Goal: Communication & Community: Answer question/provide support

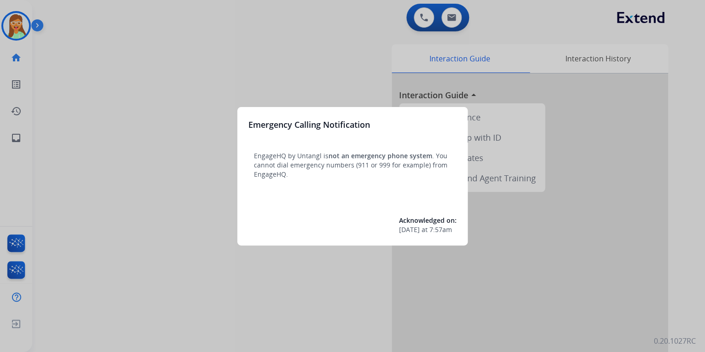
click at [219, 40] on div at bounding box center [352, 176] width 705 height 352
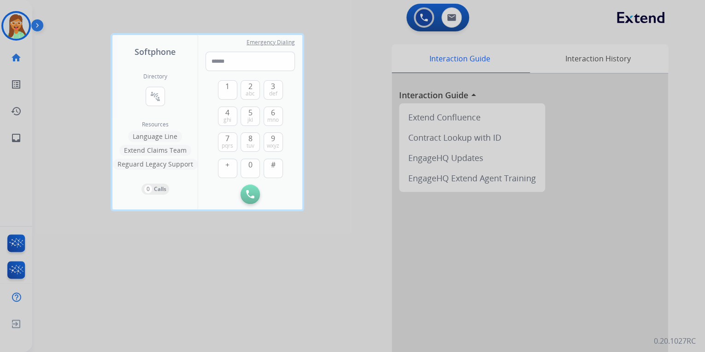
click at [378, 42] on div at bounding box center [352, 176] width 705 height 352
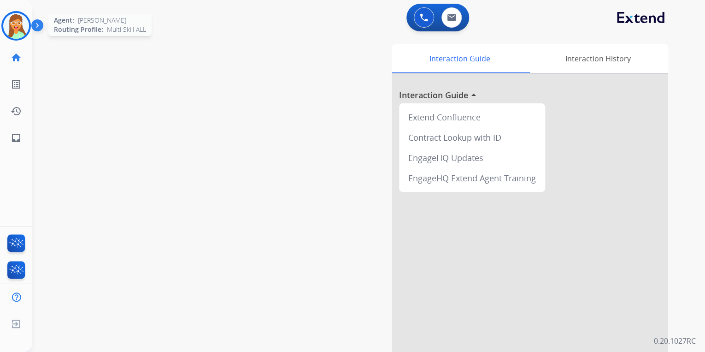
drag, startPoint x: 15, startPoint y: 24, endPoint x: 18, endPoint y: 33, distance: 9.3
click at [14, 25] on img at bounding box center [16, 26] width 26 height 26
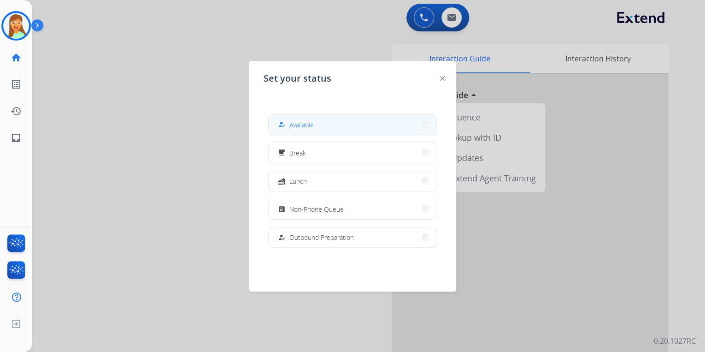
click at [375, 124] on button "how_to_reg Available" at bounding box center [353, 125] width 168 height 20
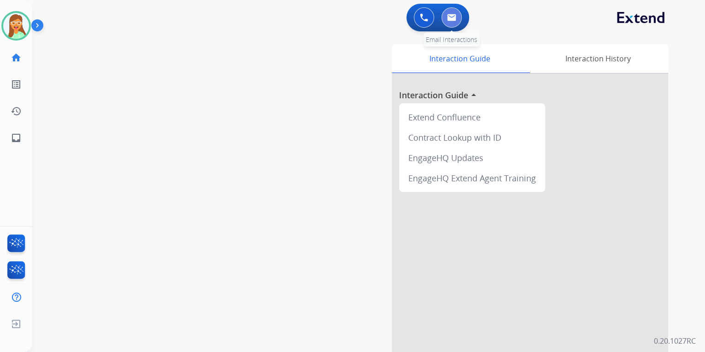
click at [457, 13] on button at bounding box center [452, 17] width 20 height 20
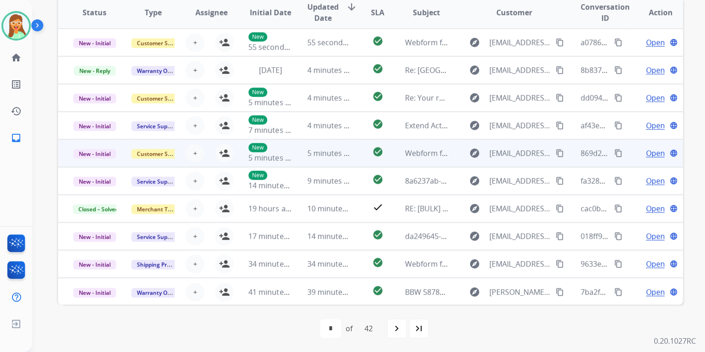
scroll to position [0, 0]
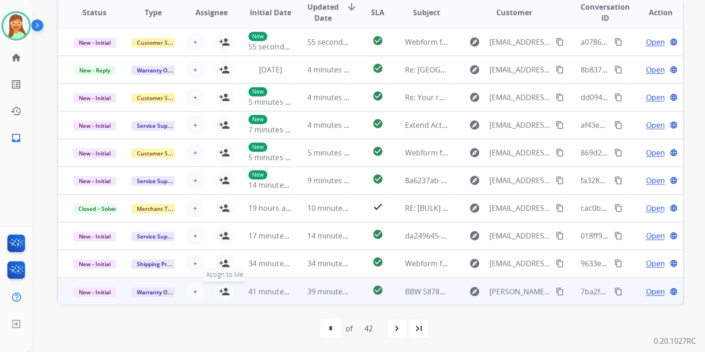
click at [223, 290] on mat-icon "person_add" at bounding box center [224, 291] width 11 height 11
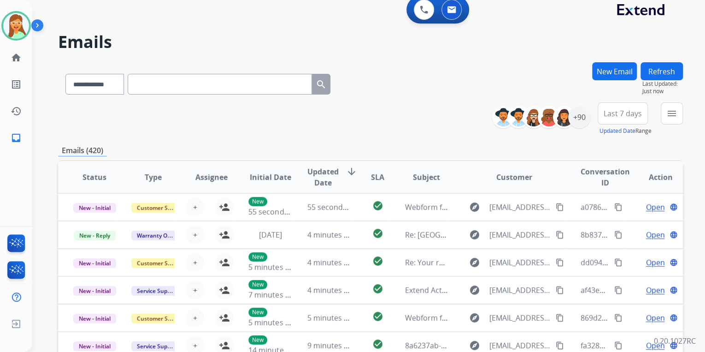
scroll to position [0, 0]
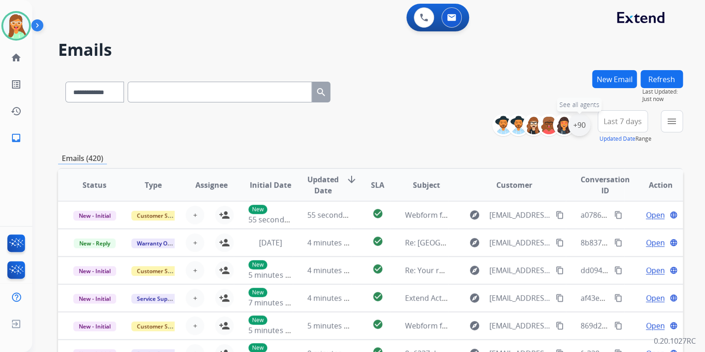
click at [579, 122] on div "+90" at bounding box center [579, 125] width 22 height 22
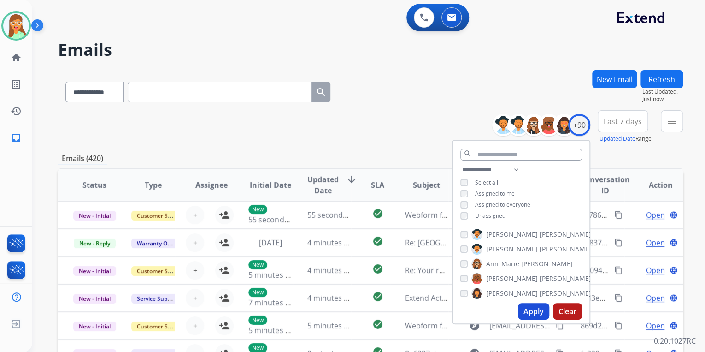
click at [492, 189] on span "Assigned to me" at bounding box center [495, 193] width 40 height 8
click at [671, 119] on mat-icon "menu" at bounding box center [672, 121] width 11 height 11
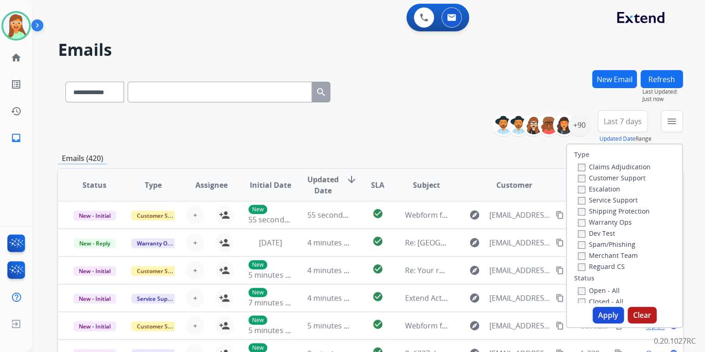
click at [613, 173] on label "Customer Support" at bounding box center [612, 177] width 68 height 9
click at [593, 220] on label "Warranty Ops" at bounding box center [605, 222] width 54 height 9
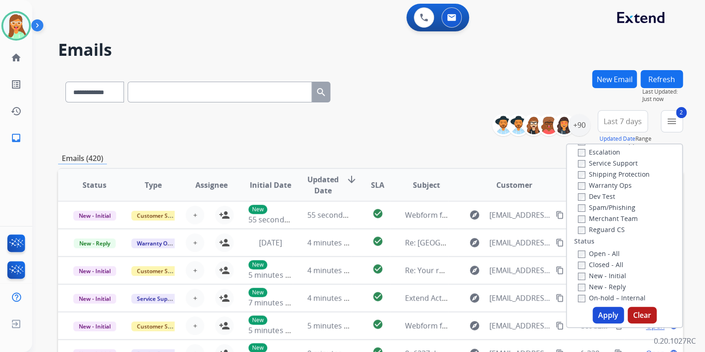
click at [578, 283] on label "New - Reply" at bounding box center [602, 286] width 48 height 9
click at [607, 308] on button "Apply" at bounding box center [608, 315] width 31 height 17
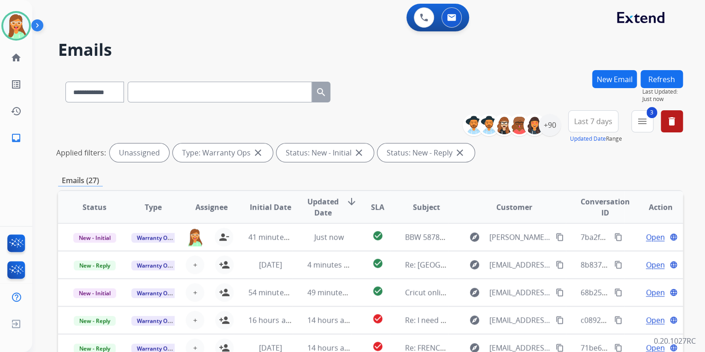
click at [400, 95] on div "**********" at bounding box center [370, 90] width 625 height 40
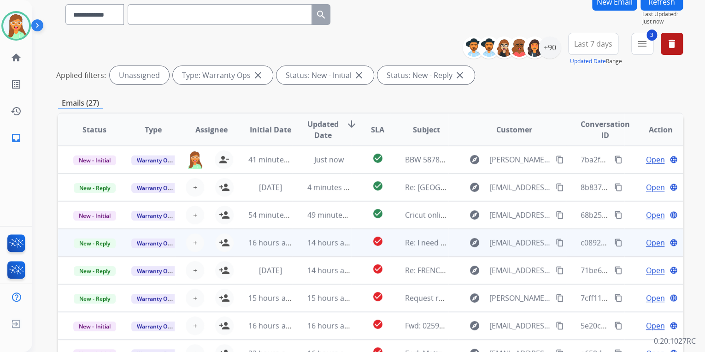
scroll to position [195, 0]
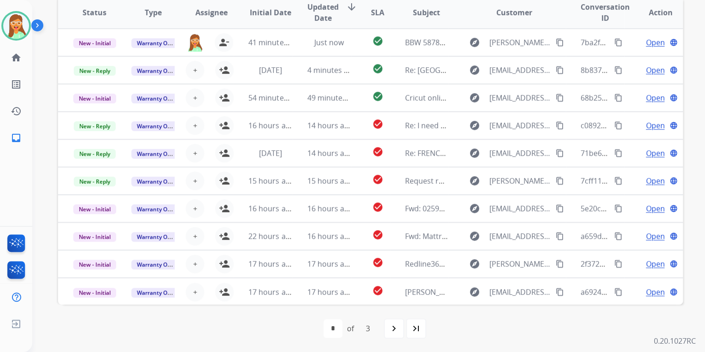
drag, startPoint x: 400, startPoint y: 330, endPoint x: 403, endPoint y: 321, distance: 9.6
click at [401, 329] on div "navigate_next" at bounding box center [394, 328] width 20 height 20
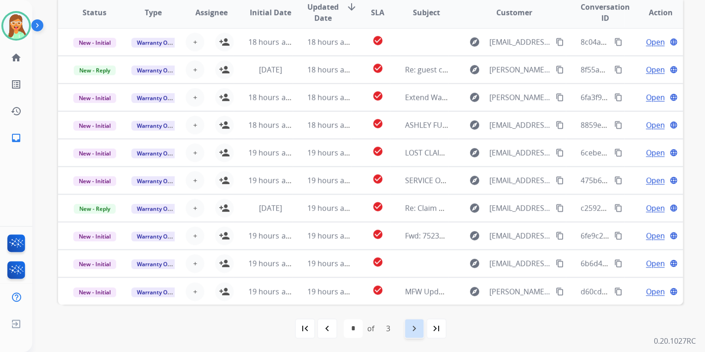
click at [412, 319] on div "navigate_next" at bounding box center [414, 328] width 20 height 20
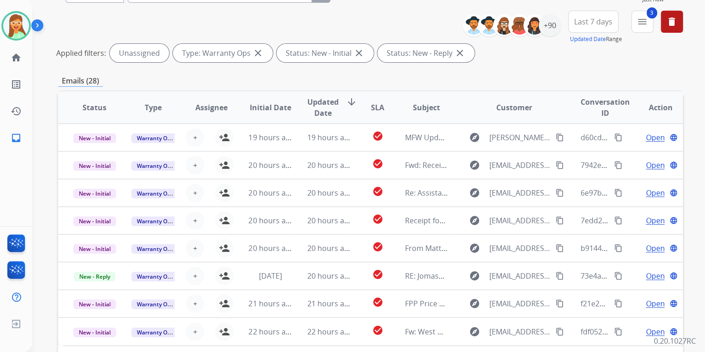
scroll to position [10, 0]
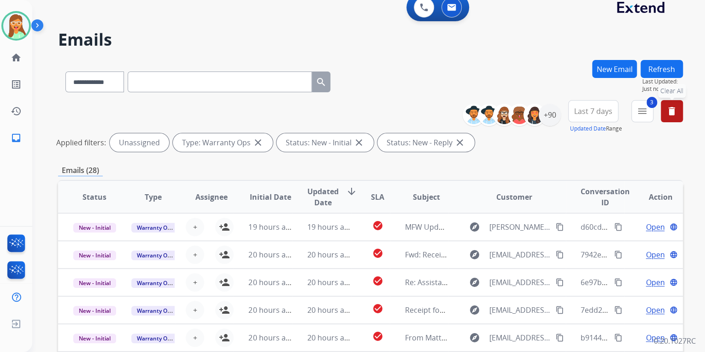
drag, startPoint x: 675, startPoint y: 112, endPoint x: 663, endPoint y: 121, distance: 15.2
click at [674, 112] on mat-icon "delete" at bounding box center [672, 111] width 11 height 11
select select "*"
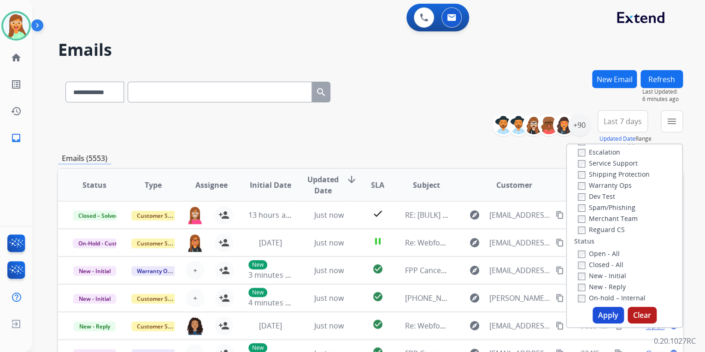
click at [404, 82] on div "**********" at bounding box center [370, 90] width 625 height 40
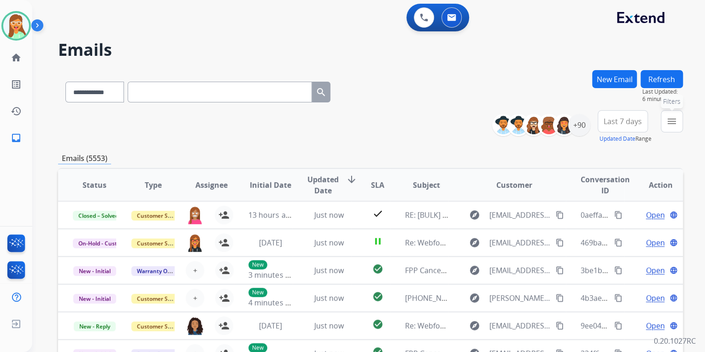
click at [666, 124] on button "menu Filters" at bounding box center [672, 121] width 22 height 22
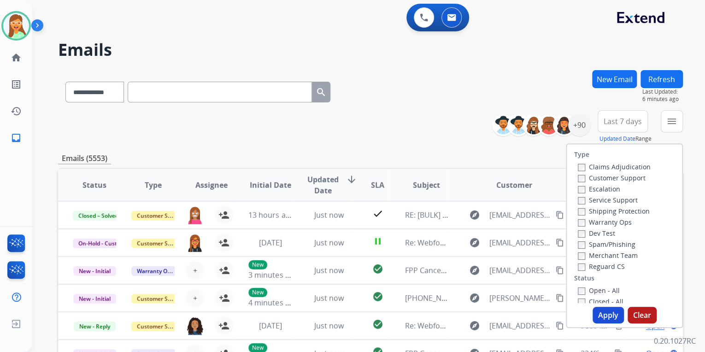
click at [431, 76] on div "**********" at bounding box center [370, 90] width 625 height 40
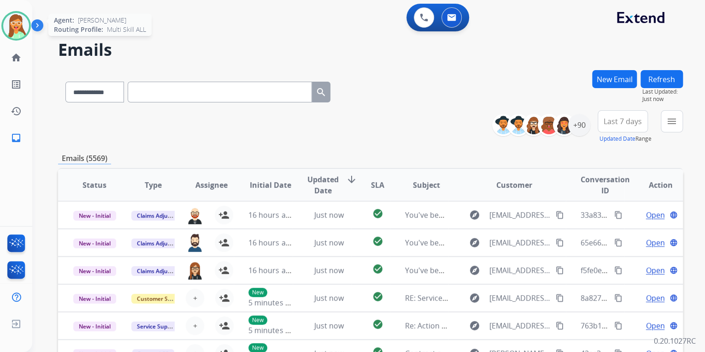
click at [12, 27] on img at bounding box center [16, 26] width 26 height 26
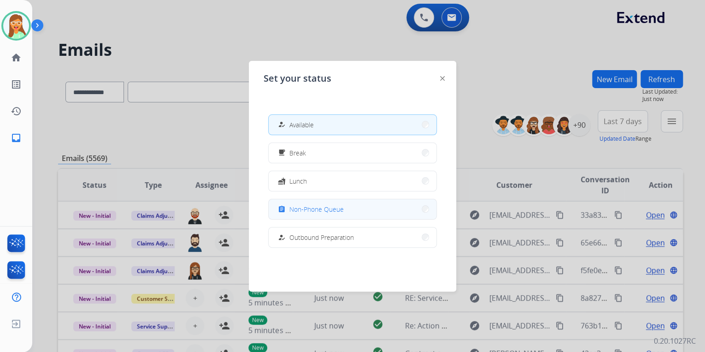
click at [344, 206] on button "assignment Non-Phone Queue" at bounding box center [353, 209] width 168 height 20
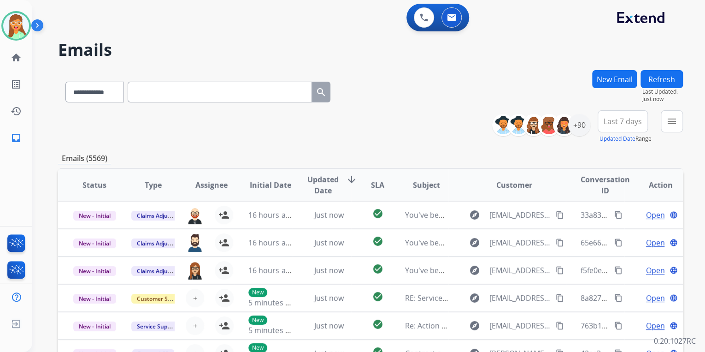
click at [222, 86] on input "text" at bounding box center [220, 92] width 184 height 21
paste input "**********"
type input "**********"
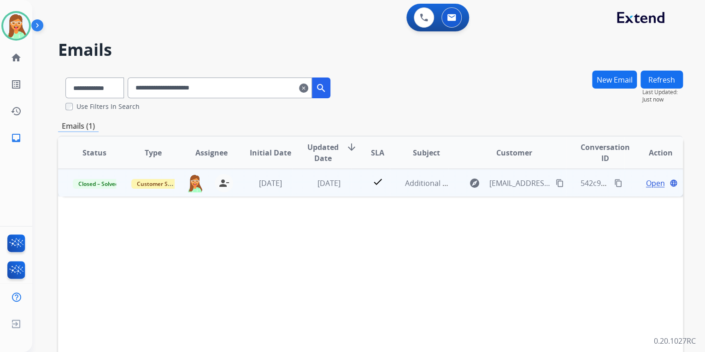
click at [655, 183] on span "Open" at bounding box center [655, 182] width 19 height 11
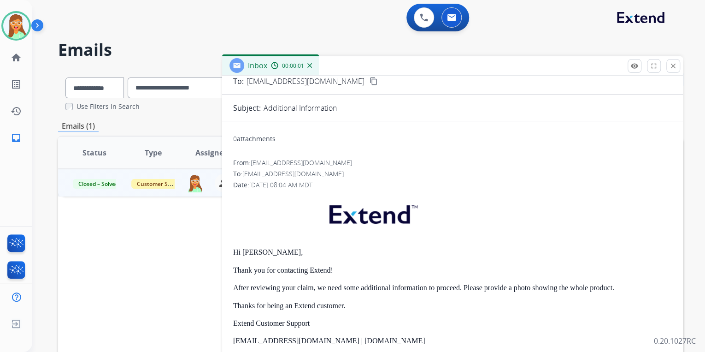
scroll to position [115, 0]
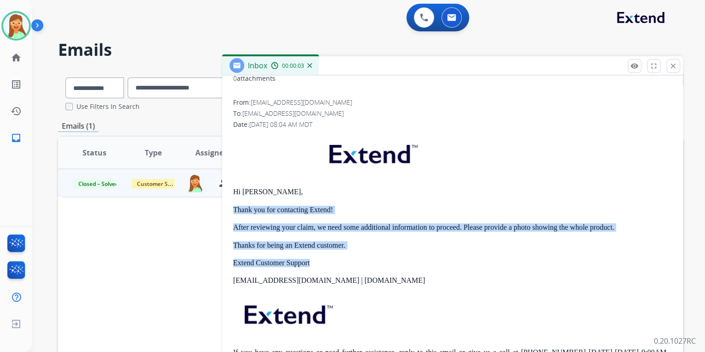
drag, startPoint x: 335, startPoint y: 249, endPoint x: 232, endPoint y: 197, distance: 115.0
click at [232, 197] on div "0 attachments From: [EMAIL_ADDRESS][DOMAIN_NAME] To: [EMAIL_ADDRESS][DOMAIN_NAM…" at bounding box center [452, 227] width 461 height 319
click at [420, 208] on p "Thank you for contacting Extend!" at bounding box center [452, 210] width 439 height 8
drag, startPoint x: 350, startPoint y: 246, endPoint x: 231, endPoint y: 187, distance: 133.0
click at [231, 187] on div "0 attachments From: [EMAIL_ADDRESS][DOMAIN_NAME] To: [EMAIL_ADDRESS][DOMAIN_NAM…" at bounding box center [452, 227] width 461 height 319
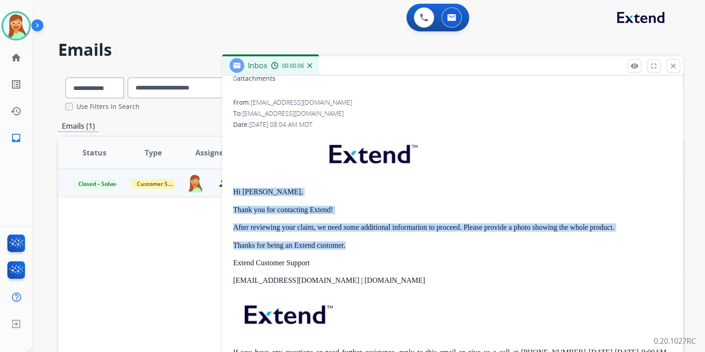
copy div "Hi [PERSON_NAME], Thank you for contacting Extend! After reviewing your claim, …"
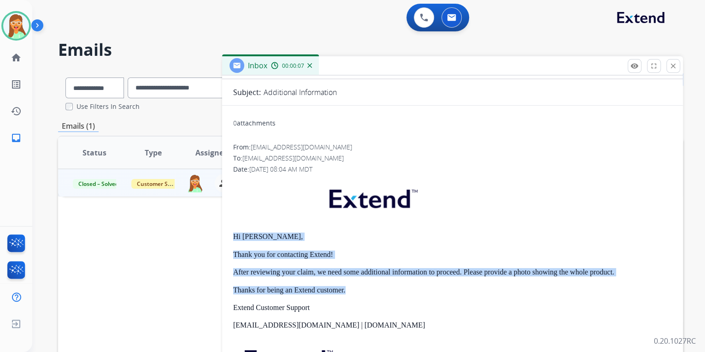
scroll to position [0, 0]
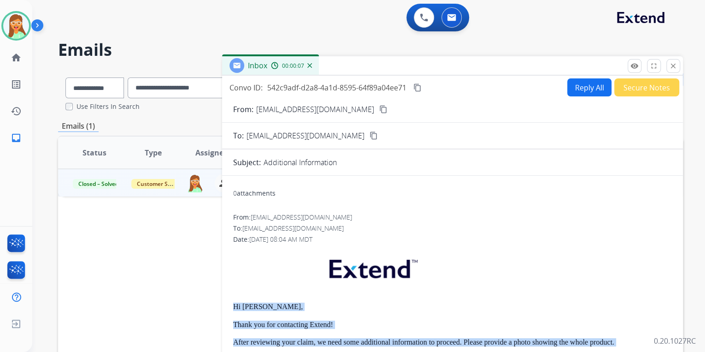
click at [579, 93] on button "Reply All" at bounding box center [590, 87] width 44 height 18
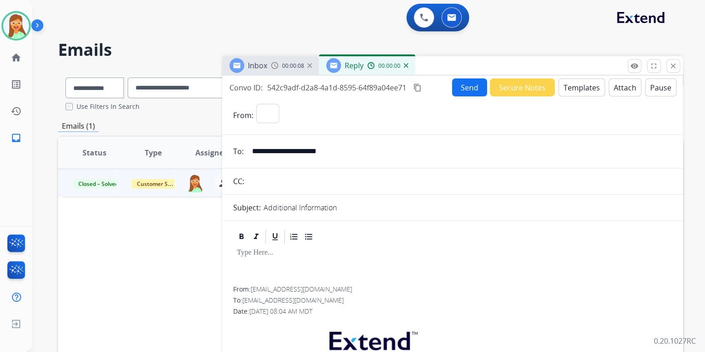
click at [579, 93] on button "Templates" at bounding box center [582, 87] width 47 height 18
select select "**********"
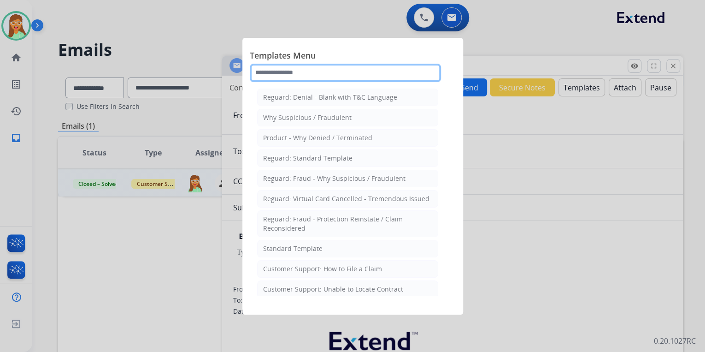
click at [358, 77] on input "text" at bounding box center [345, 73] width 191 height 18
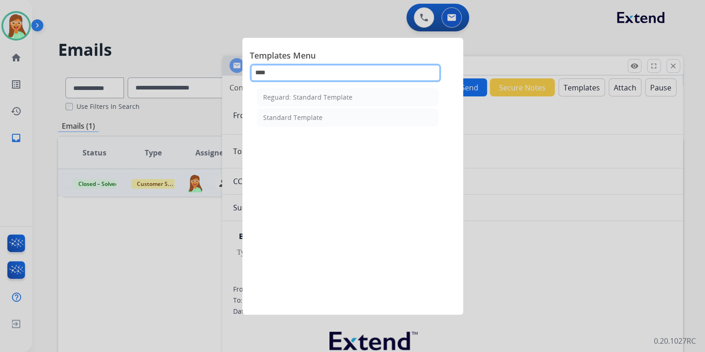
type input "****"
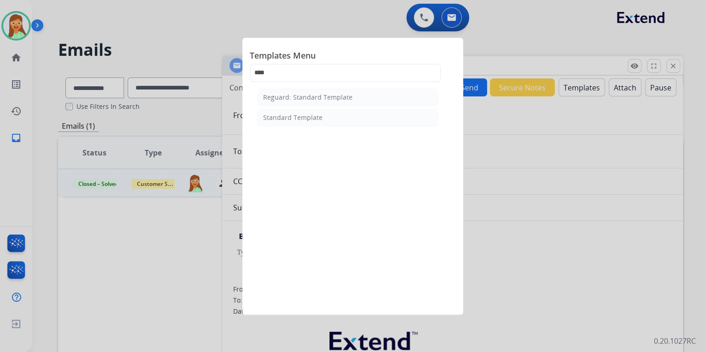
click at [299, 116] on div "Standard Template" at bounding box center [292, 117] width 59 height 9
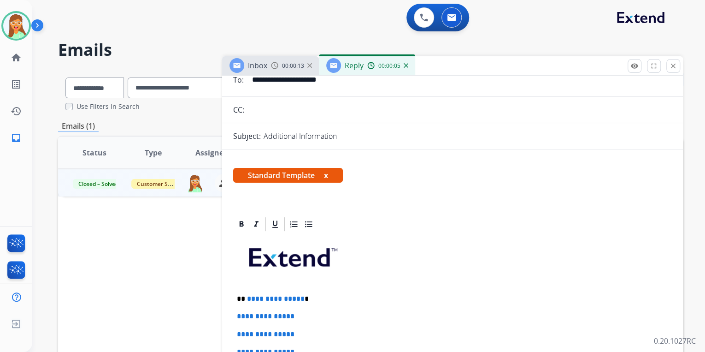
scroll to position [221, 0]
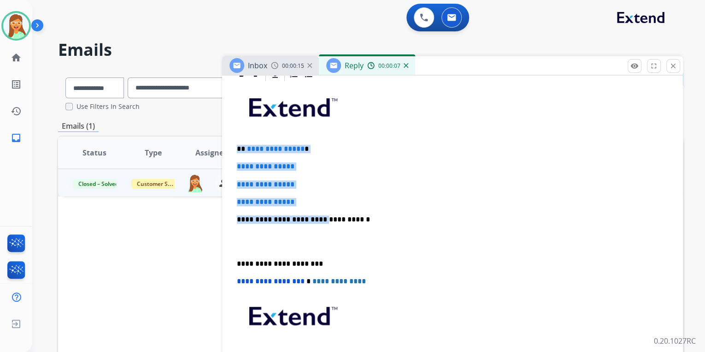
drag, startPoint x: 255, startPoint y: 180, endPoint x: 231, endPoint y: 149, distance: 38.7
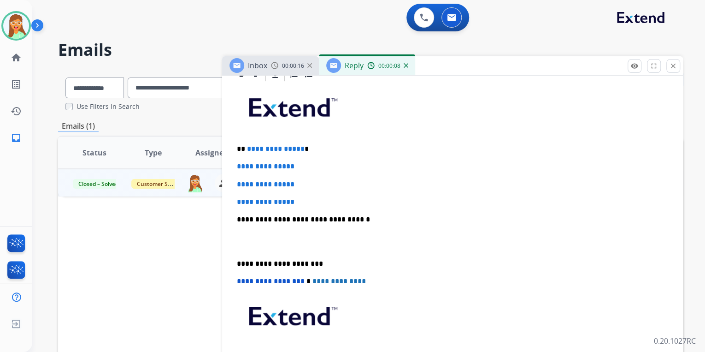
click at [356, 217] on p "**********" at bounding box center [449, 219] width 424 height 8
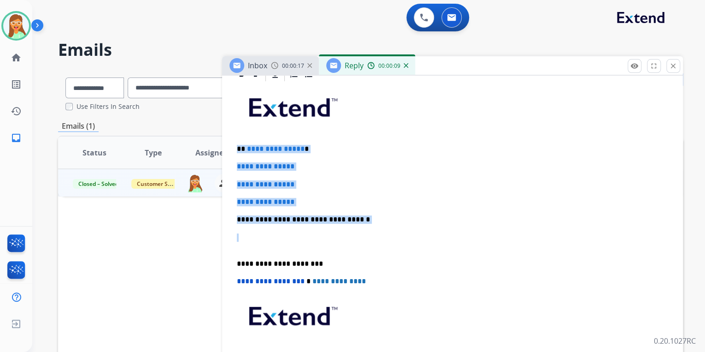
drag, startPoint x: 356, startPoint y: 217, endPoint x: 235, endPoint y: 146, distance: 140.7
click at [235, 146] on div "**********" at bounding box center [452, 241] width 439 height 317
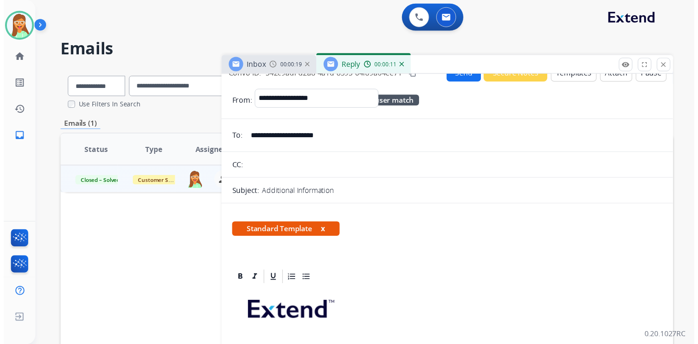
scroll to position [0, 0]
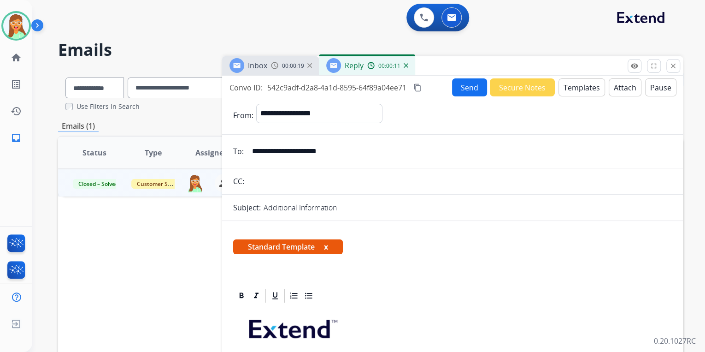
click at [475, 82] on button "Send" at bounding box center [469, 87] width 35 height 18
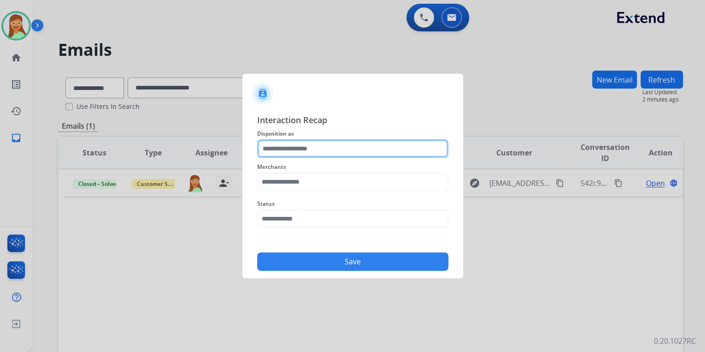
click at [308, 153] on input "text" at bounding box center [352, 148] width 191 height 18
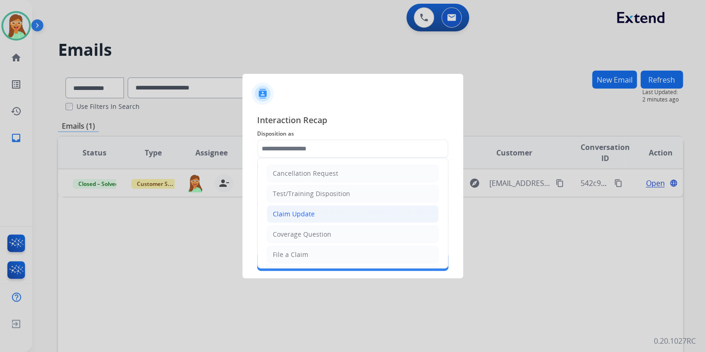
click at [319, 217] on li "Claim Update" at bounding box center [353, 214] width 172 height 18
type input "**********"
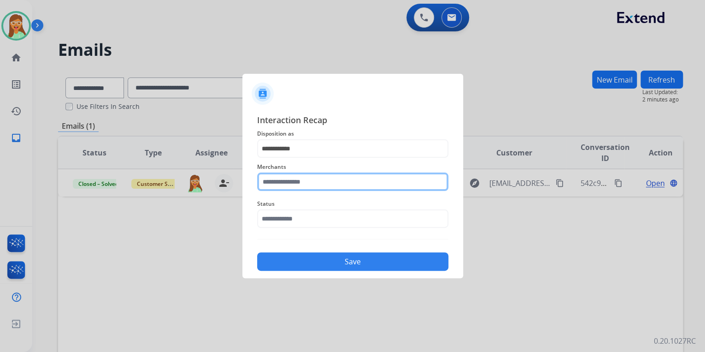
click at [325, 182] on input "text" at bounding box center [352, 181] width 191 height 18
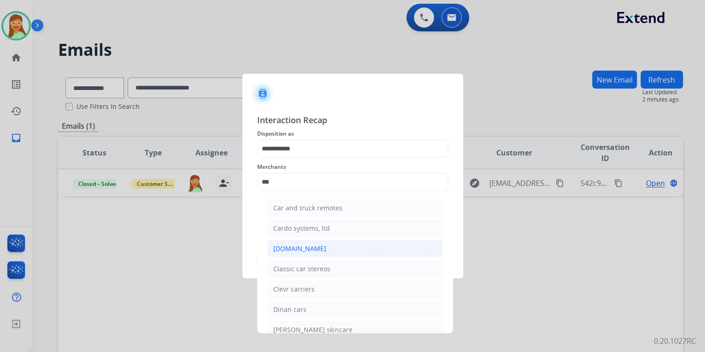
click at [325, 243] on li "[DOMAIN_NAME]" at bounding box center [355, 249] width 176 height 18
type input "**********"
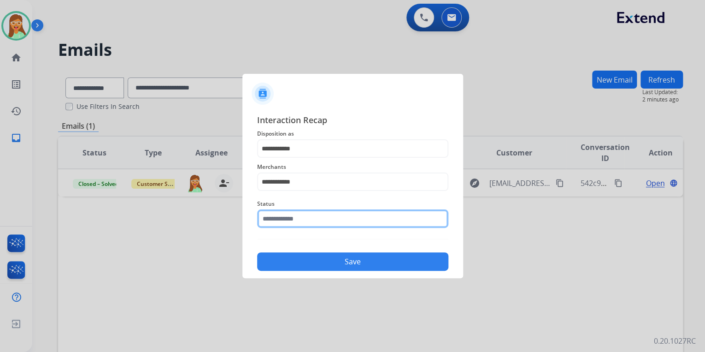
click at [315, 216] on input "text" at bounding box center [352, 218] width 191 height 18
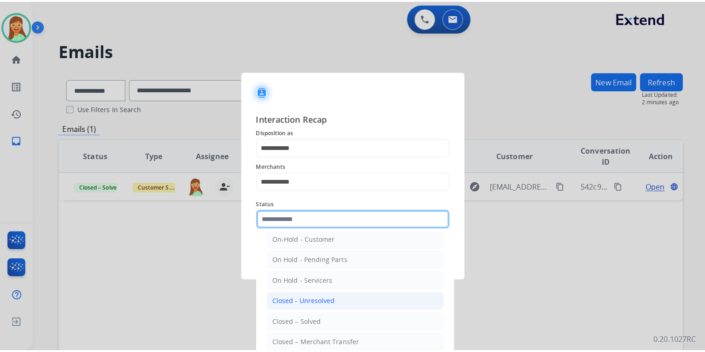
scroll to position [53, 0]
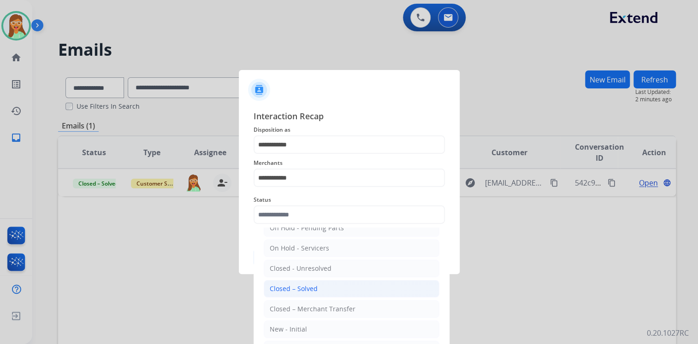
click at [321, 289] on li "Closed – Solved" at bounding box center [352, 289] width 176 height 18
type input "**********"
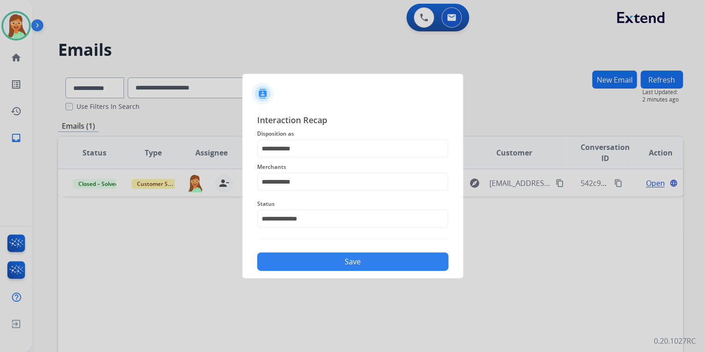
click at [321, 258] on button "Save" at bounding box center [352, 261] width 191 height 18
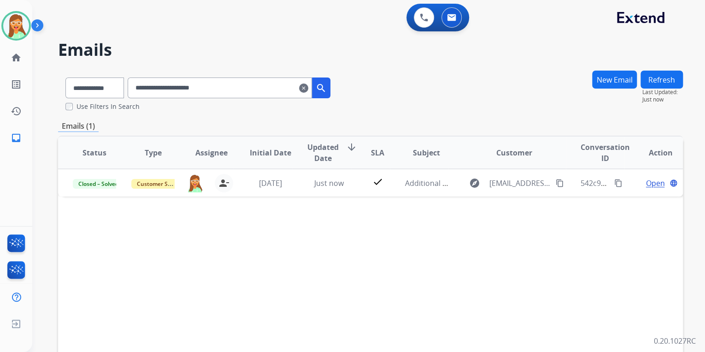
drag, startPoint x: 272, startPoint y: 84, endPoint x: 124, endPoint y: 93, distance: 147.8
click at [124, 93] on div "**********" at bounding box center [198, 86] width 280 height 32
paste input "text"
type input "**********"
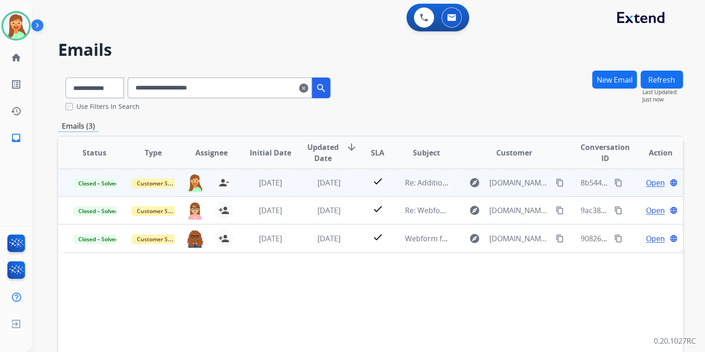
click at [656, 184] on span "Open" at bounding box center [655, 182] width 19 height 11
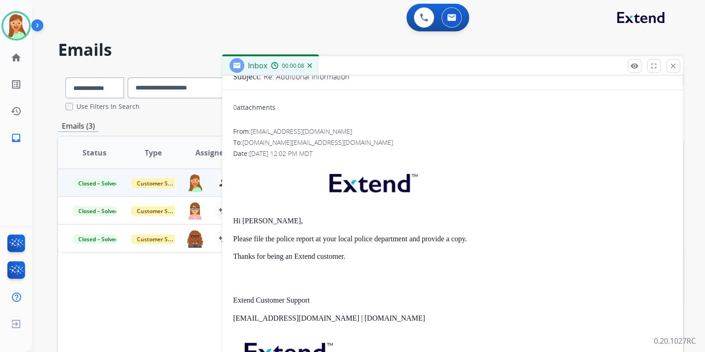
scroll to position [74, 0]
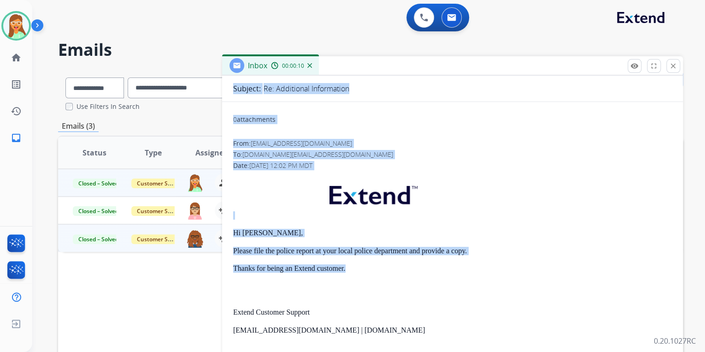
drag, startPoint x: 349, startPoint y: 271, endPoint x: 221, endPoint y: 228, distance: 134.3
click at [221, 228] on div "**********" at bounding box center [370, 281] width 625 height 422
click at [331, 250] on p "Please file the police report at your local police department and provide a cop…" at bounding box center [452, 251] width 439 height 8
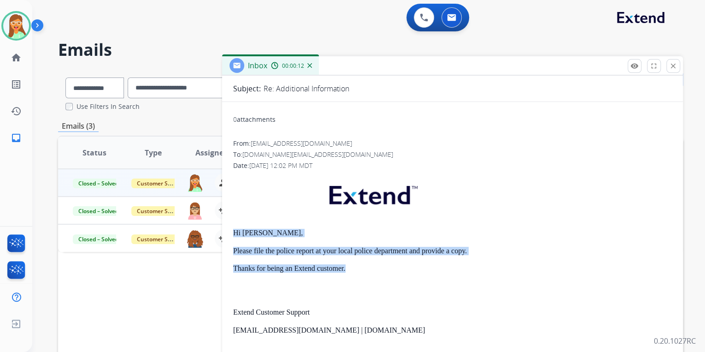
drag, startPoint x: 345, startPoint y: 263, endPoint x: 235, endPoint y: 227, distance: 115.9
click at [235, 227] on div "Hi [PERSON_NAME], Please file the police report at your local police department…" at bounding box center [452, 302] width 439 height 254
copy div "Hi [PERSON_NAME], Please file the police report at your local police department…"
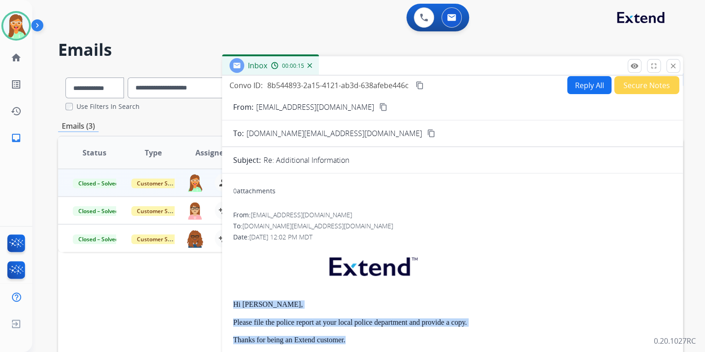
scroll to position [0, 0]
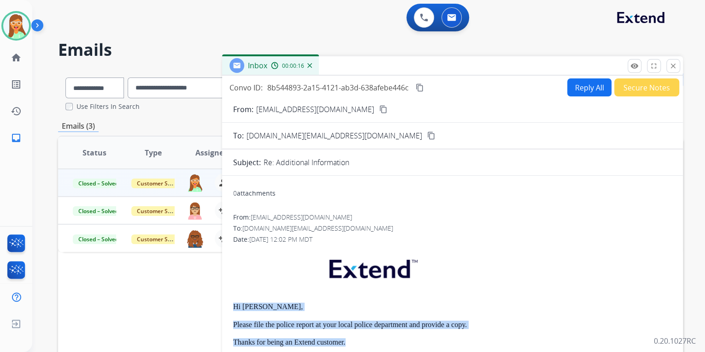
click at [594, 88] on button "Reply All" at bounding box center [590, 87] width 44 height 18
select select "**********"
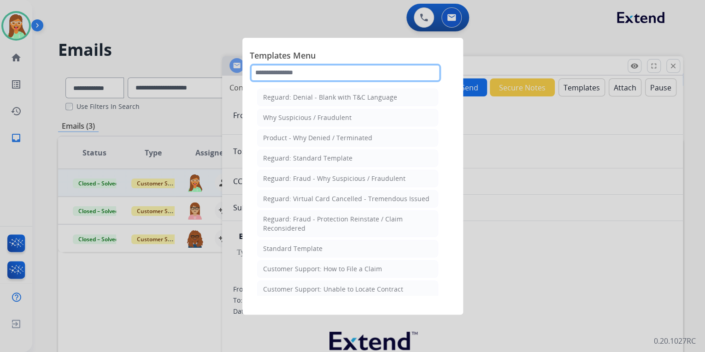
click at [386, 78] on input "text" at bounding box center [345, 73] width 191 height 18
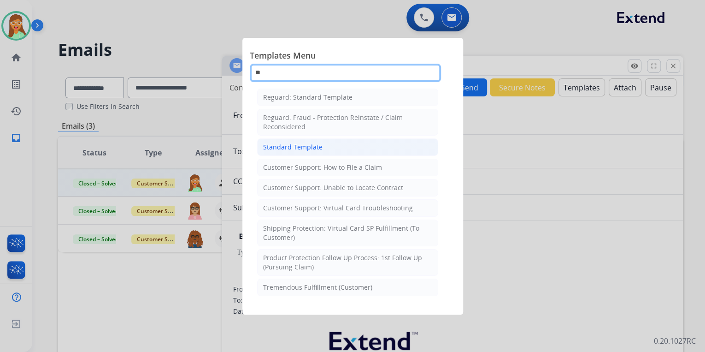
type input "**"
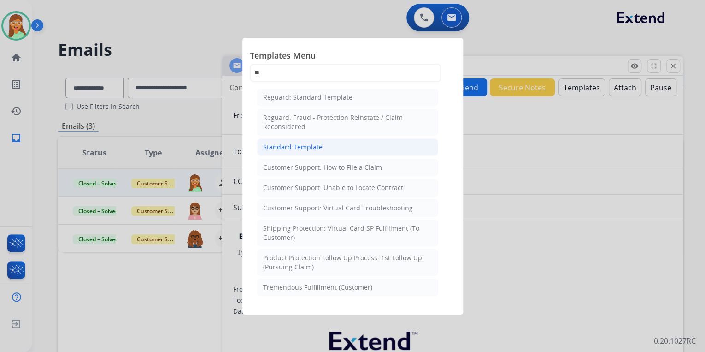
click at [334, 144] on li "Standard Template" at bounding box center [347, 147] width 181 height 18
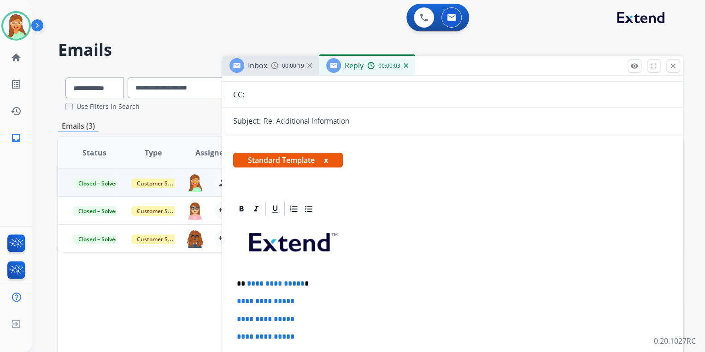
scroll to position [184, 0]
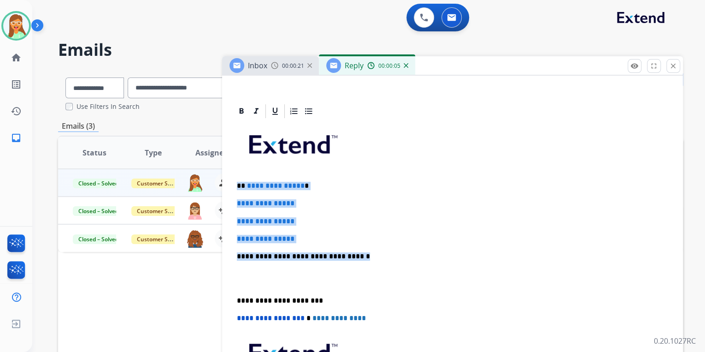
drag, startPoint x: 357, startPoint y: 256, endPoint x: 238, endPoint y: 179, distance: 141.9
click at [238, 179] on div "**********" at bounding box center [452, 277] width 439 height 317
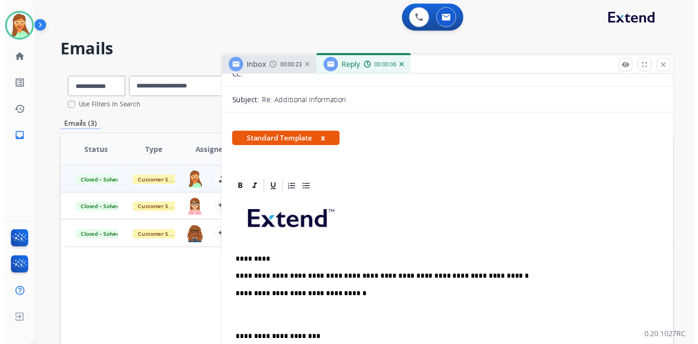
scroll to position [0, 0]
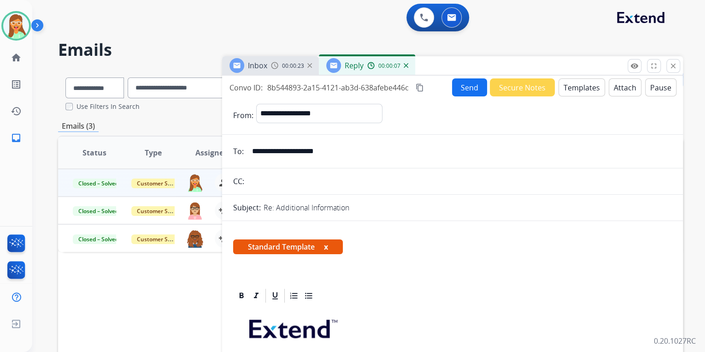
click at [457, 85] on button "Send" at bounding box center [469, 87] width 35 height 18
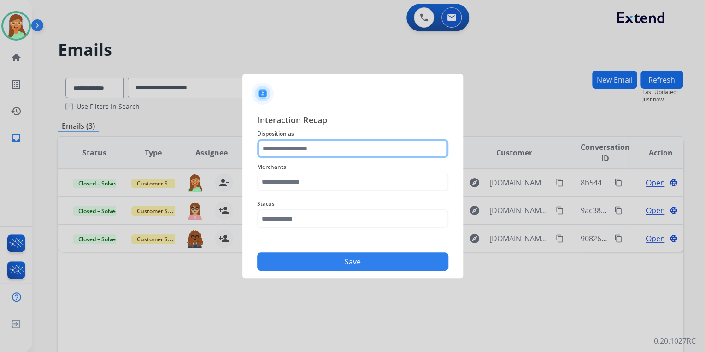
click at [269, 146] on input "text" at bounding box center [352, 148] width 191 height 18
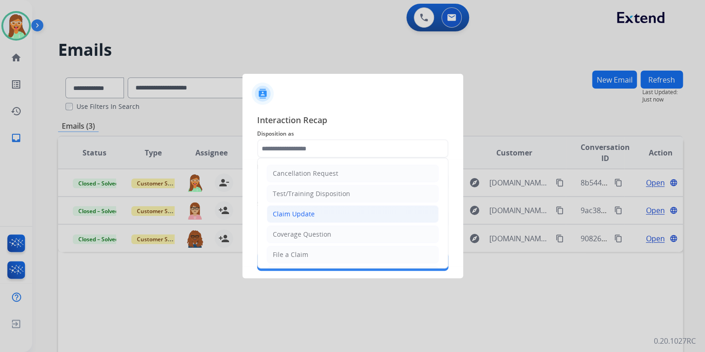
click at [313, 210] on li "Claim Update" at bounding box center [353, 214] width 172 height 18
type input "**********"
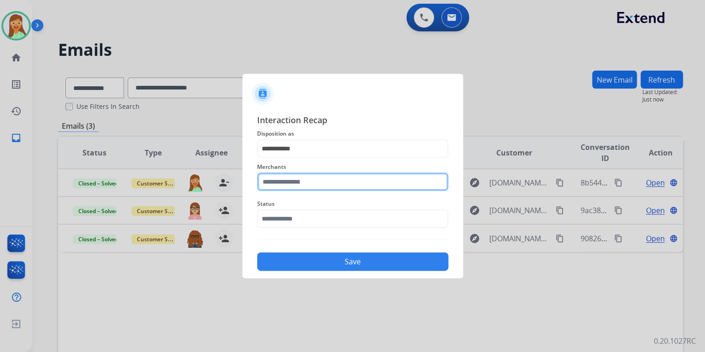
click at [293, 177] on input "text" at bounding box center [352, 181] width 191 height 18
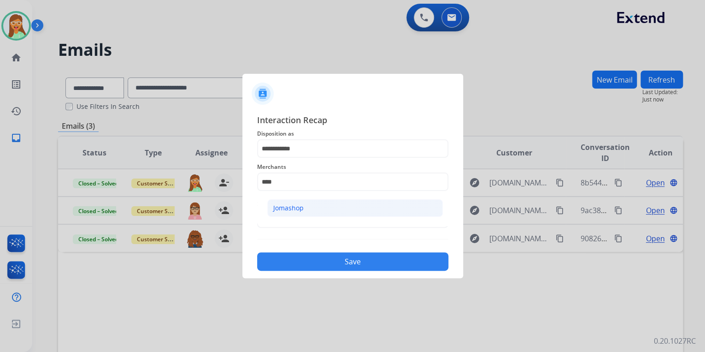
click at [342, 216] on li "Jomashop" at bounding box center [355, 208] width 176 height 18
type input "********"
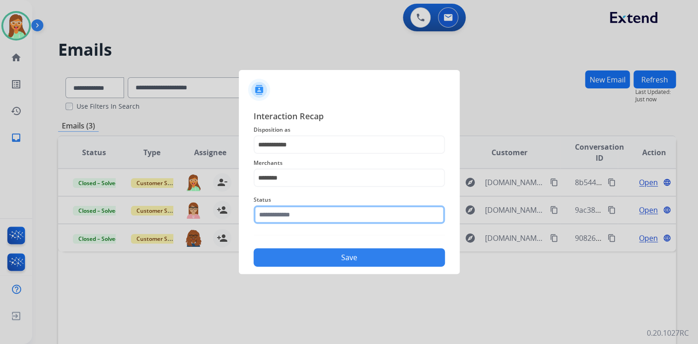
click at [343, 218] on input "text" at bounding box center [349, 215] width 191 height 18
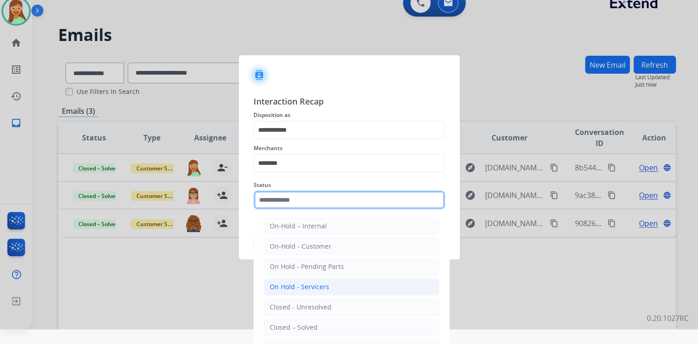
scroll to position [22, 0]
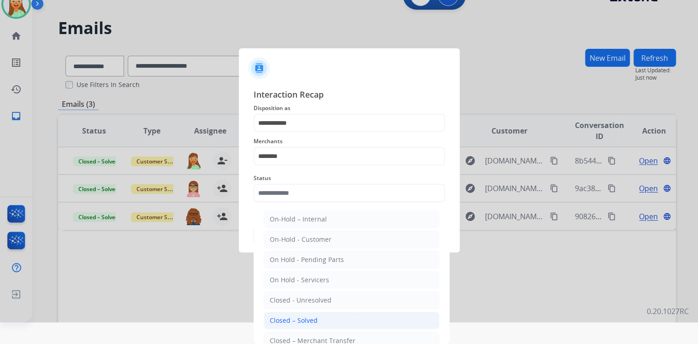
click at [325, 316] on li "Closed – Solved" at bounding box center [352, 321] width 176 height 18
type input "**********"
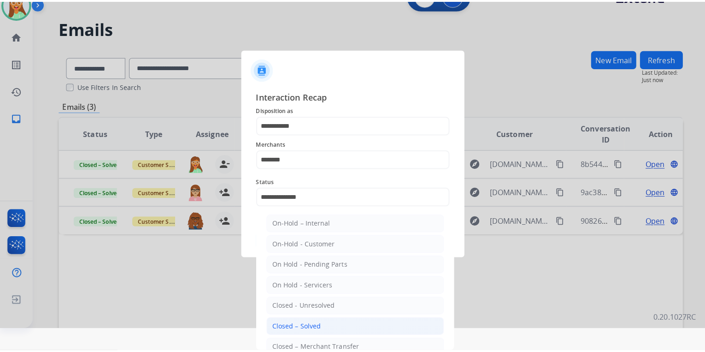
scroll to position [0, 0]
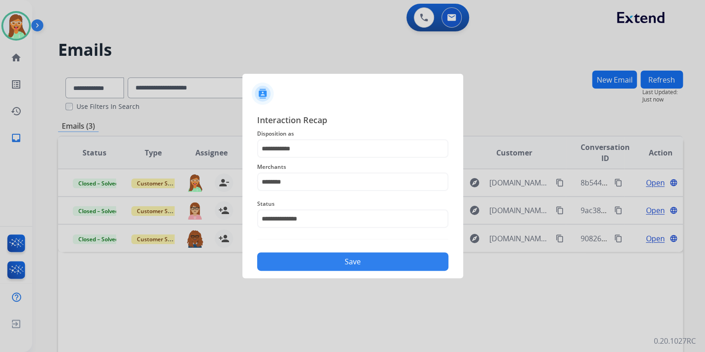
click at [344, 264] on button "Save" at bounding box center [352, 261] width 191 height 18
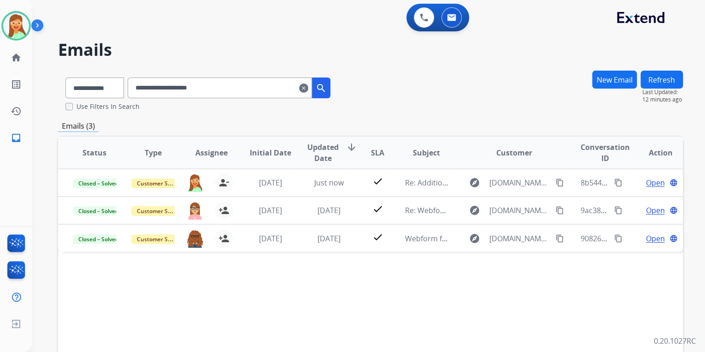
drag, startPoint x: 271, startPoint y: 90, endPoint x: 65, endPoint y: 91, distance: 206.1
click at [65, 91] on div "**********" at bounding box center [198, 86] width 280 height 32
paste input "**"
type input "**********"
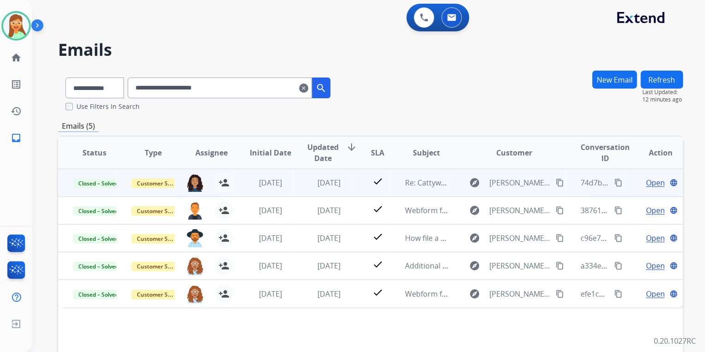
click at [649, 181] on span "Open" at bounding box center [655, 182] width 19 height 11
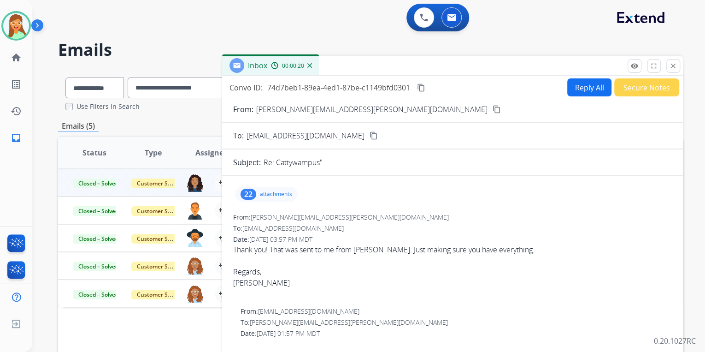
drag, startPoint x: 578, startPoint y: 74, endPoint x: 597, endPoint y: 93, distance: 27.1
click at [578, 74] on div "Inbox 00:00:20" at bounding box center [452, 65] width 461 height 19
click at [597, 93] on button "Reply All" at bounding box center [590, 87] width 44 height 18
select select "**********"
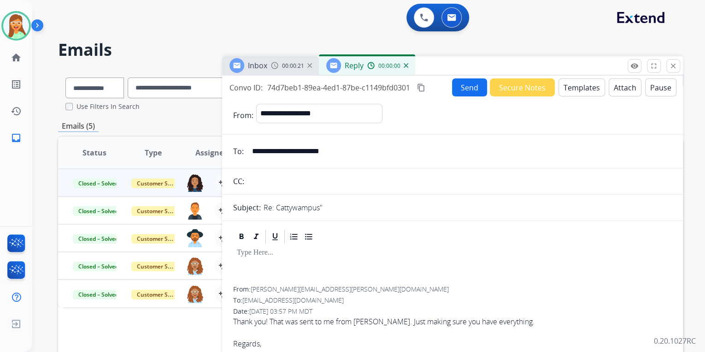
click at [586, 89] on button "Templates" at bounding box center [582, 87] width 47 height 18
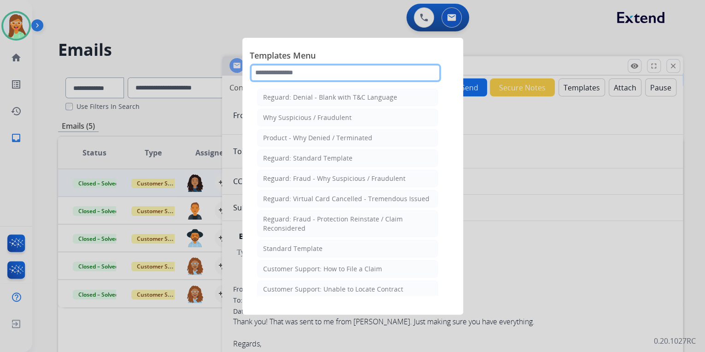
click at [292, 68] on input "text" at bounding box center [345, 73] width 191 height 18
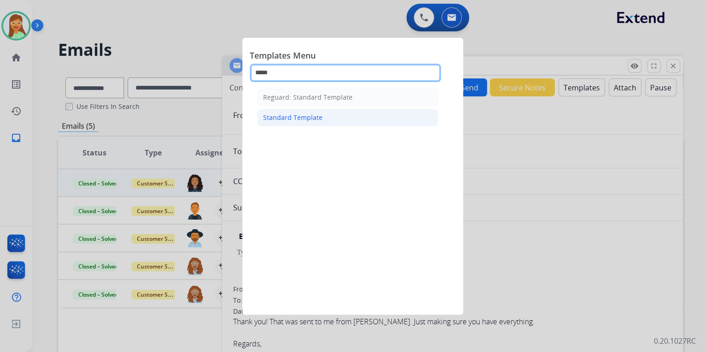
type input "*****"
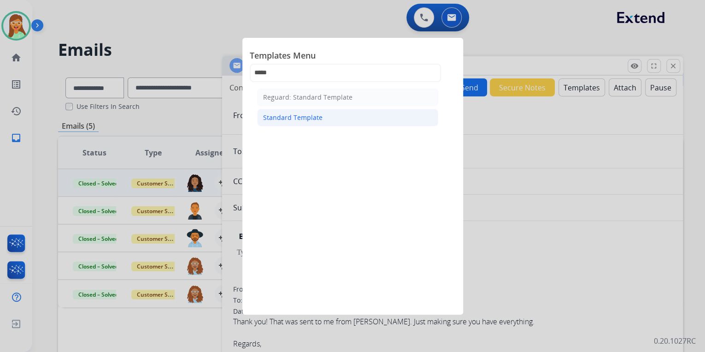
click at [311, 112] on li "Standard Template" at bounding box center [347, 118] width 181 height 18
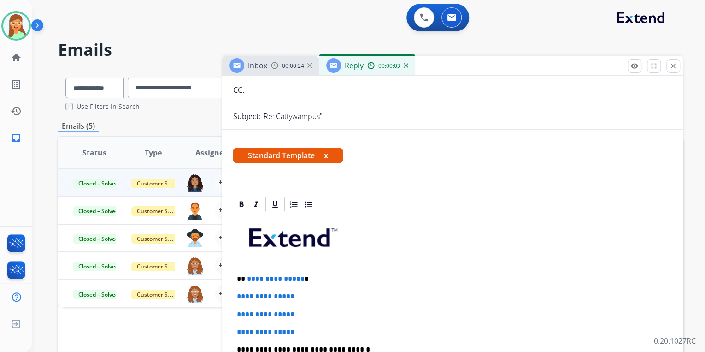
scroll to position [184, 0]
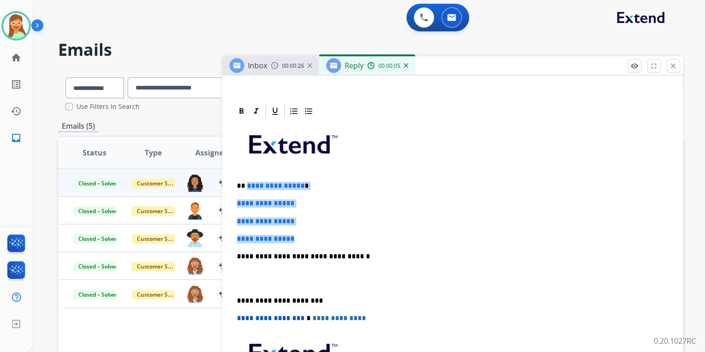
drag, startPoint x: 307, startPoint y: 235, endPoint x: 246, endPoint y: 186, distance: 77.8
click at [246, 186] on div "**********" at bounding box center [452, 277] width 439 height 317
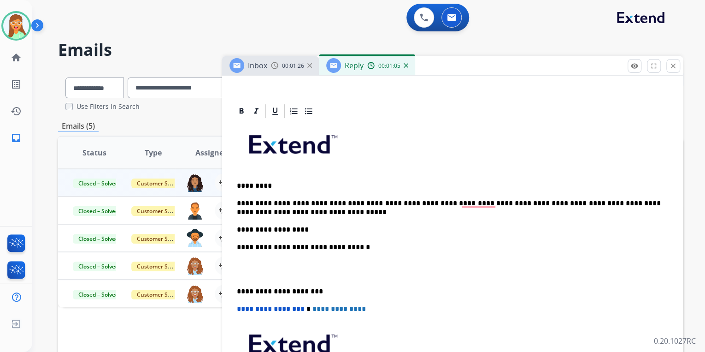
click at [327, 223] on div "**********" at bounding box center [452, 273] width 439 height 308
click at [478, 226] on p "**********" at bounding box center [449, 229] width 424 height 8
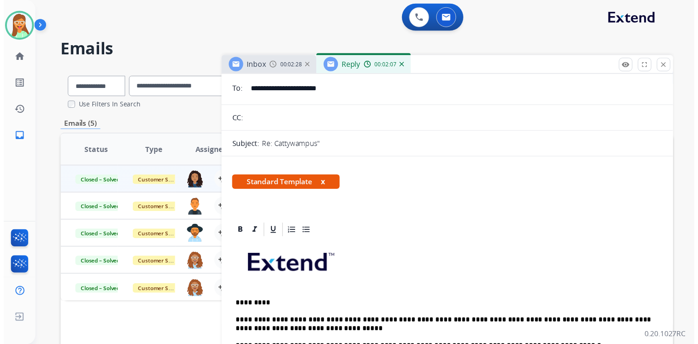
scroll to position [0, 0]
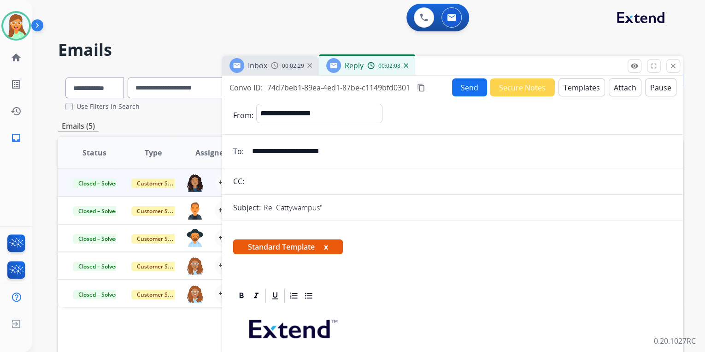
click at [474, 83] on button "Send" at bounding box center [469, 87] width 35 height 18
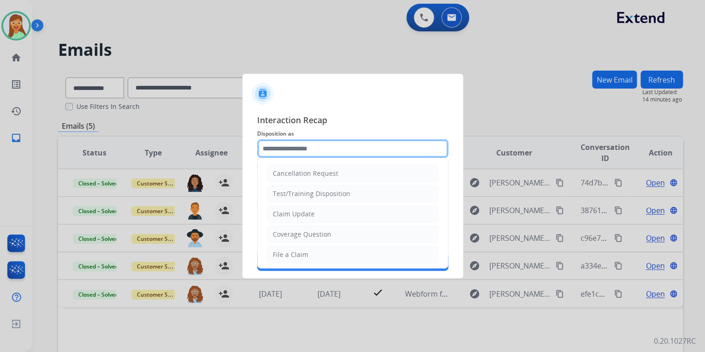
click at [302, 152] on input "text" at bounding box center [352, 148] width 191 height 18
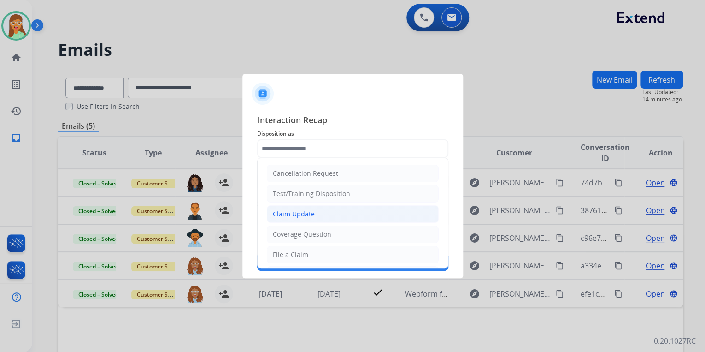
click at [313, 218] on li "Claim Update" at bounding box center [353, 214] width 172 height 18
type input "**********"
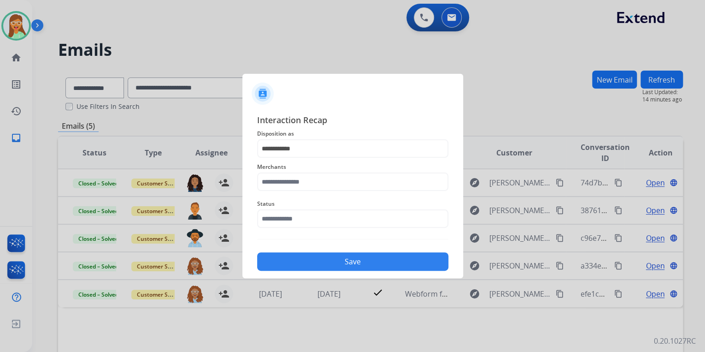
click at [307, 168] on span "Merchants" at bounding box center [352, 166] width 191 height 11
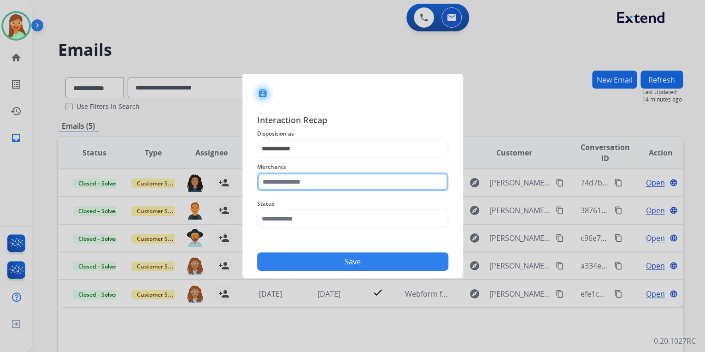
click at [311, 184] on input "text" at bounding box center [352, 181] width 191 height 18
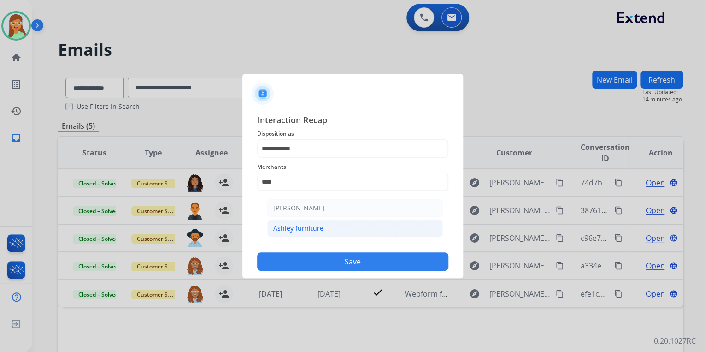
click at [315, 231] on div "Ashley furniture" at bounding box center [298, 228] width 50 height 9
type input "**********"
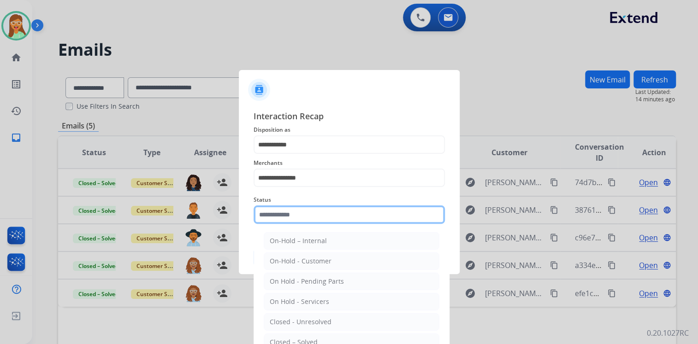
click at [315, 215] on input "text" at bounding box center [349, 215] width 191 height 18
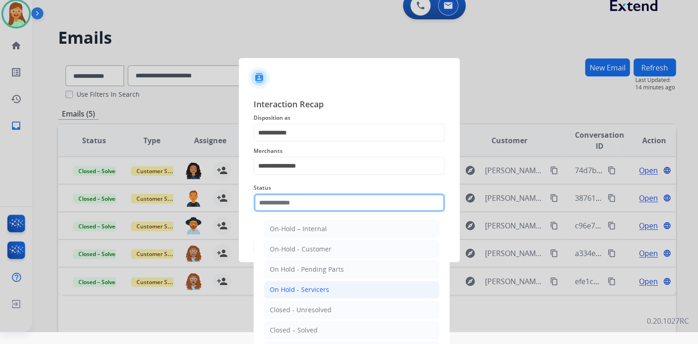
scroll to position [22, 0]
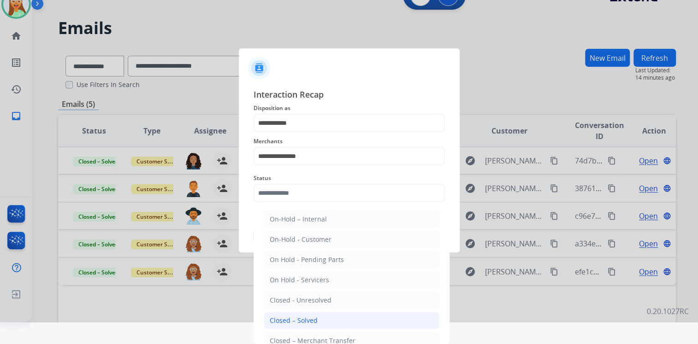
click at [331, 313] on li "Closed – Solved" at bounding box center [352, 321] width 176 height 18
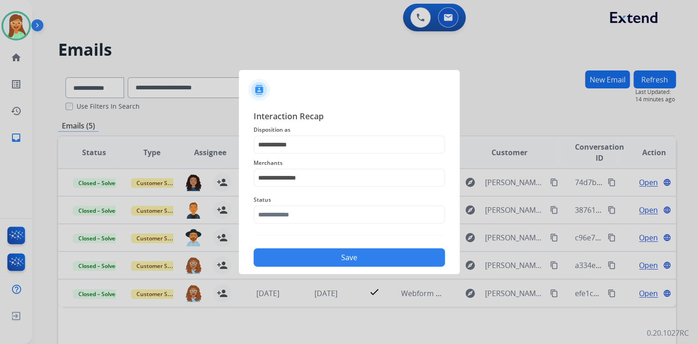
type input "**********"
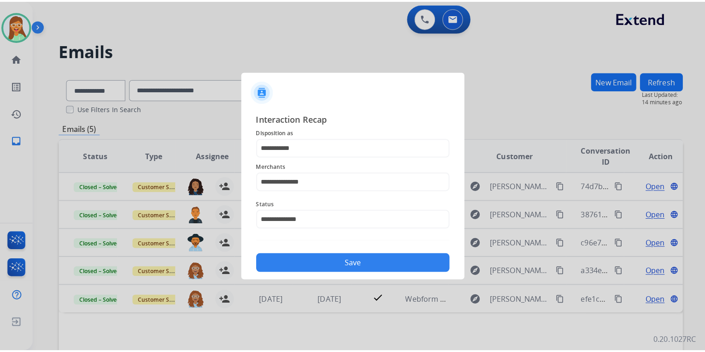
scroll to position [0, 0]
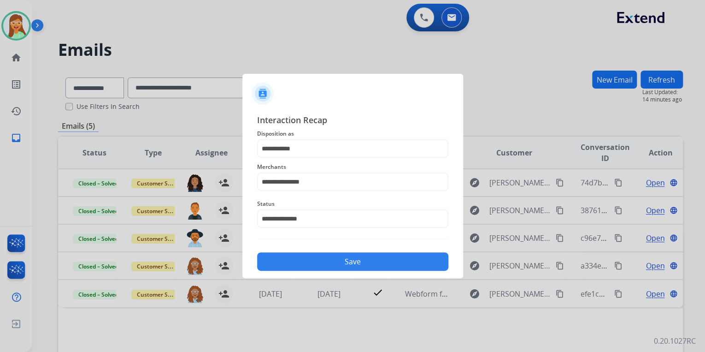
click at [327, 260] on button "Save" at bounding box center [352, 261] width 191 height 18
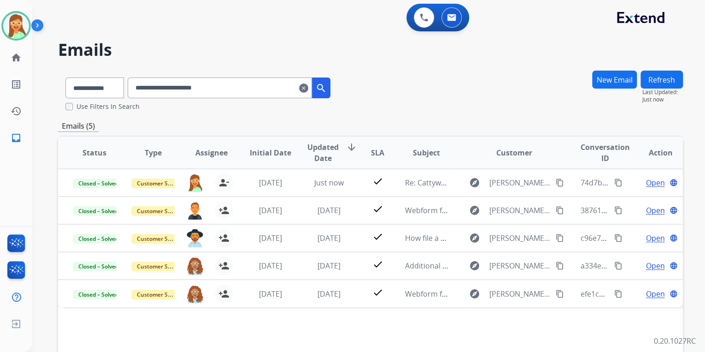
click at [308, 83] on mat-icon "clear" at bounding box center [303, 88] width 9 height 11
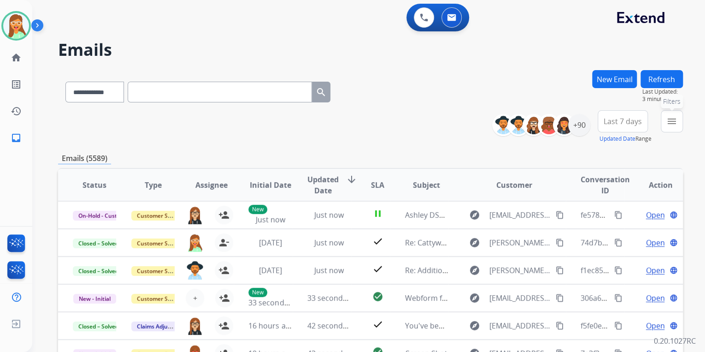
click at [673, 120] on mat-icon "menu" at bounding box center [672, 121] width 11 height 11
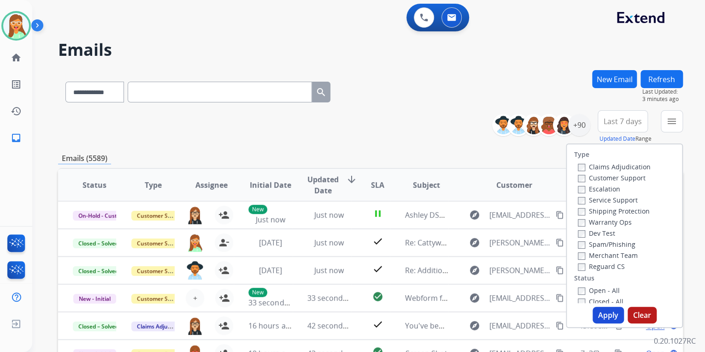
click at [633, 177] on label "Customer Support" at bounding box center [612, 177] width 68 height 9
click at [628, 211] on label "Shipping Protection" at bounding box center [614, 211] width 72 height 9
click at [615, 264] on label "Reguard CS" at bounding box center [601, 266] width 47 height 9
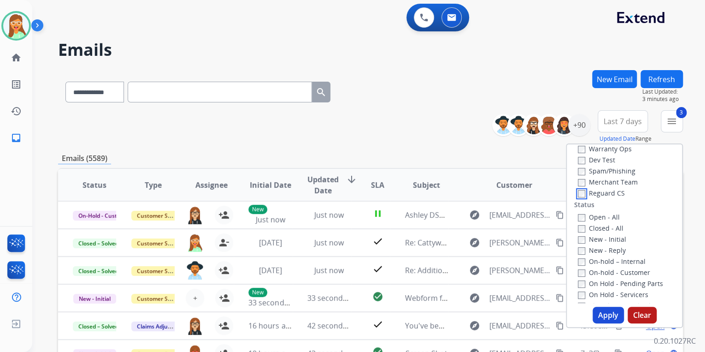
scroll to position [74, 0]
click at [605, 313] on button "Apply" at bounding box center [608, 315] width 31 height 17
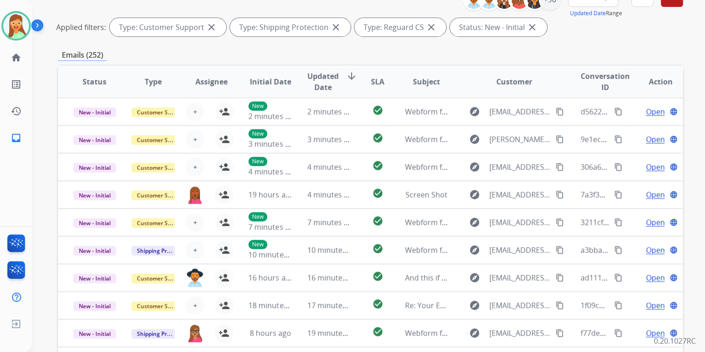
scroll to position [0, 0]
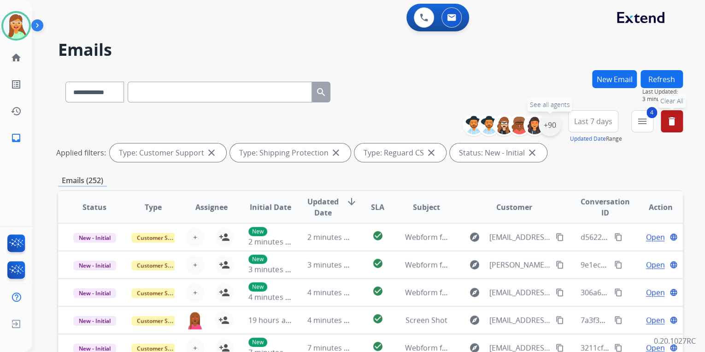
click at [545, 125] on div "+90" at bounding box center [550, 125] width 22 height 22
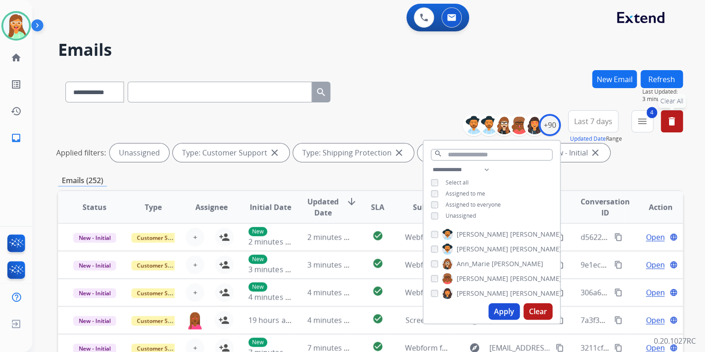
click at [503, 315] on button "Apply" at bounding box center [504, 311] width 31 height 17
drag, startPoint x: 428, startPoint y: 74, endPoint x: 421, endPoint y: 94, distance: 21.0
click at [428, 74] on div "**********" at bounding box center [370, 90] width 625 height 40
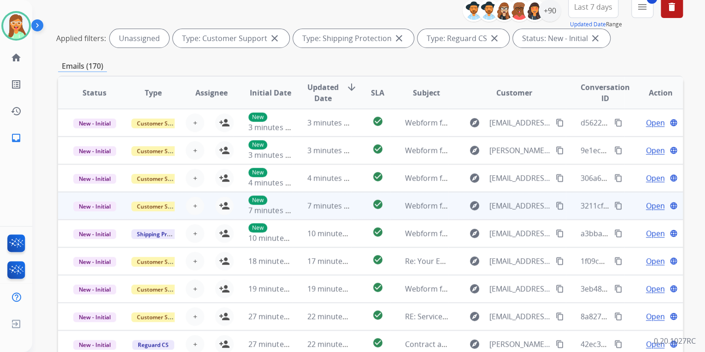
scroll to position [184, 0]
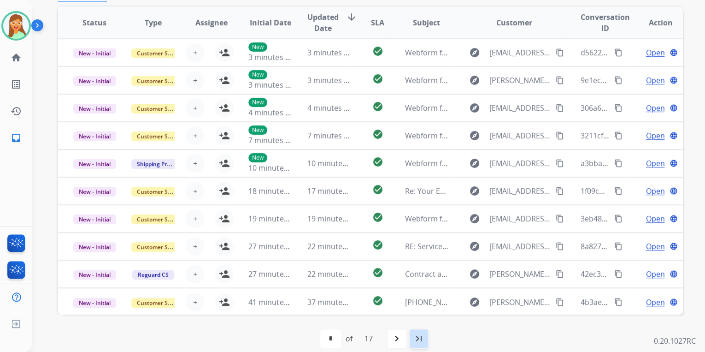
click at [422, 339] on mat-icon "last_page" at bounding box center [419, 338] width 11 height 11
select select "**"
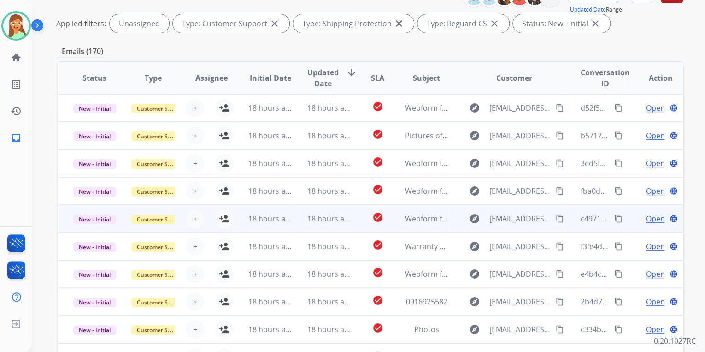
scroll to position [195, 0]
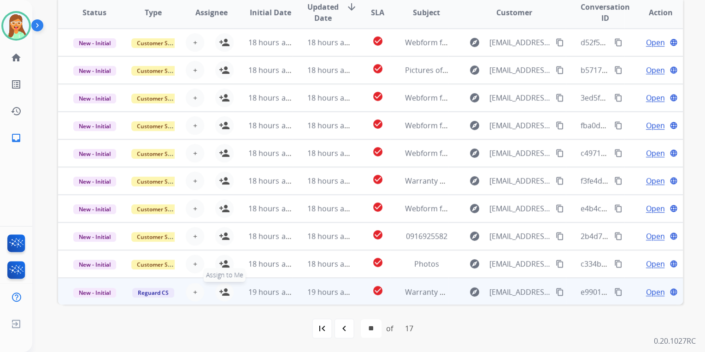
click at [227, 287] on mat-icon "person_add" at bounding box center [224, 291] width 11 height 11
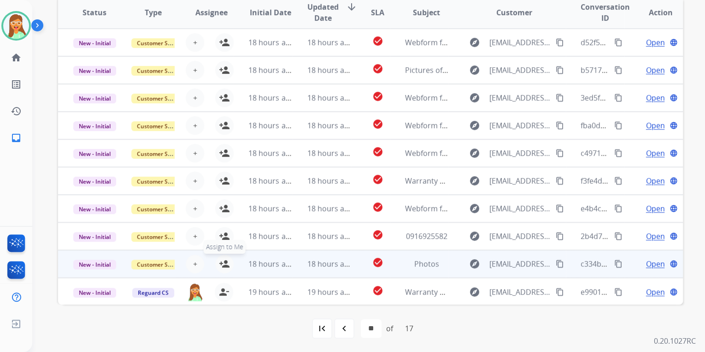
click at [225, 266] on mat-icon "person_add" at bounding box center [224, 263] width 11 height 11
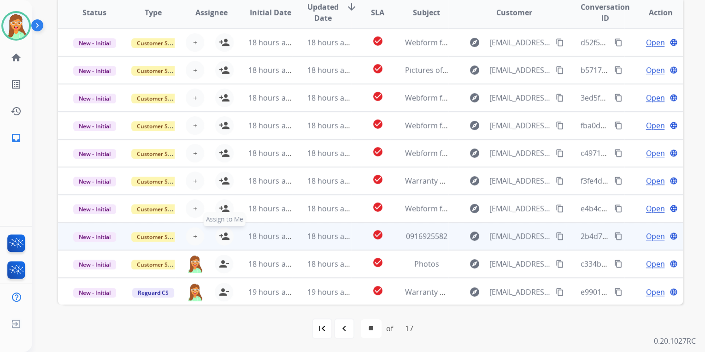
click at [226, 237] on mat-icon "person_add" at bounding box center [224, 236] width 11 height 11
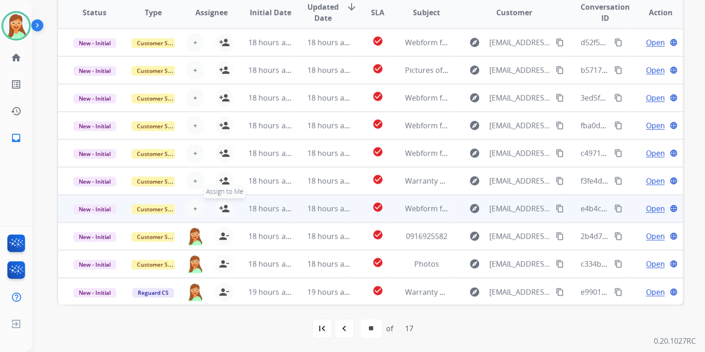
click at [225, 204] on mat-icon "person_add" at bounding box center [224, 208] width 11 height 11
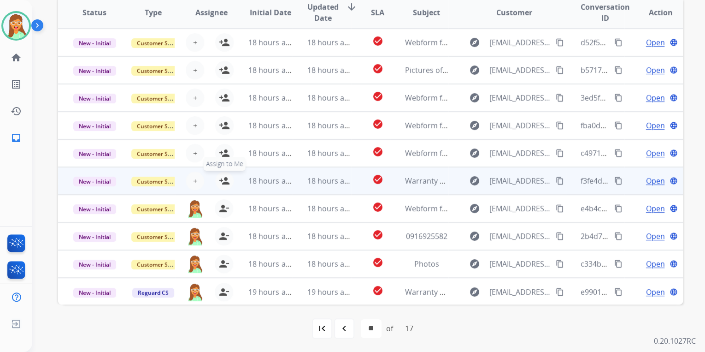
click at [221, 181] on mat-icon "person_add" at bounding box center [224, 180] width 11 height 11
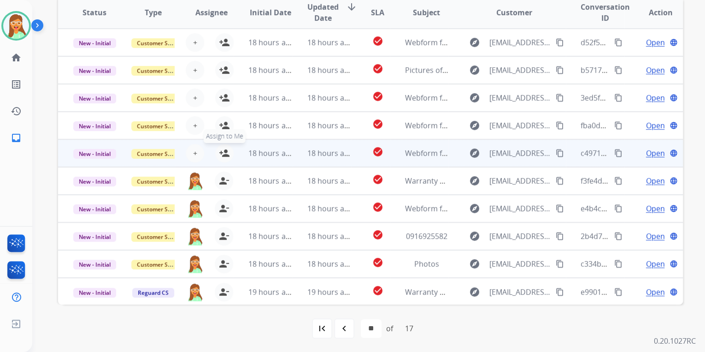
click at [225, 153] on mat-icon "person_add" at bounding box center [224, 153] width 11 height 11
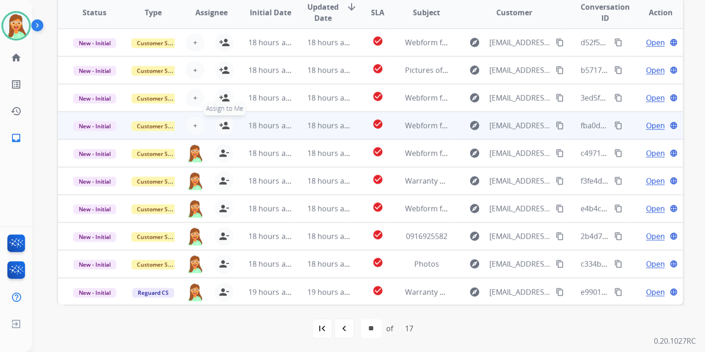
click at [227, 123] on mat-icon "person_add" at bounding box center [224, 125] width 11 height 11
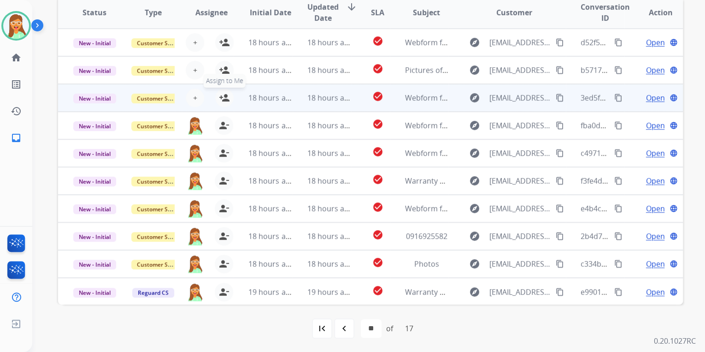
click at [222, 98] on mat-icon "person_add" at bounding box center [224, 97] width 11 height 11
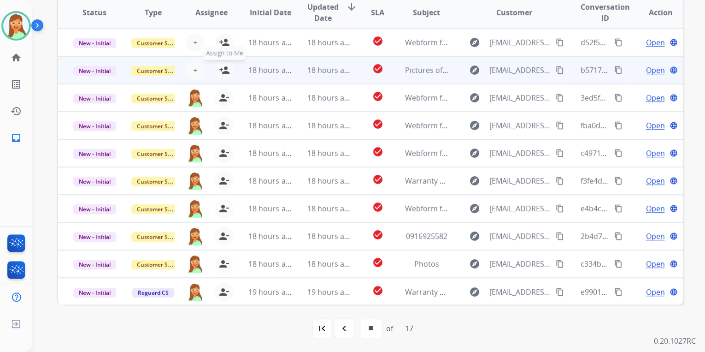
click at [225, 72] on mat-icon "person_add" at bounding box center [224, 70] width 11 height 11
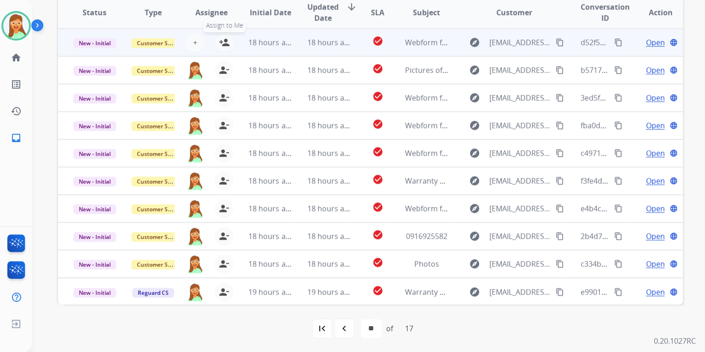
click at [223, 37] on mat-icon "person_add" at bounding box center [224, 42] width 11 height 11
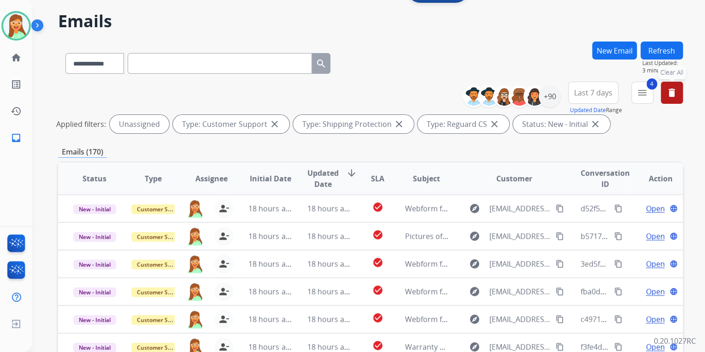
scroll to position [0, 0]
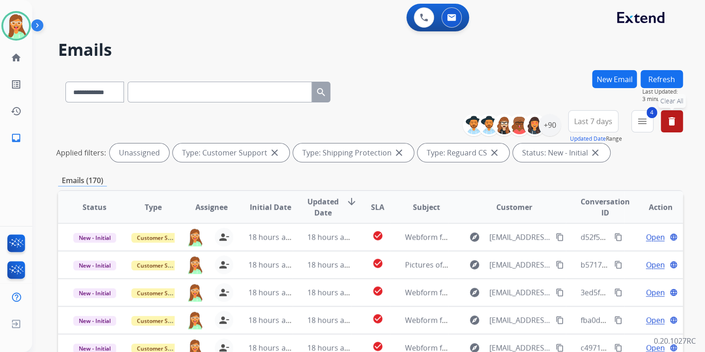
click at [671, 129] on button "delete Clear All" at bounding box center [672, 121] width 22 height 22
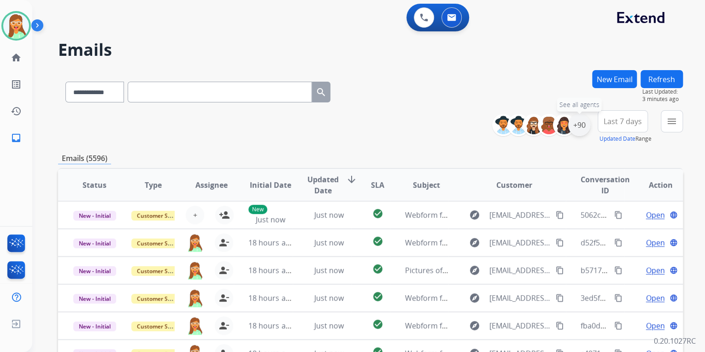
click at [585, 127] on div "+90" at bounding box center [579, 125] width 22 height 22
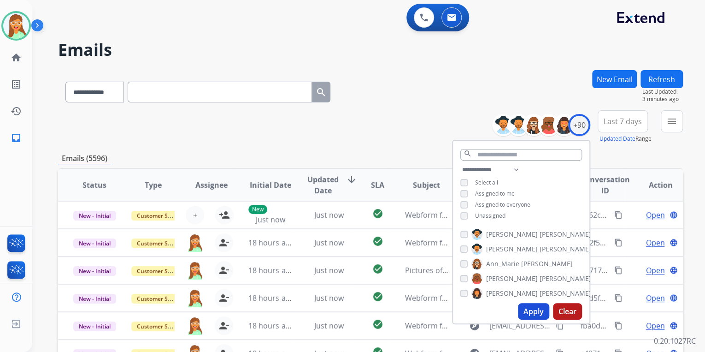
click at [531, 310] on button "Apply" at bounding box center [533, 311] width 31 height 17
click at [16, 23] on img at bounding box center [16, 26] width 26 height 26
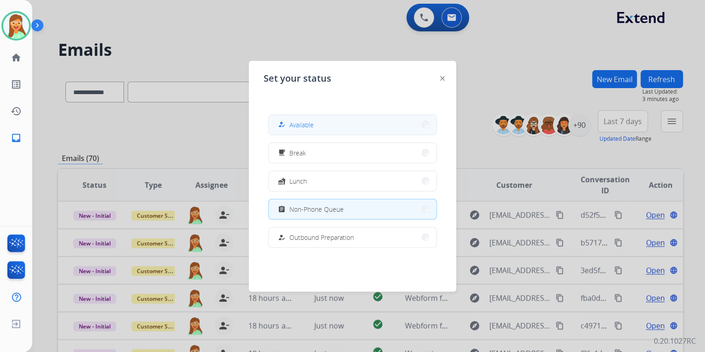
click at [314, 123] on span "Available" at bounding box center [302, 125] width 24 height 10
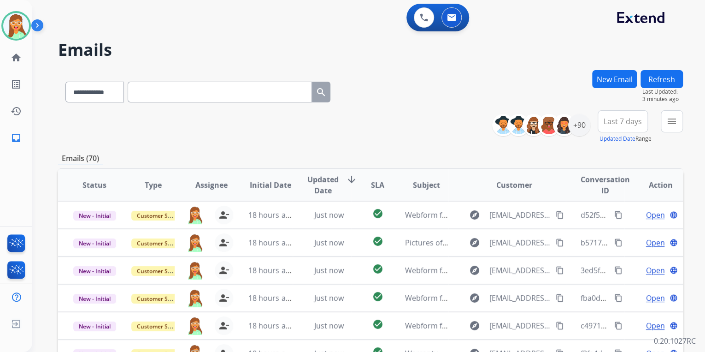
click at [458, 104] on div "**********" at bounding box center [370, 90] width 625 height 40
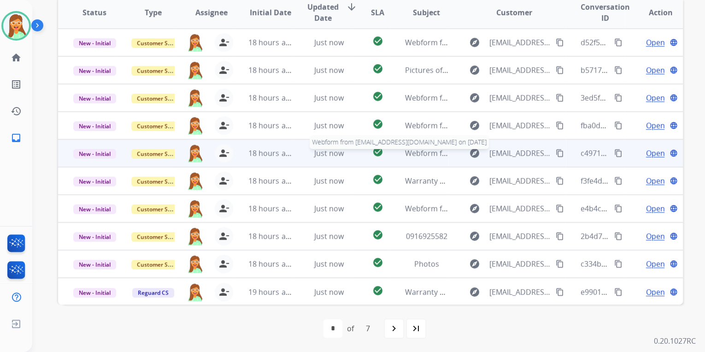
scroll to position [0, 0]
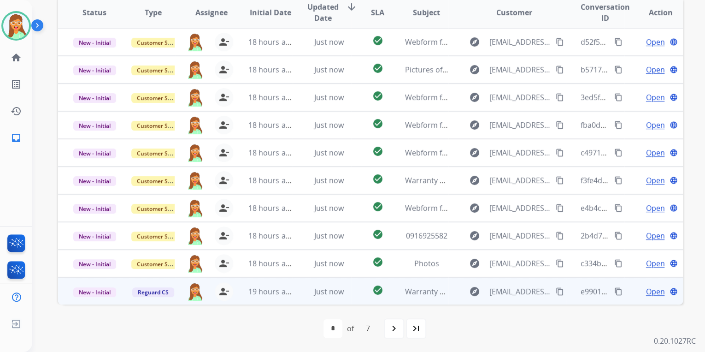
click at [653, 289] on span "Open" at bounding box center [655, 291] width 19 height 11
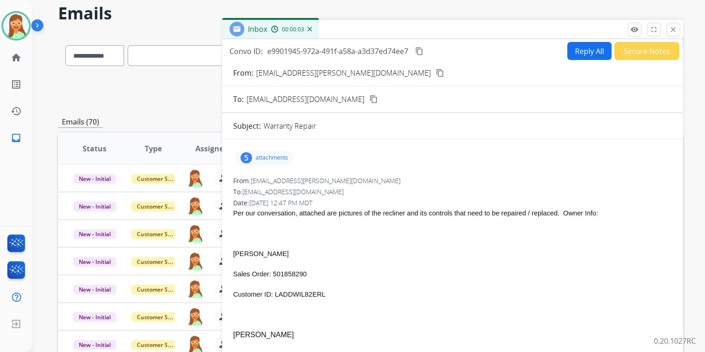
scroll to position [25, 0]
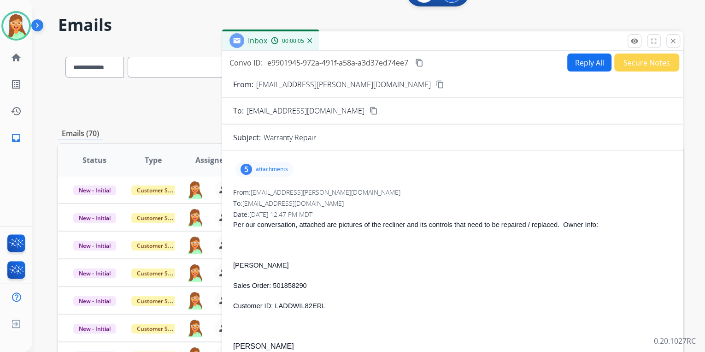
drag, startPoint x: 322, startPoint y: 87, endPoint x: 291, endPoint y: 83, distance: 31.2
click at [436, 86] on mat-icon "content_copy" at bounding box center [440, 84] width 8 height 8
click at [271, 162] on div "5 attachments" at bounding box center [264, 169] width 59 height 15
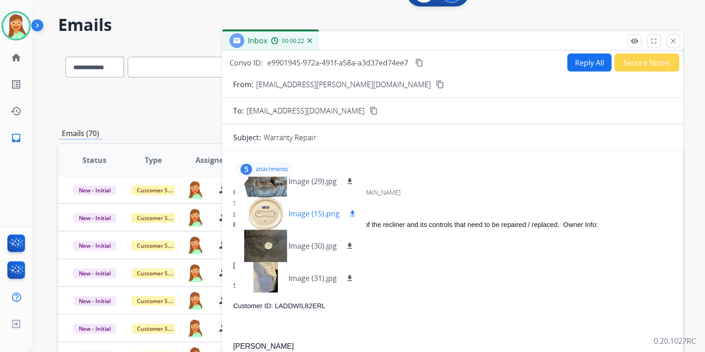
scroll to position [46, 0]
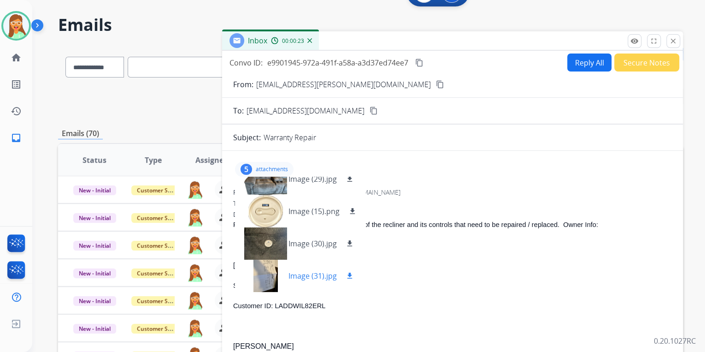
click at [347, 273] on mat-icon "download" at bounding box center [350, 276] width 8 height 8
click at [349, 238] on button "download" at bounding box center [349, 243] width 11 height 11
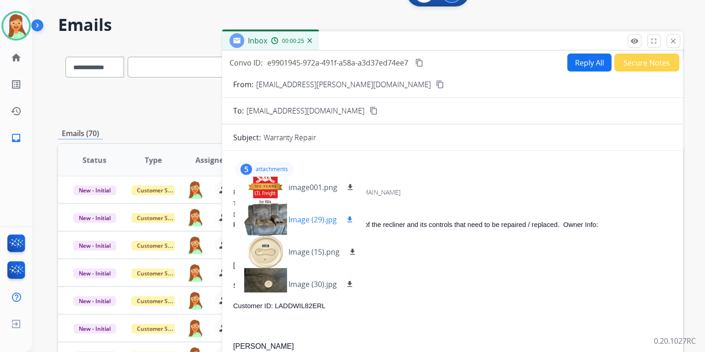
scroll to position [0, 0]
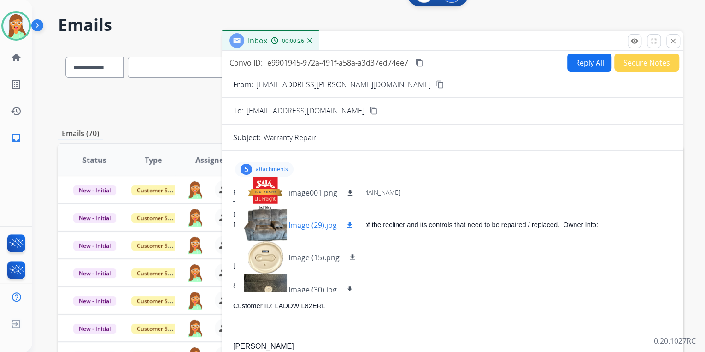
click at [349, 221] on mat-icon "download" at bounding box center [350, 225] width 8 height 8
click at [282, 170] on p "attachments" at bounding box center [272, 169] width 32 height 7
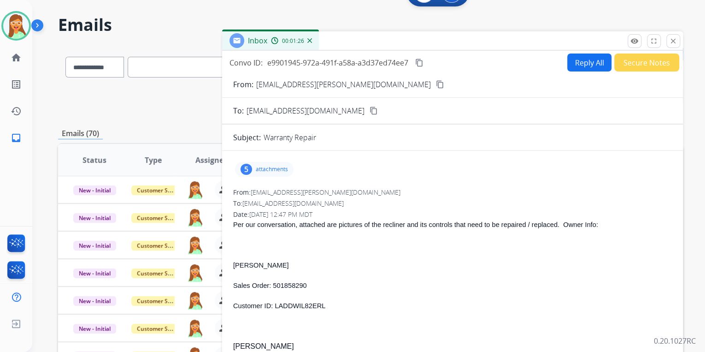
click at [598, 59] on button "Reply All" at bounding box center [590, 62] width 44 height 18
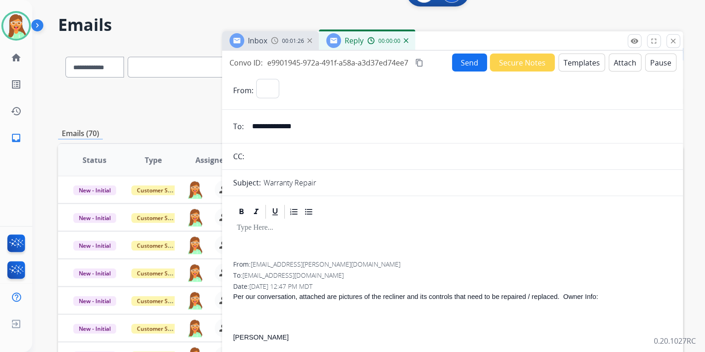
select select "**********"
click at [594, 59] on button "Templates" at bounding box center [582, 62] width 47 height 18
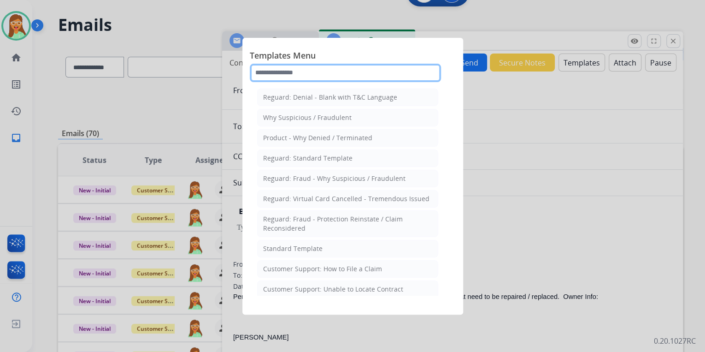
click at [367, 72] on input "text" at bounding box center [345, 73] width 191 height 18
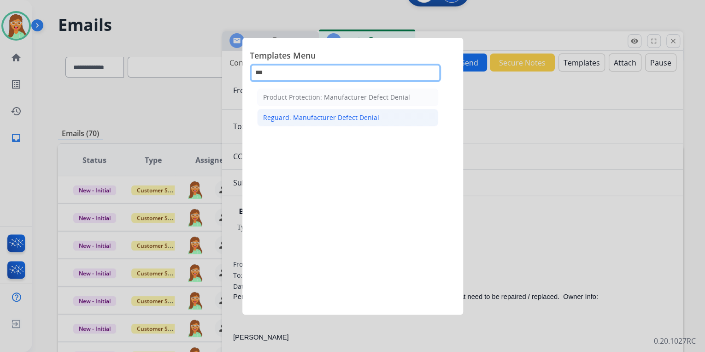
type input "***"
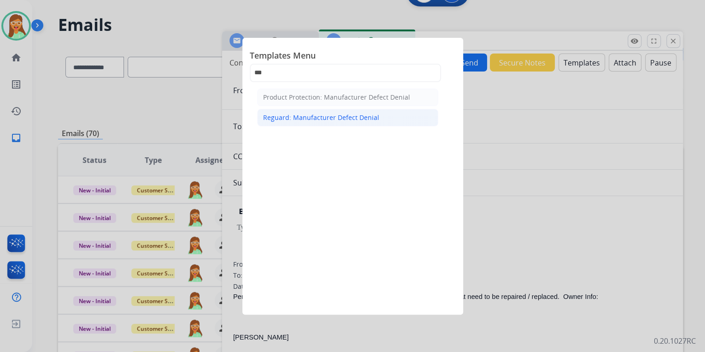
click at [374, 117] on div "Reguard: Manufacturer Defect Denial" at bounding box center [321, 117] width 116 height 9
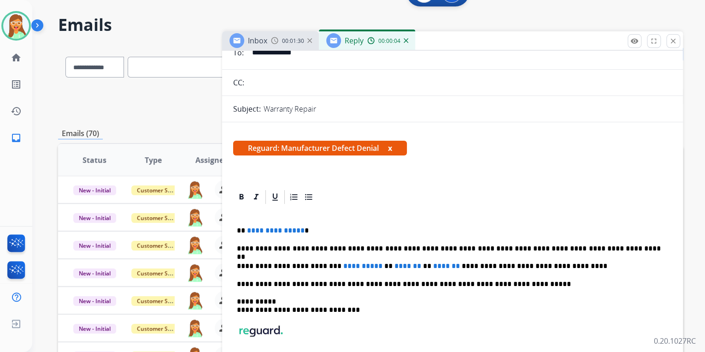
scroll to position [148, 0]
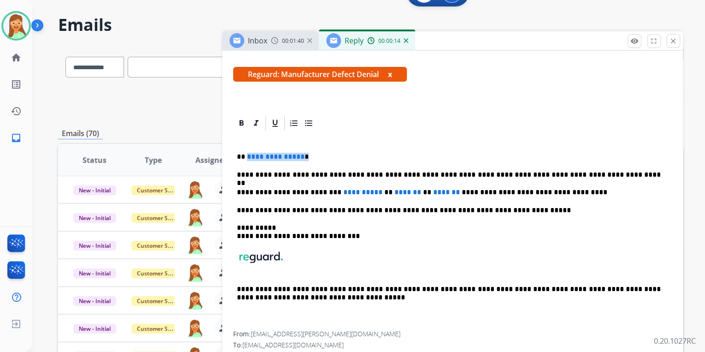
drag, startPoint x: 351, startPoint y: 157, endPoint x: 245, endPoint y: 150, distance: 106.2
click at [245, 150] on div "**********" at bounding box center [452, 231] width 439 height 200
drag, startPoint x: 454, startPoint y: 191, endPoint x: 330, endPoint y: 193, distance: 123.6
click at [330, 193] on p "**********" at bounding box center [449, 192] width 424 height 8
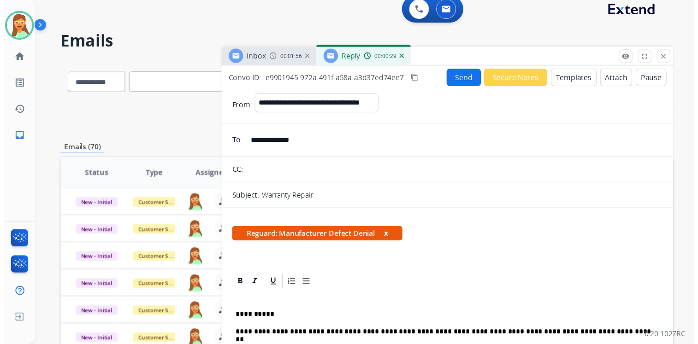
scroll to position [0, 0]
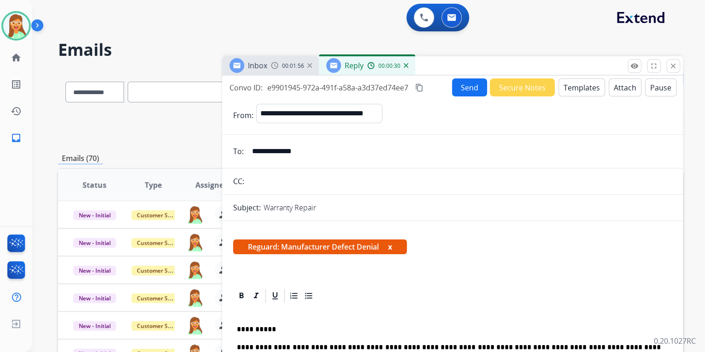
click at [461, 94] on button "Send" at bounding box center [469, 87] width 35 height 18
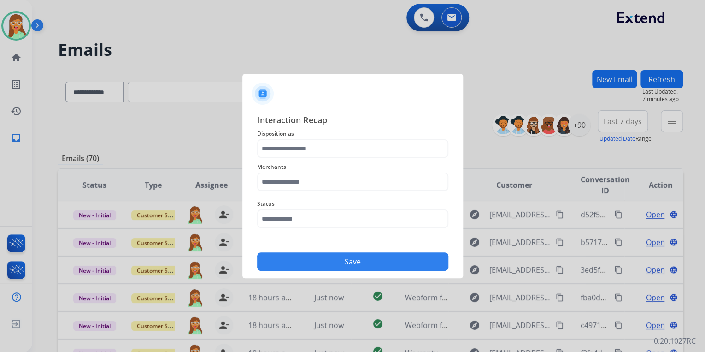
click at [337, 136] on span "Disposition as" at bounding box center [352, 133] width 191 height 11
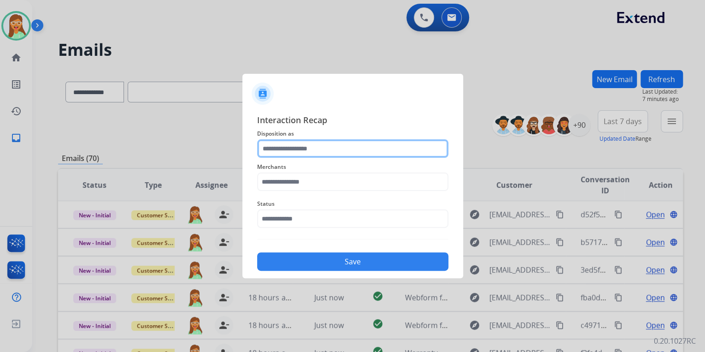
drag, startPoint x: 339, startPoint y: 144, endPoint x: 336, endPoint y: 155, distance: 11.5
click at [339, 144] on input "text" at bounding box center [352, 148] width 191 height 18
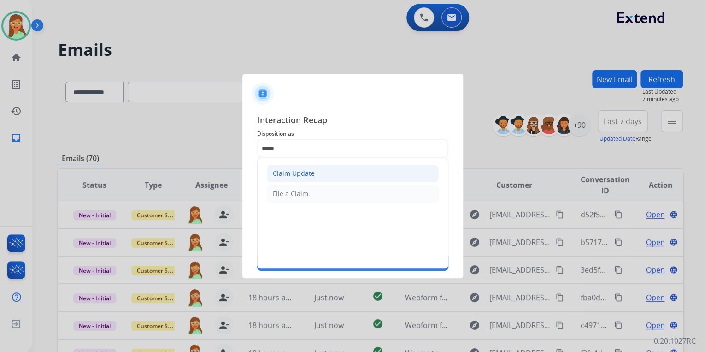
click at [340, 166] on li "Claim Update" at bounding box center [353, 174] width 172 height 18
type input "**********"
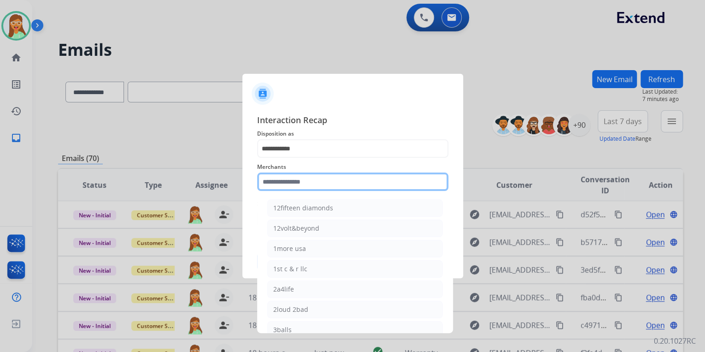
click at [307, 178] on input "text" at bounding box center [352, 181] width 191 height 18
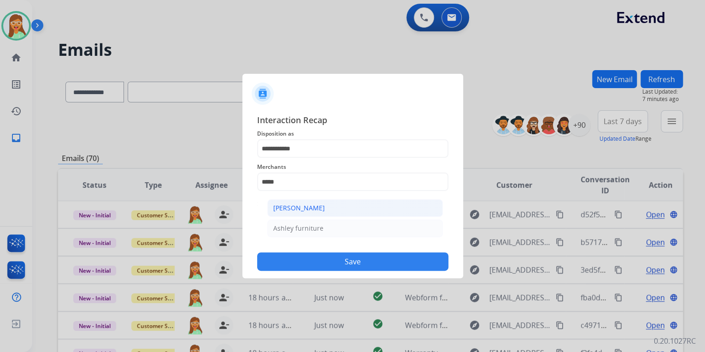
click at [321, 210] on div "[PERSON_NAME]" at bounding box center [299, 207] width 52 height 9
type input "**********"
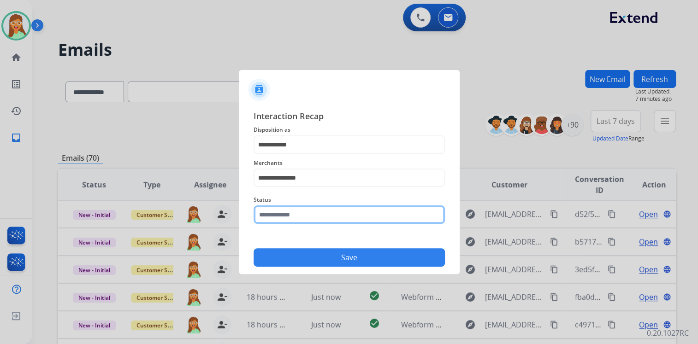
click at [319, 223] on input "text" at bounding box center [349, 215] width 191 height 18
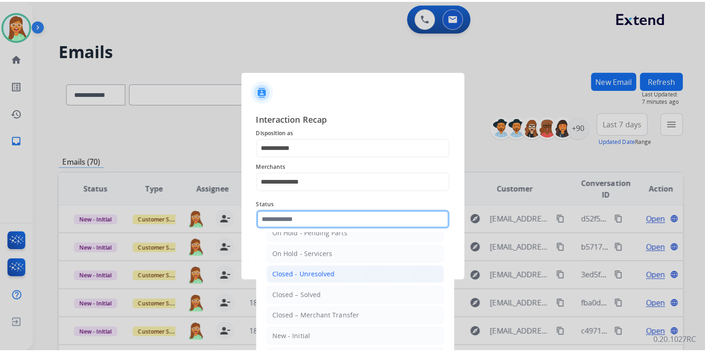
scroll to position [53, 0]
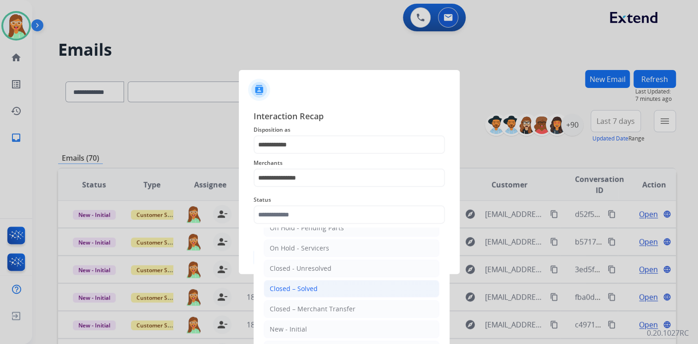
click at [326, 285] on li "Closed – Solved" at bounding box center [352, 289] width 176 height 18
type input "**********"
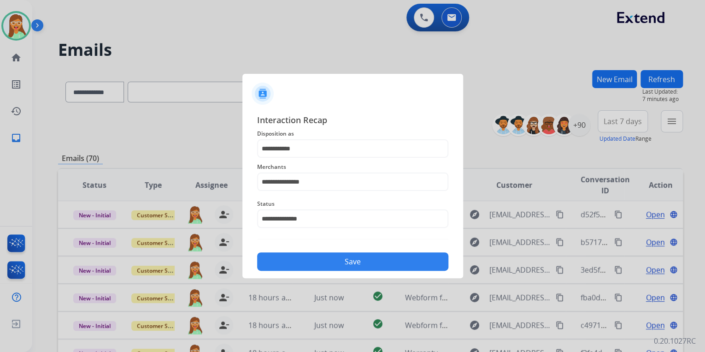
click at [326, 255] on button "Save" at bounding box center [352, 261] width 191 height 18
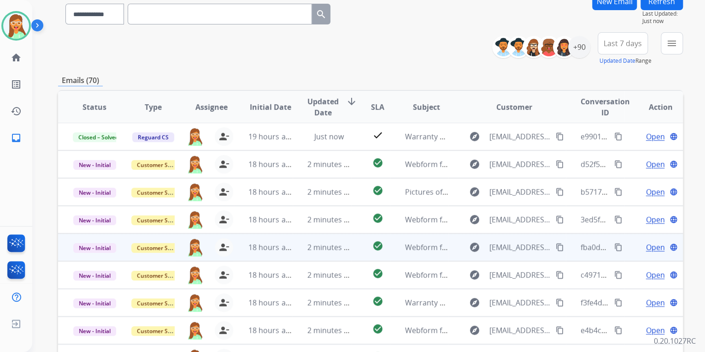
scroll to position [172, 0]
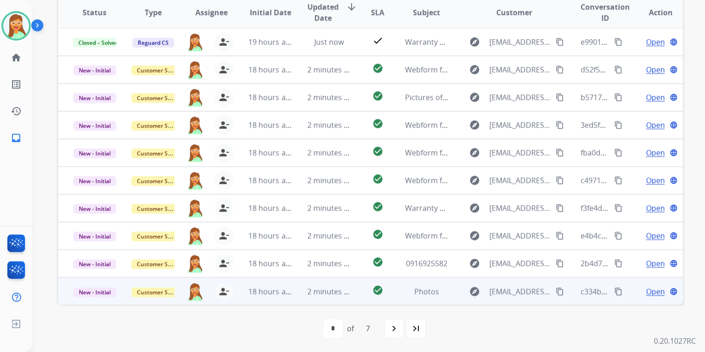
click at [650, 287] on span "Open" at bounding box center [655, 291] width 19 height 11
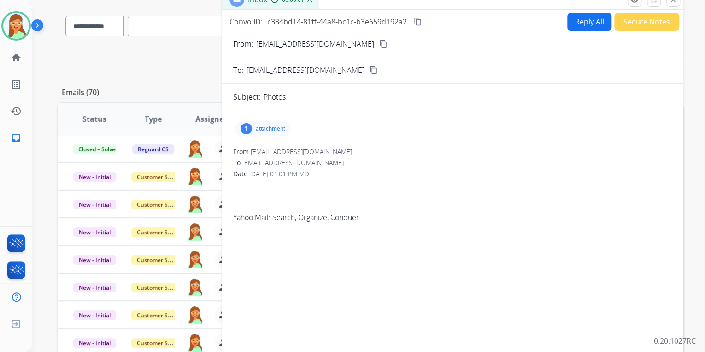
scroll to position [62, 0]
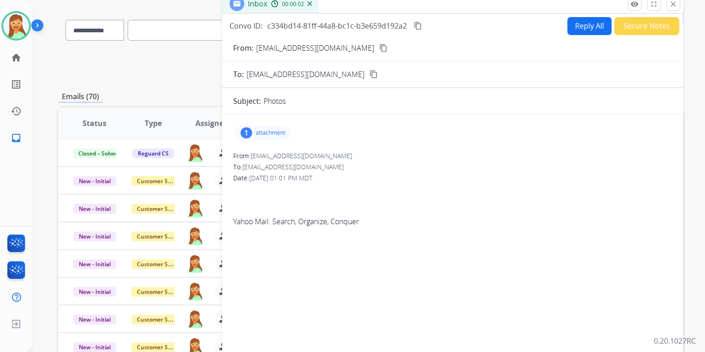
click at [379, 48] on mat-icon "content_copy" at bounding box center [383, 48] width 8 height 8
click at [255, 134] on div "1 attachment" at bounding box center [263, 132] width 56 height 15
click at [267, 155] on div at bounding box center [265, 156] width 46 height 32
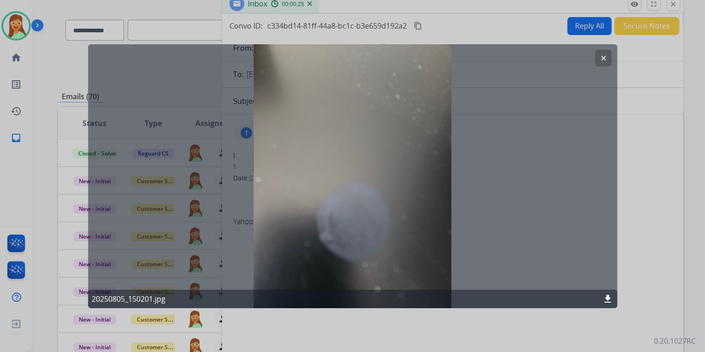
click at [603, 61] on mat-icon "clear" at bounding box center [603, 57] width 8 height 8
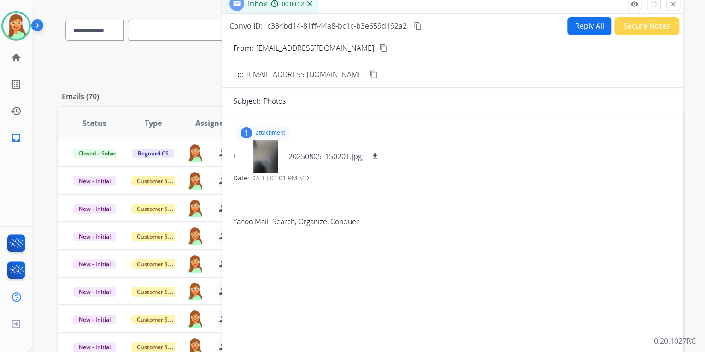
click at [580, 21] on button "Reply All" at bounding box center [590, 26] width 44 height 18
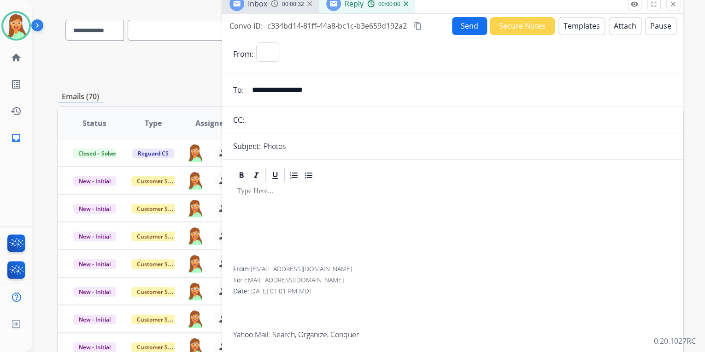
select select "**********"
click at [670, 3] on mat-icon "close" at bounding box center [673, 4] width 8 height 8
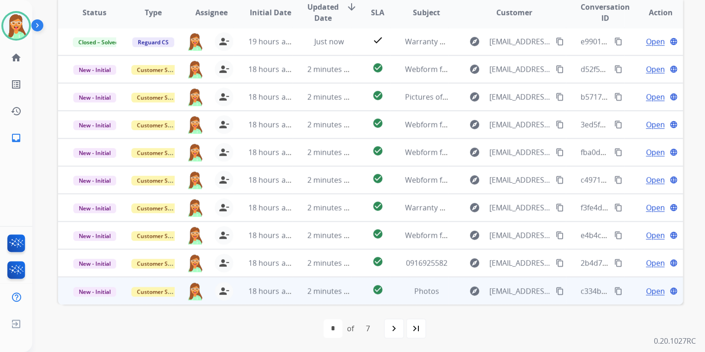
scroll to position [0, 0]
click at [654, 289] on span "Open" at bounding box center [655, 291] width 19 height 11
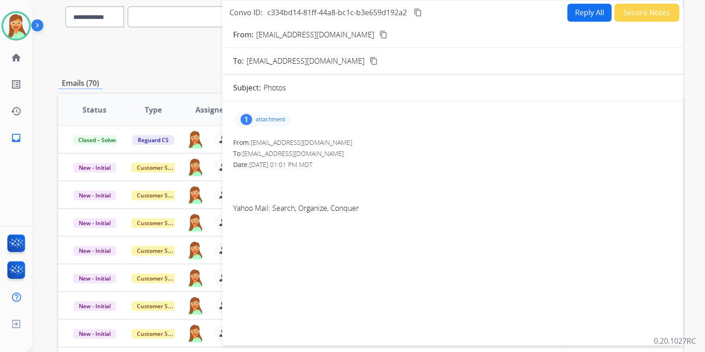
scroll to position [62, 0]
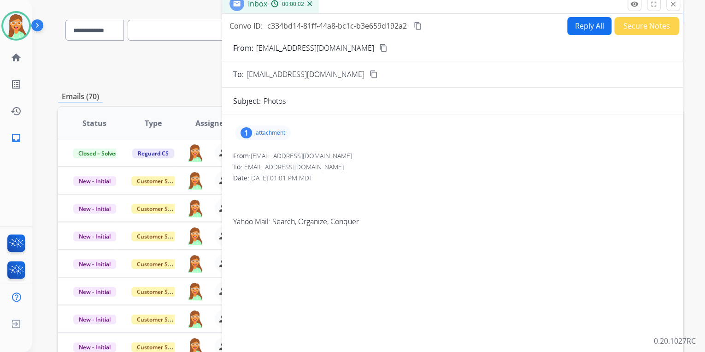
click at [647, 24] on button "Secure Notes" at bounding box center [647, 26] width 65 height 18
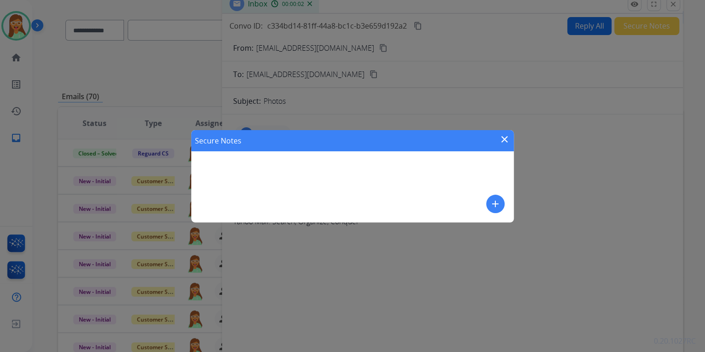
click at [490, 203] on button "add" at bounding box center [495, 204] width 18 height 18
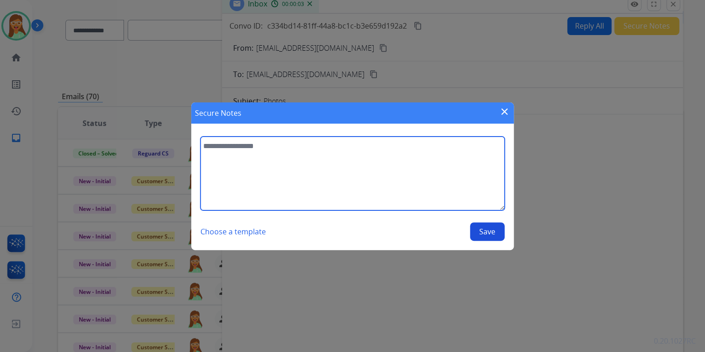
click at [402, 180] on textarea at bounding box center [353, 173] width 304 height 74
paste textarea "**********"
type textarea "**********"
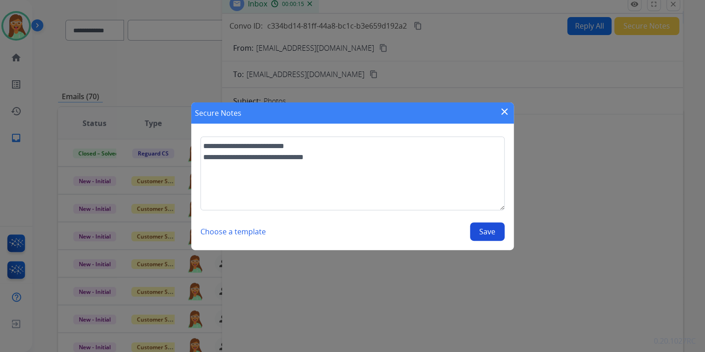
click at [498, 235] on button "Save" at bounding box center [487, 231] width 35 height 18
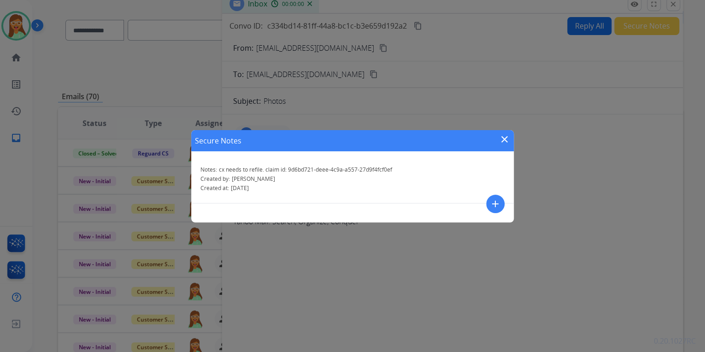
click at [504, 142] on mat-icon "close" at bounding box center [504, 139] width 11 height 11
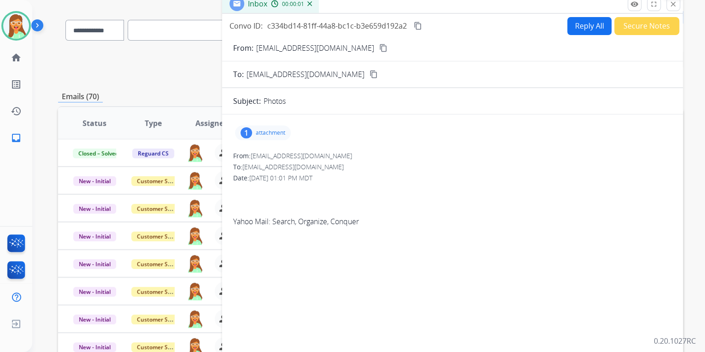
click at [674, 3] on mat-icon "close" at bounding box center [673, 4] width 8 height 8
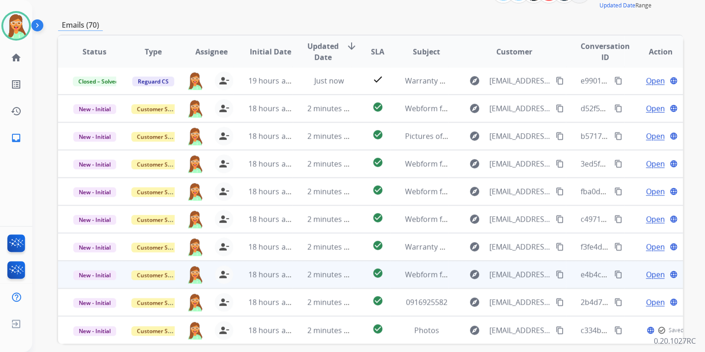
scroll to position [172, 0]
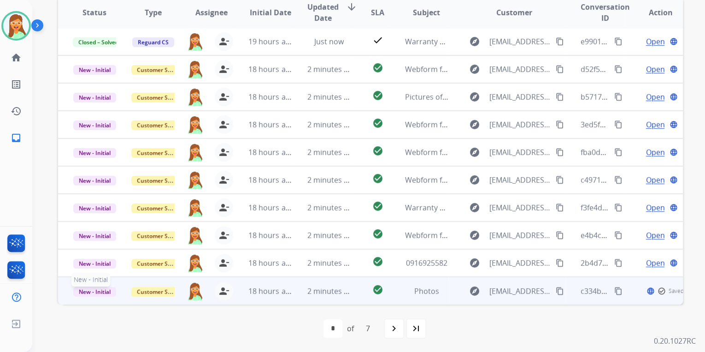
click at [103, 287] on span "New - Initial" at bounding box center [94, 292] width 43 height 10
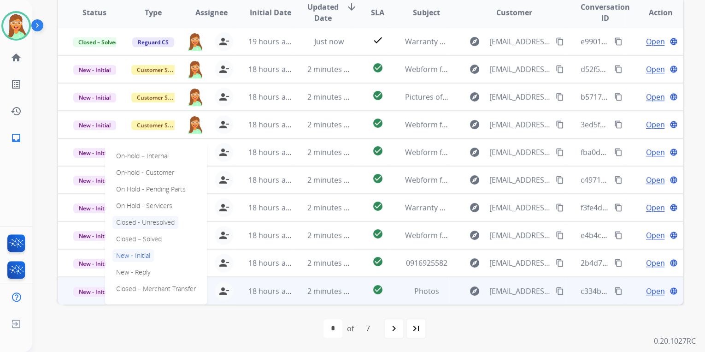
scroll to position [0, 0]
click at [143, 236] on p "Closed – Solved" at bounding box center [138, 239] width 53 height 13
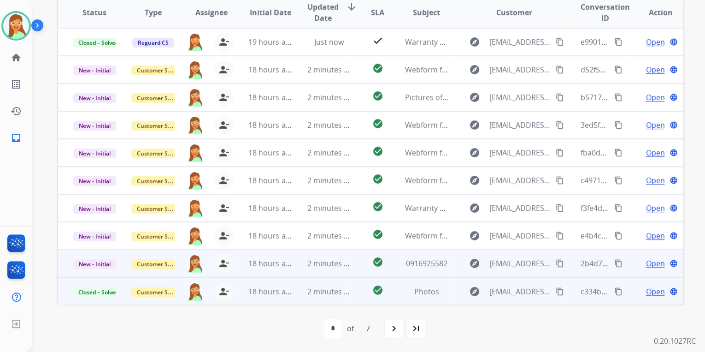
click at [650, 263] on span "Open" at bounding box center [655, 263] width 19 height 11
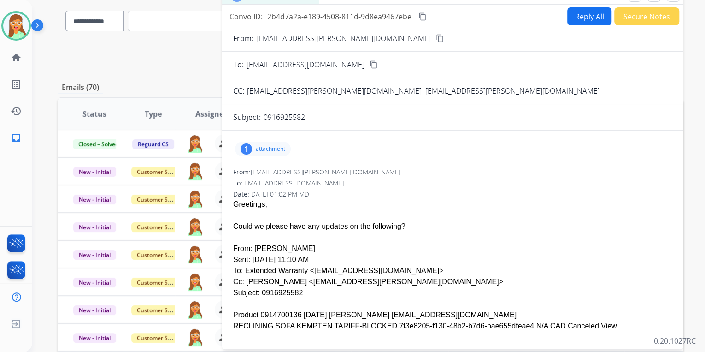
scroll to position [62, 0]
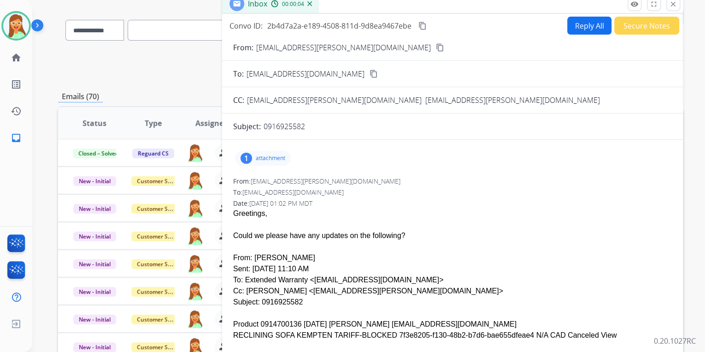
click at [436, 45] on mat-icon "content_copy" at bounding box center [440, 47] width 8 height 8
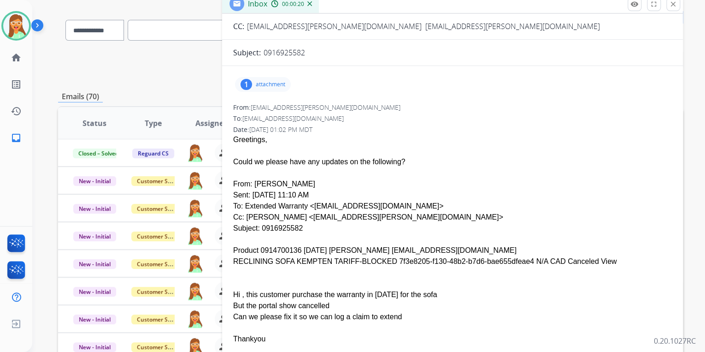
scroll to position [111, 0]
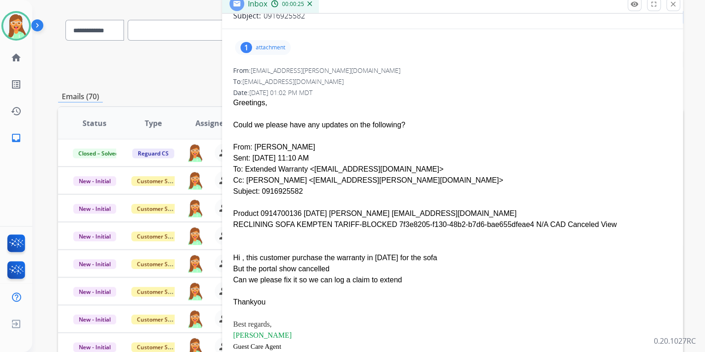
drag, startPoint x: 483, startPoint y: 213, endPoint x: 392, endPoint y: 215, distance: 90.8
click at [392, 215] on div "Product 0914700136 [DATE] [PERSON_NAME] [EMAIL_ADDRESS][DOMAIN_NAME]" at bounding box center [452, 213] width 439 height 11
copy div "[EMAIL_ADDRESS][DOMAIN_NAME]"
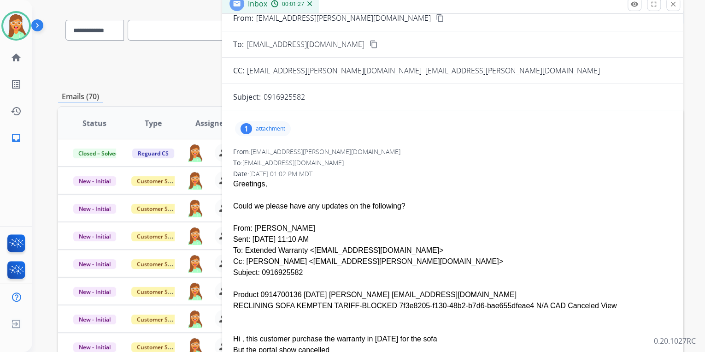
scroll to position [0, 0]
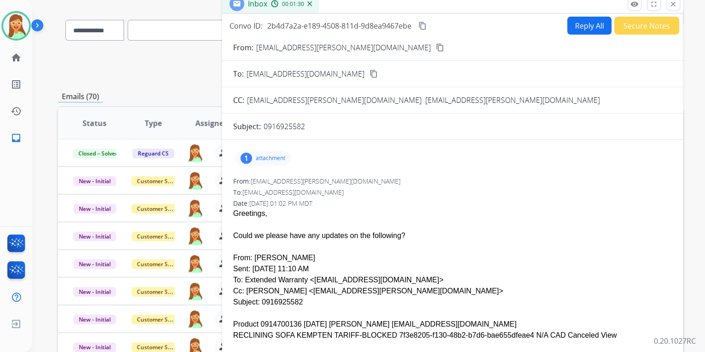
click at [636, 27] on button "Secure Notes" at bounding box center [647, 26] width 65 height 18
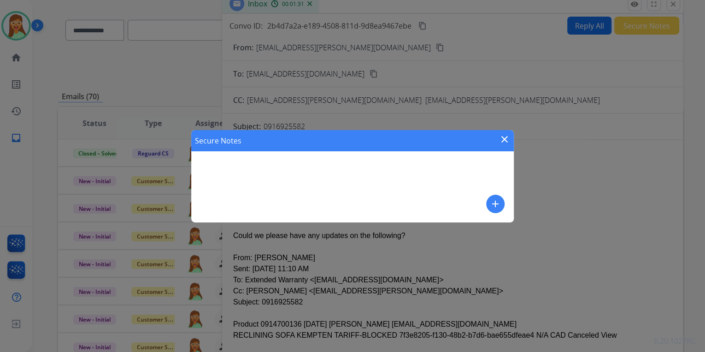
click at [497, 201] on mat-icon "add" at bounding box center [495, 203] width 11 height 11
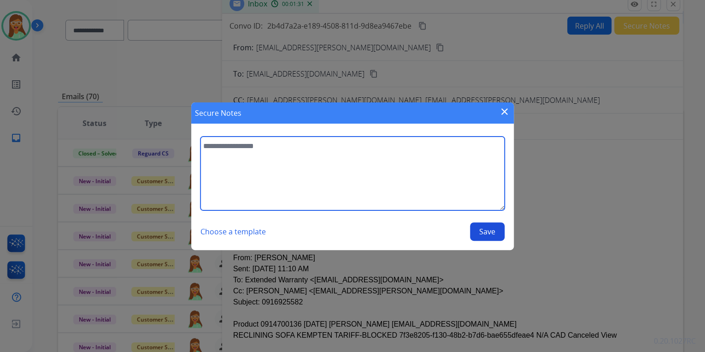
click at [327, 189] on textarea at bounding box center [353, 173] width 304 height 74
type textarea "**********"
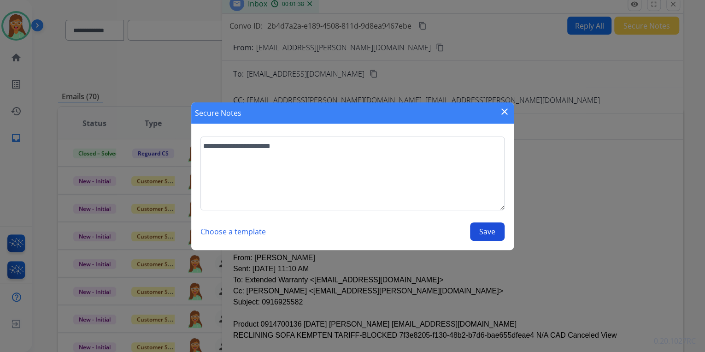
click at [482, 228] on button "Save" at bounding box center [487, 231] width 35 height 18
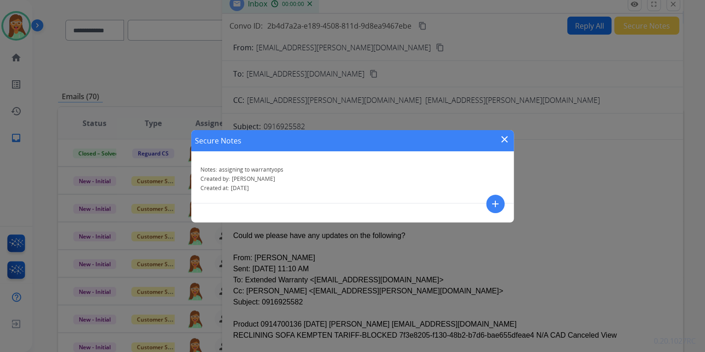
click at [502, 137] on mat-icon "close" at bounding box center [504, 139] width 11 height 11
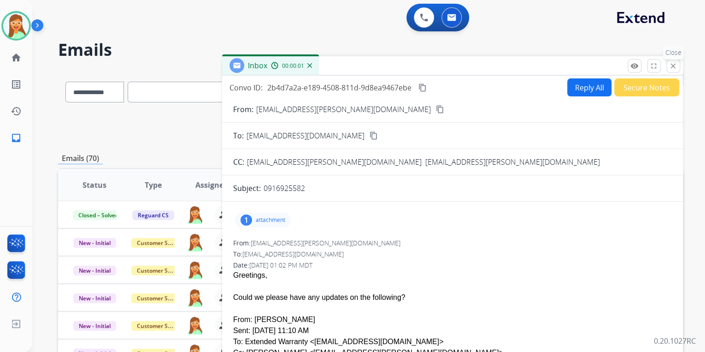
click at [671, 66] on mat-icon "close" at bounding box center [673, 66] width 8 height 8
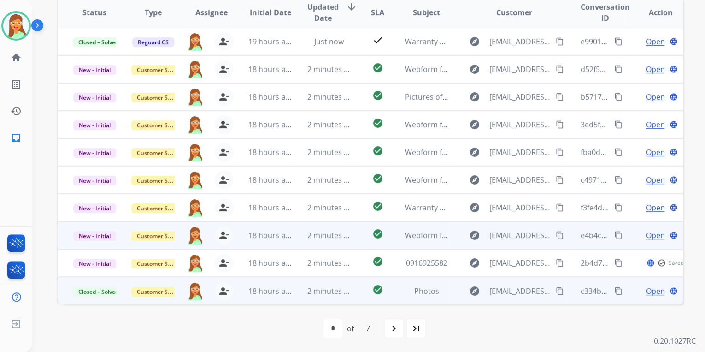
scroll to position [0, 0]
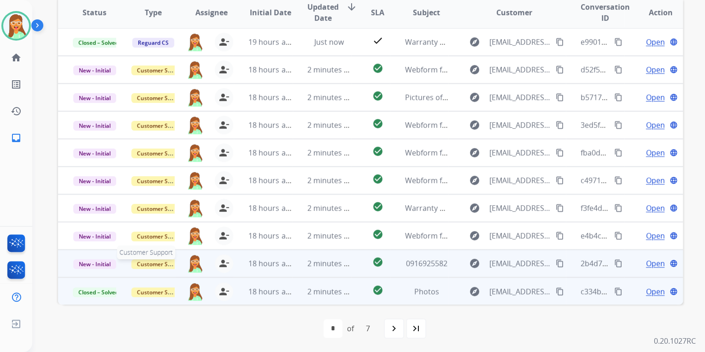
click at [160, 260] on span "Customer Support" at bounding box center [161, 264] width 60 height 10
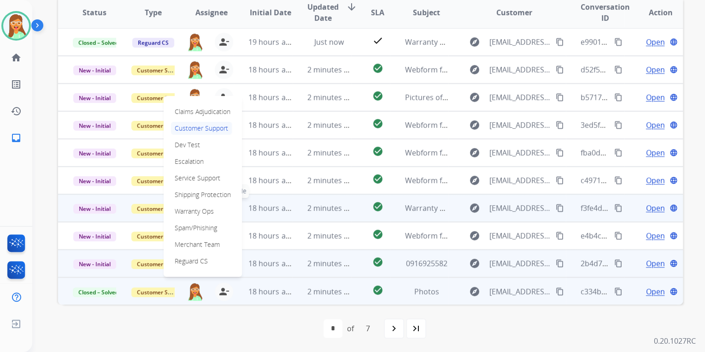
click at [215, 206] on p "Warranty Ops" at bounding box center [194, 211] width 47 height 13
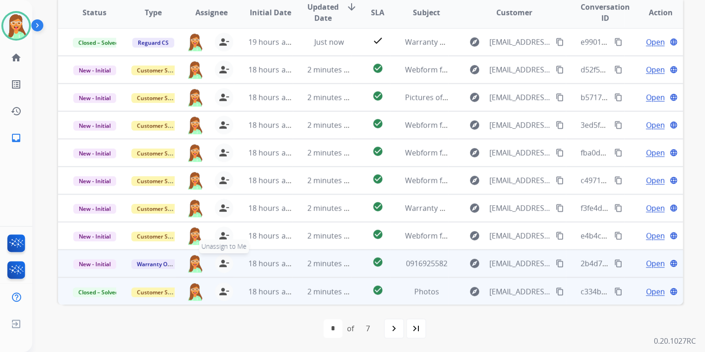
click at [225, 258] on mat-icon "person_remove" at bounding box center [224, 263] width 11 height 11
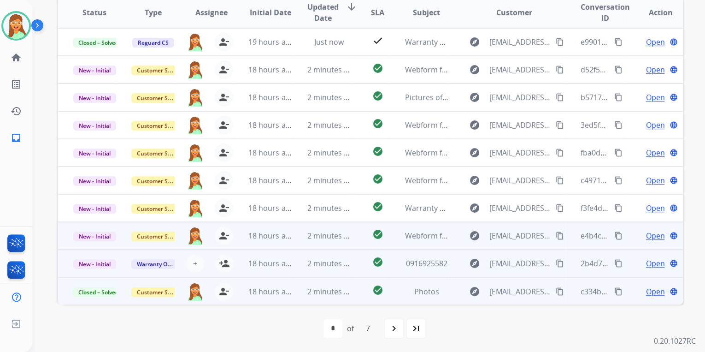
click at [646, 234] on span "Open" at bounding box center [655, 235] width 19 height 11
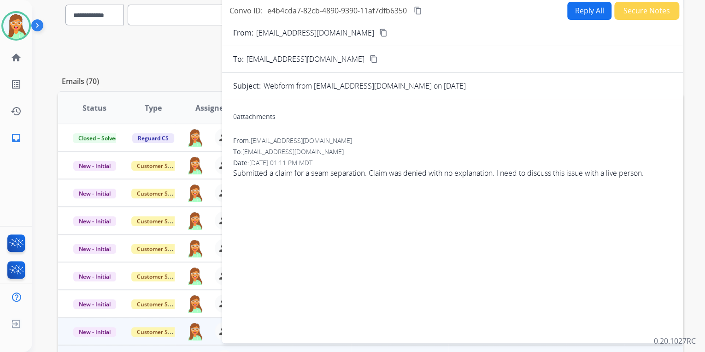
scroll to position [0, 0]
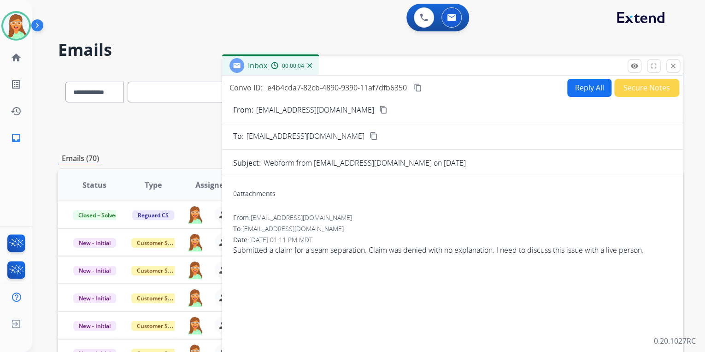
click at [379, 110] on mat-icon "content_copy" at bounding box center [383, 110] width 8 height 8
click at [644, 86] on button "Secure Notes" at bounding box center [647, 88] width 65 height 18
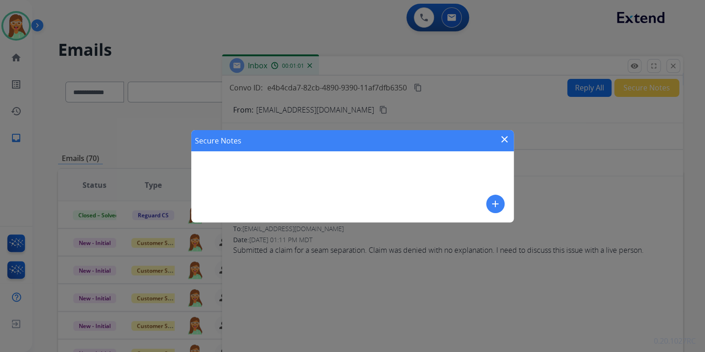
click at [498, 204] on mat-icon "add" at bounding box center [495, 203] width 11 height 11
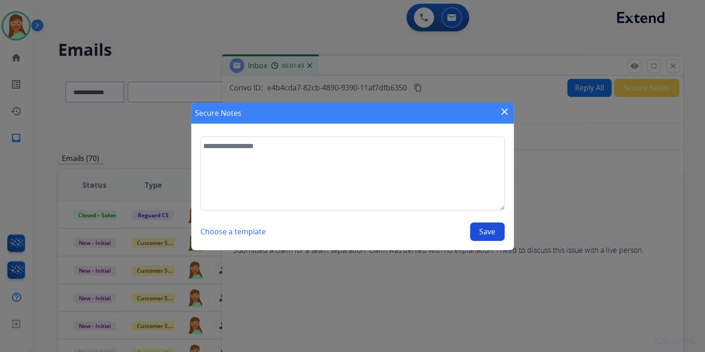
click at [505, 112] on mat-icon "close" at bounding box center [504, 111] width 11 height 11
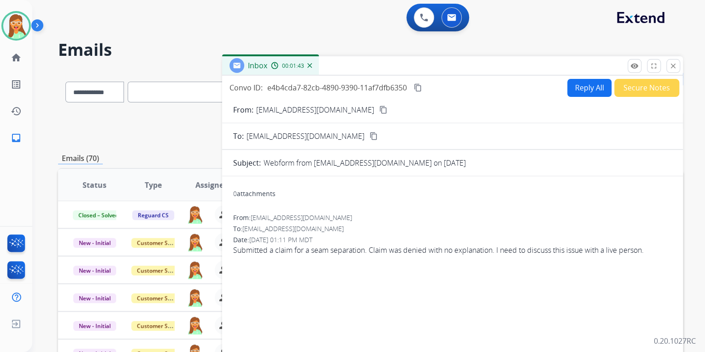
click at [572, 89] on button "Reply All" at bounding box center [590, 88] width 44 height 18
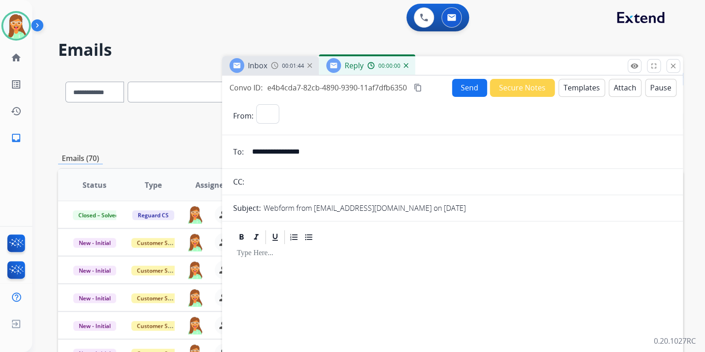
select select "**********"
click at [568, 94] on button "Templates" at bounding box center [582, 88] width 47 height 18
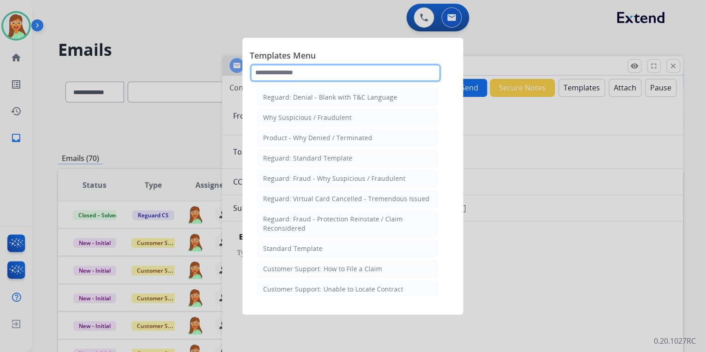
click at [365, 71] on input "text" at bounding box center [345, 73] width 191 height 18
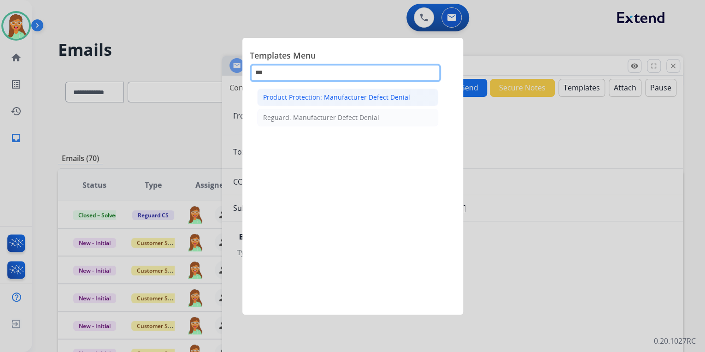
type input "***"
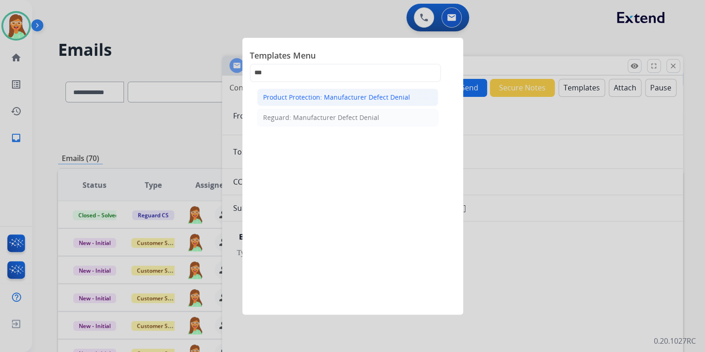
click at [363, 95] on div "Product Protection: Manufacturer Defect Denial" at bounding box center [336, 97] width 147 height 9
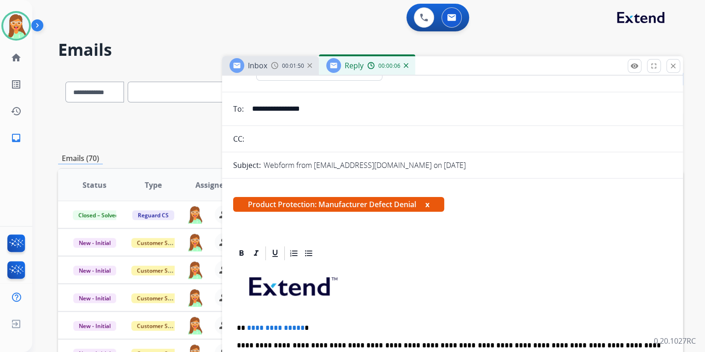
scroll to position [148, 0]
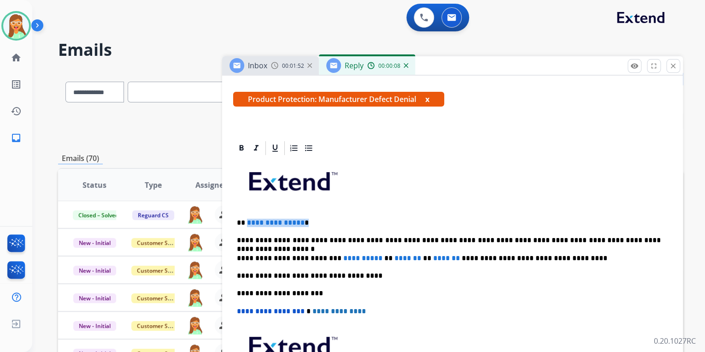
drag, startPoint x: 327, startPoint y: 218, endPoint x: 246, endPoint y: 212, distance: 81.4
click at [245, 213] on div "**********" at bounding box center [452, 292] width 439 height 273
drag, startPoint x: 453, startPoint y: 256, endPoint x: 330, endPoint y: 252, distance: 122.7
click at [330, 252] on div "**********" at bounding box center [452, 292] width 439 height 273
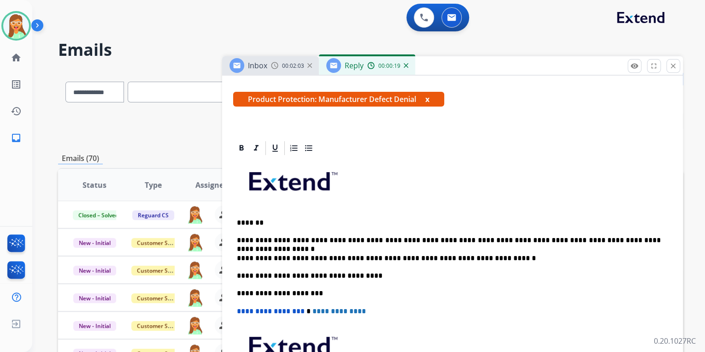
click at [539, 272] on p "**********" at bounding box center [449, 276] width 424 height 8
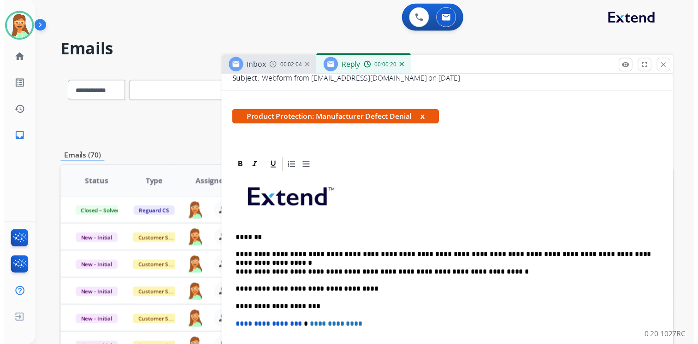
scroll to position [0, 0]
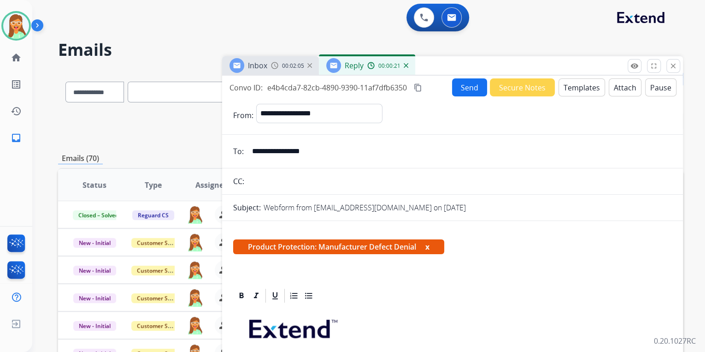
click at [470, 86] on button "Send" at bounding box center [469, 87] width 35 height 18
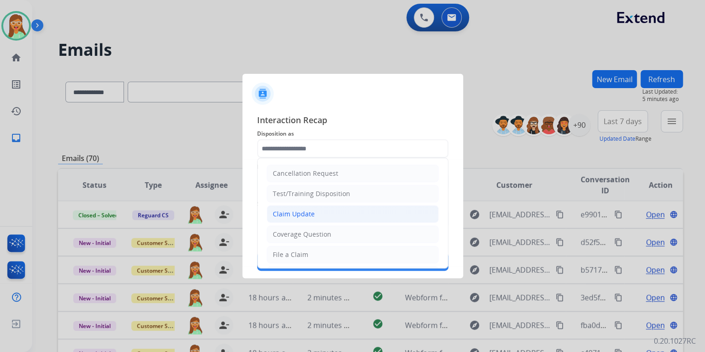
click at [325, 216] on li "Claim Update" at bounding box center [353, 214] width 172 height 18
type input "**********"
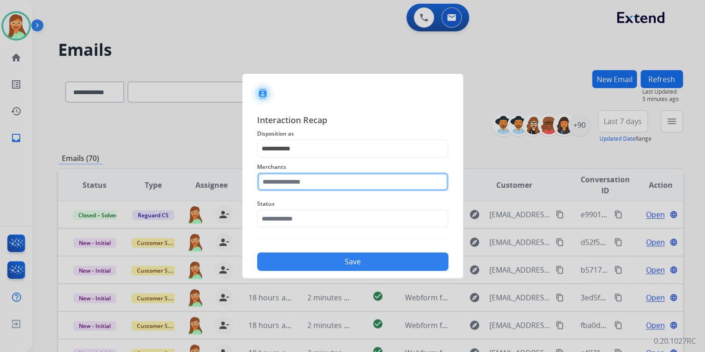
click at [314, 177] on input "text" at bounding box center [352, 181] width 191 height 18
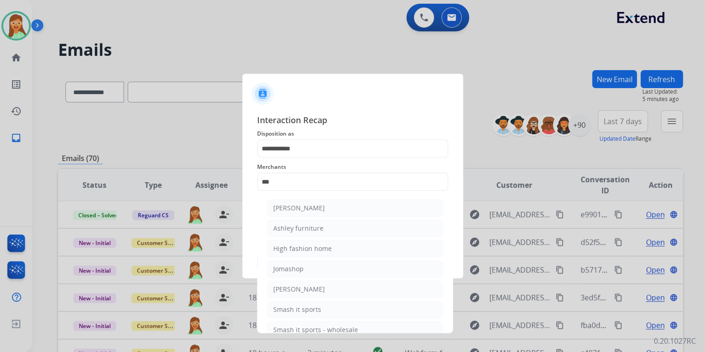
click at [391, 126] on span "Interaction Recap" at bounding box center [352, 120] width 191 height 15
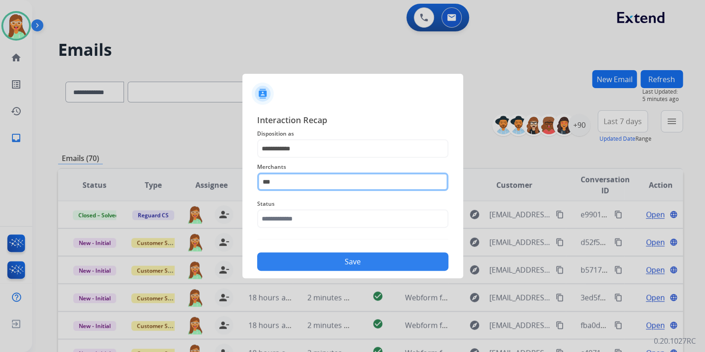
click at [299, 178] on input "***" at bounding box center [352, 181] width 191 height 18
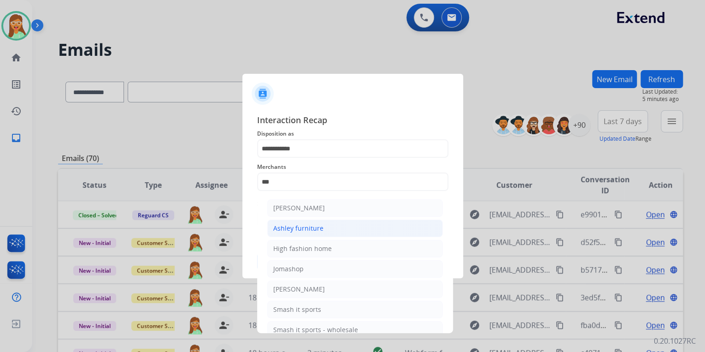
click at [413, 232] on li "Ashley furniture" at bounding box center [355, 228] width 176 height 18
type input "**********"
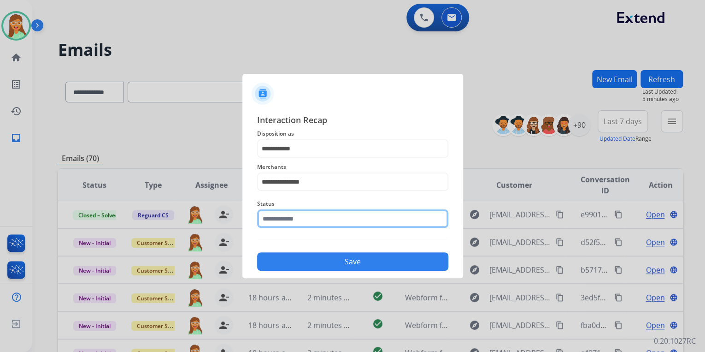
click at [367, 213] on input "text" at bounding box center [352, 218] width 191 height 18
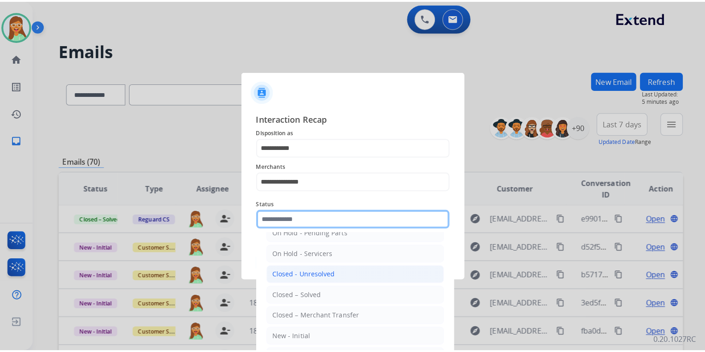
scroll to position [53, 0]
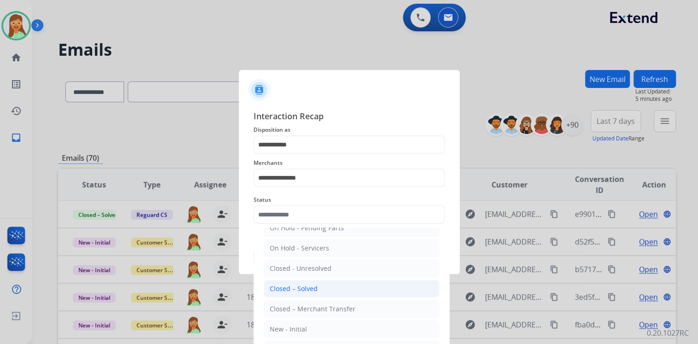
click at [326, 284] on li "Closed – Solved" at bounding box center [352, 289] width 176 height 18
type input "**********"
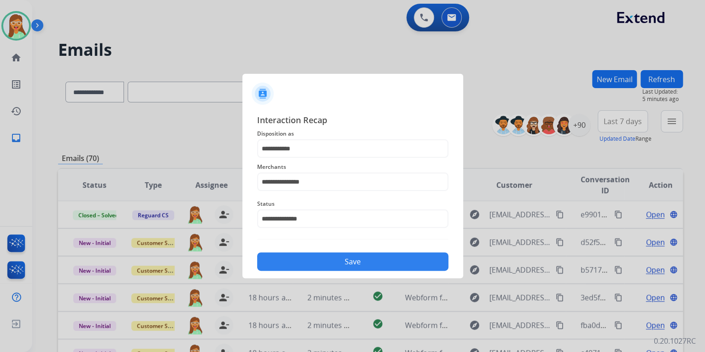
click at [360, 260] on button "Save" at bounding box center [352, 261] width 191 height 18
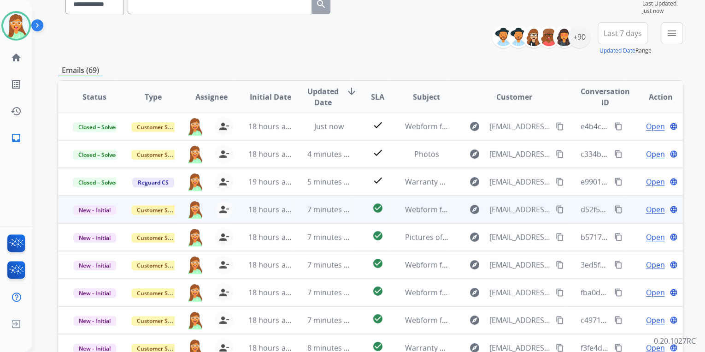
scroll to position [148, 0]
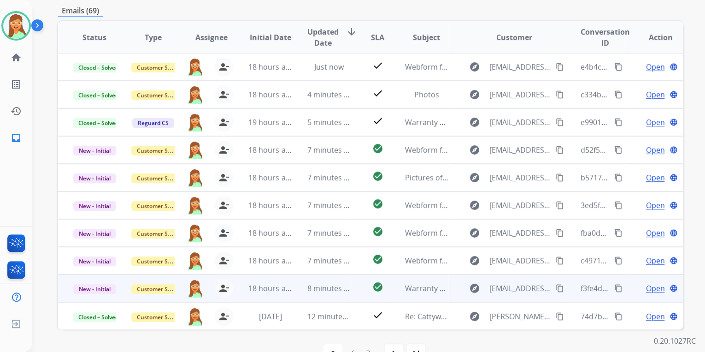
click at [646, 284] on span "Open" at bounding box center [655, 288] width 19 height 11
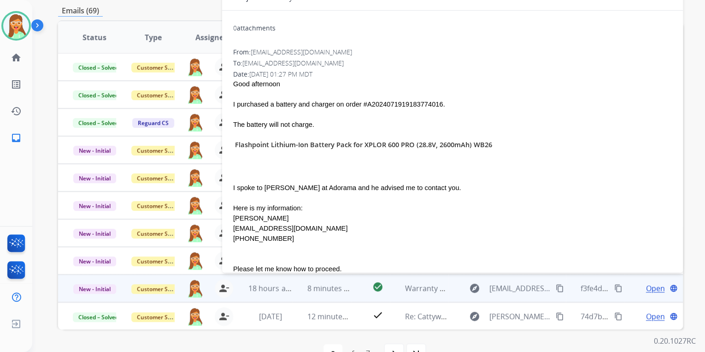
scroll to position [111, 0]
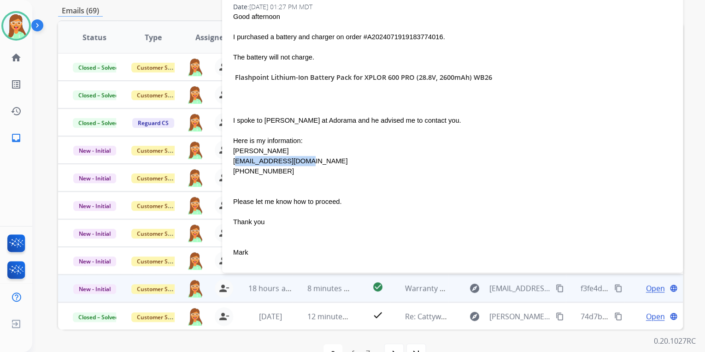
drag, startPoint x: 304, startPoint y: 160, endPoint x: 234, endPoint y: 159, distance: 70.1
click at [234, 159] on div "[EMAIL_ADDRESS][DOMAIN_NAME]" at bounding box center [452, 161] width 439 height 10
copy div "[EMAIL_ADDRESS][DOMAIN_NAME]"
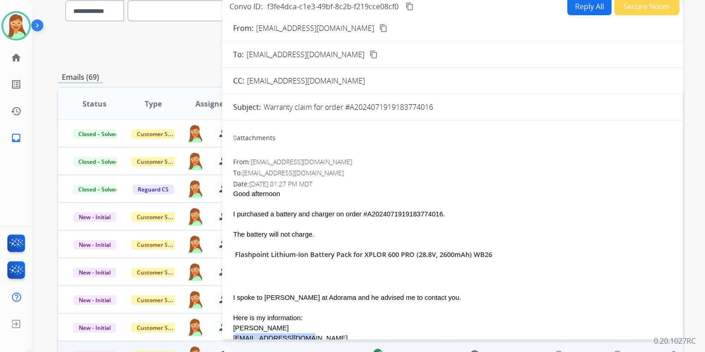
scroll to position [0, 0]
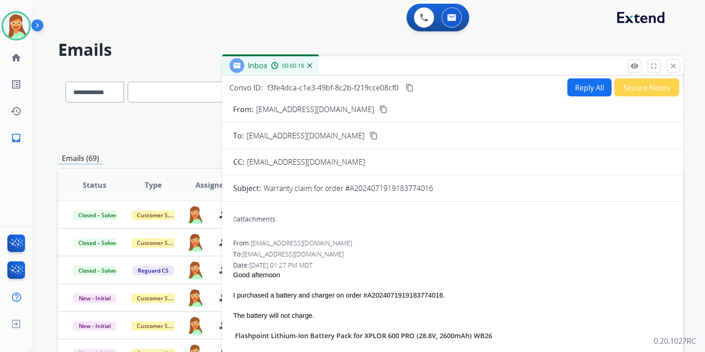
click at [588, 91] on button "Reply All" at bounding box center [590, 87] width 44 height 18
select select "**********"
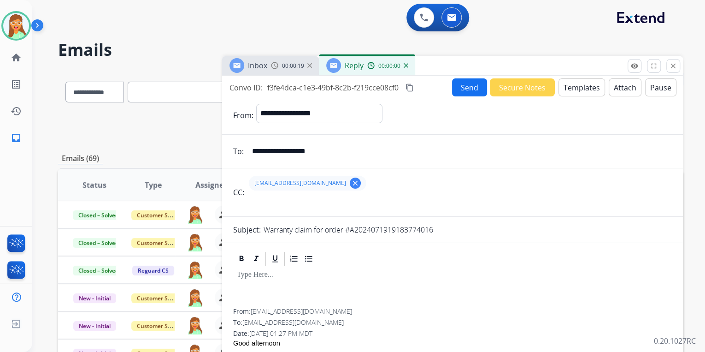
click at [582, 85] on button "Templates" at bounding box center [582, 87] width 47 height 18
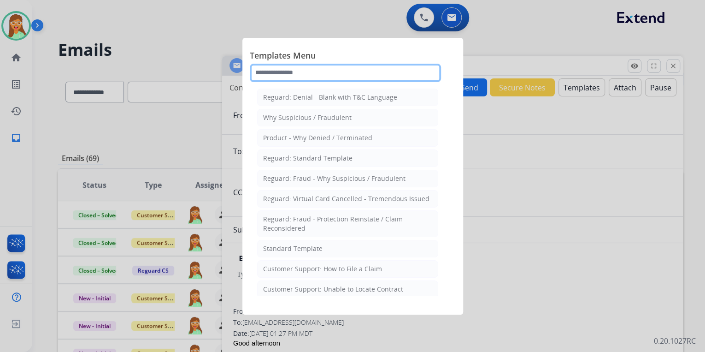
click at [378, 68] on input "text" at bounding box center [345, 73] width 191 height 18
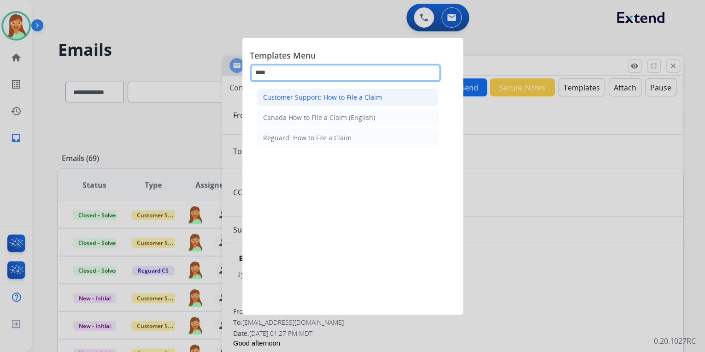
type input "****"
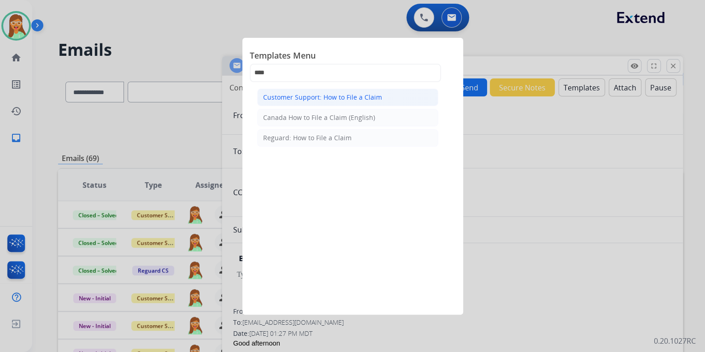
click at [367, 93] on div "Customer Support: How to File a Claim" at bounding box center [322, 97] width 119 height 9
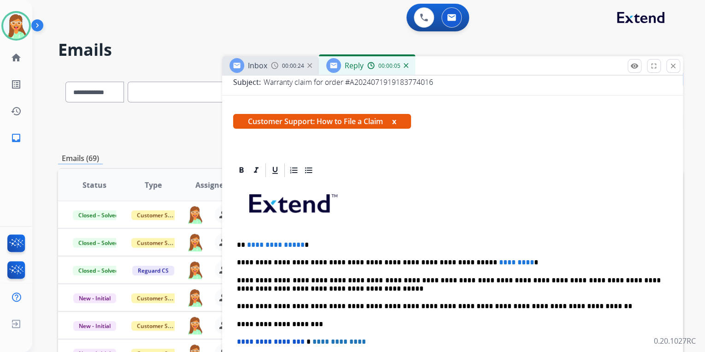
scroll to position [258, 0]
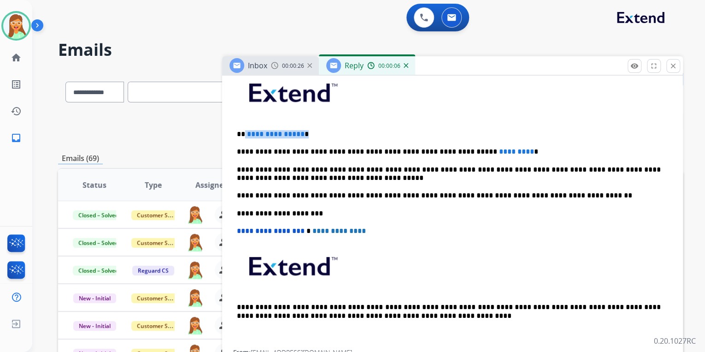
drag, startPoint x: 351, startPoint y: 126, endPoint x: 243, endPoint y: 128, distance: 107.4
click at [243, 128] on div "**********" at bounding box center [452, 209] width 439 height 282
drag, startPoint x: 507, startPoint y: 148, endPoint x: 421, endPoint y: 144, distance: 85.8
click at [421, 144] on div "**********" at bounding box center [452, 209] width 439 height 282
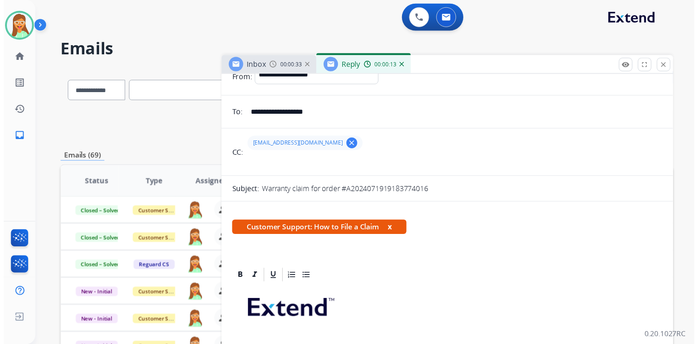
scroll to position [0, 0]
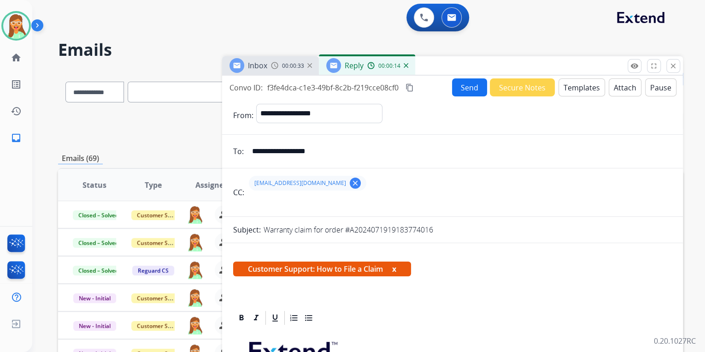
click at [465, 92] on button "Send" at bounding box center [469, 87] width 35 height 18
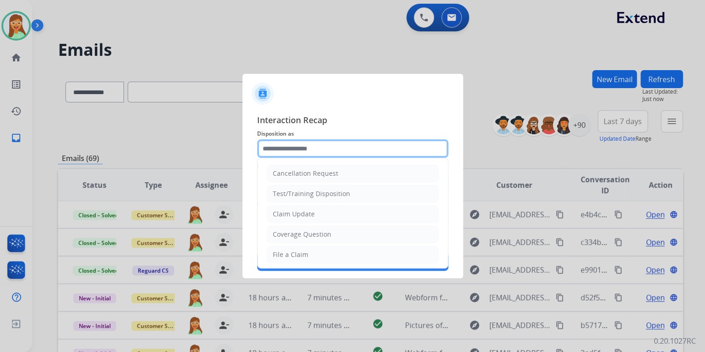
click at [307, 151] on input "text" at bounding box center [352, 148] width 191 height 18
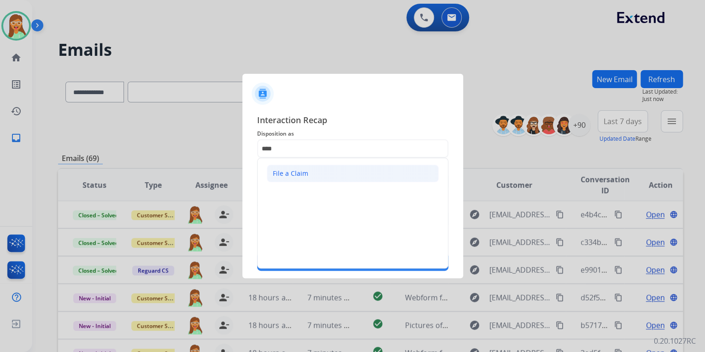
click at [310, 176] on li "File a Claim" at bounding box center [353, 174] width 172 height 18
type input "**********"
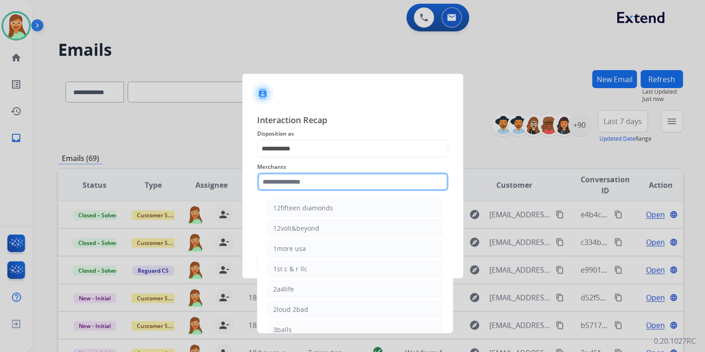
click at [310, 179] on input "text" at bounding box center [352, 181] width 191 height 18
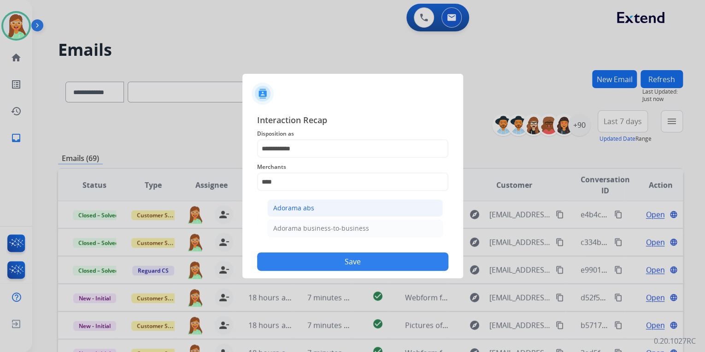
click at [316, 202] on li "Adorama abs" at bounding box center [355, 208] width 176 height 18
type input "**********"
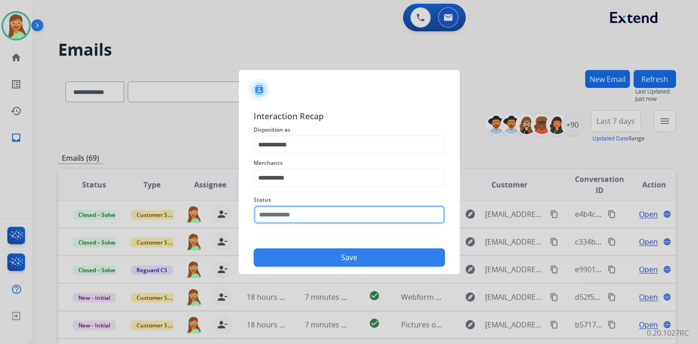
click at [310, 222] on input "text" at bounding box center [349, 215] width 191 height 18
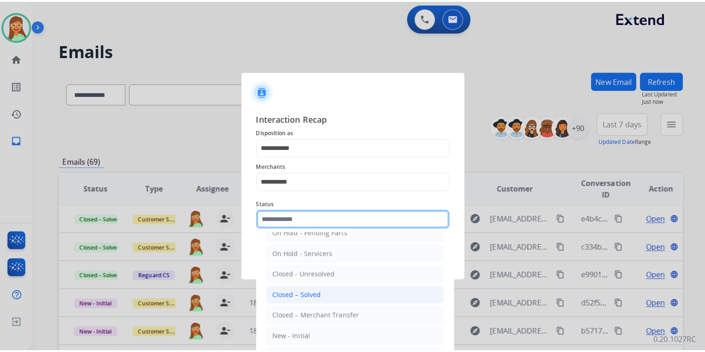
scroll to position [53, 0]
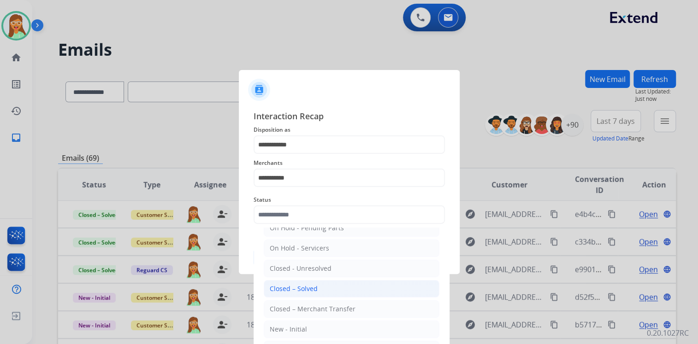
click at [330, 289] on li "Closed – Solved" at bounding box center [352, 289] width 176 height 18
type input "**********"
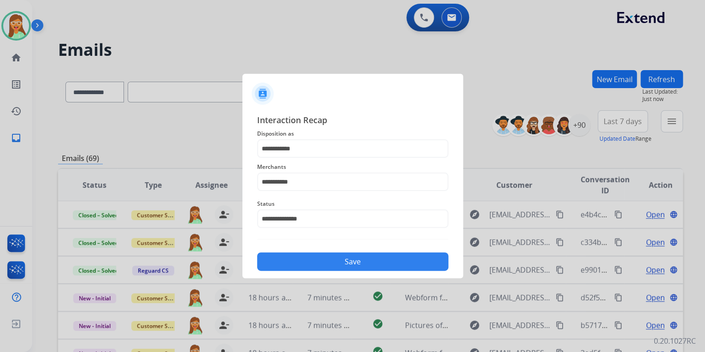
click at [328, 262] on button "Save" at bounding box center [352, 261] width 191 height 18
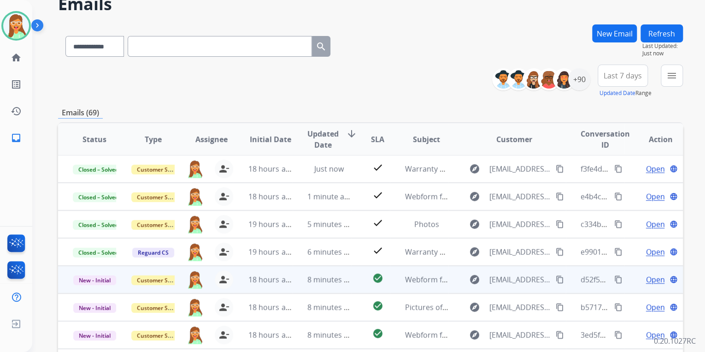
scroll to position [148, 0]
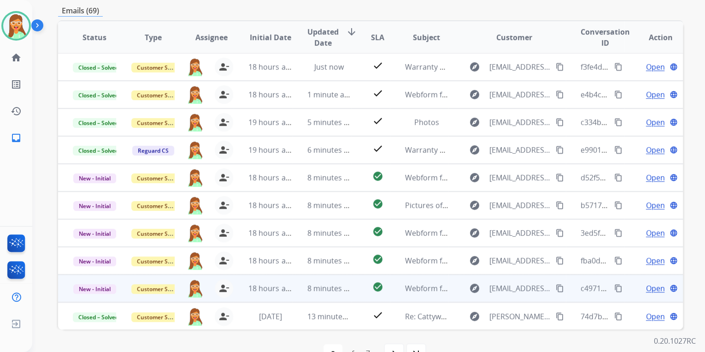
click at [649, 283] on span "Open" at bounding box center [655, 288] width 19 height 11
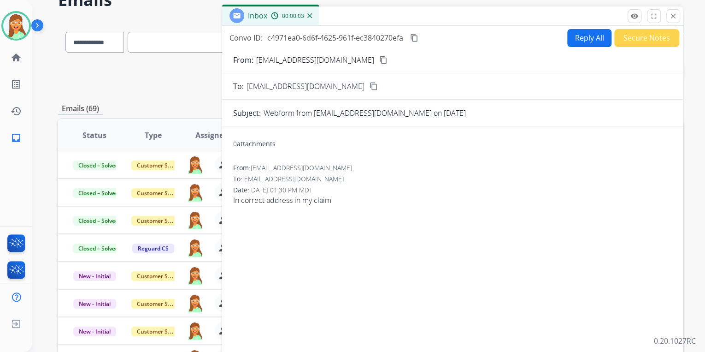
scroll to position [37, 0]
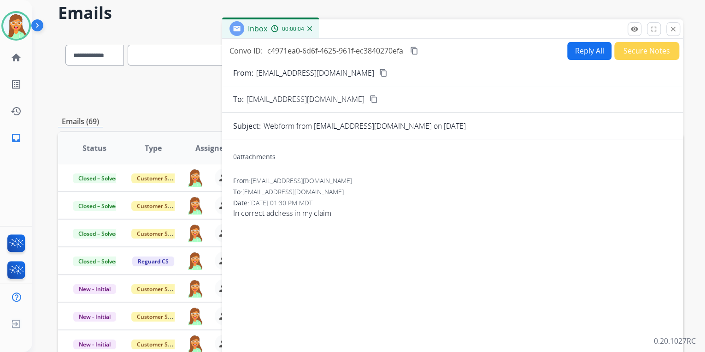
click at [379, 71] on mat-icon "content_copy" at bounding box center [383, 73] width 8 height 8
click at [596, 53] on button "Reply All" at bounding box center [590, 51] width 44 height 18
select select "**********"
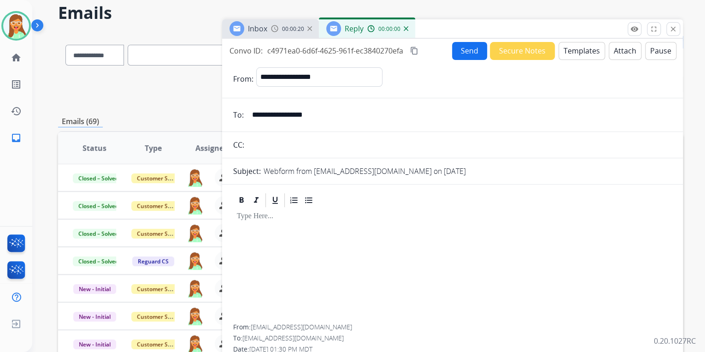
click at [594, 52] on button "Templates" at bounding box center [582, 51] width 47 height 18
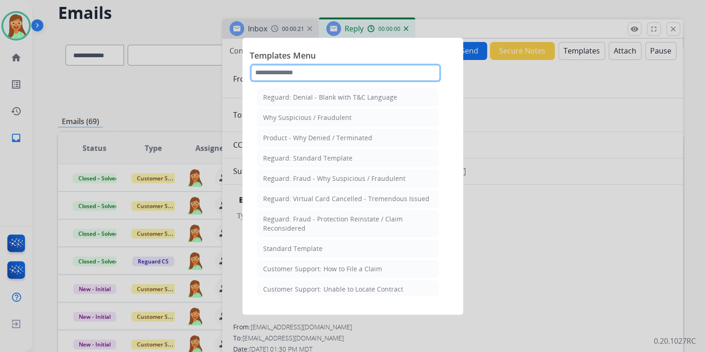
click at [363, 70] on input "text" at bounding box center [345, 73] width 191 height 18
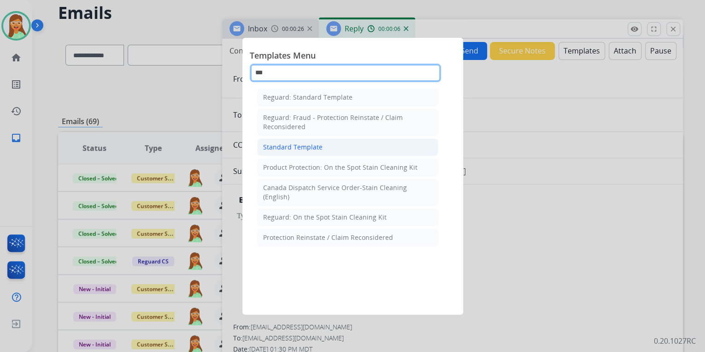
type input "***"
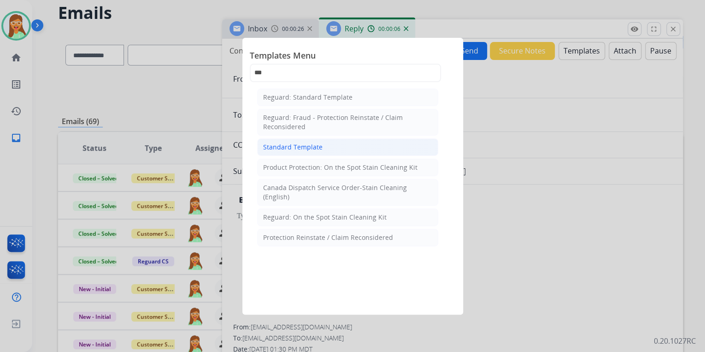
click at [382, 142] on li "Standard Template" at bounding box center [347, 147] width 181 height 18
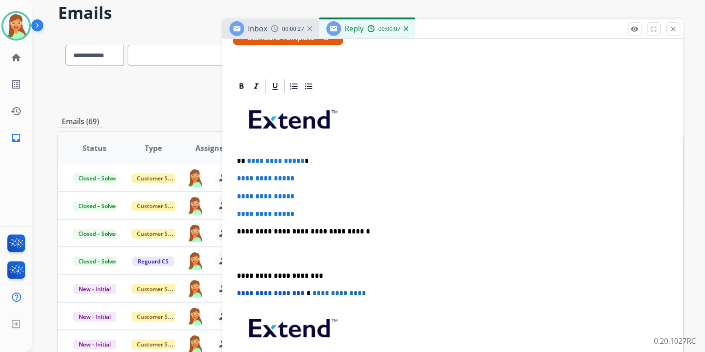
scroll to position [184, 0]
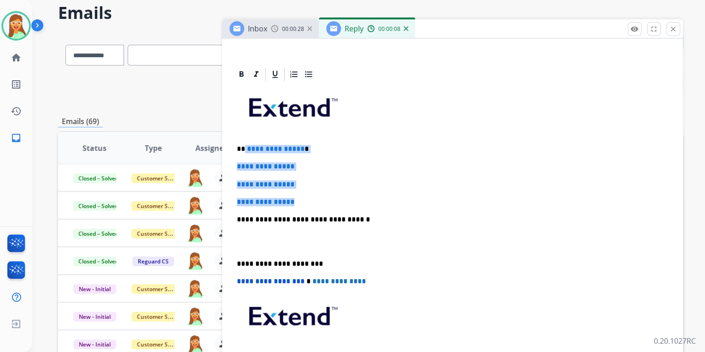
drag, startPoint x: 312, startPoint y: 199, endPoint x: 244, endPoint y: 145, distance: 86.3
click at [244, 145] on div "**********" at bounding box center [452, 241] width 439 height 317
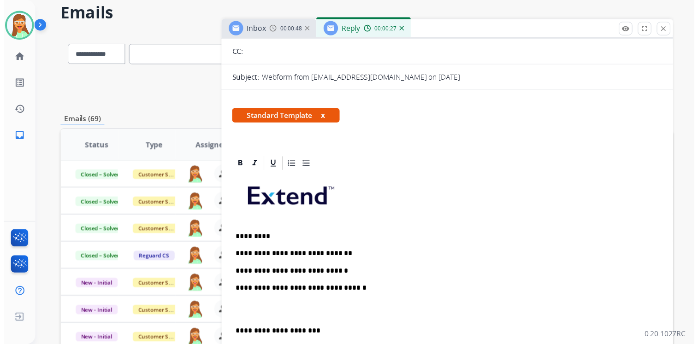
scroll to position [0, 0]
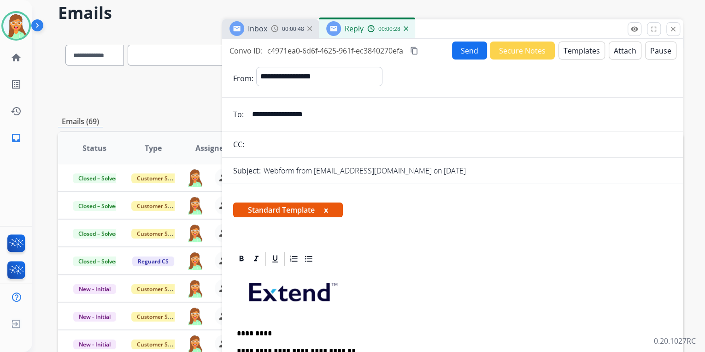
click at [462, 55] on button "Send" at bounding box center [469, 50] width 35 height 18
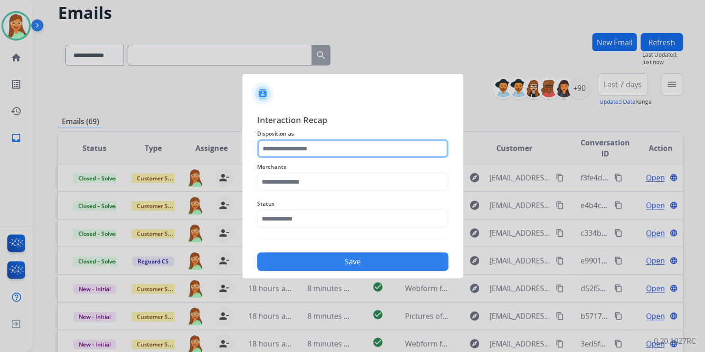
click at [295, 156] on input "text" at bounding box center [352, 148] width 191 height 18
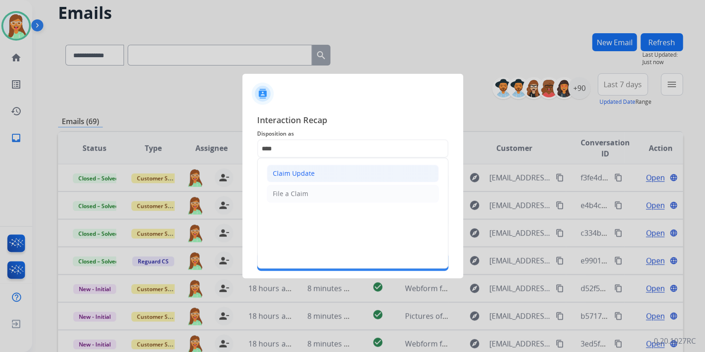
click at [288, 175] on div "Claim Update" at bounding box center [294, 173] width 42 height 9
type input "**********"
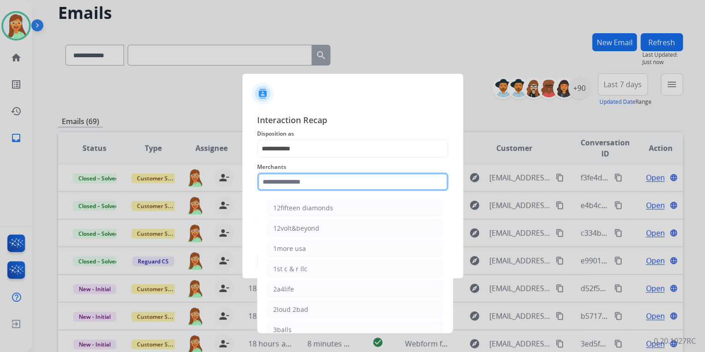
click at [288, 179] on input "text" at bounding box center [352, 181] width 191 height 18
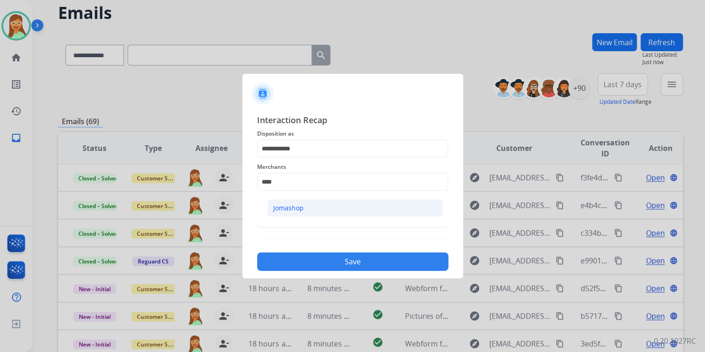
click at [315, 203] on li "Jomashop" at bounding box center [355, 208] width 176 height 18
type input "********"
drag, startPoint x: 311, startPoint y: 208, endPoint x: 309, endPoint y: 214, distance: 5.8
click at [311, 208] on span "Status" at bounding box center [352, 203] width 191 height 11
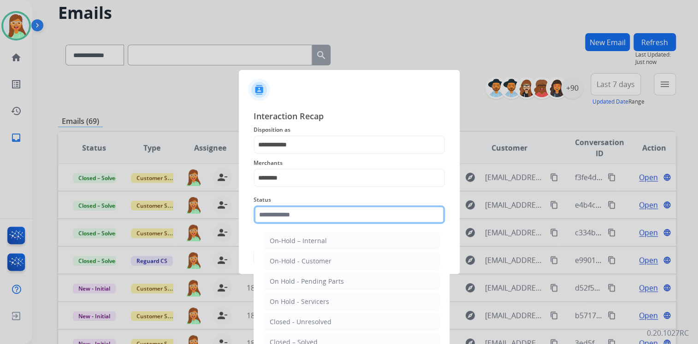
click at [309, 214] on input "text" at bounding box center [349, 215] width 191 height 18
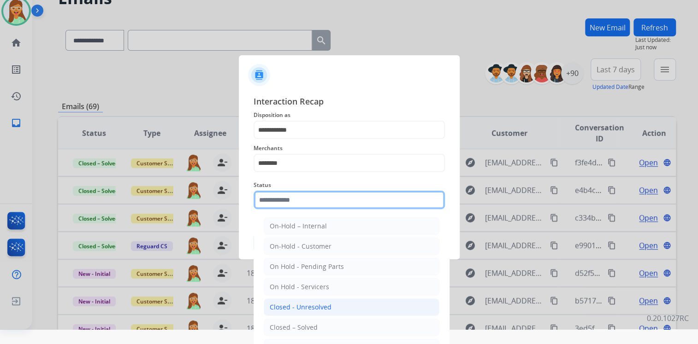
scroll to position [22, 0]
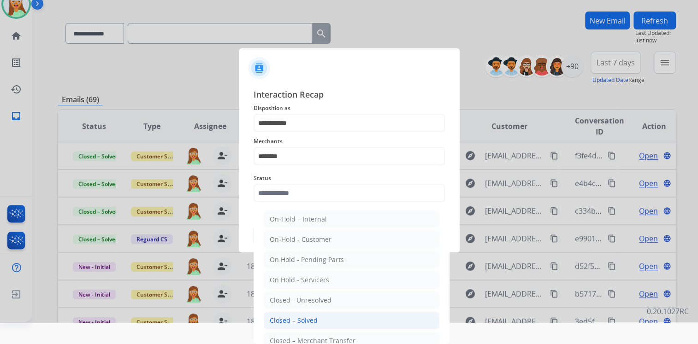
click at [312, 317] on div "Closed – Solved" at bounding box center [294, 320] width 48 height 9
type input "**********"
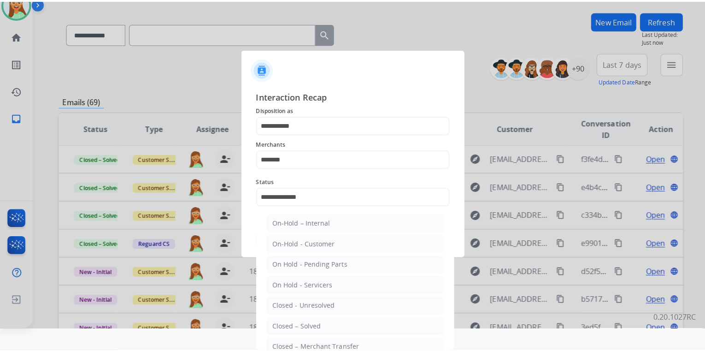
scroll to position [0, 0]
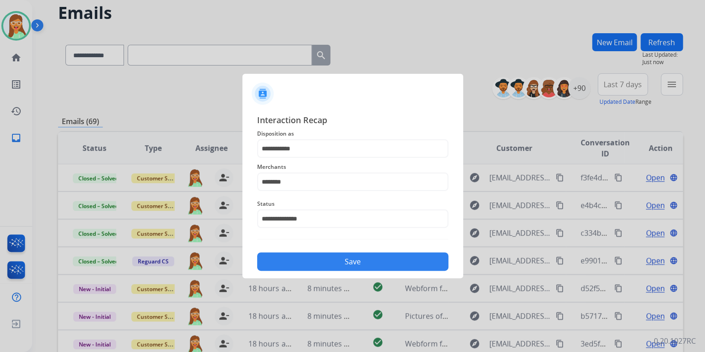
click at [353, 261] on button "Save" at bounding box center [352, 261] width 191 height 18
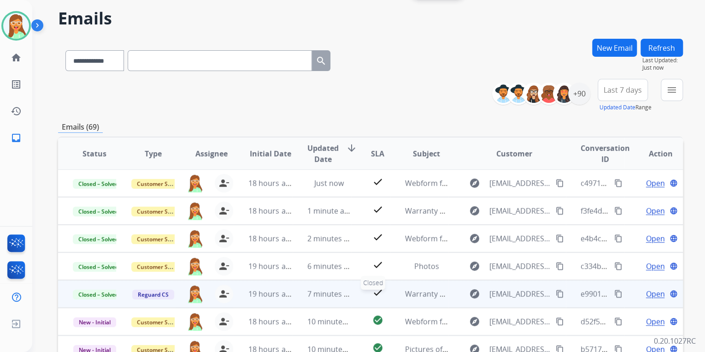
scroll to position [148, 0]
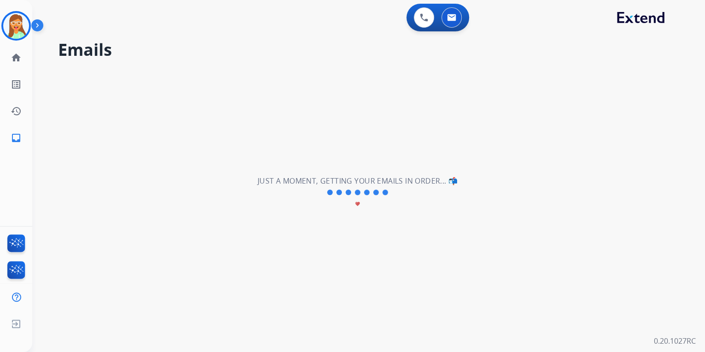
click at [17, 35] on img at bounding box center [16, 26] width 26 height 26
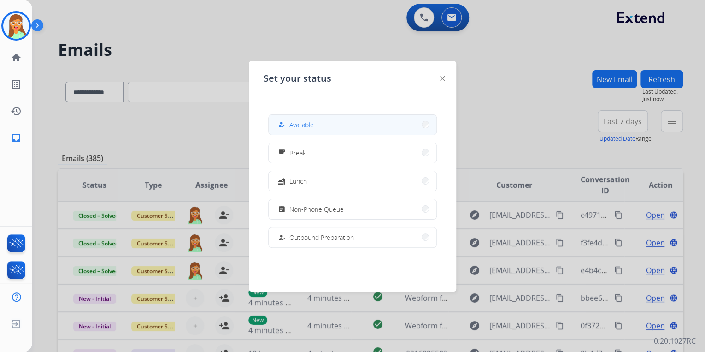
click at [318, 122] on button "how_to_reg Available" at bounding box center [353, 125] width 168 height 20
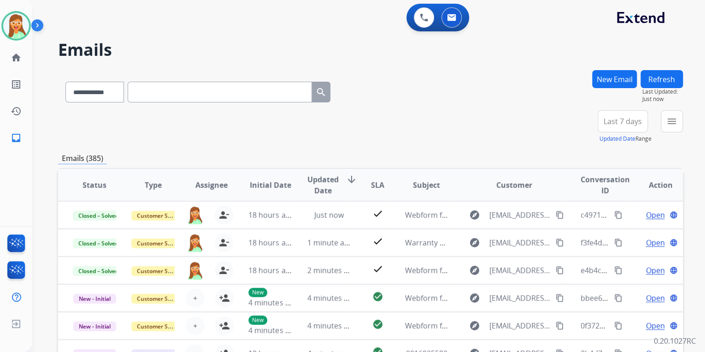
click at [469, 87] on div "**********" at bounding box center [370, 90] width 625 height 40
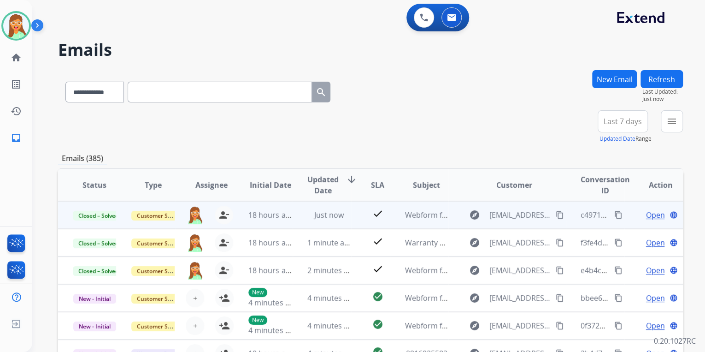
scroll to position [0, 0]
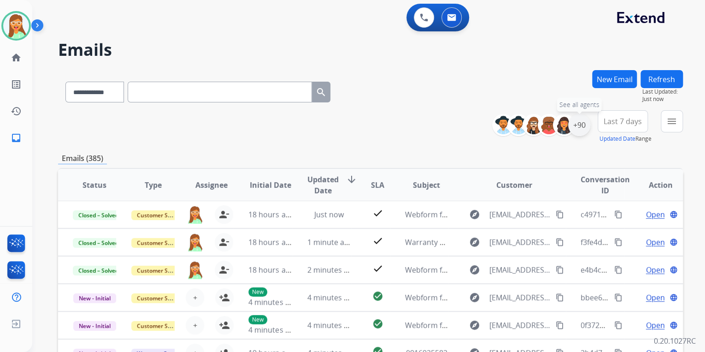
click at [578, 124] on div "+90" at bounding box center [579, 125] width 22 height 22
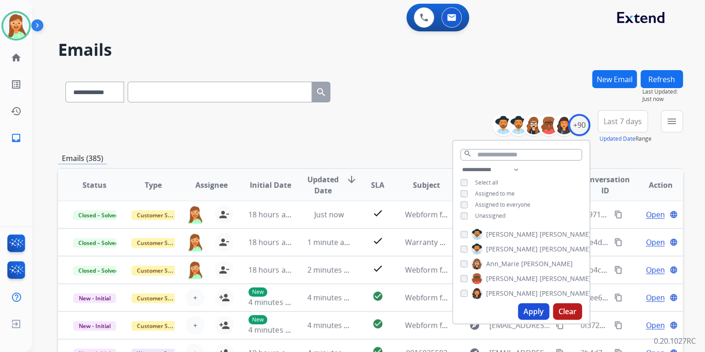
click at [483, 216] on span "Unassigned" at bounding box center [490, 216] width 30 height 8
click at [531, 308] on button "Apply" at bounding box center [533, 311] width 31 height 17
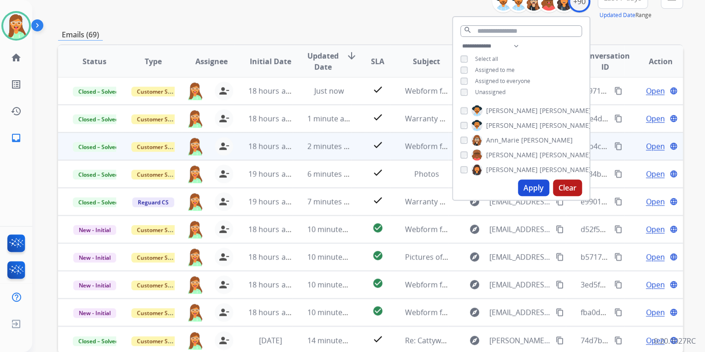
scroll to position [148, 0]
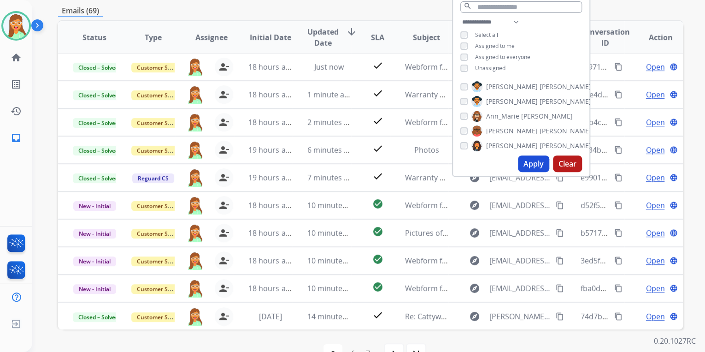
click at [578, 343] on div "first_page navigate_before * * * * * * * of 7 navigate_next last_page" at bounding box center [370, 353] width 625 height 48
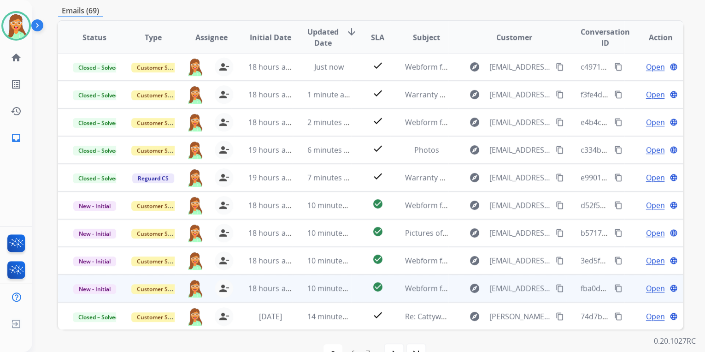
click at [648, 286] on span "Open" at bounding box center [655, 288] width 19 height 11
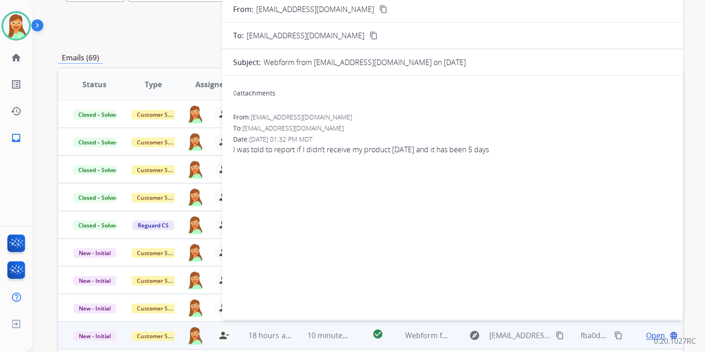
scroll to position [0, 0]
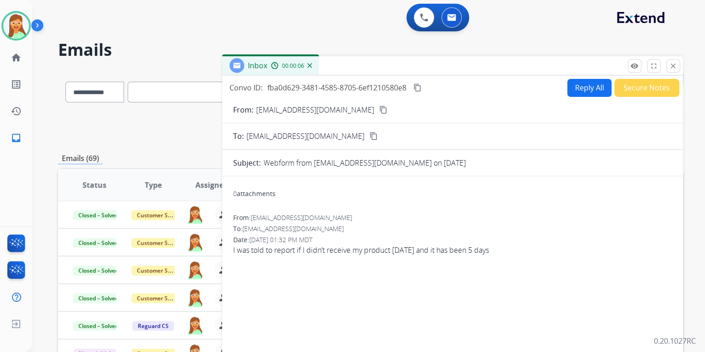
click at [379, 107] on mat-icon "content_copy" at bounding box center [383, 110] width 8 height 8
click at [595, 88] on button "Reply All" at bounding box center [590, 88] width 44 height 18
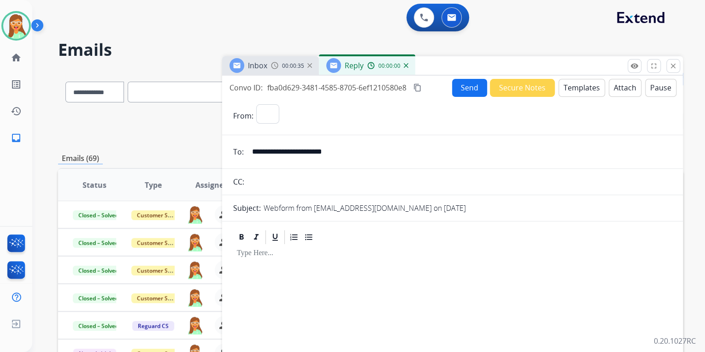
select select "**********"
click at [595, 88] on button "Templates" at bounding box center [582, 88] width 47 height 18
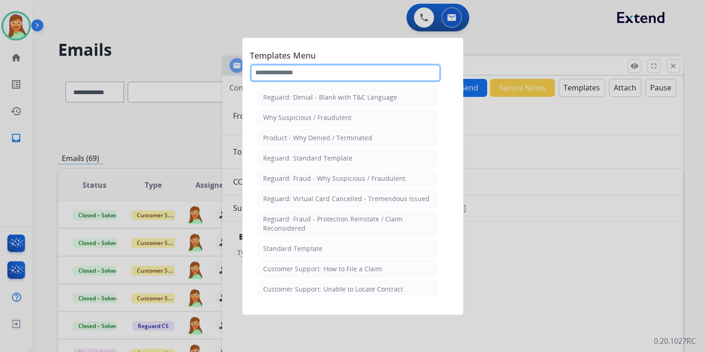
click at [294, 68] on input "text" at bounding box center [345, 73] width 191 height 18
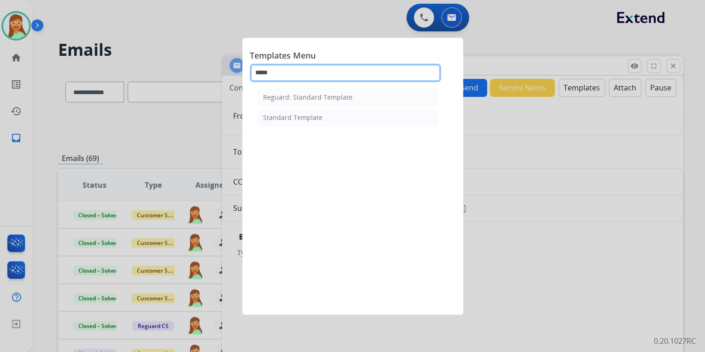
type input "*****"
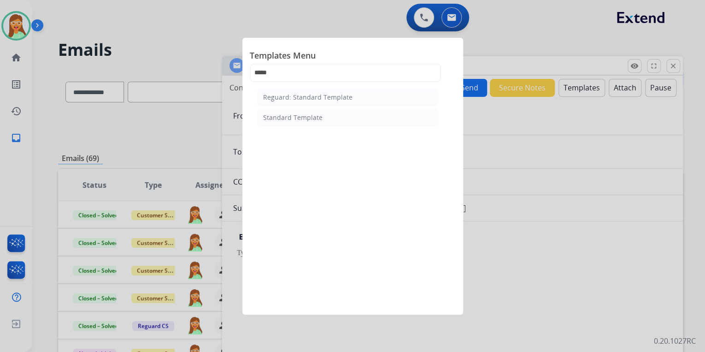
click at [385, 127] on div "Reguard: Standard Template Standard Template" at bounding box center [348, 191] width 196 height 210
click at [381, 120] on li "Standard Template" at bounding box center [347, 118] width 181 height 18
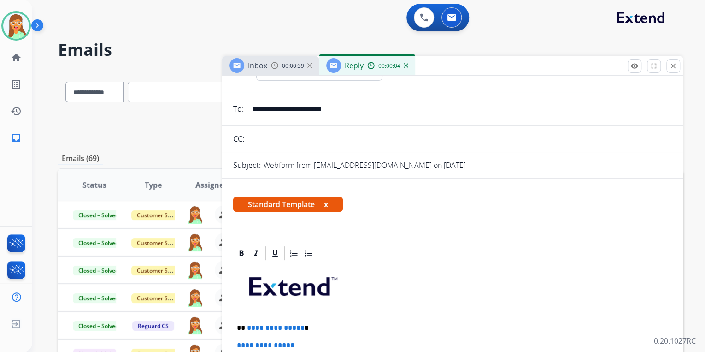
scroll to position [148, 0]
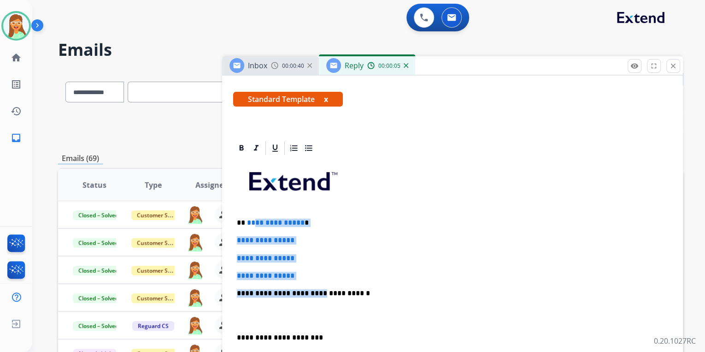
drag, startPoint x: 311, startPoint y: 278, endPoint x: 253, endPoint y: 215, distance: 85.5
click at [253, 215] on div "**********" at bounding box center [452, 314] width 439 height 317
click at [331, 240] on p "**********" at bounding box center [453, 240] width 432 height 8
drag, startPoint x: 304, startPoint y: 268, endPoint x: 243, endPoint y: 216, distance: 80.1
click at [243, 216] on div "**********" at bounding box center [452, 314] width 439 height 317
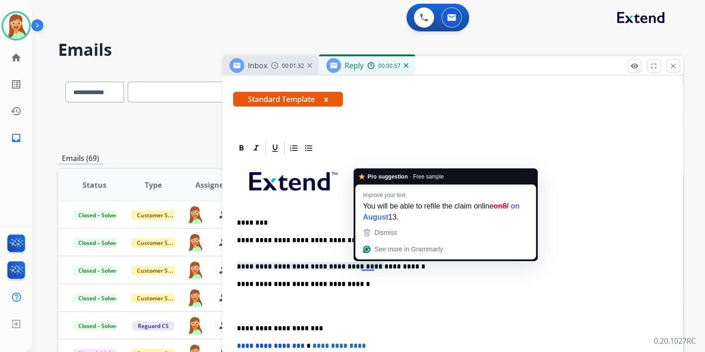
click at [368, 267] on p "**********" at bounding box center [449, 266] width 424 height 8
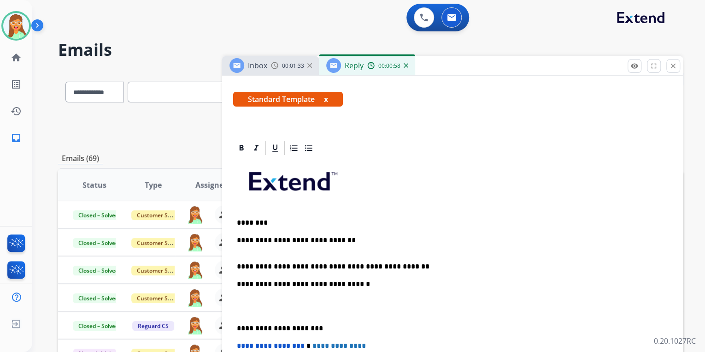
click at [402, 265] on p "**********" at bounding box center [449, 266] width 424 height 8
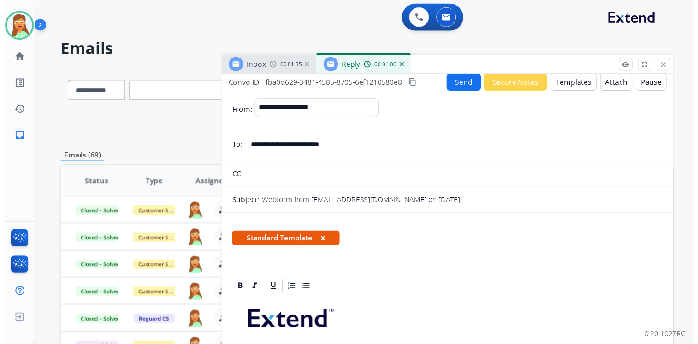
scroll to position [0, 0]
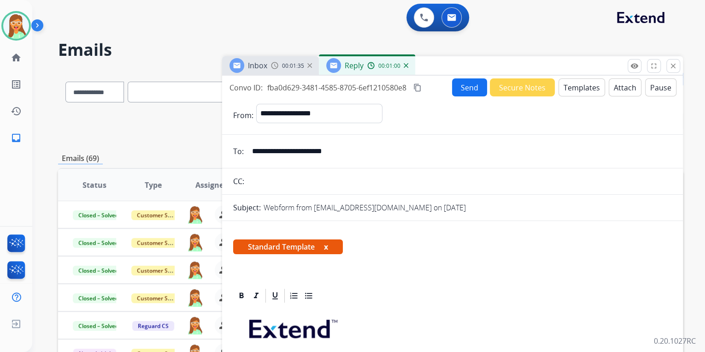
click at [465, 91] on button "Send" at bounding box center [469, 87] width 35 height 18
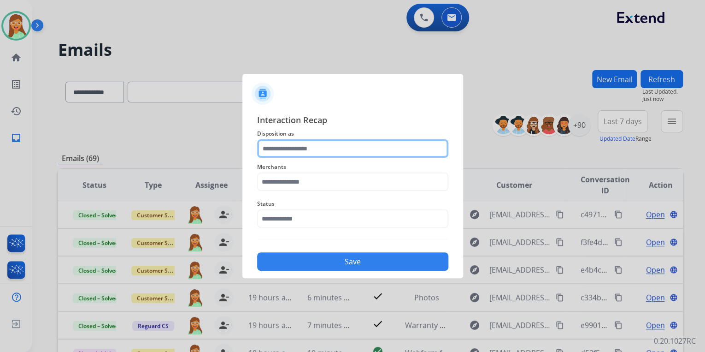
click at [301, 151] on input "text" at bounding box center [352, 148] width 191 height 18
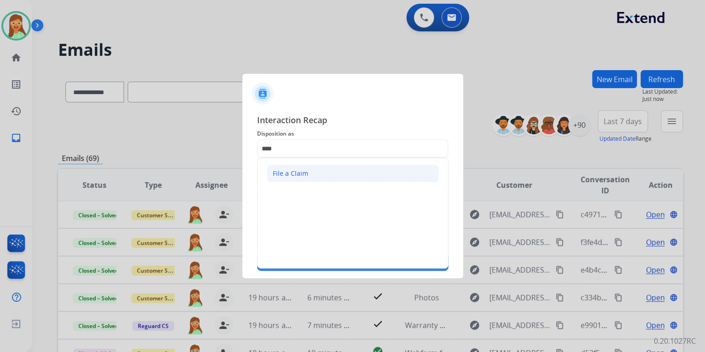
click at [306, 177] on ul "File a Claim" at bounding box center [353, 173] width 190 height 30
click at [306, 177] on div "File a Claim" at bounding box center [290, 173] width 35 height 9
type input "**********"
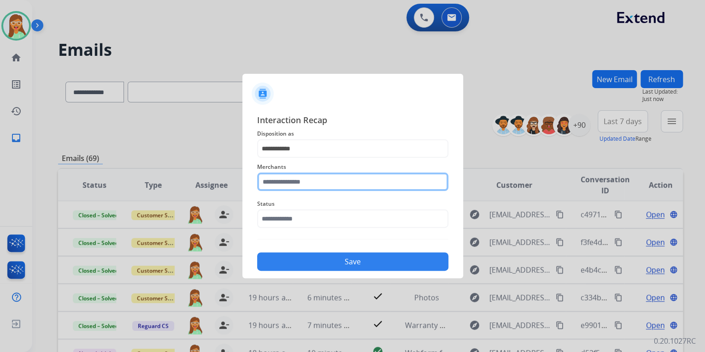
click at [307, 183] on input "text" at bounding box center [352, 181] width 191 height 18
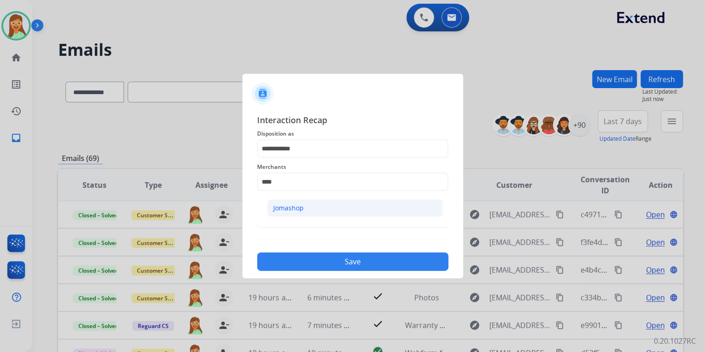
click at [310, 210] on li "Jomashop" at bounding box center [355, 208] width 176 height 18
type input "********"
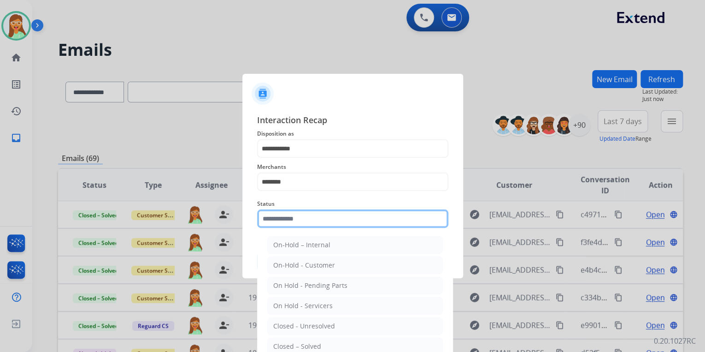
drag, startPoint x: 308, startPoint y: 219, endPoint x: 310, endPoint y: 224, distance: 5.4
click at [308, 220] on input "text" at bounding box center [352, 218] width 191 height 18
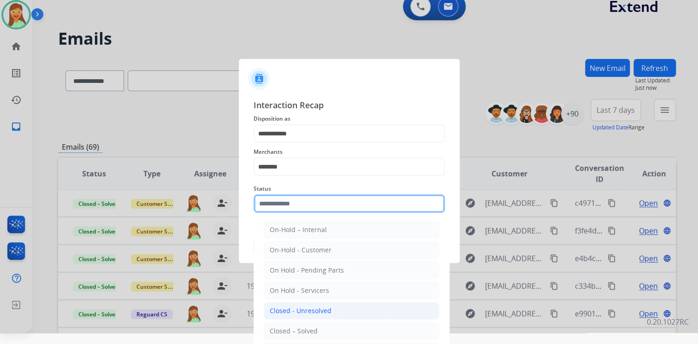
scroll to position [22, 0]
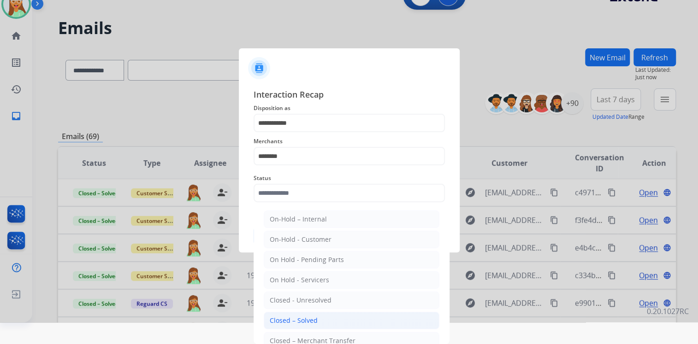
click at [337, 316] on li "Closed – Solved" at bounding box center [352, 321] width 176 height 18
type input "**********"
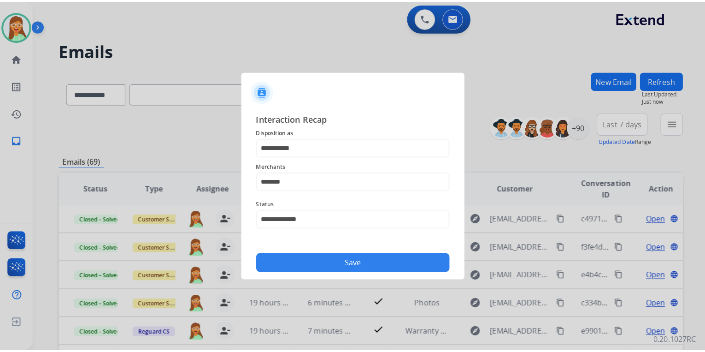
scroll to position [0, 0]
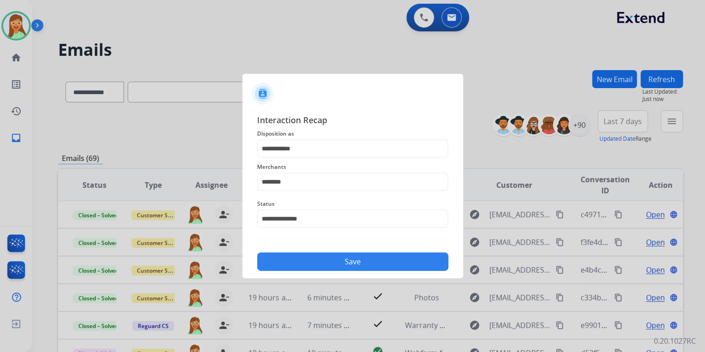
click at [341, 265] on button "Save" at bounding box center [352, 261] width 191 height 18
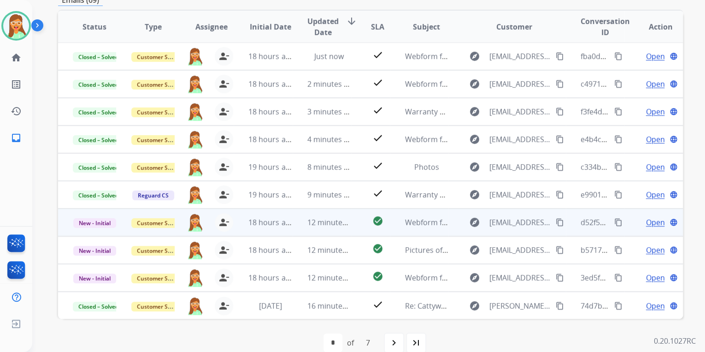
scroll to position [172, 0]
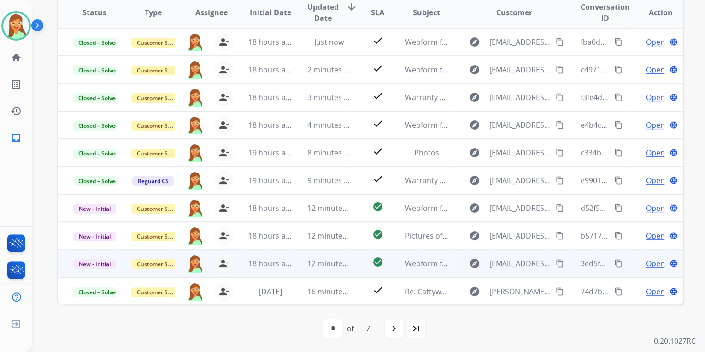
click at [646, 262] on span "Open" at bounding box center [655, 263] width 19 height 11
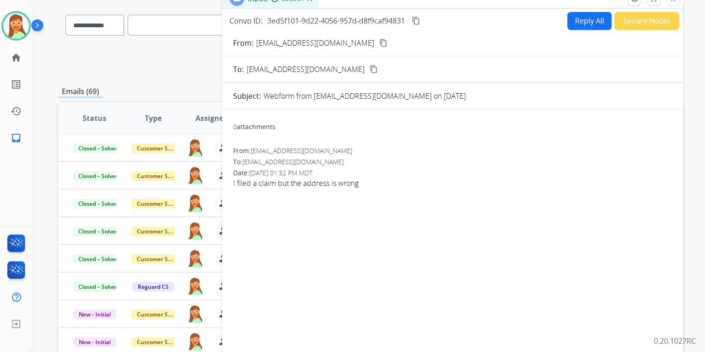
scroll to position [62, 0]
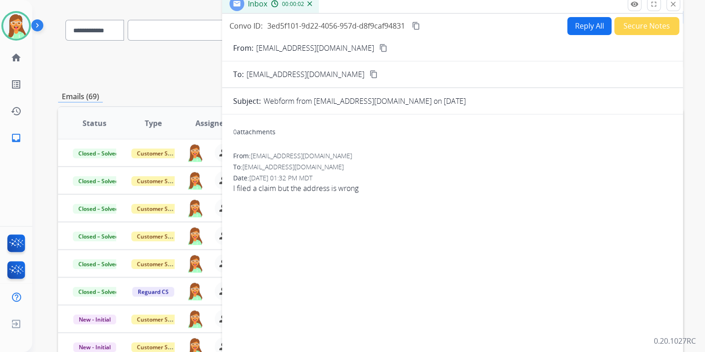
click at [378, 52] on button "content_copy" at bounding box center [383, 47] width 11 height 11
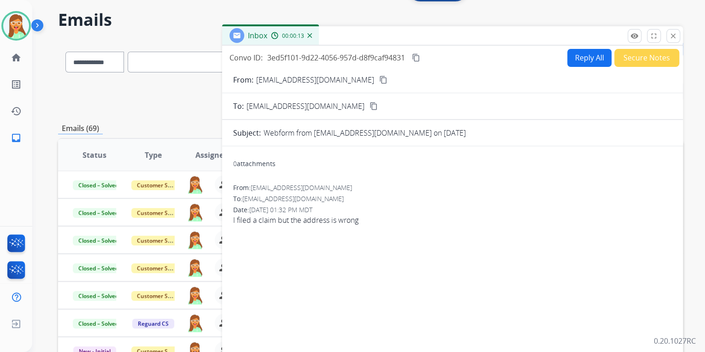
scroll to position [0, 0]
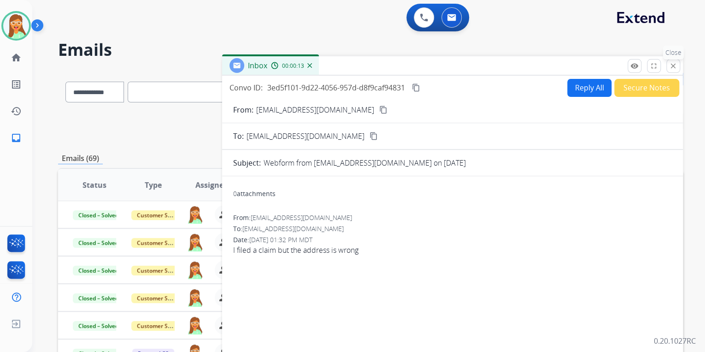
click at [678, 60] on button "close Close" at bounding box center [674, 66] width 14 height 14
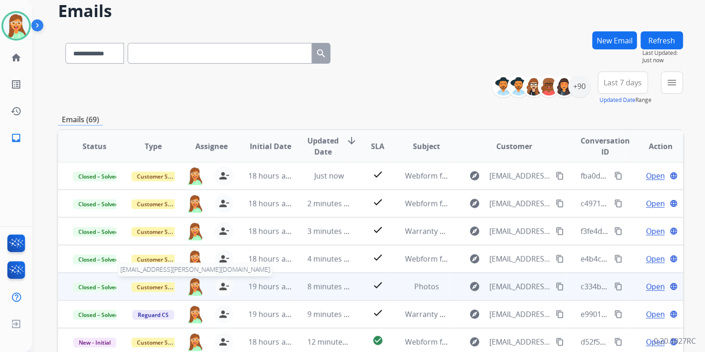
scroll to position [172, 0]
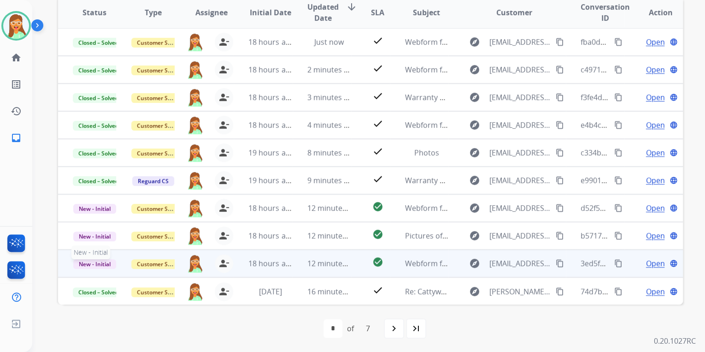
click at [108, 259] on span "New - Initial" at bounding box center [94, 264] width 43 height 10
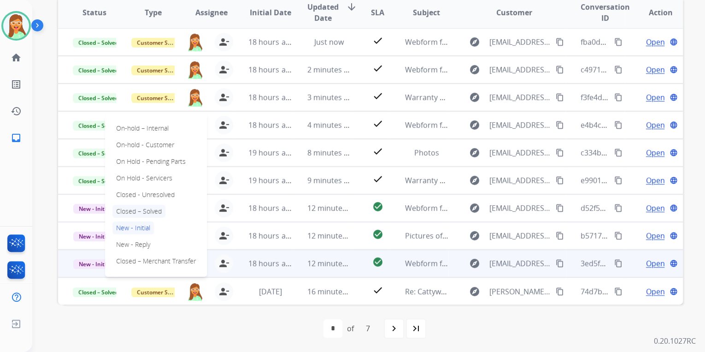
click at [155, 206] on p "Closed – Solved" at bounding box center [138, 211] width 53 height 13
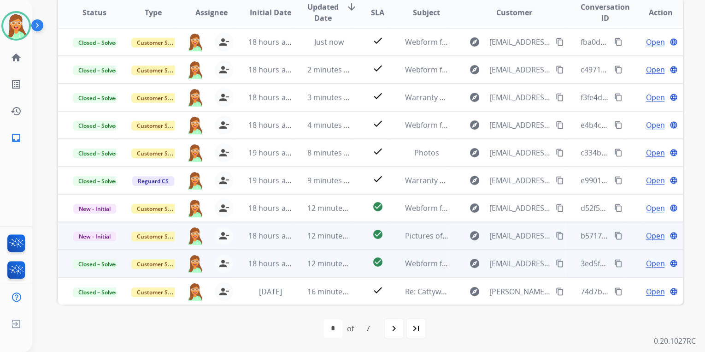
click at [649, 236] on span "Open" at bounding box center [655, 235] width 19 height 11
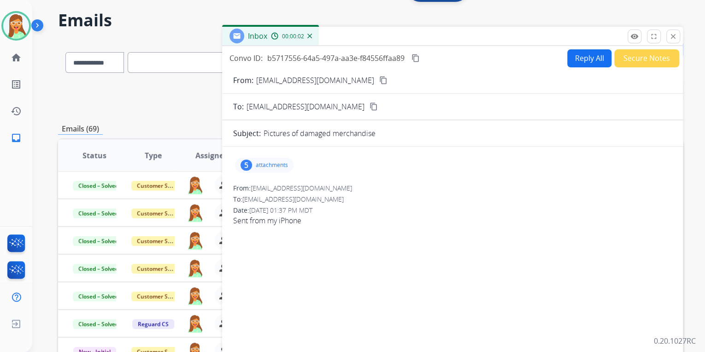
scroll to position [25, 0]
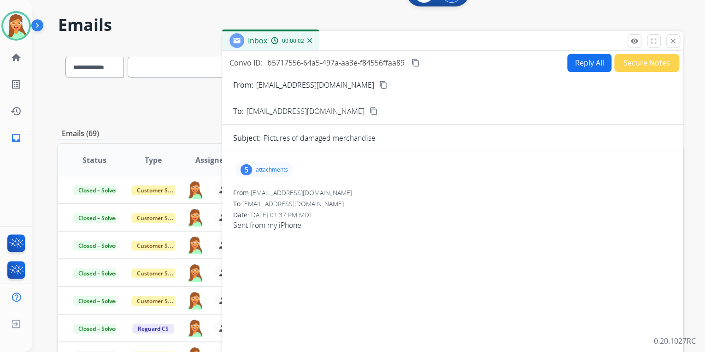
drag, startPoint x: 348, startPoint y: 80, endPoint x: 334, endPoint y: 24, distance: 57.9
click at [378, 79] on button "content_copy" at bounding box center [383, 84] width 11 height 11
click at [264, 173] on div "5 attachments" at bounding box center [264, 169] width 59 height 15
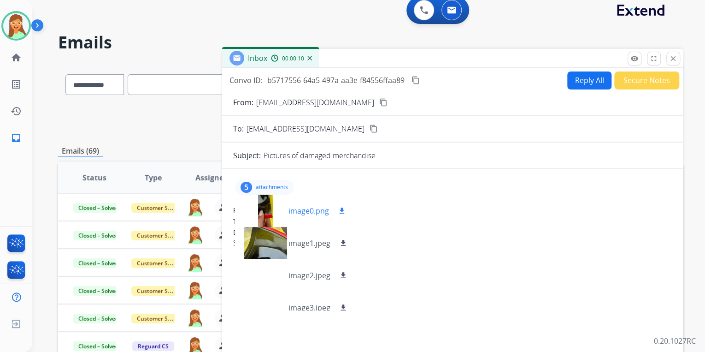
scroll to position [0, 0]
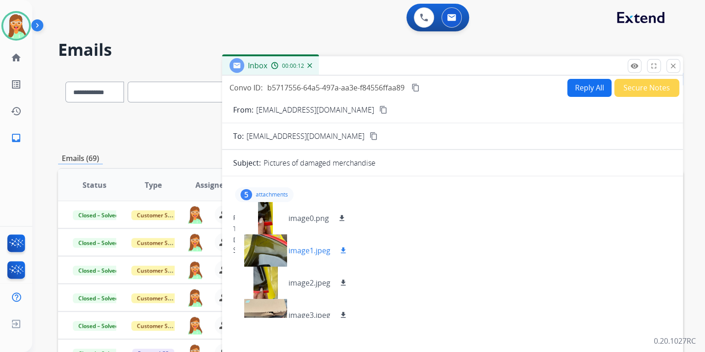
click at [345, 251] on mat-icon "download" at bounding box center [343, 250] width 8 height 8
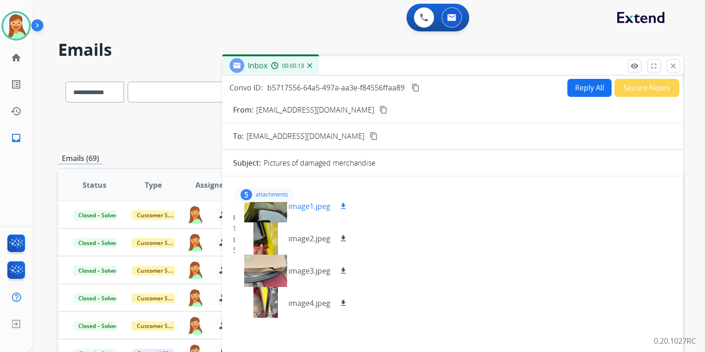
scroll to position [46, 0]
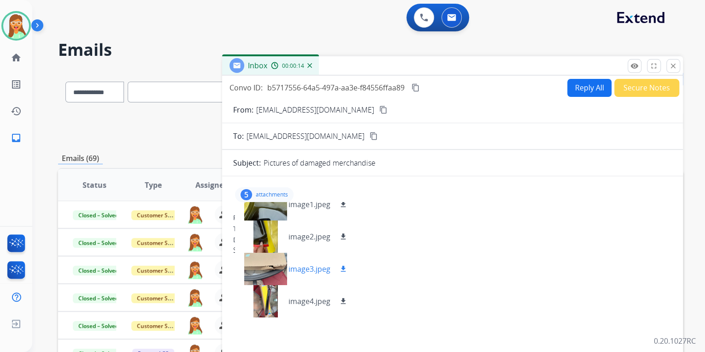
click at [347, 265] on mat-icon "download" at bounding box center [343, 269] width 8 height 8
click at [269, 301] on div at bounding box center [265, 301] width 46 height 32
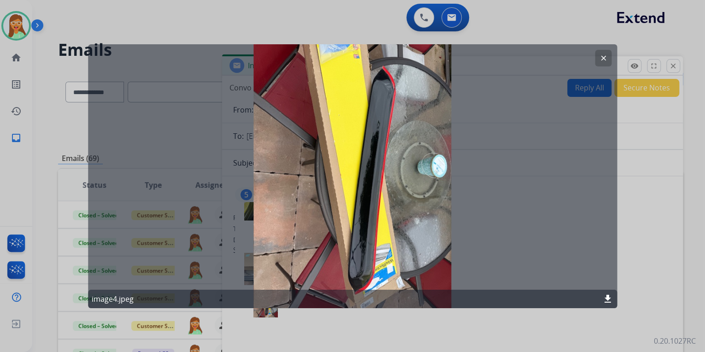
click at [608, 57] on button "clear" at bounding box center [603, 57] width 17 height 17
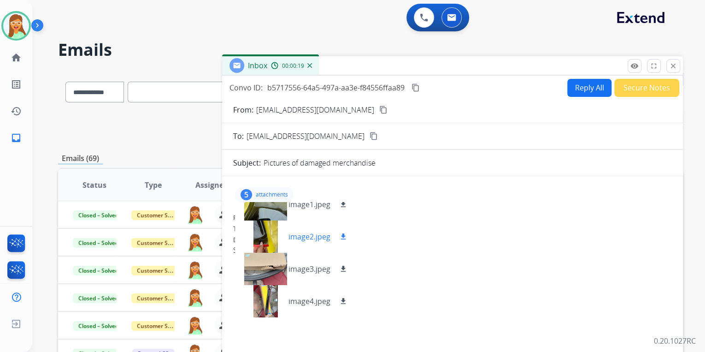
click at [261, 233] on div at bounding box center [265, 236] width 46 height 32
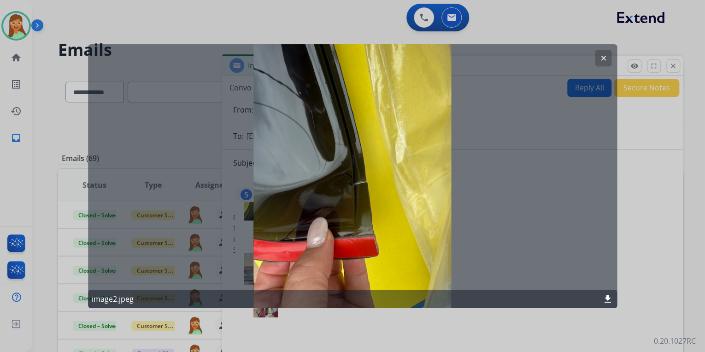
click at [659, 262] on div at bounding box center [352, 176] width 705 height 352
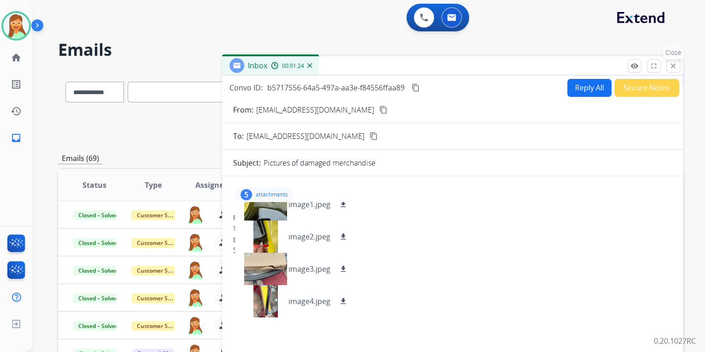
click at [669, 65] on button "close Close" at bounding box center [674, 66] width 14 height 14
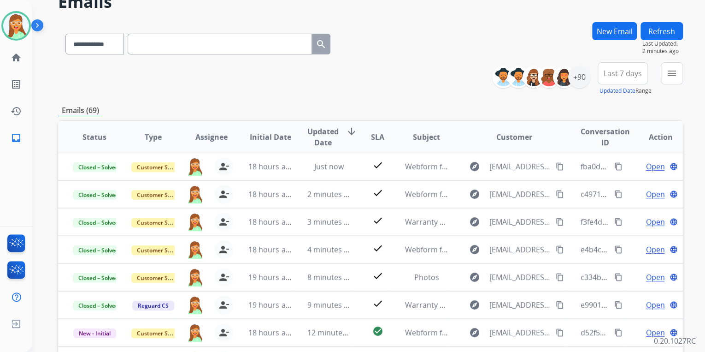
scroll to position [172, 0]
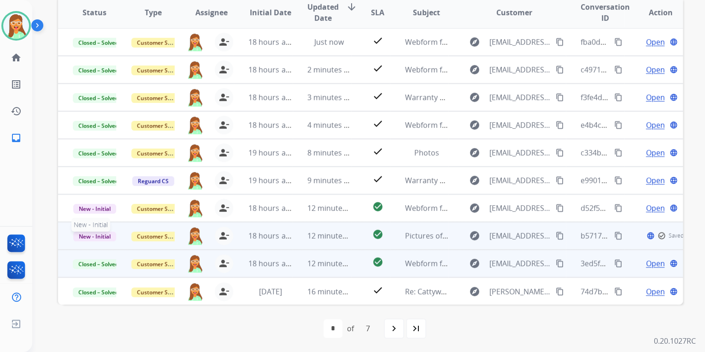
click at [106, 234] on span "New - Initial" at bounding box center [94, 236] width 43 height 10
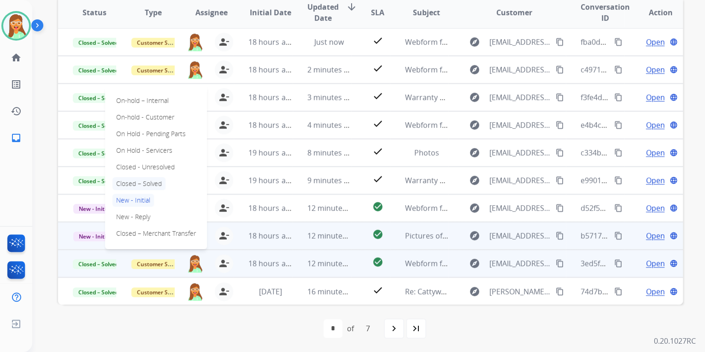
click at [149, 180] on p "Closed – Solved" at bounding box center [138, 183] width 53 height 13
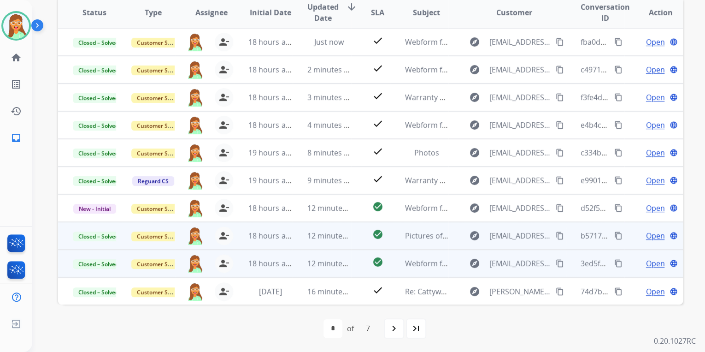
click at [653, 232] on span "Open" at bounding box center [655, 235] width 19 height 11
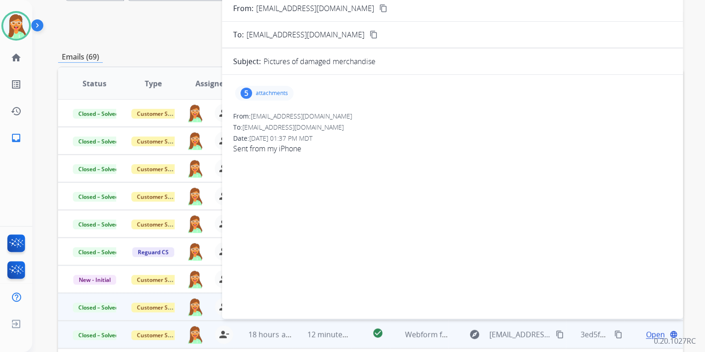
scroll to position [25, 0]
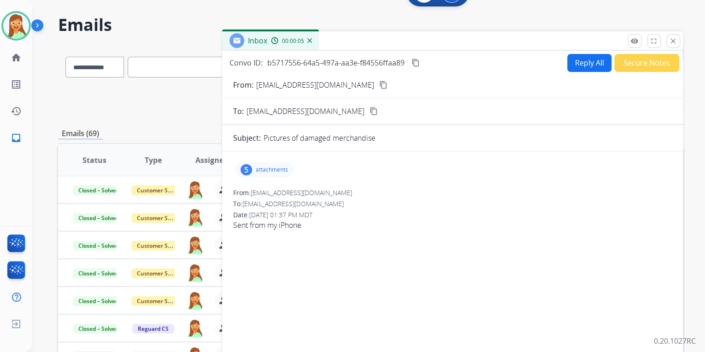
click at [640, 55] on button "Secure Notes" at bounding box center [647, 63] width 65 height 18
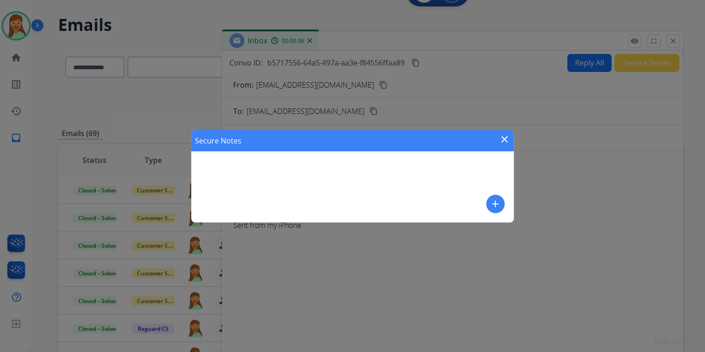
click at [492, 206] on mat-icon "add" at bounding box center [495, 203] width 11 height 11
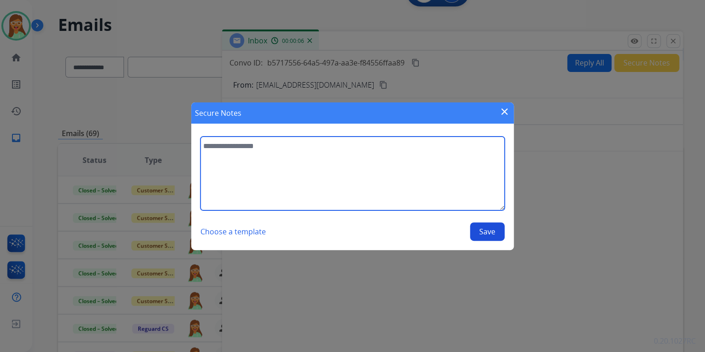
click at [324, 179] on textarea at bounding box center [353, 173] width 304 height 74
paste textarea "**********"
type textarea "**********"
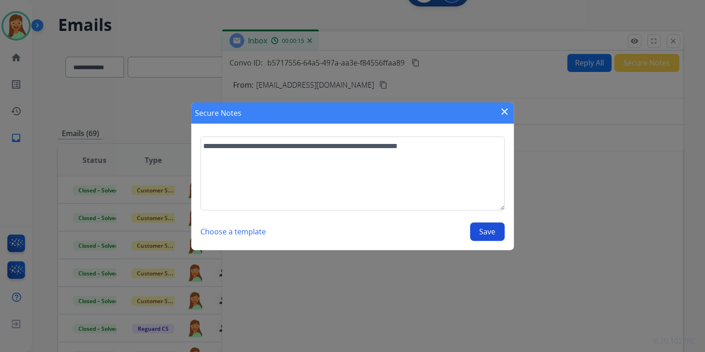
click at [489, 226] on button "Save" at bounding box center [487, 231] width 35 height 18
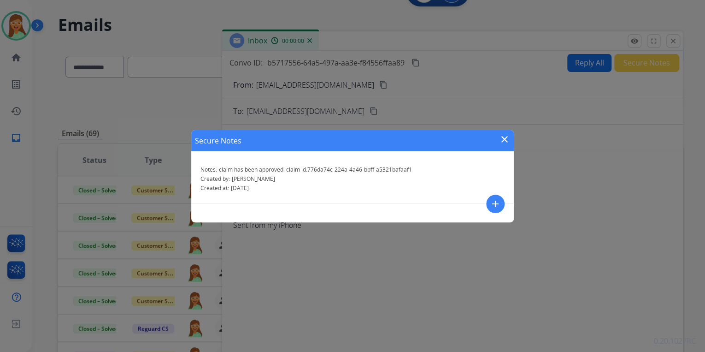
click at [500, 136] on mat-icon "close" at bounding box center [504, 139] width 11 height 11
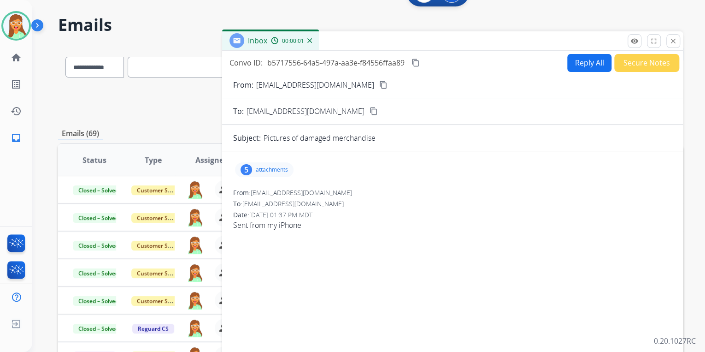
click at [673, 35] on button "close Close" at bounding box center [674, 41] width 14 height 14
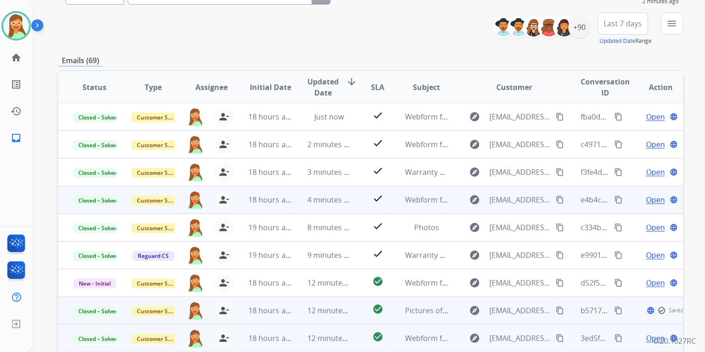
scroll to position [172, 0]
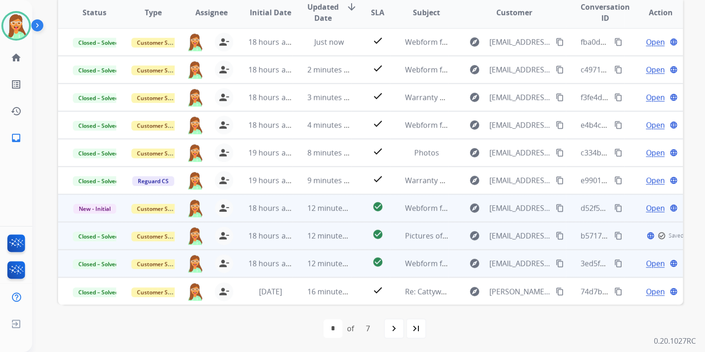
click at [650, 207] on span "Open" at bounding box center [655, 207] width 19 height 11
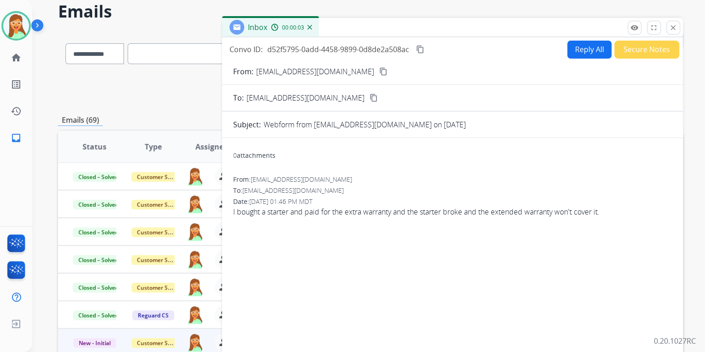
scroll to position [25, 0]
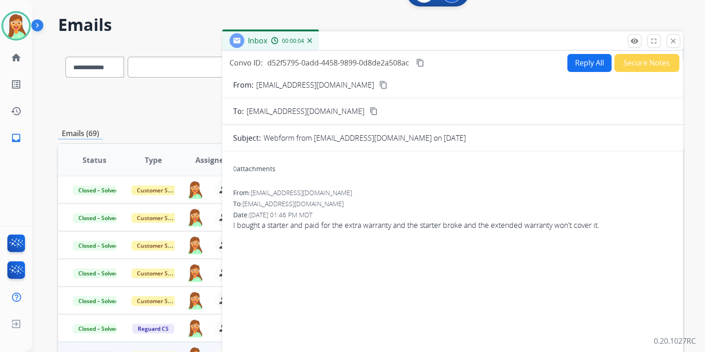
click at [379, 83] on mat-icon "content_copy" at bounding box center [383, 85] width 8 height 8
click at [568, 62] on button "Reply All" at bounding box center [590, 63] width 44 height 18
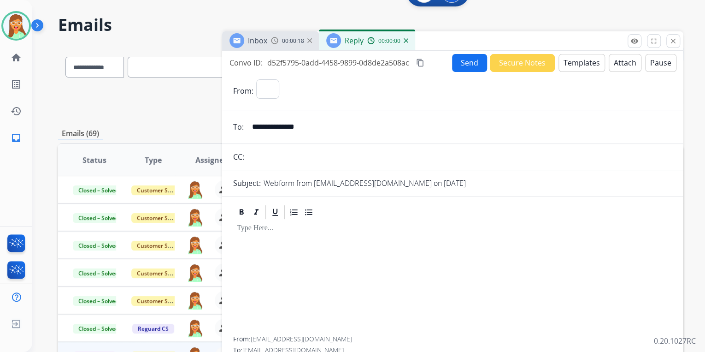
click at [568, 62] on button "Templates" at bounding box center [582, 63] width 47 height 18
select select "**********"
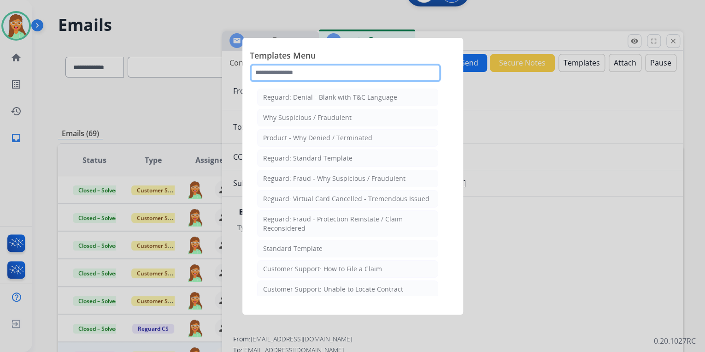
click at [383, 77] on input "text" at bounding box center [345, 73] width 191 height 18
type input "*"
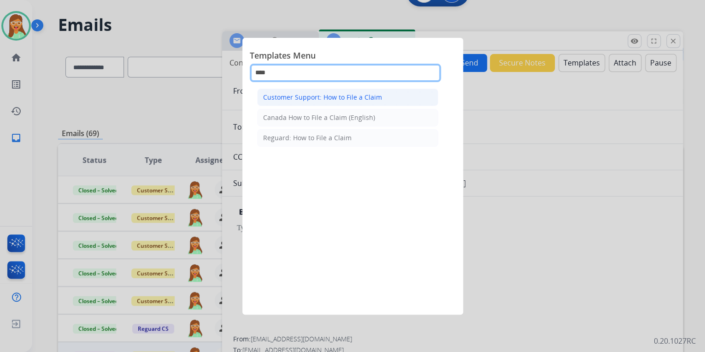
type input "****"
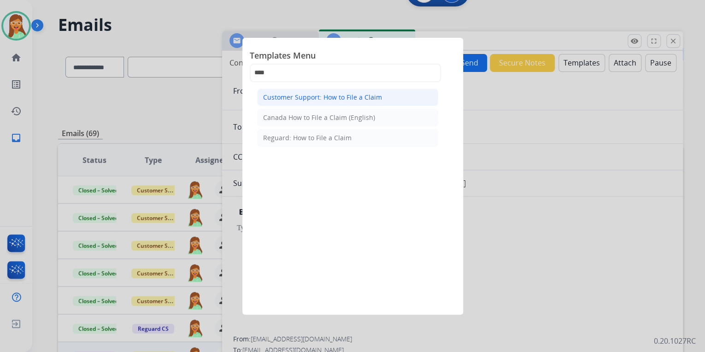
click at [356, 95] on div "Customer Support: How to File a Claim" at bounding box center [322, 97] width 119 height 9
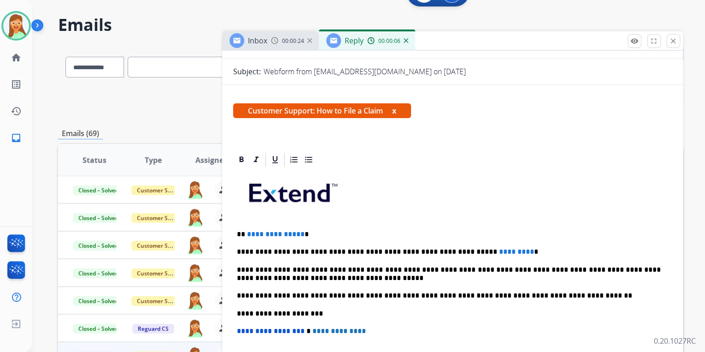
scroll to position [184, 0]
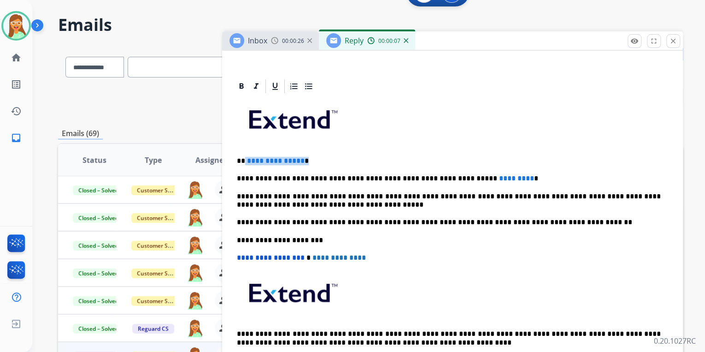
drag, startPoint x: 319, startPoint y: 158, endPoint x: 243, endPoint y: 155, distance: 75.6
click at [243, 157] on p "**********" at bounding box center [449, 161] width 424 height 8
drag, startPoint x: 511, startPoint y: 171, endPoint x: 422, endPoint y: 177, distance: 89.1
click at [422, 177] on div "**********" at bounding box center [452, 236] width 439 height 282
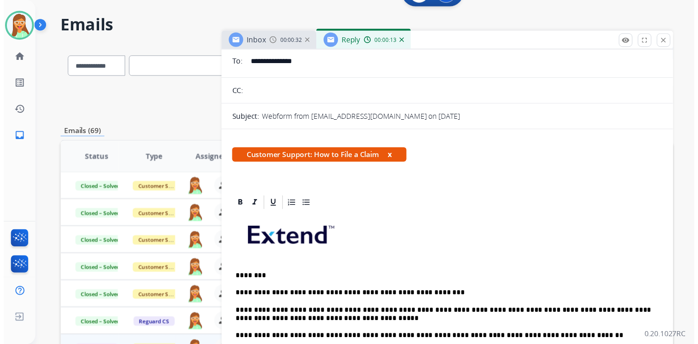
scroll to position [0, 0]
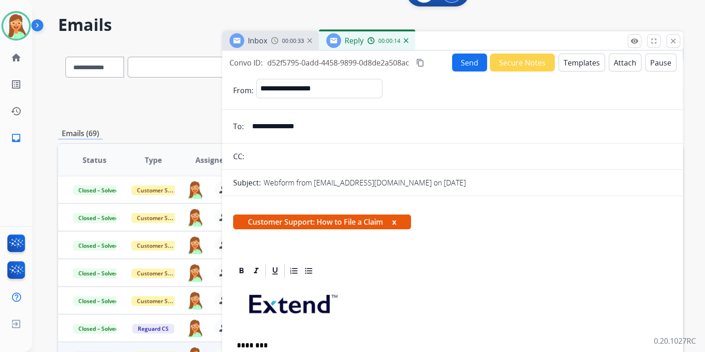
click at [455, 54] on button "Send" at bounding box center [469, 62] width 35 height 18
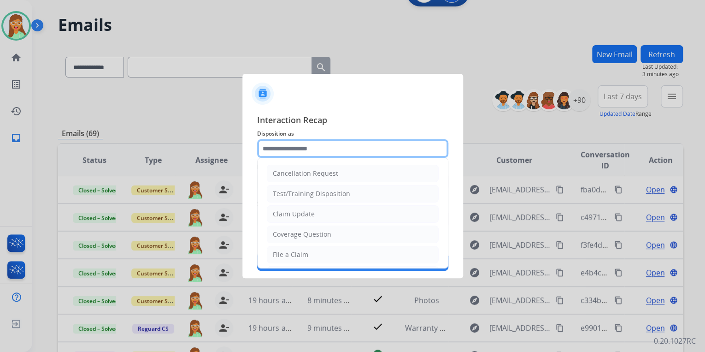
drag, startPoint x: 296, startPoint y: 142, endPoint x: 297, endPoint y: 155, distance: 12.5
click at [296, 143] on input "text" at bounding box center [352, 148] width 191 height 18
type input "**********"
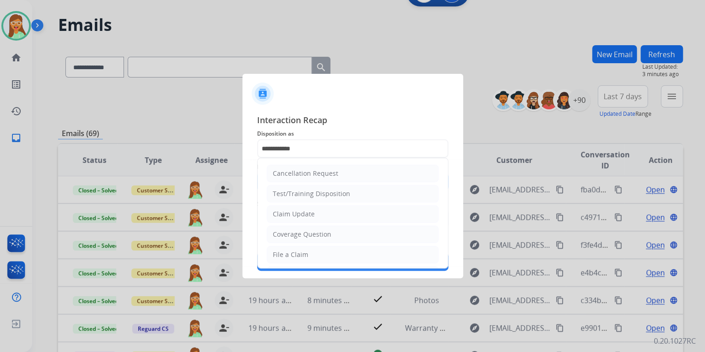
type input "*****"
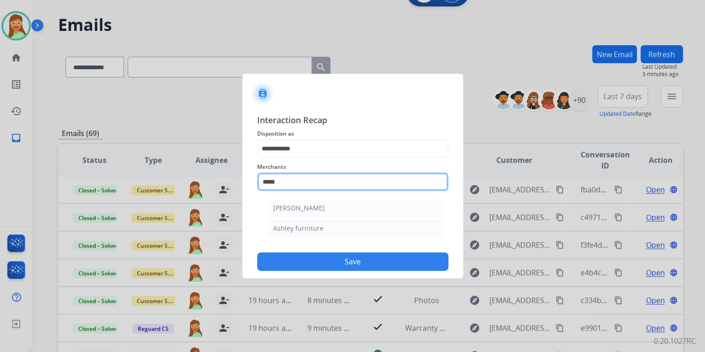
drag, startPoint x: 313, startPoint y: 181, endPoint x: 230, endPoint y: 181, distance: 83.4
click at [0, 181] on app-contact-recap-modal "**********" at bounding box center [0, 176] width 0 height 352
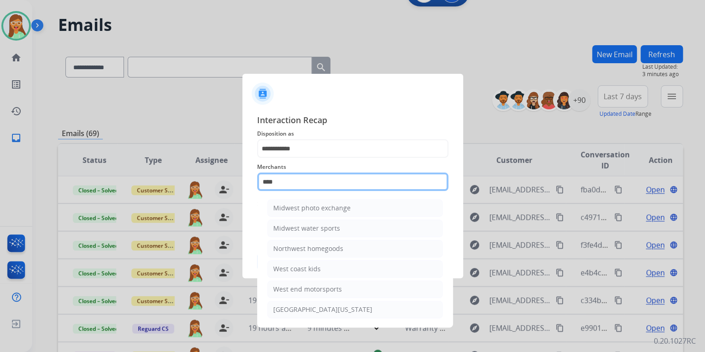
type input "****"
drag, startPoint x: 314, startPoint y: 181, endPoint x: 142, endPoint y: 181, distance: 172.0
click at [0, 183] on app-contact-recap-modal "**********" at bounding box center [0, 176] width 0 height 352
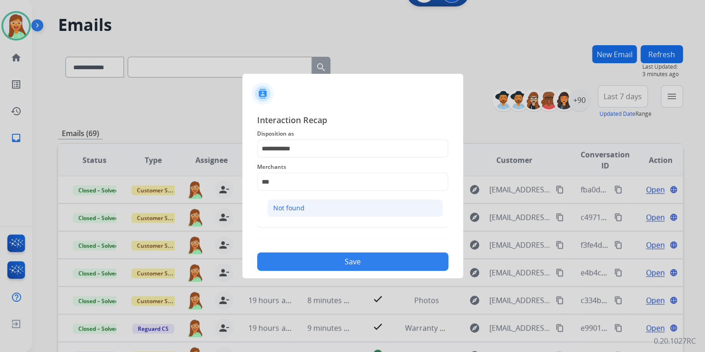
click at [350, 212] on li "Not found" at bounding box center [355, 208] width 176 height 18
type input "*********"
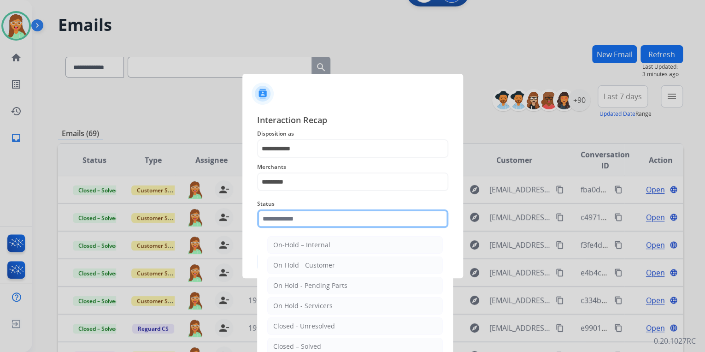
click at [337, 222] on input "text" at bounding box center [352, 218] width 191 height 18
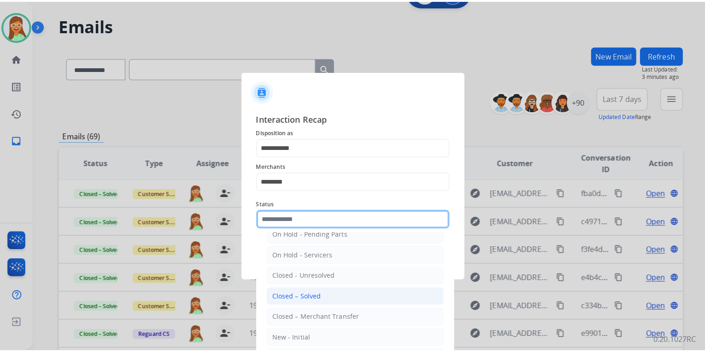
scroll to position [53, 0]
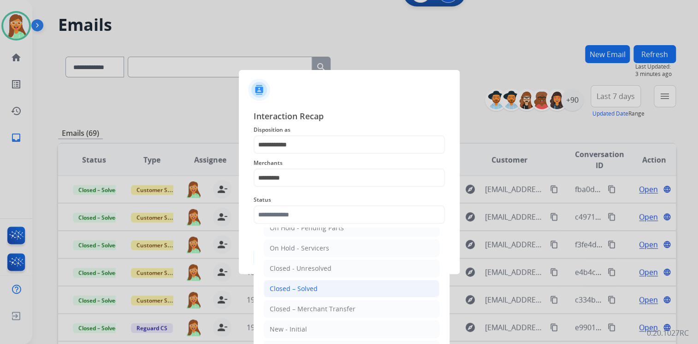
click at [326, 288] on li "Closed – Solved" at bounding box center [352, 289] width 176 height 18
type input "**********"
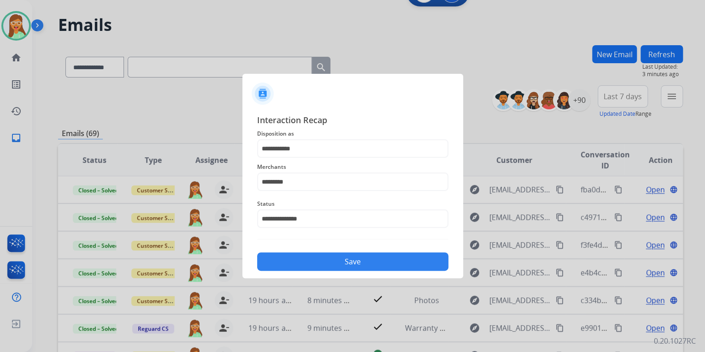
click at [333, 258] on button "Save" at bounding box center [352, 261] width 191 height 18
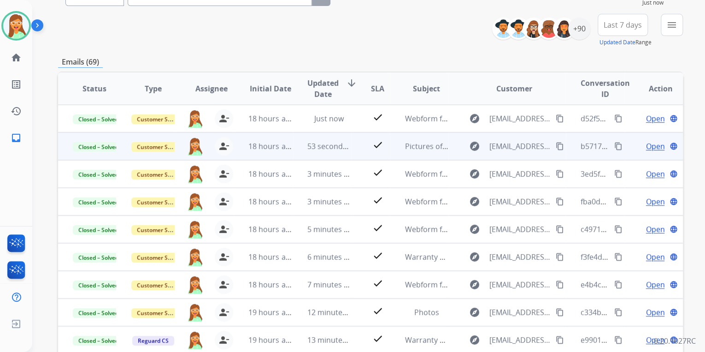
scroll to position [0, 0]
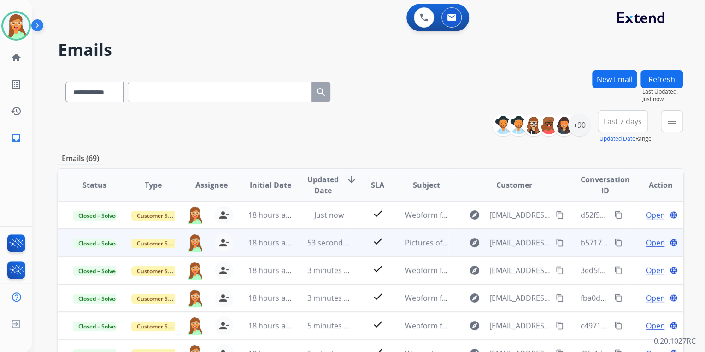
click at [674, 79] on button "Refresh" at bounding box center [662, 79] width 42 height 18
click at [21, 25] on img at bounding box center [16, 26] width 26 height 26
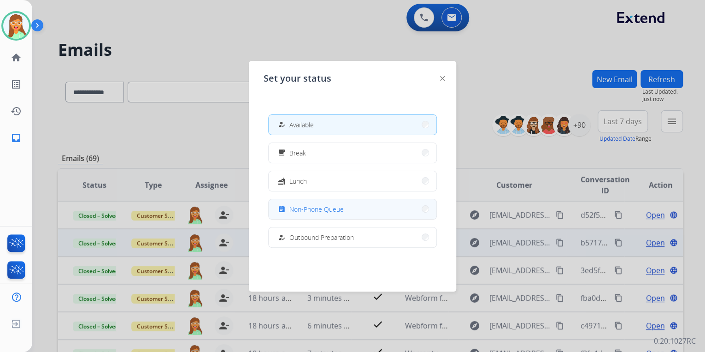
click at [324, 214] on button "assignment Non-Phone Queue" at bounding box center [353, 209] width 168 height 20
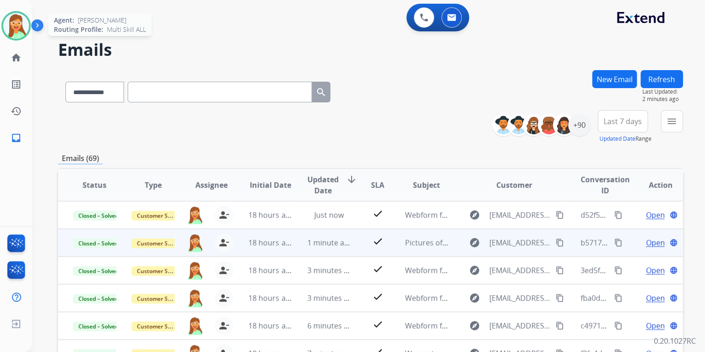
click at [17, 28] on img at bounding box center [16, 26] width 26 height 26
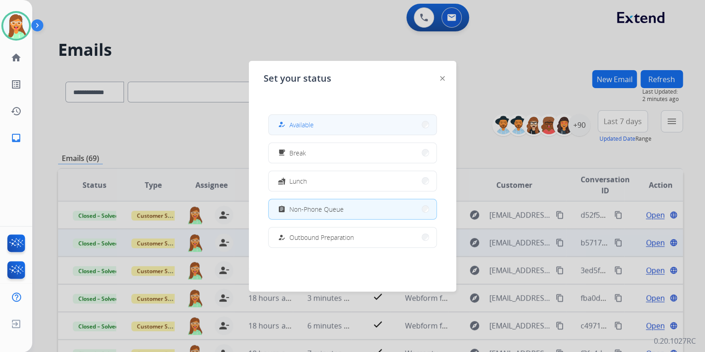
click at [356, 122] on button "how_to_reg Available" at bounding box center [353, 125] width 168 height 20
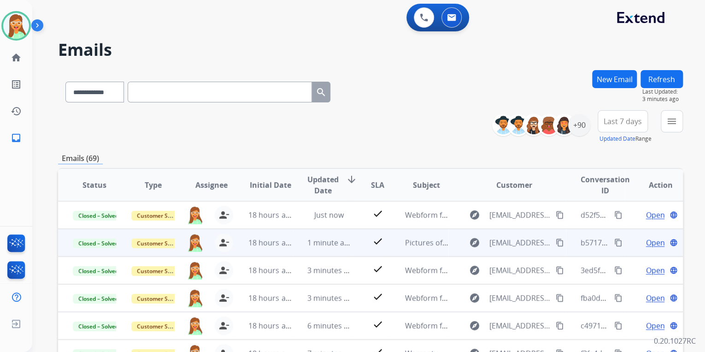
click at [620, 71] on button "New Email" at bounding box center [614, 79] width 45 height 18
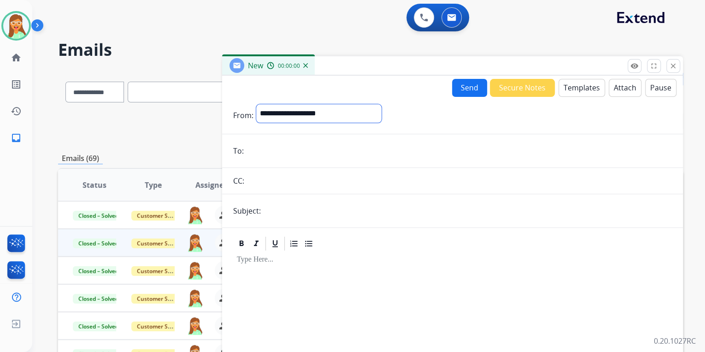
click at [382, 110] on select "**********" at bounding box center [318, 113] width 125 height 18
select select "**********"
click at [256, 104] on select "**********" at bounding box center [318, 113] width 125 height 18
click at [306, 151] on input "email" at bounding box center [460, 151] width 426 height 18
paste input "**********"
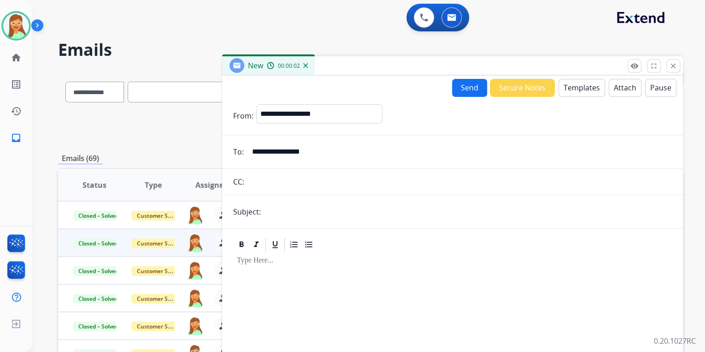
type input "**********"
click at [313, 205] on input "text" at bounding box center [468, 211] width 408 height 18
type input "**********"
click at [575, 87] on button "Templates" at bounding box center [582, 88] width 47 height 18
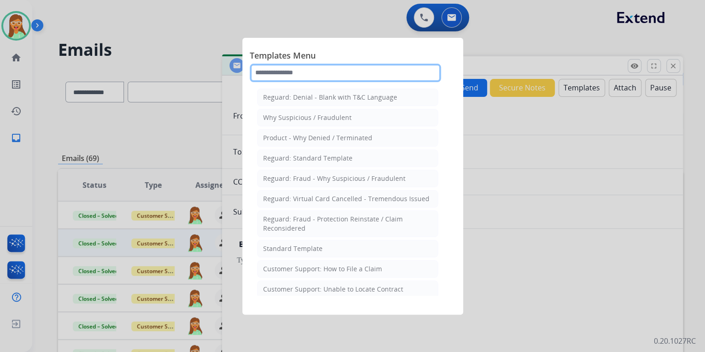
click at [337, 73] on input "text" at bounding box center [345, 73] width 191 height 18
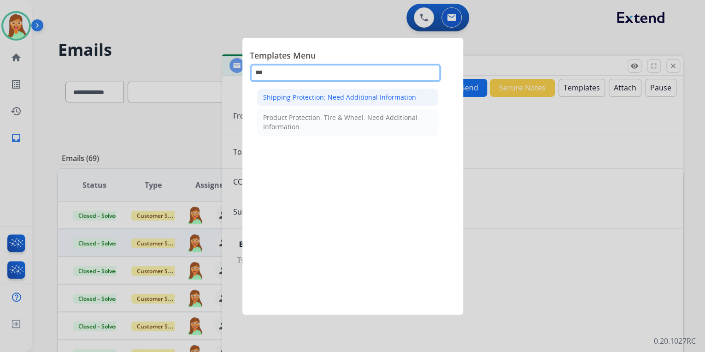
type input "***"
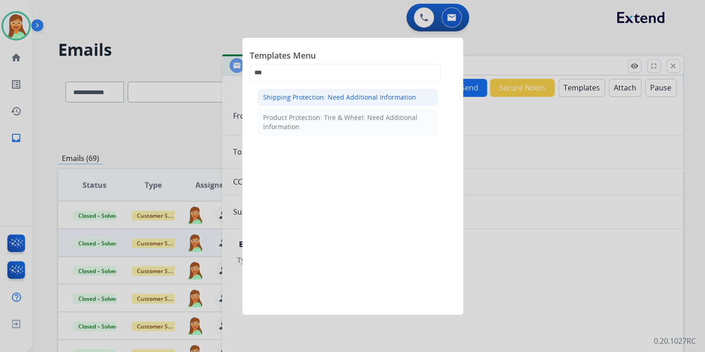
click at [339, 95] on div "Shipping Protection: Need Additional Information" at bounding box center [339, 97] width 153 height 9
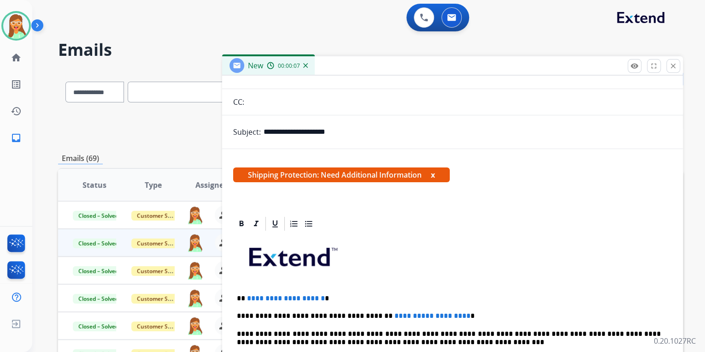
scroll to position [177, 0]
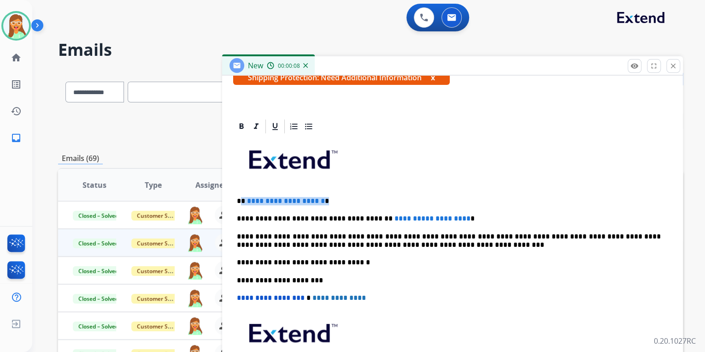
drag, startPoint x: 355, startPoint y: 197, endPoint x: 243, endPoint y: 193, distance: 112.6
click at [243, 193] on div "**********" at bounding box center [452, 276] width 439 height 282
drag, startPoint x: 465, startPoint y: 214, endPoint x: 334, endPoint y: 214, distance: 130.5
click at [334, 214] on p "**********" at bounding box center [449, 218] width 424 height 8
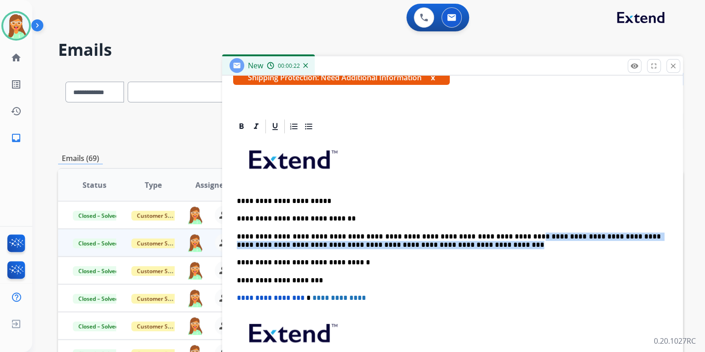
drag, startPoint x: 495, startPoint y: 235, endPoint x: 505, endPoint y: 242, distance: 12.5
click at [505, 242] on p "**********" at bounding box center [449, 240] width 424 height 17
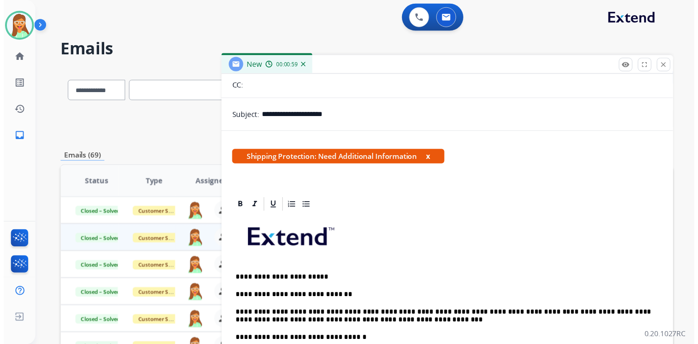
scroll to position [0, 0]
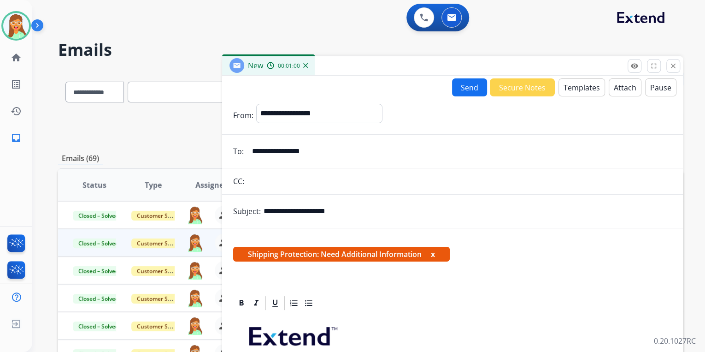
click at [472, 89] on button "Send" at bounding box center [469, 87] width 35 height 18
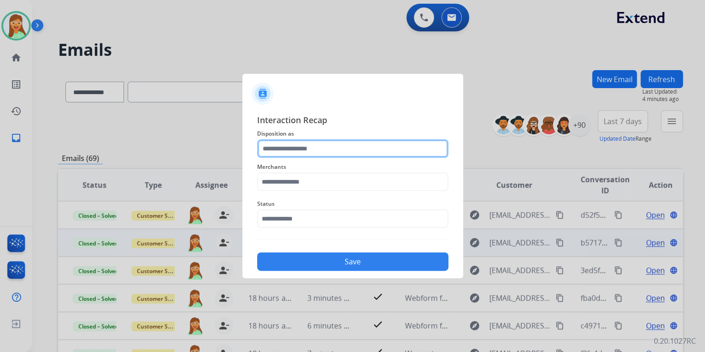
click at [326, 152] on input "text" at bounding box center [352, 148] width 191 height 18
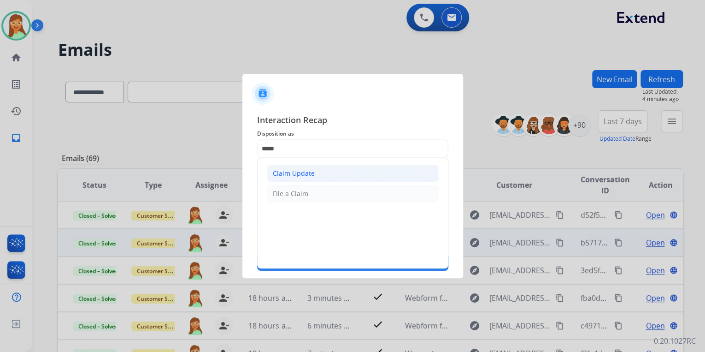
click at [331, 180] on li "Claim Update" at bounding box center [353, 174] width 172 height 18
type input "**********"
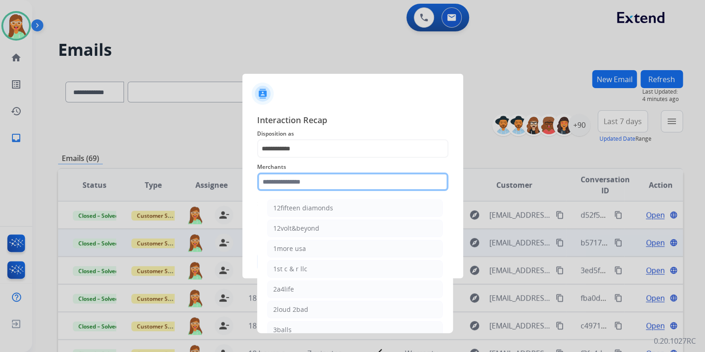
click at [331, 180] on input "text" at bounding box center [352, 181] width 191 height 18
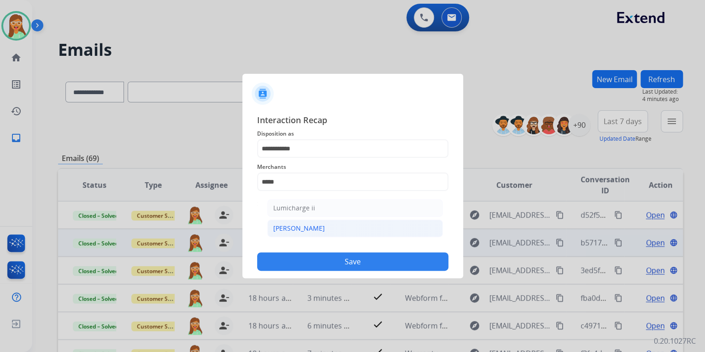
click at [309, 228] on li "[PERSON_NAME]" at bounding box center [355, 228] width 176 height 18
type input "********"
click at [306, 221] on input "text" at bounding box center [352, 218] width 191 height 18
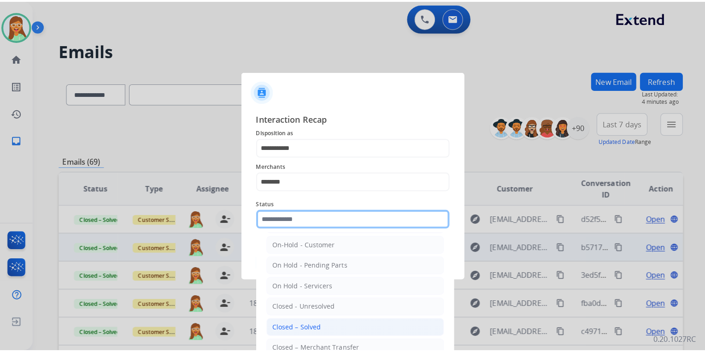
scroll to position [53, 0]
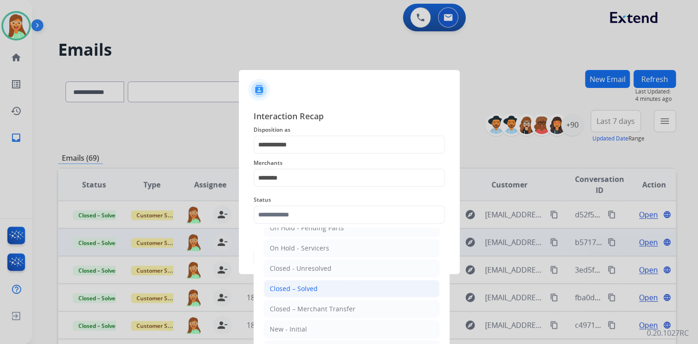
click at [295, 291] on div "Closed – Solved" at bounding box center [294, 288] width 48 height 9
type input "**********"
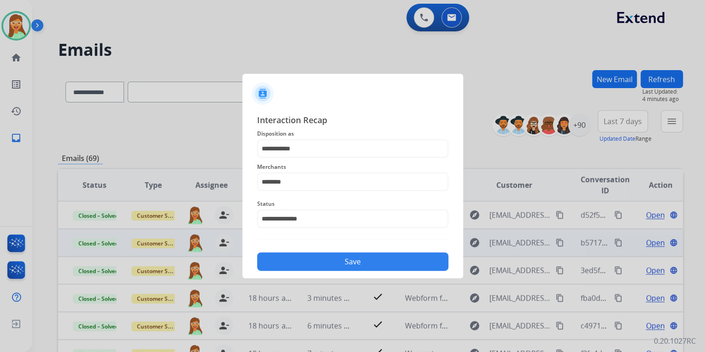
click at [310, 268] on button "Save" at bounding box center [352, 261] width 191 height 18
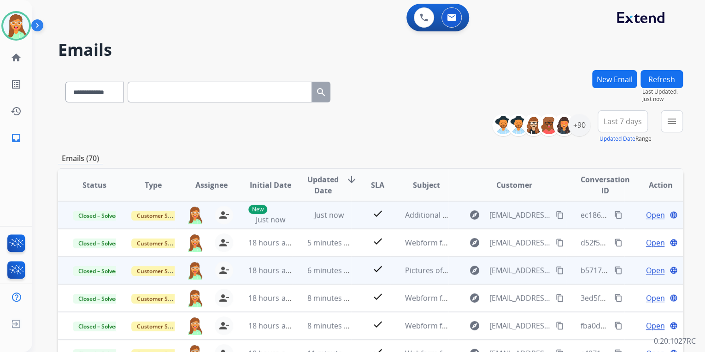
click at [615, 214] on mat-icon "content_copy" at bounding box center [619, 215] width 8 height 8
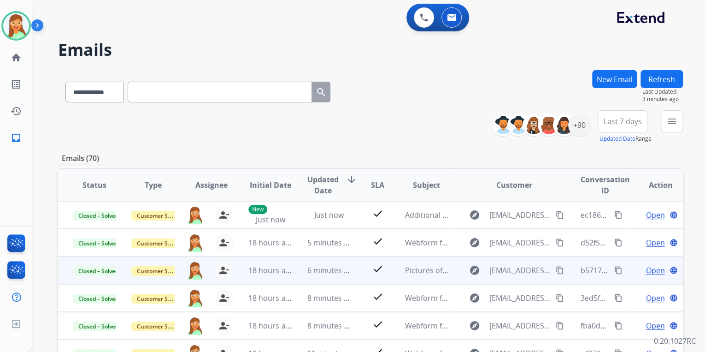
click at [598, 81] on button "New Email" at bounding box center [614, 79] width 45 height 18
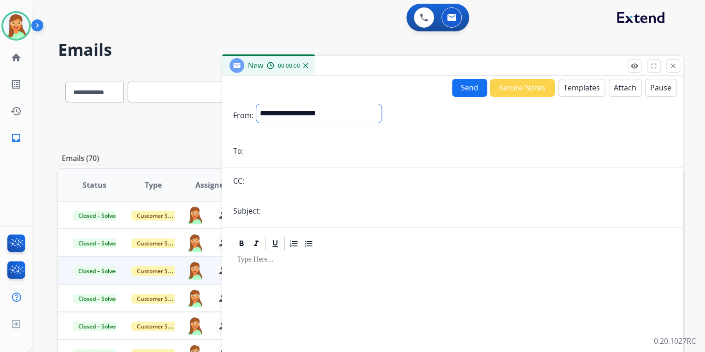
click at [382, 109] on select "**********" at bounding box center [318, 113] width 125 height 18
select select "**********"
click at [256, 104] on select "**********" at bounding box center [318, 113] width 125 height 18
click at [299, 155] on input "email" at bounding box center [460, 151] width 426 height 18
paste input "**********"
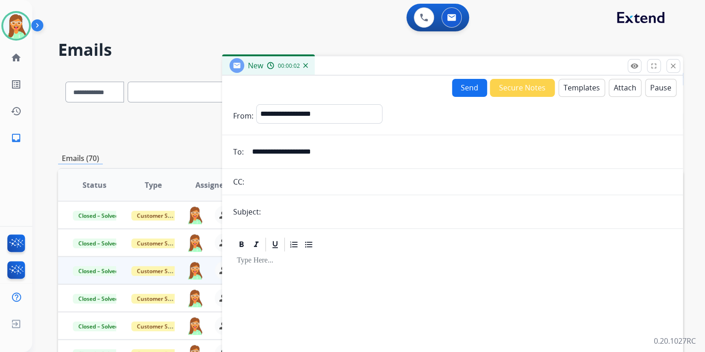
type input "**********"
click at [304, 199] on form "**********" at bounding box center [452, 256] width 461 height 319
click at [305, 202] on input "text" at bounding box center [468, 211] width 408 height 18
type input "**********"
click at [591, 95] on button "Templates" at bounding box center [582, 88] width 47 height 18
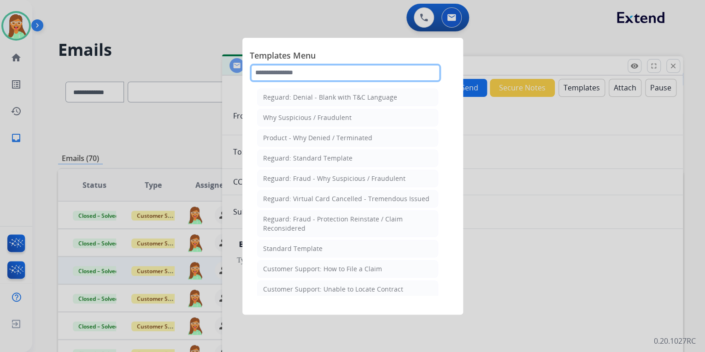
click at [380, 70] on input "text" at bounding box center [345, 73] width 191 height 18
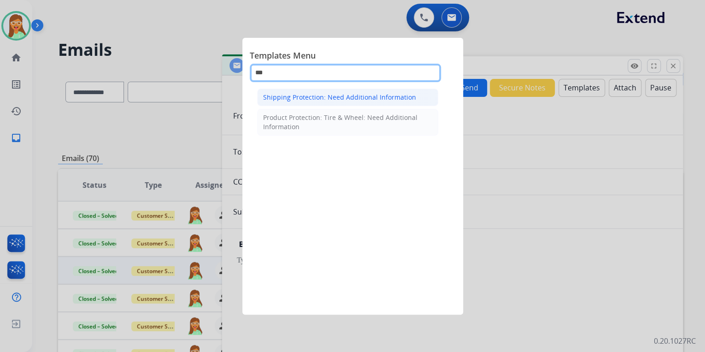
type input "***"
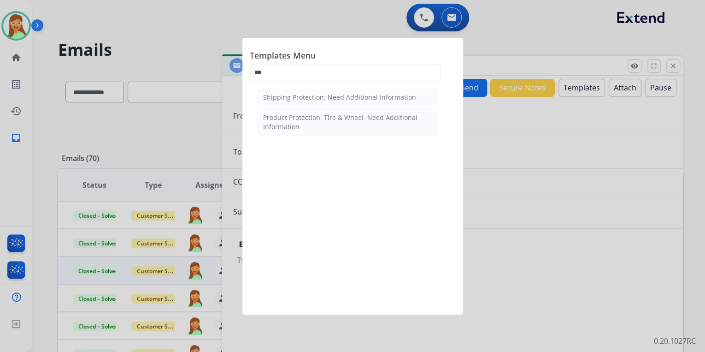
click at [342, 94] on div "Shipping Protection: Need Additional Information" at bounding box center [339, 97] width 153 height 9
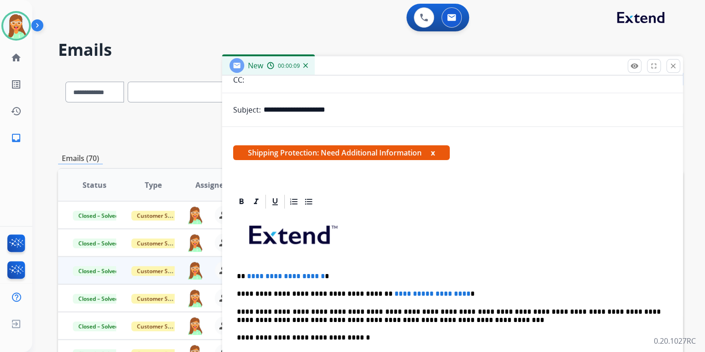
scroll to position [177, 0]
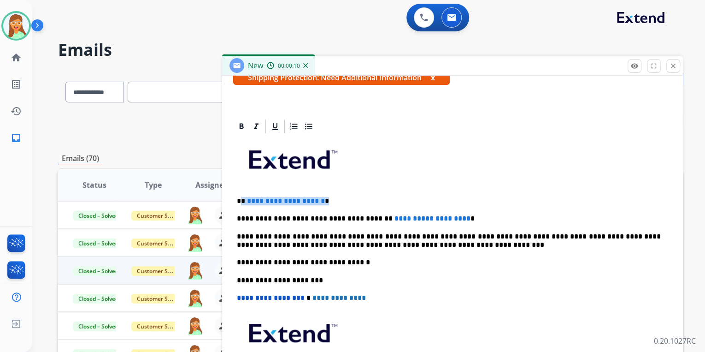
drag, startPoint x: 350, startPoint y: 196, endPoint x: 242, endPoint y: 192, distance: 108.9
click at [242, 192] on div "**********" at bounding box center [452, 276] width 439 height 282
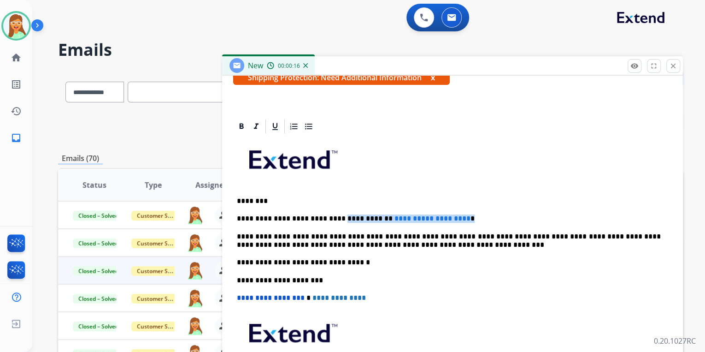
drag, startPoint x: 425, startPoint y: 209, endPoint x: 330, endPoint y: 207, distance: 95.0
click at [330, 207] on div "**********" at bounding box center [452, 276] width 439 height 282
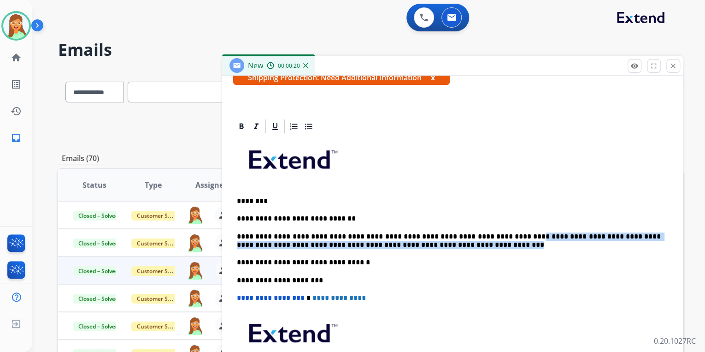
drag, startPoint x: 496, startPoint y: 236, endPoint x: 490, endPoint y: 240, distance: 7.0
click at [490, 240] on p "**********" at bounding box center [449, 240] width 424 height 17
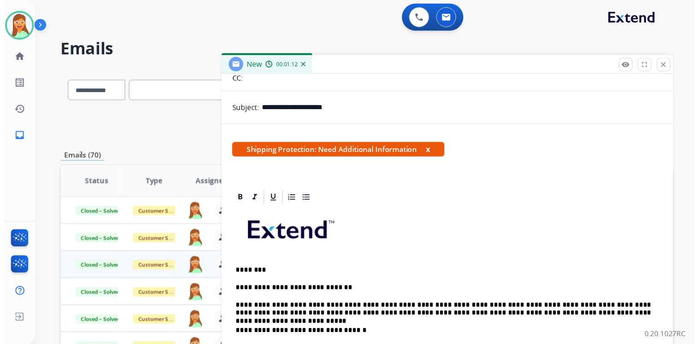
scroll to position [0, 0]
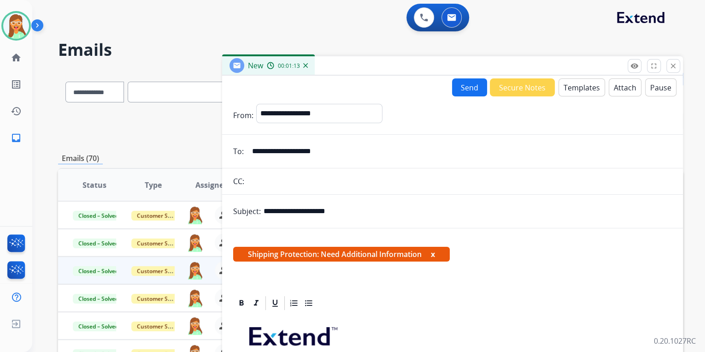
click at [474, 83] on button "Send" at bounding box center [469, 87] width 35 height 18
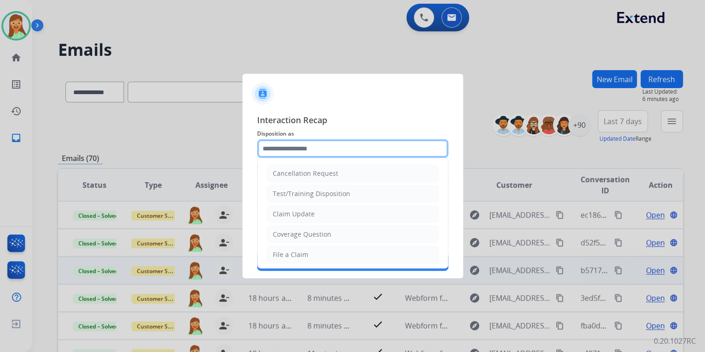
click at [338, 155] on input "text" at bounding box center [352, 148] width 191 height 18
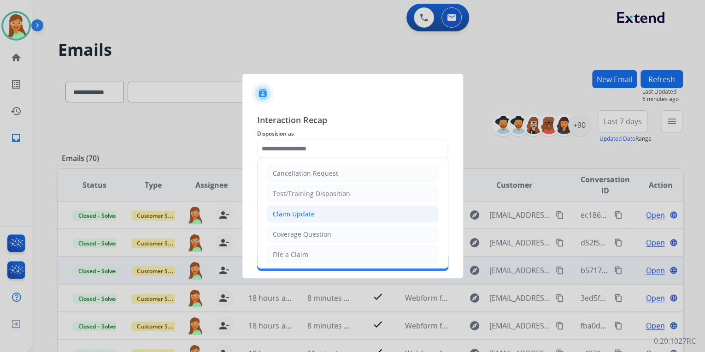
click at [322, 208] on li "Claim Update" at bounding box center [353, 214] width 172 height 18
type input "**********"
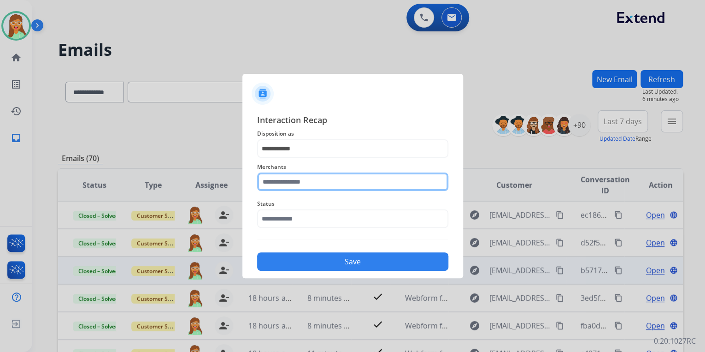
click at [303, 179] on input "text" at bounding box center [352, 181] width 191 height 18
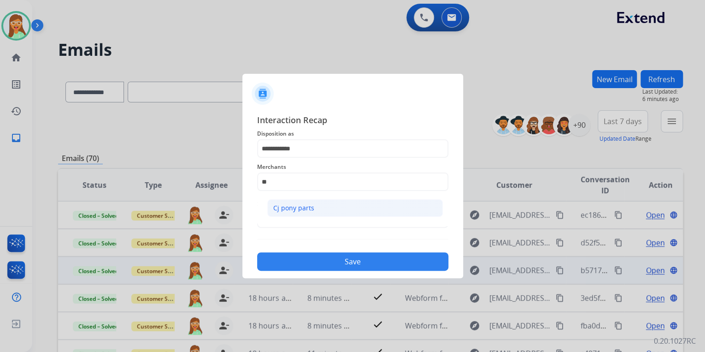
click at [331, 213] on li "Cj pony parts" at bounding box center [355, 208] width 176 height 18
type input "**********"
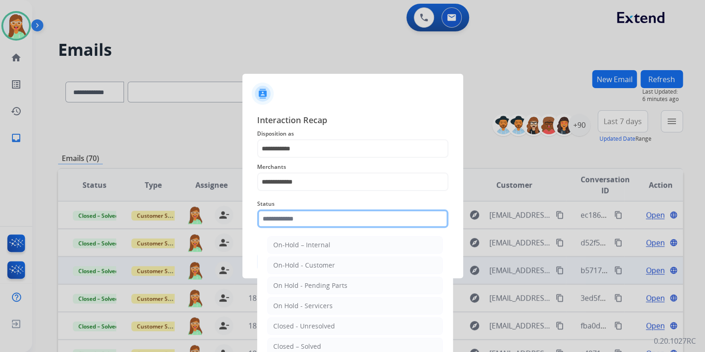
click at [327, 215] on input "text" at bounding box center [352, 218] width 191 height 18
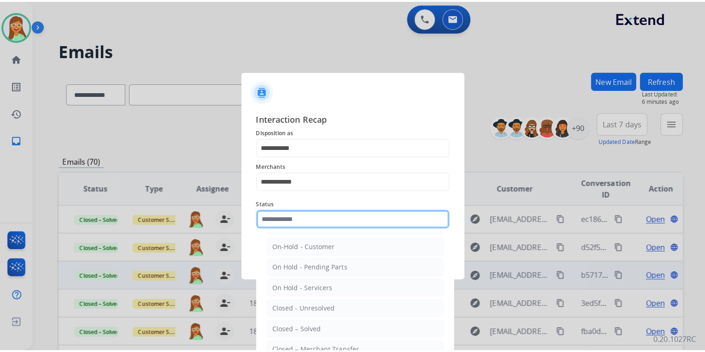
scroll to position [53, 0]
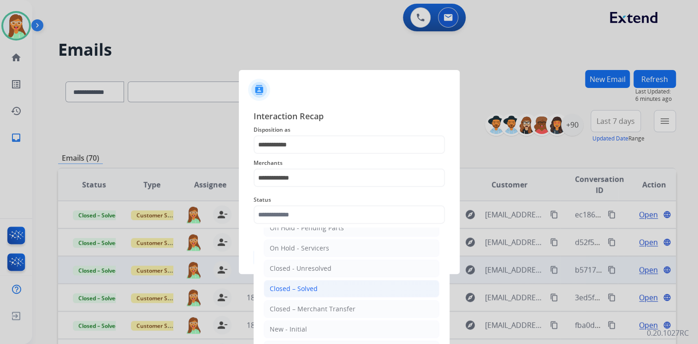
click at [302, 286] on div "Closed – Solved" at bounding box center [294, 288] width 48 height 9
type input "**********"
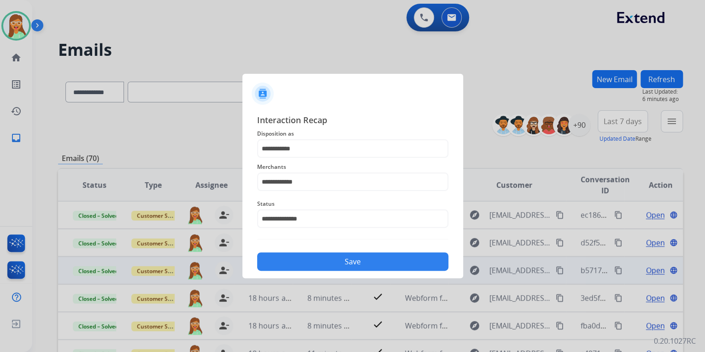
click at [313, 258] on button "Save" at bounding box center [352, 261] width 191 height 18
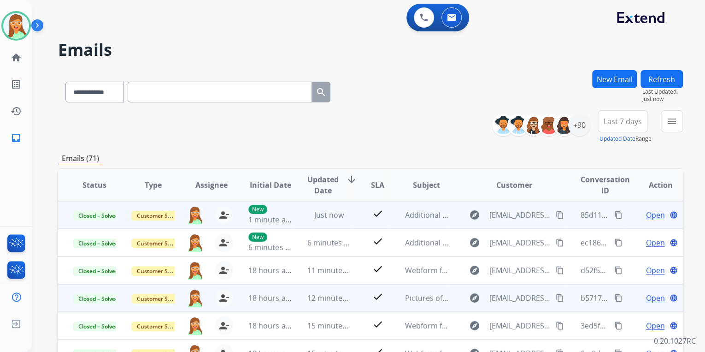
click at [615, 214] on mat-icon "content_copy" at bounding box center [619, 215] width 8 height 8
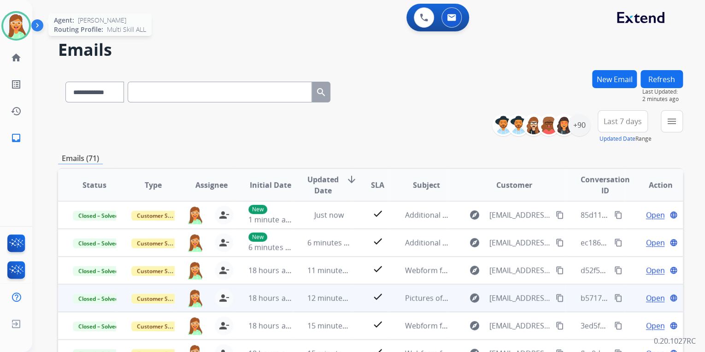
click at [26, 19] on img at bounding box center [16, 26] width 26 height 26
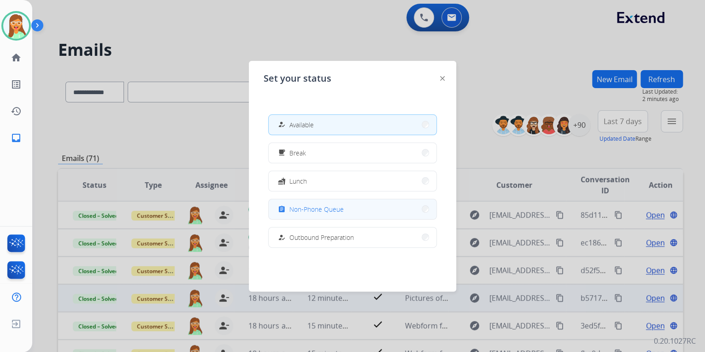
click at [318, 203] on button "assignment Non-Phone Queue" at bounding box center [353, 209] width 168 height 20
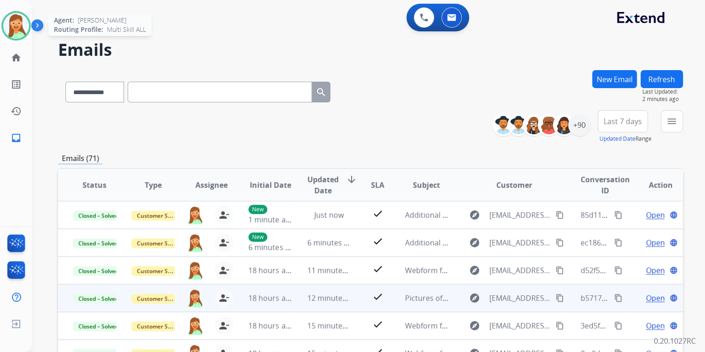
click at [19, 21] on img at bounding box center [16, 26] width 26 height 26
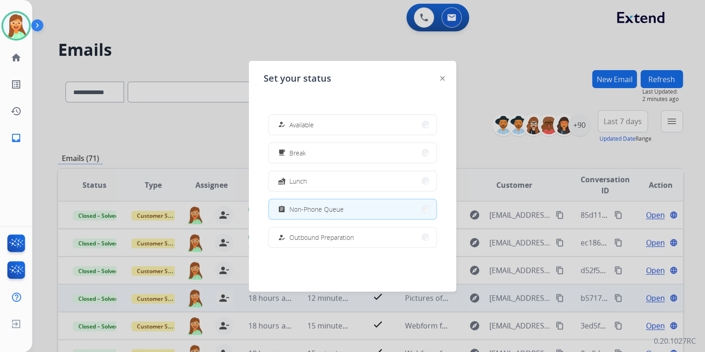
click at [299, 119] on div "how_to_reg Available" at bounding box center [295, 124] width 38 height 11
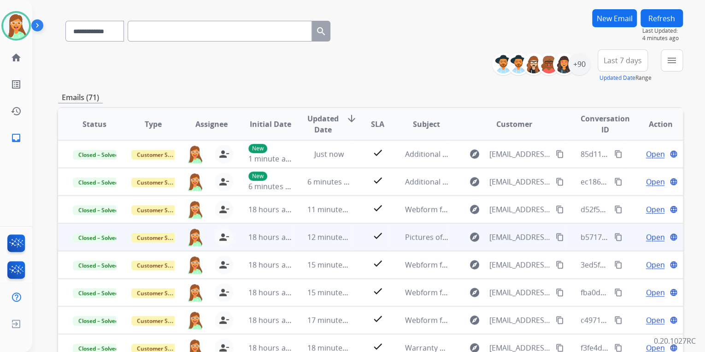
scroll to position [0, 0]
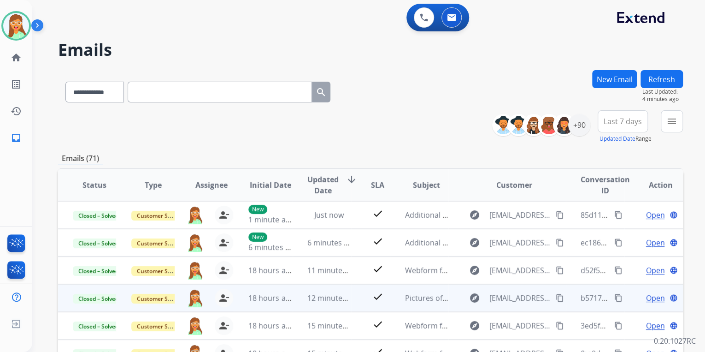
click at [611, 73] on button "New Email" at bounding box center [614, 79] width 45 height 18
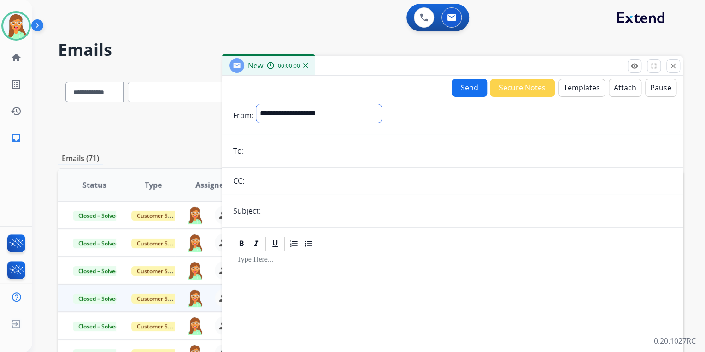
drag, startPoint x: 352, startPoint y: 116, endPoint x: 349, endPoint y: 121, distance: 6.4
click at [352, 116] on select "**********" at bounding box center [318, 113] width 125 height 18
select select "**********"
click at [256, 104] on select "**********" at bounding box center [318, 113] width 125 height 18
click at [299, 150] on input "email" at bounding box center [460, 151] width 426 height 18
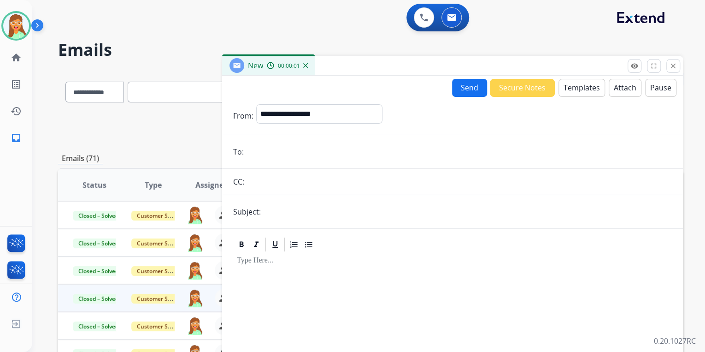
paste input "**********"
type input "**********"
click at [328, 205] on input "text" at bounding box center [468, 211] width 408 height 18
type input "**********"
click at [565, 84] on button "Templates" at bounding box center [582, 88] width 47 height 18
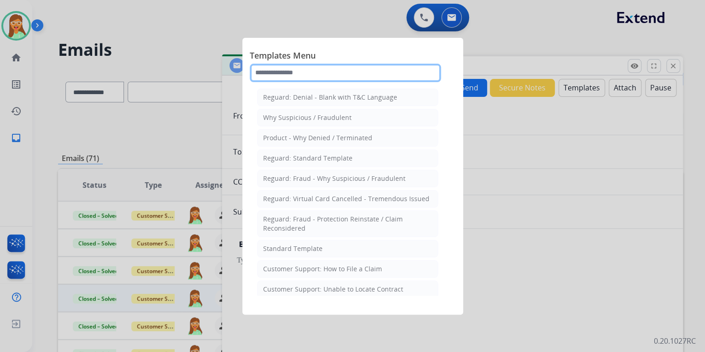
click at [356, 69] on input "text" at bounding box center [345, 73] width 191 height 18
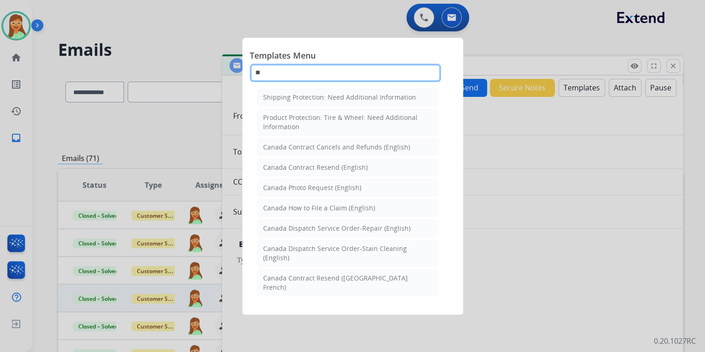
type input "***"
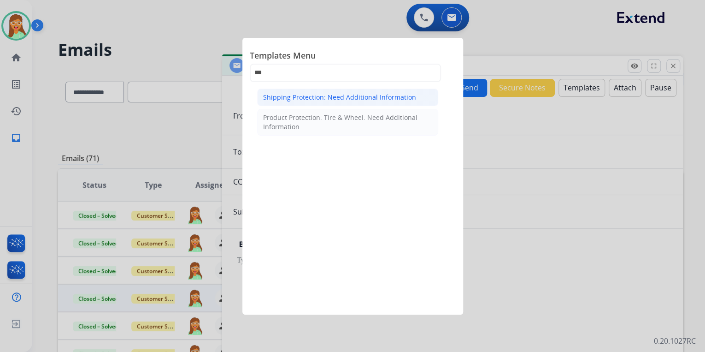
click at [352, 97] on div "Shipping Protection: Need Additional Information" at bounding box center [339, 97] width 153 height 9
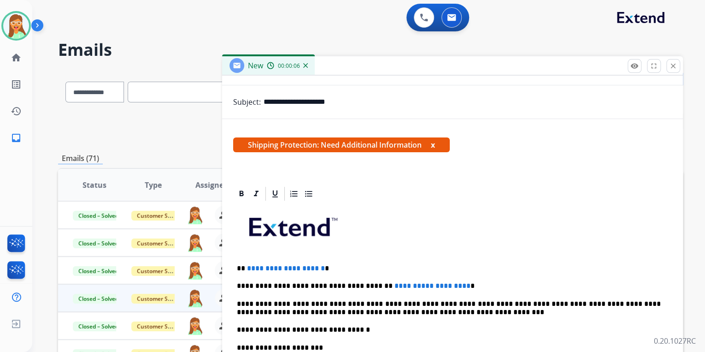
scroll to position [177, 0]
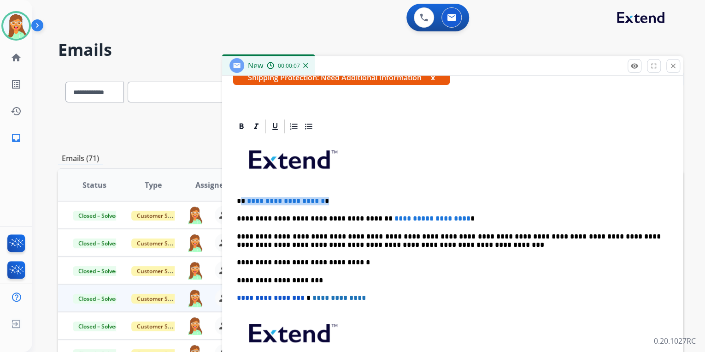
drag, startPoint x: 341, startPoint y: 193, endPoint x: 240, endPoint y: 190, distance: 101.0
click at [240, 190] on div "**********" at bounding box center [452, 276] width 439 height 282
drag, startPoint x: 469, startPoint y: 216, endPoint x: 334, endPoint y: 209, distance: 135.2
click at [334, 209] on div "**********" at bounding box center [452, 276] width 439 height 282
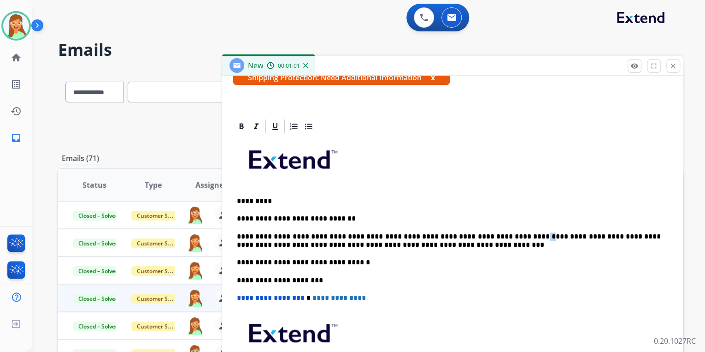
drag, startPoint x: 497, startPoint y: 236, endPoint x: 506, endPoint y: 235, distance: 9.2
click at [506, 235] on p "**********" at bounding box center [449, 240] width 424 height 17
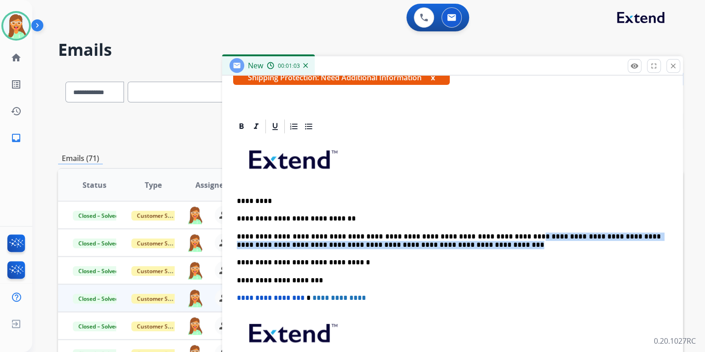
drag, startPoint x: 496, startPoint y: 236, endPoint x: 512, endPoint y: 243, distance: 17.4
click at [512, 243] on p "**********" at bounding box center [449, 240] width 424 height 17
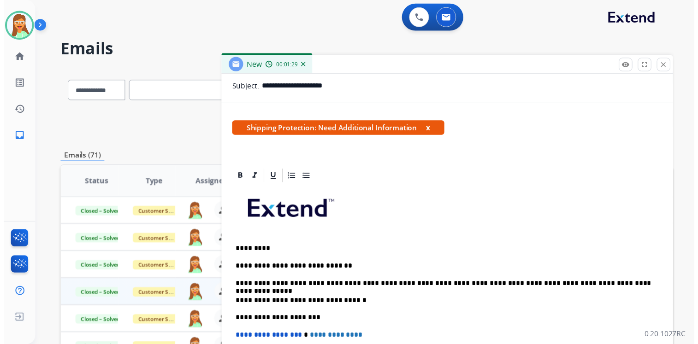
scroll to position [0, 0]
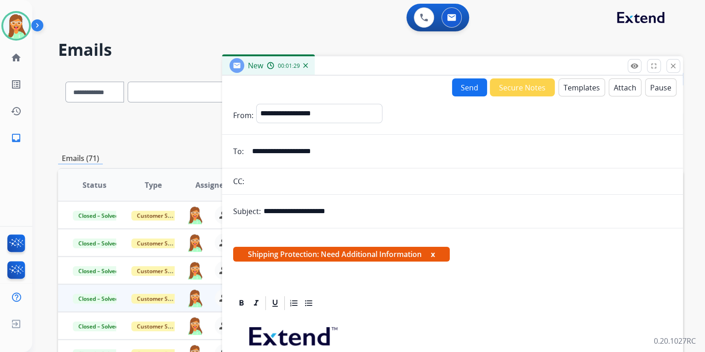
click at [459, 92] on button "Send" at bounding box center [469, 87] width 35 height 18
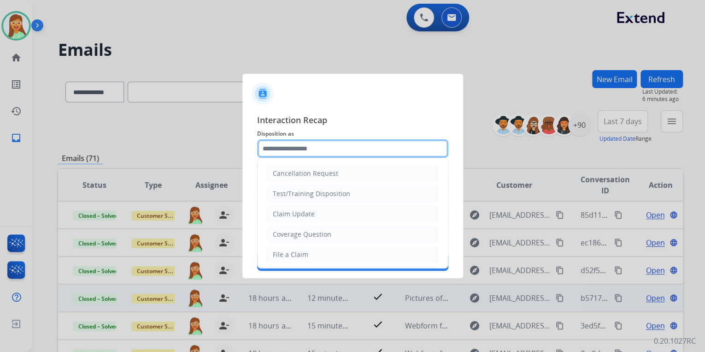
click at [301, 154] on input "text" at bounding box center [352, 148] width 191 height 18
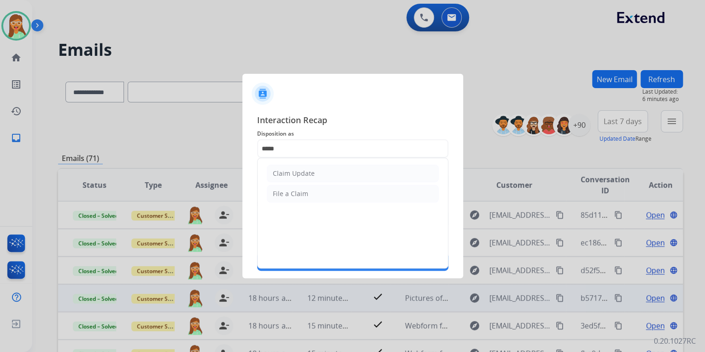
click at [329, 177] on li "Claim Update" at bounding box center [353, 174] width 172 height 18
type input "**********"
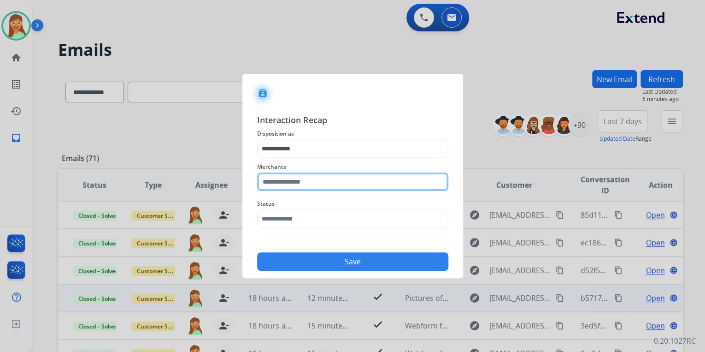
click at [329, 178] on input "text" at bounding box center [352, 181] width 191 height 18
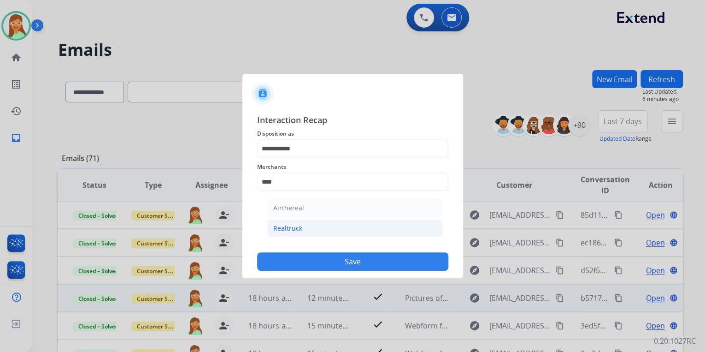
click at [334, 234] on li "Realtruck" at bounding box center [355, 228] width 176 height 18
type input "*********"
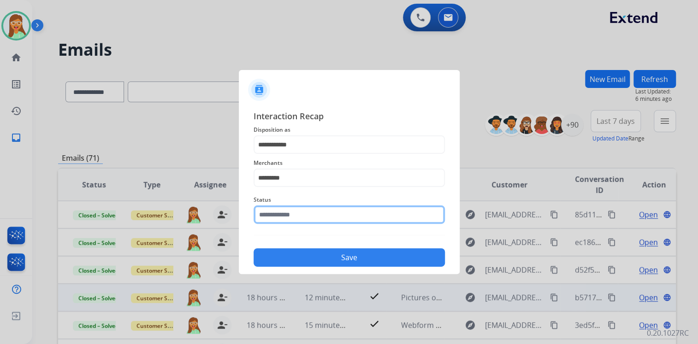
click at [338, 216] on input "text" at bounding box center [349, 215] width 191 height 18
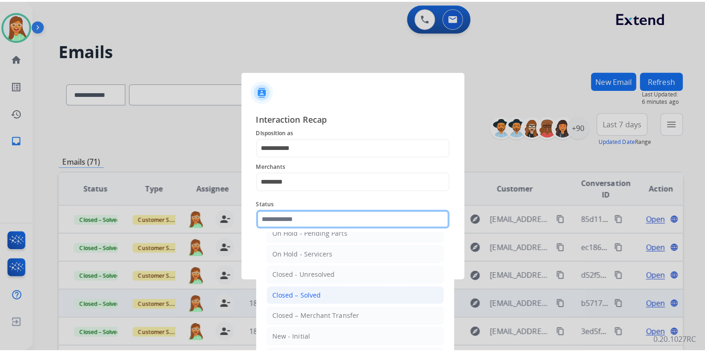
scroll to position [53, 0]
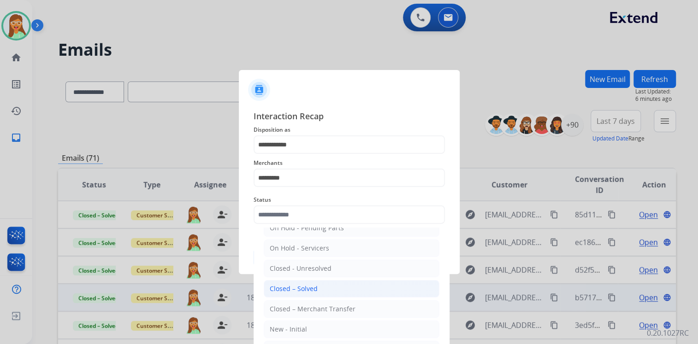
click at [346, 292] on li "Closed – Solved" at bounding box center [352, 289] width 176 height 18
type input "**********"
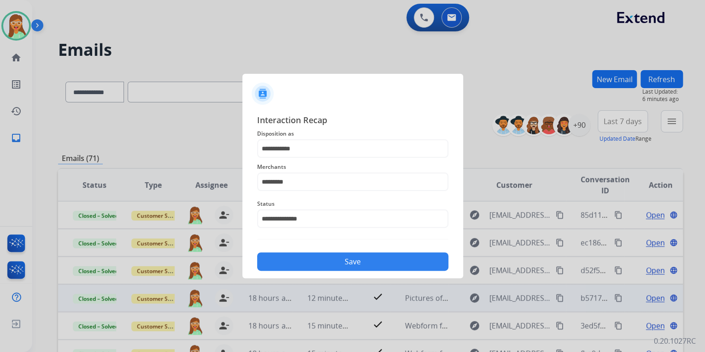
click at [345, 254] on button "Save" at bounding box center [352, 261] width 191 height 18
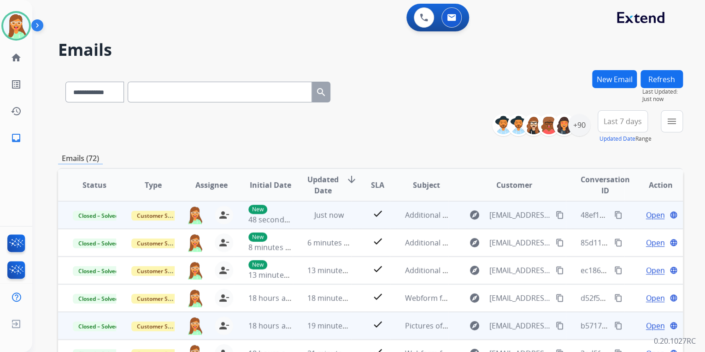
click at [615, 214] on mat-icon "content_copy" at bounding box center [619, 215] width 8 height 8
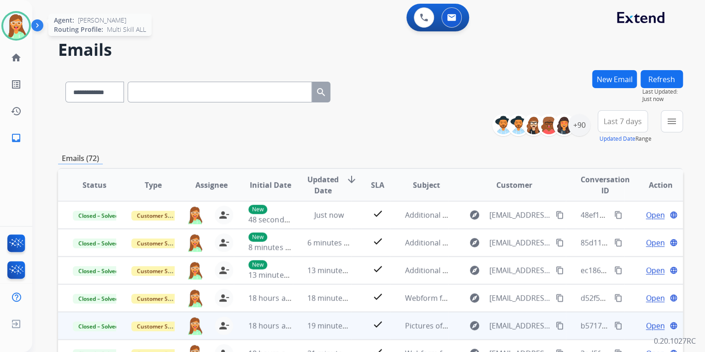
click at [19, 26] on img at bounding box center [16, 26] width 26 height 26
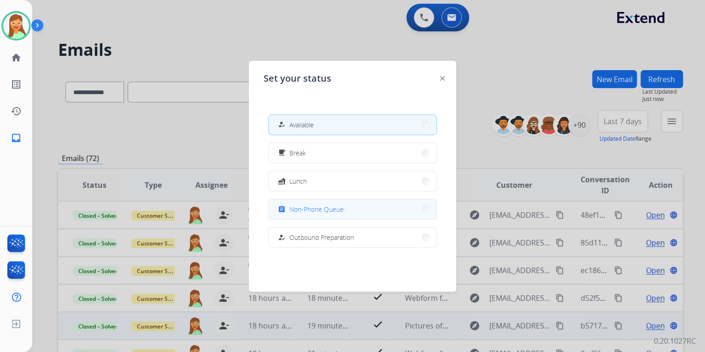
click at [364, 204] on button "assignment Non-Phone Queue" at bounding box center [353, 209] width 168 height 20
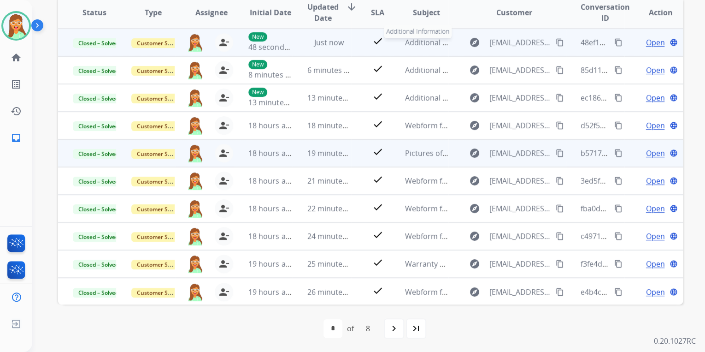
scroll to position [0, 0]
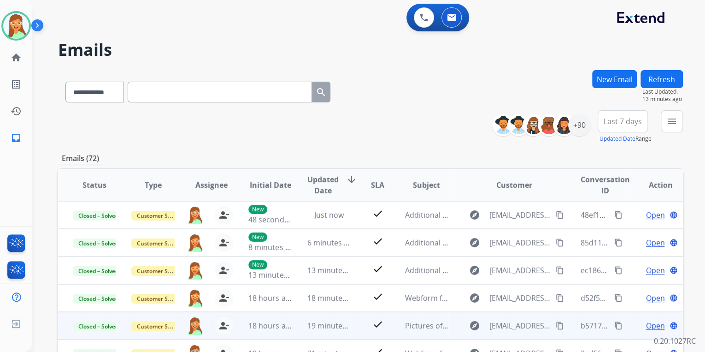
click at [667, 77] on button "Refresh" at bounding box center [662, 79] width 42 height 18
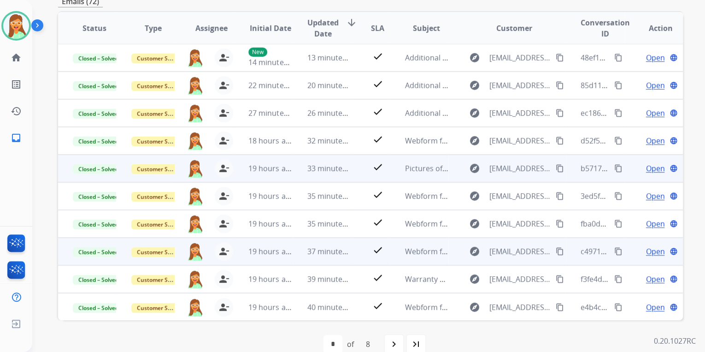
scroll to position [172, 0]
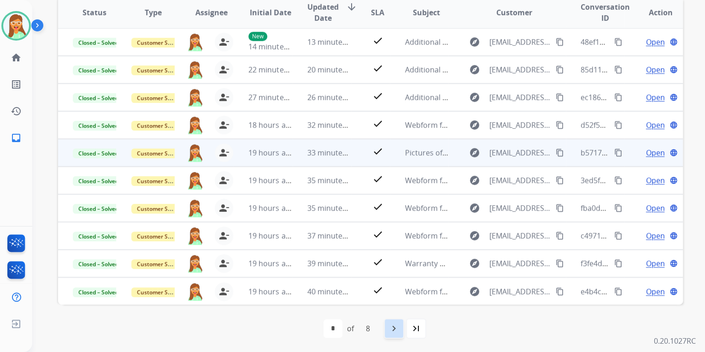
click at [393, 330] on mat-icon "navigate_next" at bounding box center [394, 328] width 11 height 11
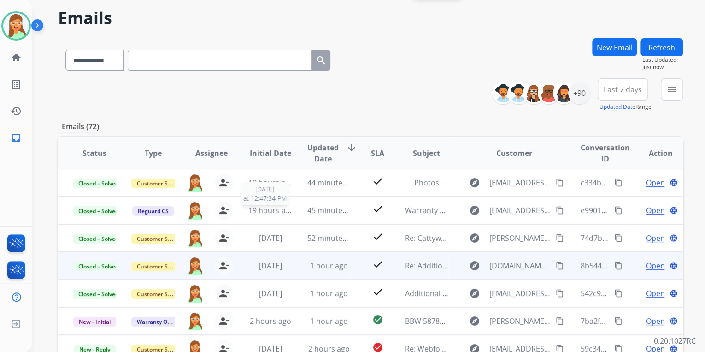
scroll to position [148, 0]
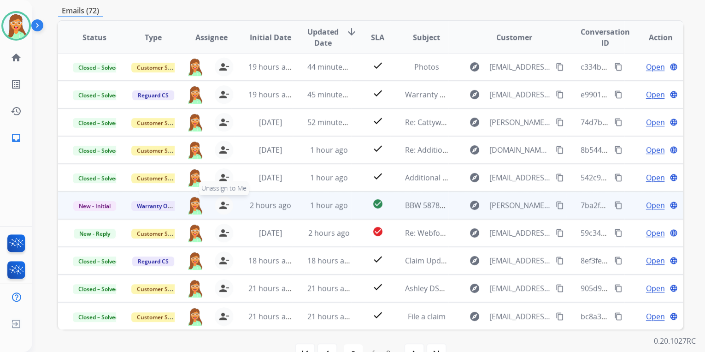
click at [219, 205] on mat-icon "person_remove" at bounding box center [224, 205] width 11 height 11
click at [219, 204] on mat-icon "person_add" at bounding box center [224, 205] width 11 height 11
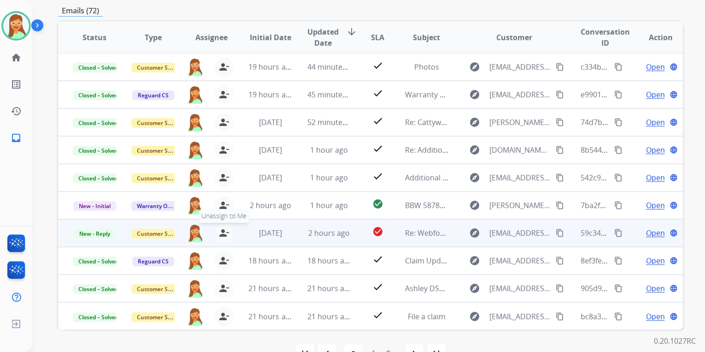
click at [221, 232] on mat-icon "person_remove" at bounding box center [224, 232] width 11 height 11
click at [221, 232] on mat-icon "person_add" at bounding box center [224, 232] width 11 height 11
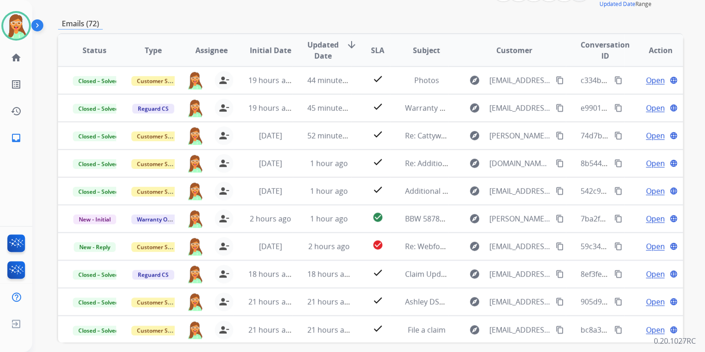
scroll to position [0, 0]
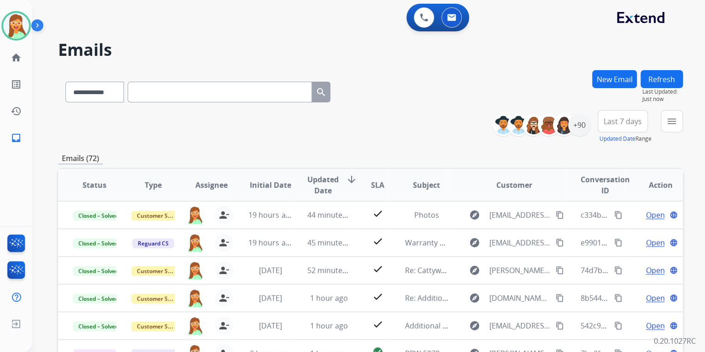
click at [658, 83] on button "Refresh" at bounding box center [662, 79] width 42 height 18
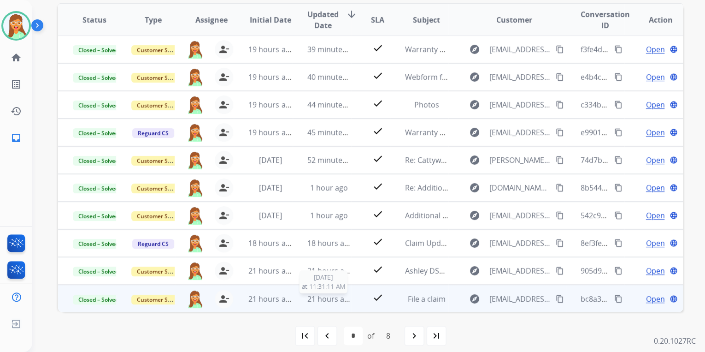
scroll to position [172, 0]
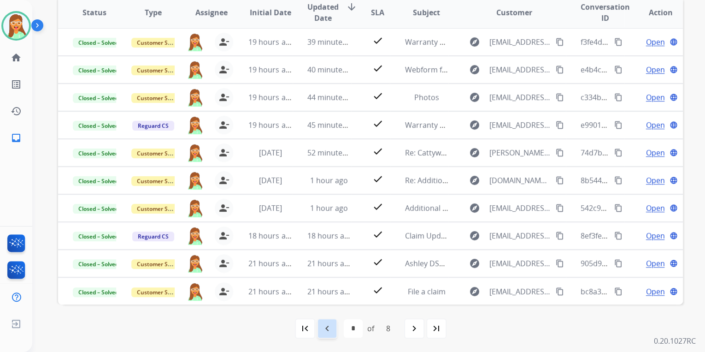
click at [326, 322] on div "navigate_before" at bounding box center [327, 328] width 20 height 20
select select "*"
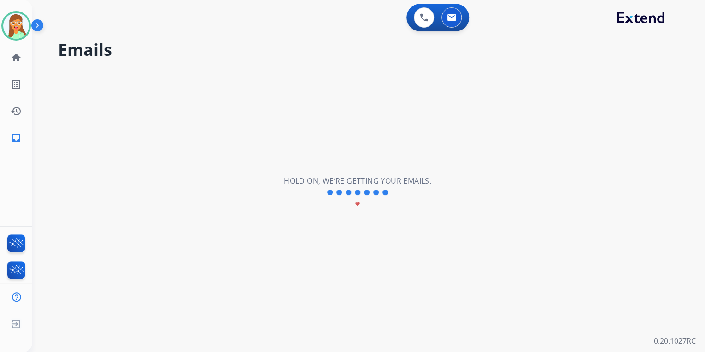
scroll to position [0, 0]
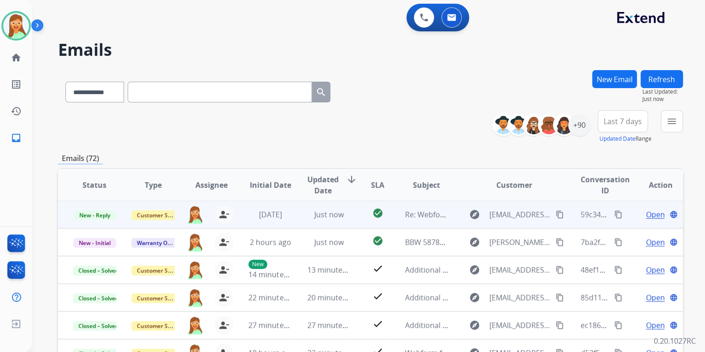
click at [556, 212] on mat-icon "content_copy" at bounding box center [560, 214] width 8 height 8
click at [646, 210] on span "Open" at bounding box center [655, 214] width 19 height 11
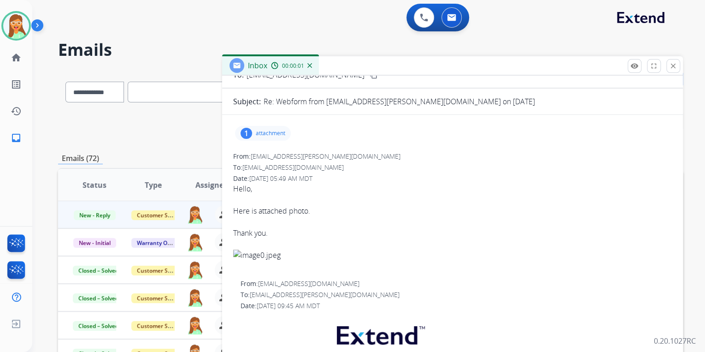
scroll to position [74, 0]
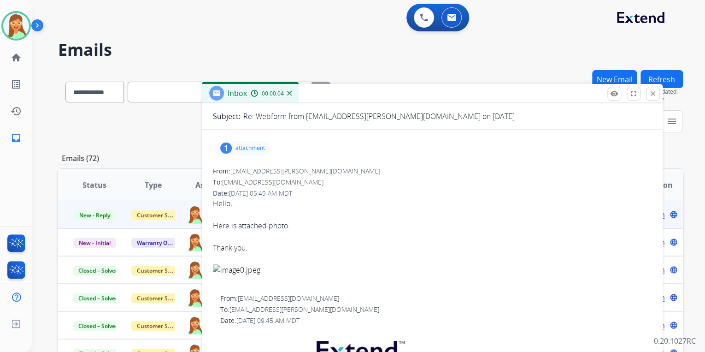
drag, startPoint x: 441, startPoint y: 68, endPoint x: 421, endPoint y: 96, distance: 34.3
click at [421, 96] on div "Inbox 00:00:04" at bounding box center [432, 93] width 461 height 19
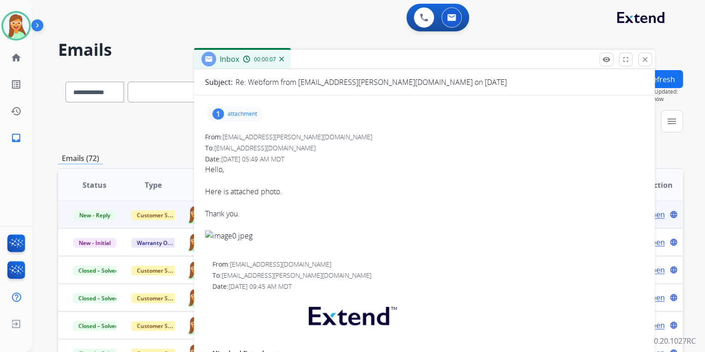
drag, startPoint x: 471, startPoint y: 92, endPoint x: 463, endPoint y: 57, distance: 36.0
click at [463, 57] on div "Inbox 00:00:07" at bounding box center [424, 59] width 461 height 19
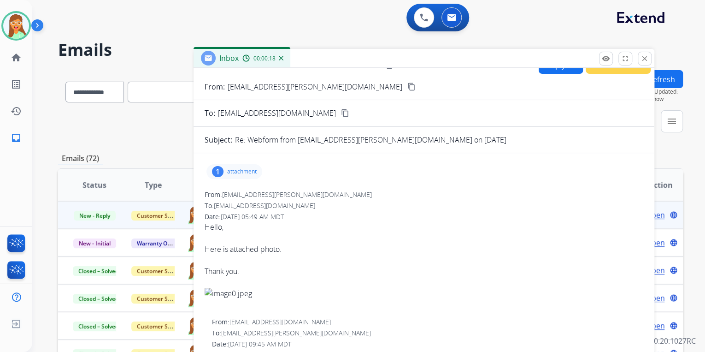
scroll to position [0, 0]
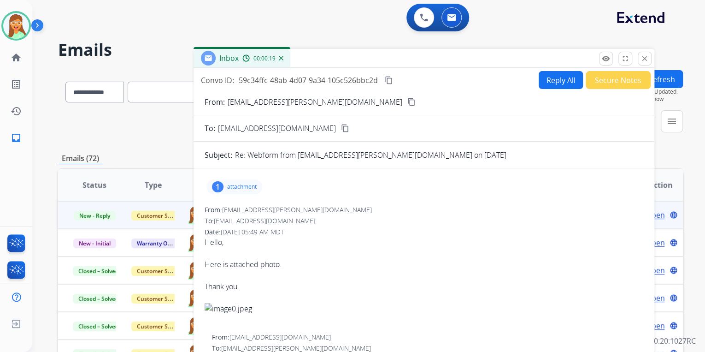
click at [556, 85] on button "Reply All" at bounding box center [561, 80] width 44 height 18
select select "**********"
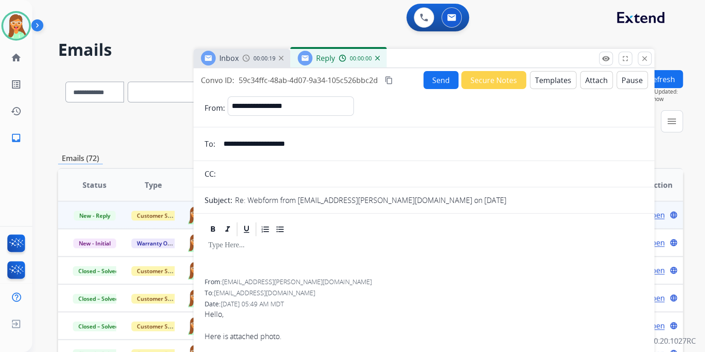
click at [556, 84] on button "Templates" at bounding box center [553, 80] width 47 height 18
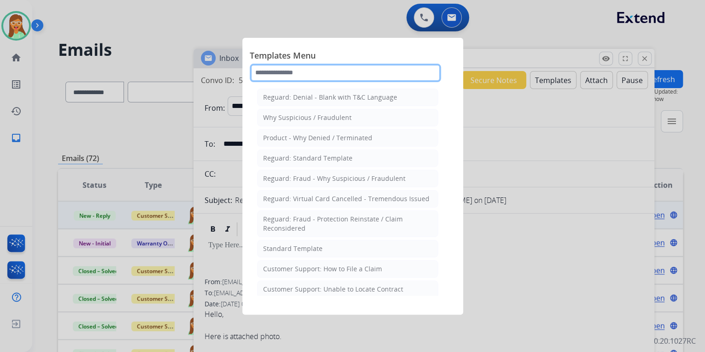
click at [351, 77] on input "text" at bounding box center [345, 73] width 191 height 18
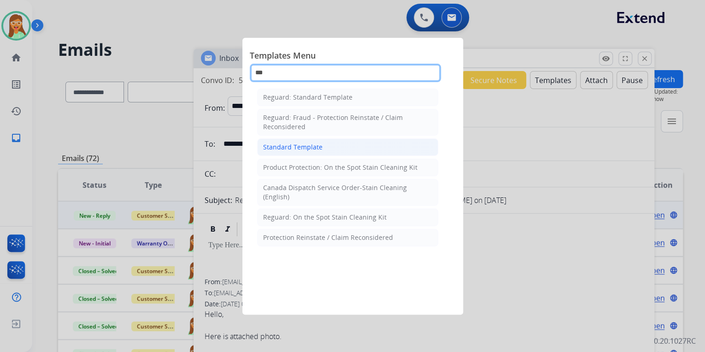
type input "***"
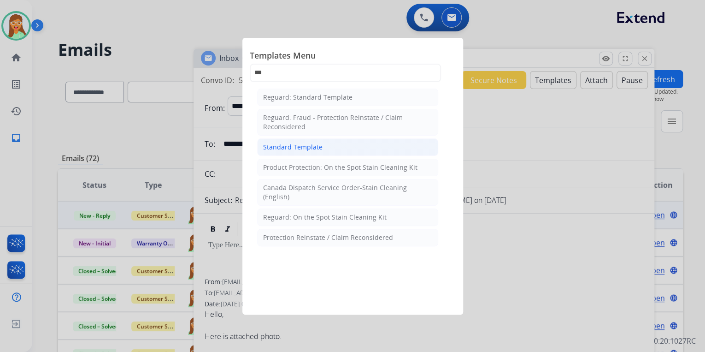
click at [328, 150] on li "Standard Template" at bounding box center [347, 147] width 181 height 18
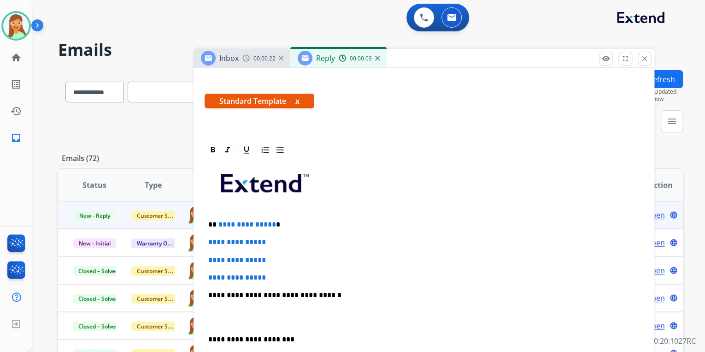
scroll to position [221, 0]
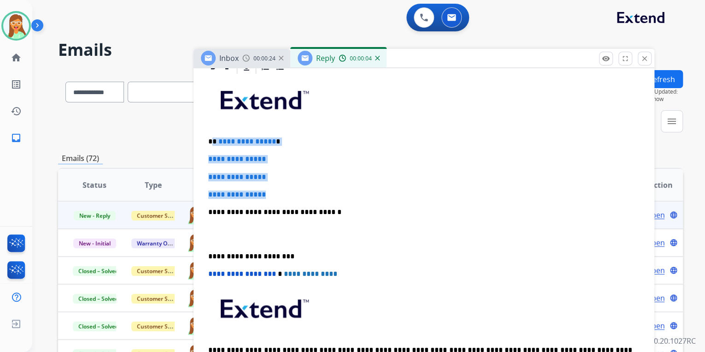
drag, startPoint x: 276, startPoint y: 192, endPoint x: 213, endPoint y: 135, distance: 85.5
click at [213, 135] on div "**********" at bounding box center [424, 233] width 439 height 317
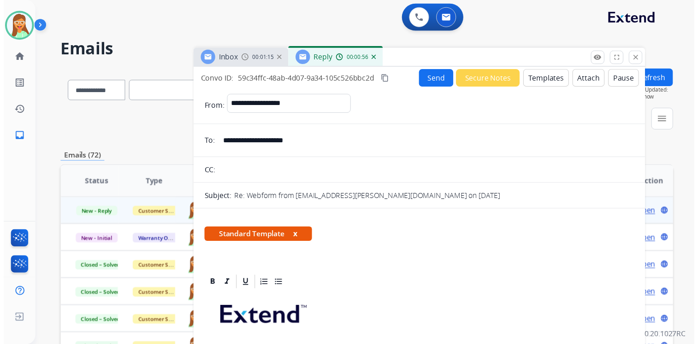
scroll to position [0, 0]
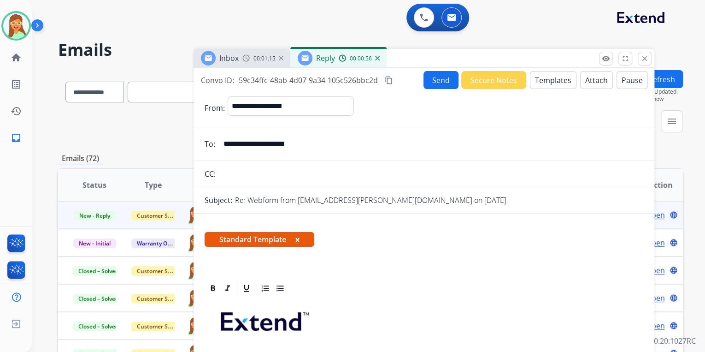
click at [439, 77] on button "Send" at bounding box center [441, 80] width 35 height 18
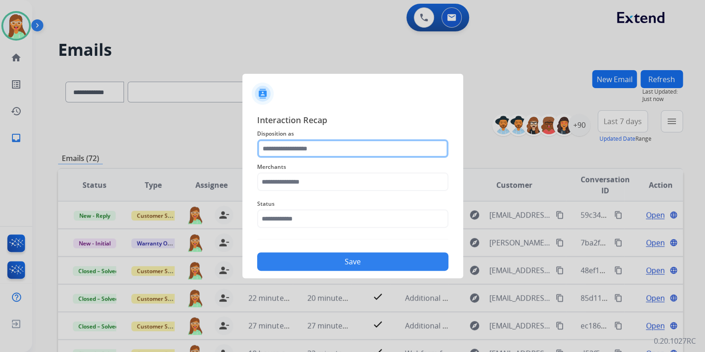
click at [380, 148] on input "text" at bounding box center [352, 148] width 191 height 18
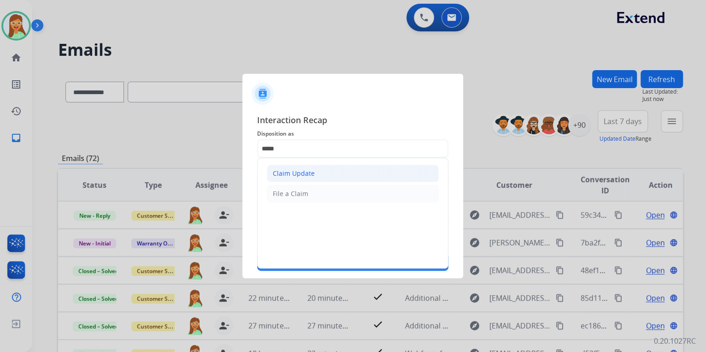
click at [304, 181] on li "Claim Update" at bounding box center [353, 174] width 172 height 18
type input "**********"
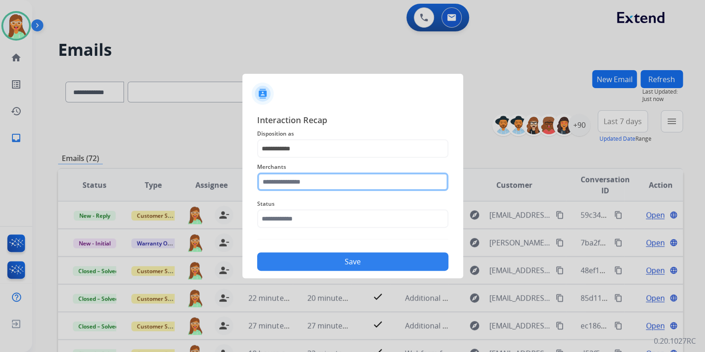
click at [304, 180] on input "text" at bounding box center [352, 181] width 191 height 18
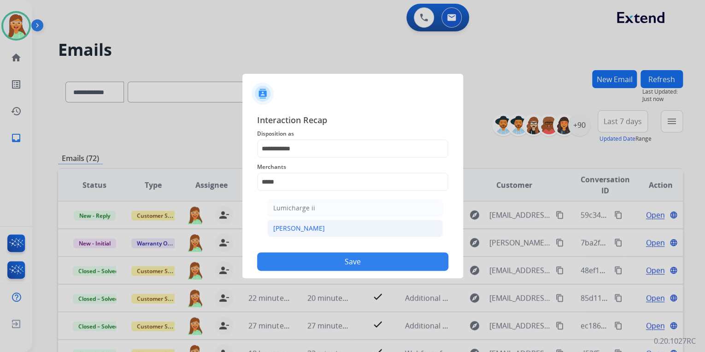
click at [312, 227] on li "[PERSON_NAME]" at bounding box center [355, 228] width 176 height 18
type input "********"
drag, startPoint x: 292, startPoint y: 196, endPoint x: 308, endPoint y: 223, distance: 31.0
click at [292, 196] on div "Status" at bounding box center [352, 213] width 191 height 37
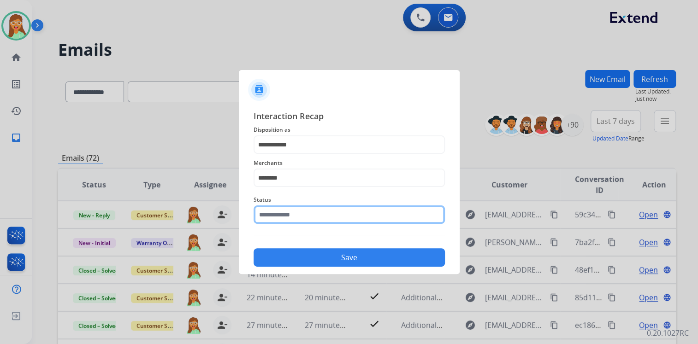
click at [307, 221] on input "text" at bounding box center [349, 215] width 191 height 18
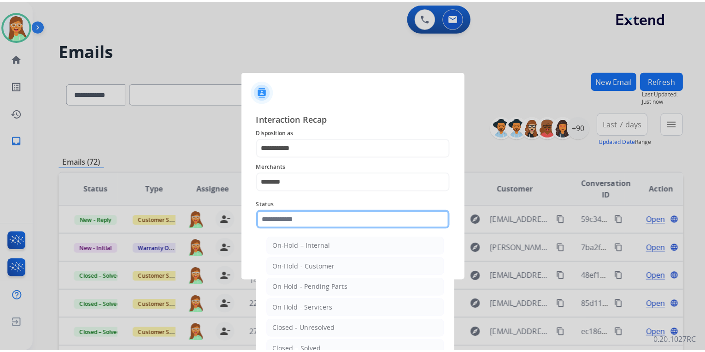
scroll to position [53, 0]
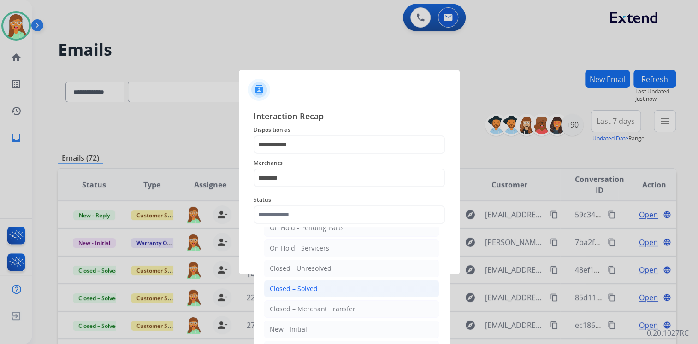
click at [319, 286] on li "Closed – Solved" at bounding box center [352, 289] width 176 height 18
type input "**********"
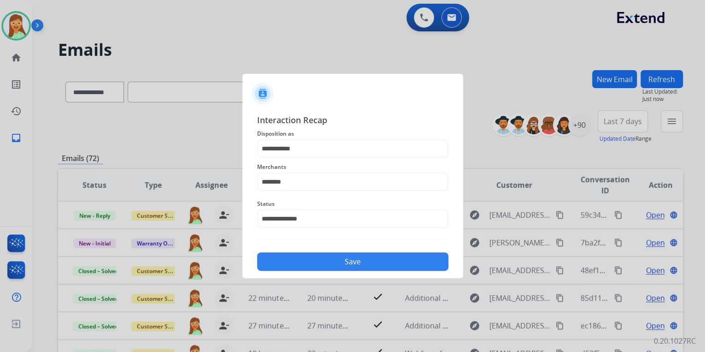
click at [325, 269] on button "Save" at bounding box center [352, 261] width 191 height 18
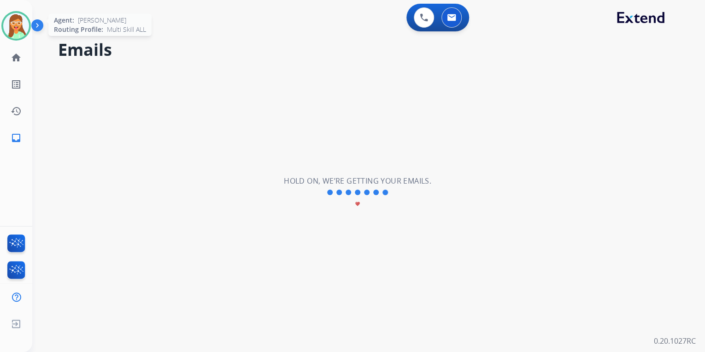
click at [17, 29] on img at bounding box center [16, 26] width 26 height 26
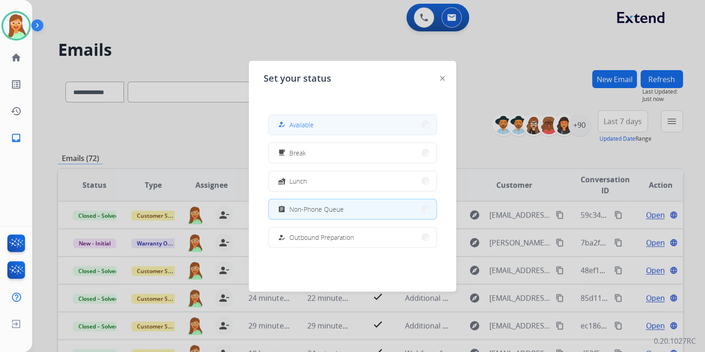
click at [332, 131] on button "how_to_reg Available" at bounding box center [353, 125] width 168 height 20
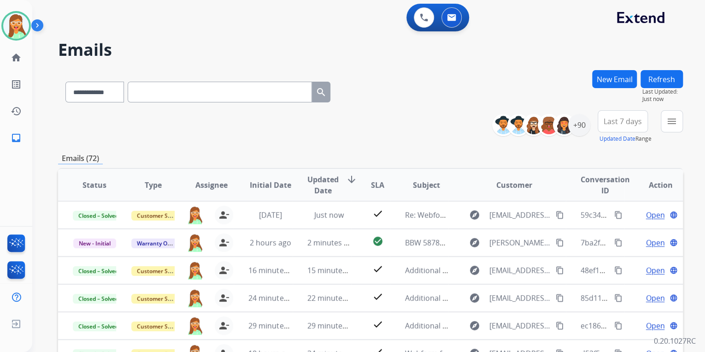
scroll to position [0, 0]
click at [581, 125] on div "+90" at bounding box center [579, 125] width 22 height 22
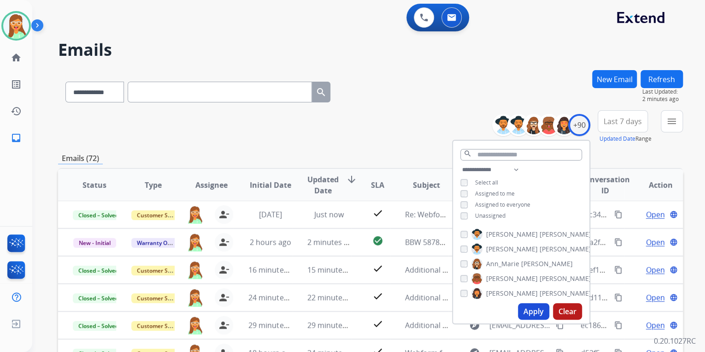
click at [529, 303] on div "Apply Clear" at bounding box center [521, 311] width 136 height 24
click at [529, 308] on button "Apply" at bounding box center [533, 311] width 31 height 17
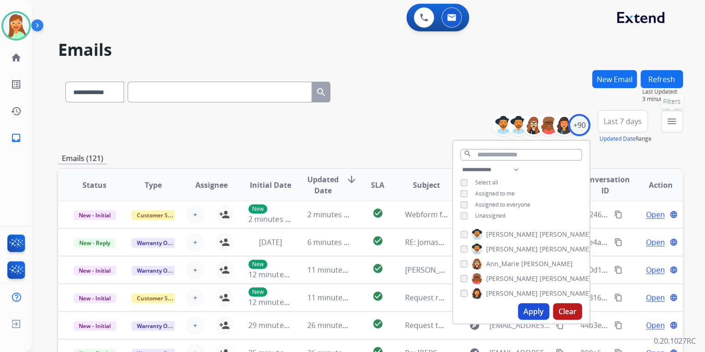
click at [672, 126] on mat-icon "menu" at bounding box center [672, 121] width 11 height 11
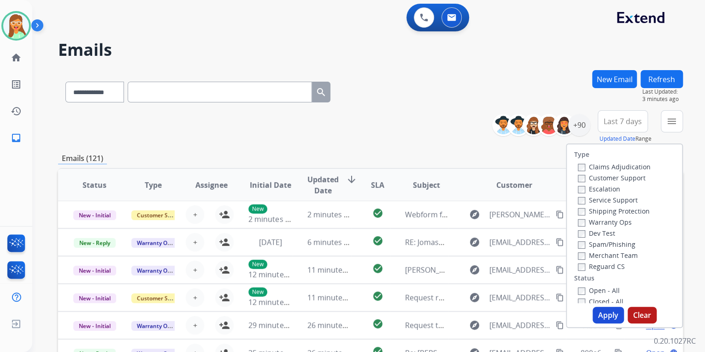
click at [586, 174] on label "Customer Support" at bounding box center [612, 177] width 68 height 9
click at [605, 206] on div "Shipping Protection" at bounding box center [614, 210] width 73 height 11
click at [607, 207] on label "Shipping Protection" at bounding box center [614, 211] width 72 height 9
click at [596, 268] on label "Reguard CS" at bounding box center [601, 266] width 47 height 9
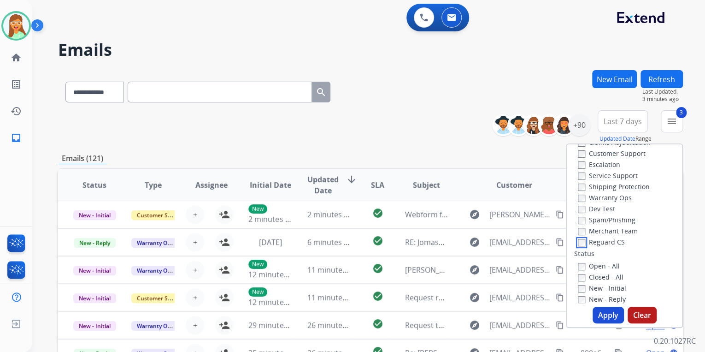
scroll to position [74, 0]
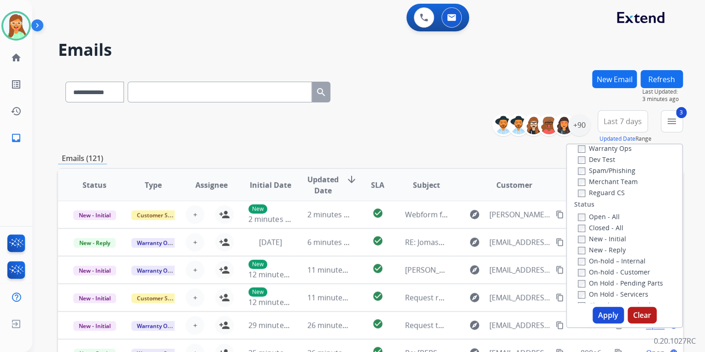
click at [584, 240] on label "New - Initial" at bounding box center [602, 238] width 48 height 9
click at [601, 310] on button "Apply" at bounding box center [608, 315] width 31 height 17
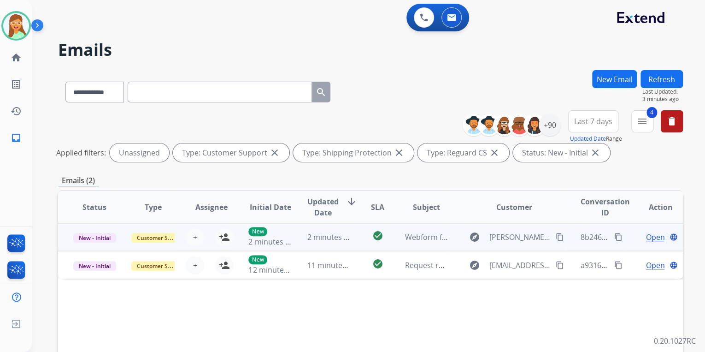
scroll to position [37, 0]
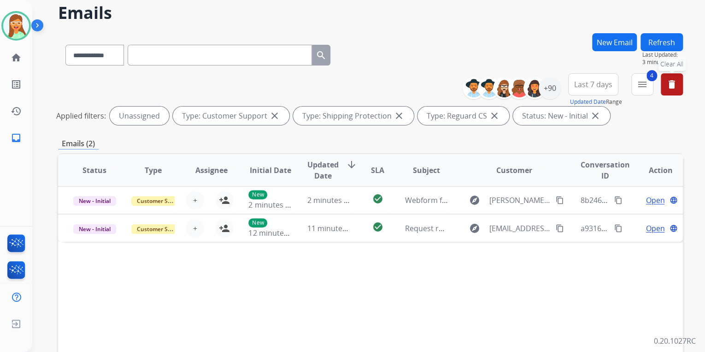
drag, startPoint x: 675, startPoint y: 81, endPoint x: 557, endPoint y: 103, distance: 120.0
click at [675, 82] on mat-icon "delete" at bounding box center [672, 84] width 11 height 11
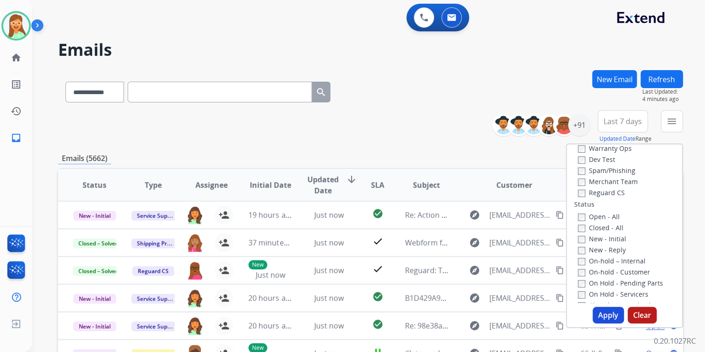
drag, startPoint x: 396, startPoint y: 98, endPoint x: 401, endPoint y: 82, distance: 16.7
click at [398, 94] on div "**********" at bounding box center [370, 90] width 625 height 40
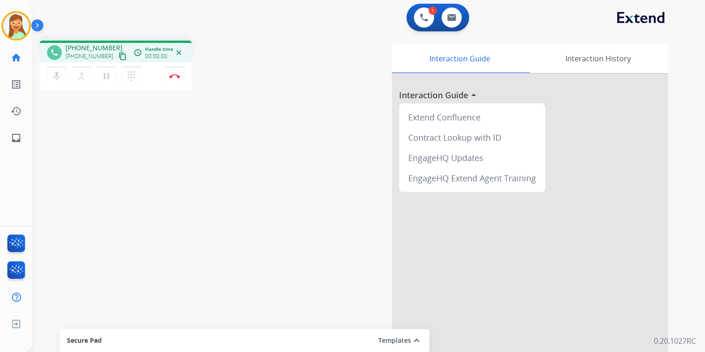
click at [118, 57] on mat-icon "content_copy" at bounding box center [122, 56] width 8 height 8
click at [450, 14] on img at bounding box center [451, 17] width 9 height 7
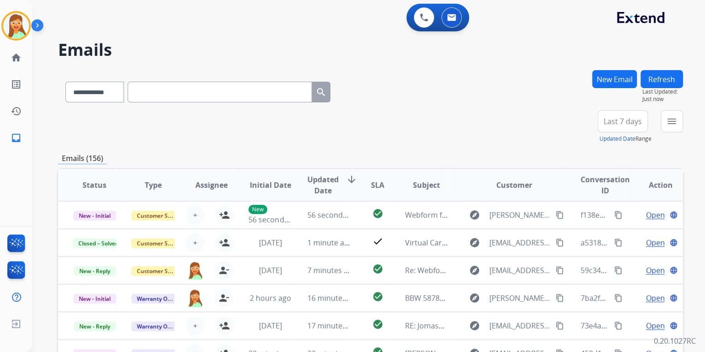
click at [199, 91] on input "text" at bounding box center [220, 92] width 184 height 21
paste input "**********"
type input "**********"
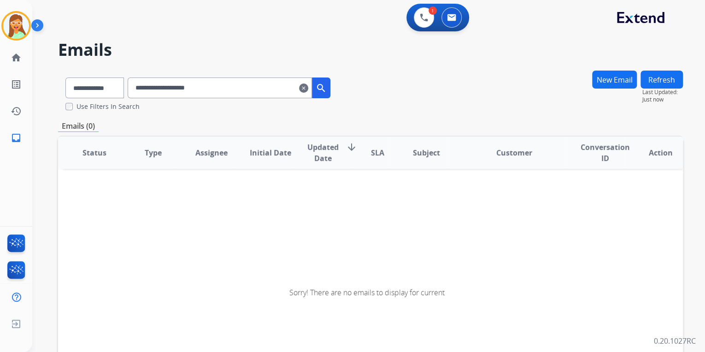
drag, startPoint x: 240, startPoint y: 87, endPoint x: 133, endPoint y: 83, distance: 107.0
click at [135, 87] on div "**********" at bounding box center [198, 86] width 280 height 32
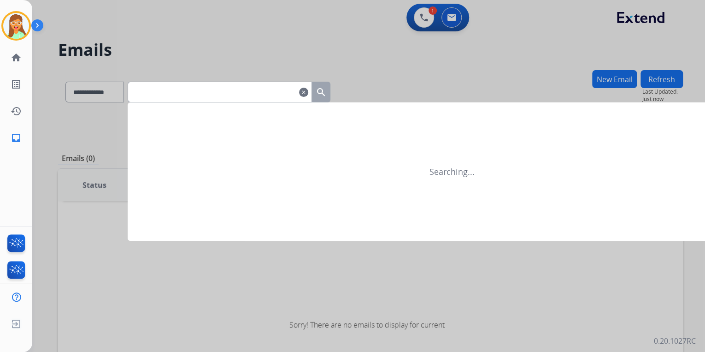
click at [317, 48] on div at bounding box center [352, 176] width 705 height 352
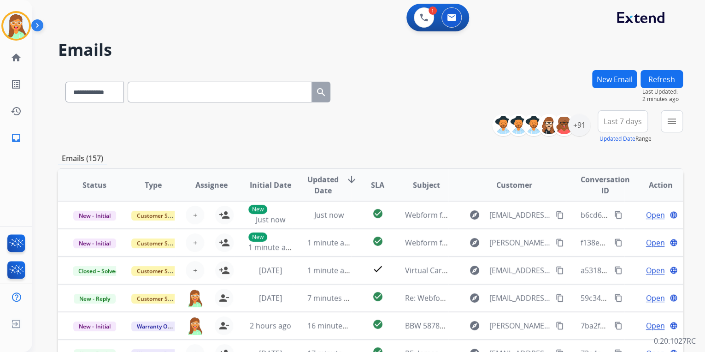
click at [190, 87] on input "text" at bounding box center [220, 92] width 184 height 21
paste input "**********"
type input "**********"
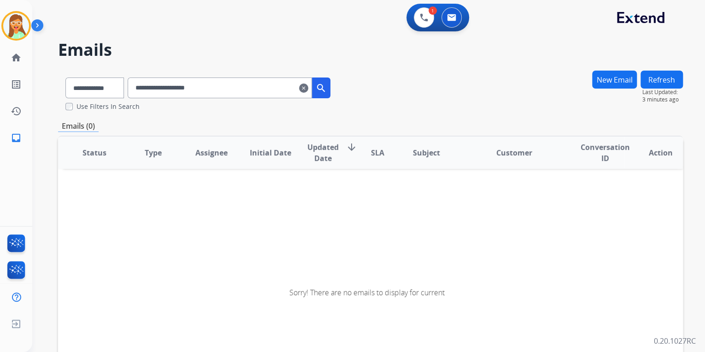
click at [149, 84] on input "**********" at bounding box center [220, 87] width 184 height 21
drag, startPoint x: 280, startPoint y: 86, endPoint x: 129, endPoint y: 79, distance: 150.9
click at [129, 79] on div "**********" at bounding box center [198, 86] width 280 height 32
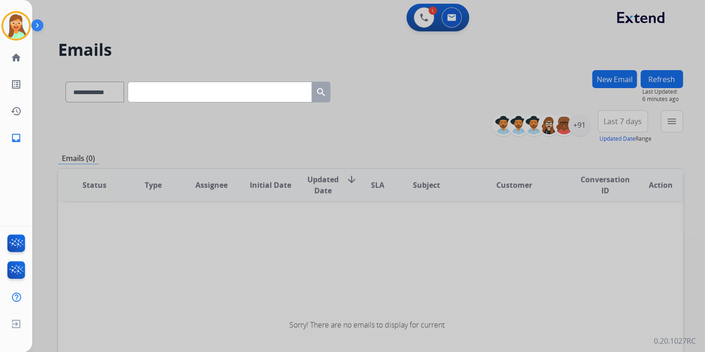
click at [414, 85] on div at bounding box center [352, 176] width 705 height 352
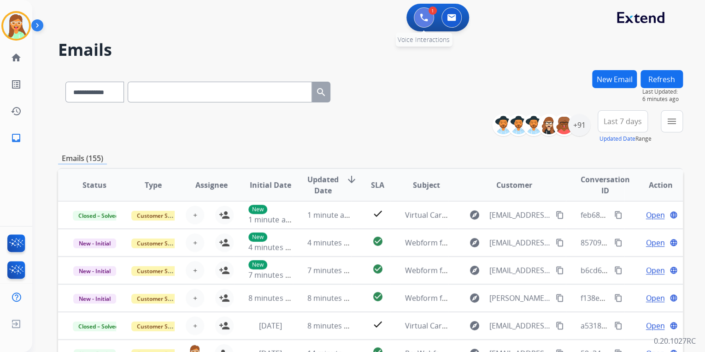
click at [419, 22] on button at bounding box center [424, 17] width 20 height 20
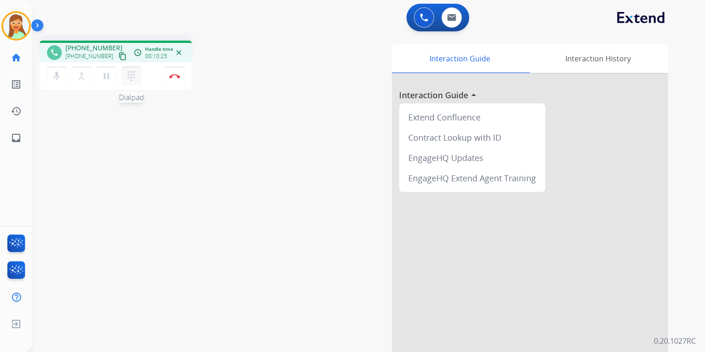
click at [139, 76] on button "dialpad Dialpad" at bounding box center [131, 75] width 19 height 19
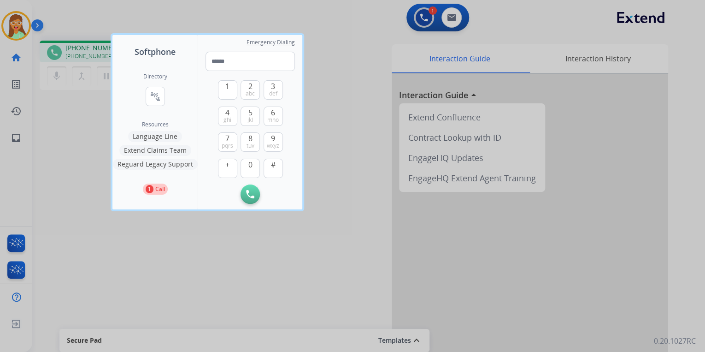
click at [363, 57] on div at bounding box center [352, 176] width 705 height 352
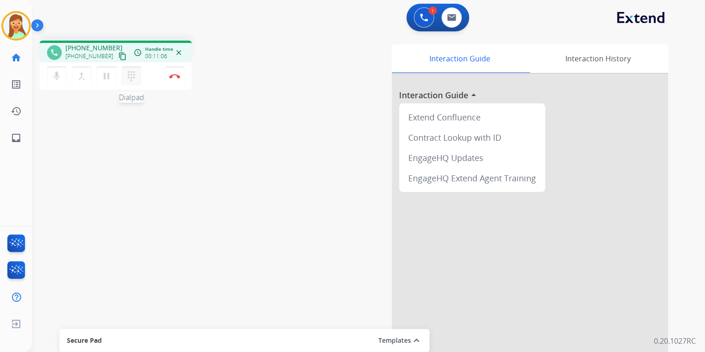
click at [136, 76] on button "dialpad Dialpad" at bounding box center [131, 75] width 19 height 19
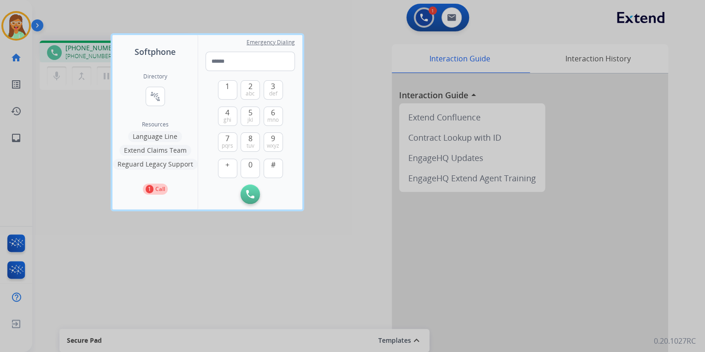
click at [347, 152] on div at bounding box center [352, 176] width 705 height 352
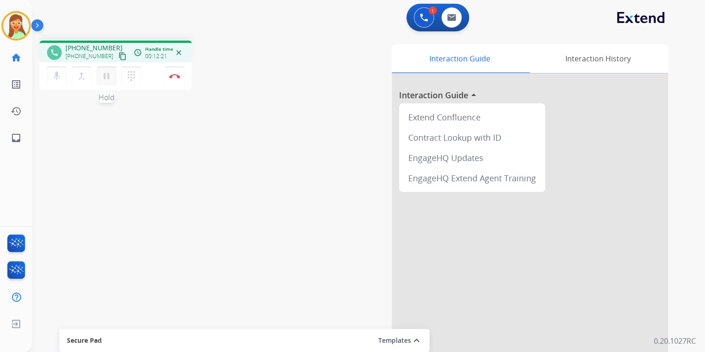
click at [106, 77] on mat-icon "pause" at bounding box center [106, 76] width 11 height 11
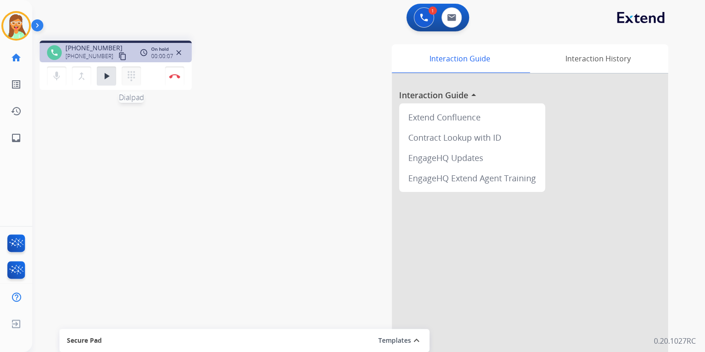
click at [130, 74] on mat-icon "dialpad" at bounding box center [131, 76] width 11 height 11
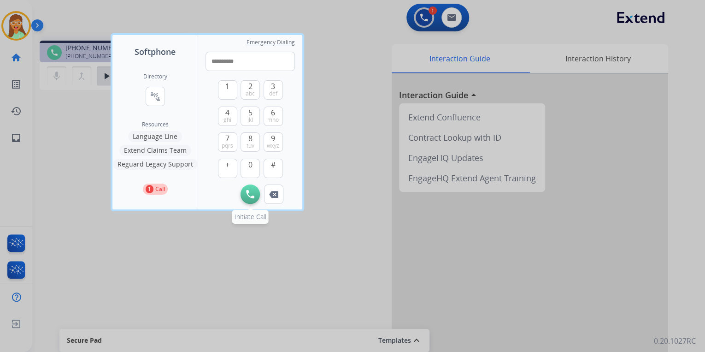
type input "**********"
click at [251, 186] on button "Initiate Call" at bounding box center [250, 193] width 19 height 19
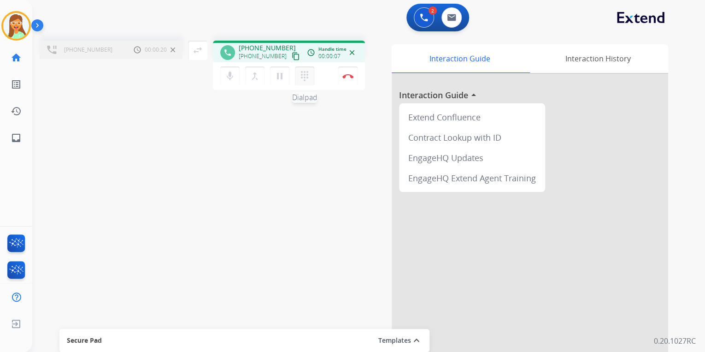
click at [311, 73] on button "dialpad Dialpad" at bounding box center [304, 75] width 19 height 19
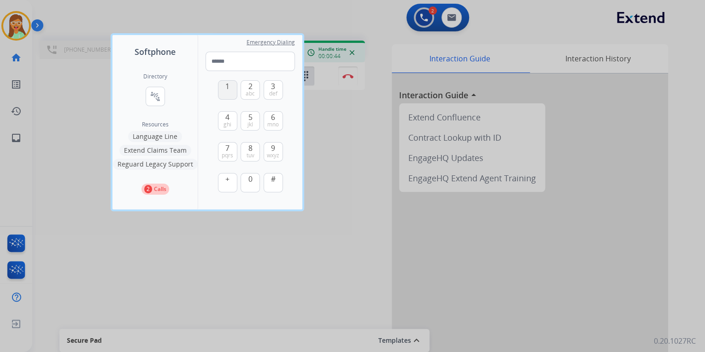
click at [226, 90] on span "1" at bounding box center [227, 86] width 4 height 11
type input "*"
click at [334, 161] on div at bounding box center [352, 176] width 705 height 352
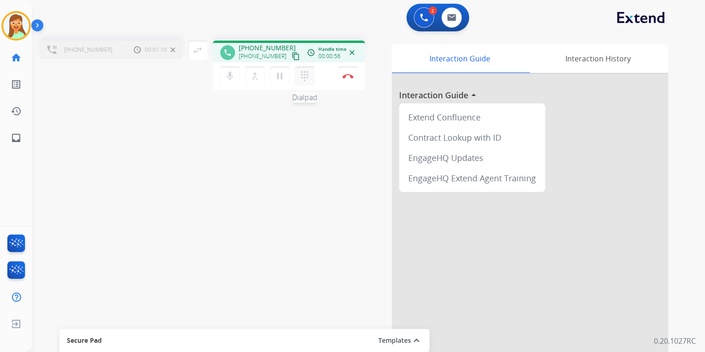
click at [306, 77] on mat-icon "dialpad" at bounding box center [304, 76] width 11 height 11
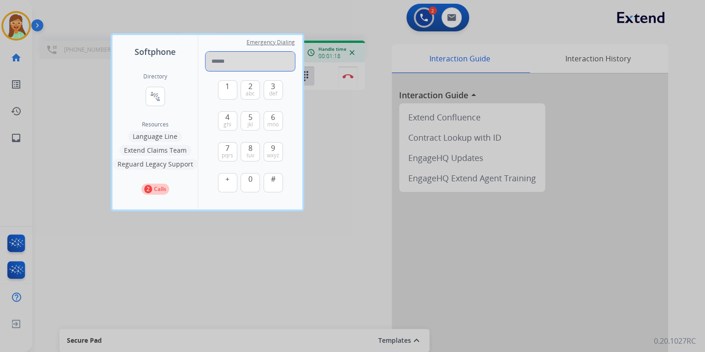
paste input "**********"
drag, startPoint x: 217, startPoint y: 61, endPoint x: 200, endPoint y: 59, distance: 17.6
click at [203, 60] on div "**********" at bounding box center [250, 122] width 104 height 174
click at [249, 63] on input "**********" at bounding box center [250, 61] width 89 height 19
drag, startPoint x: 248, startPoint y: 61, endPoint x: 231, endPoint y: 58, distance: 17.7
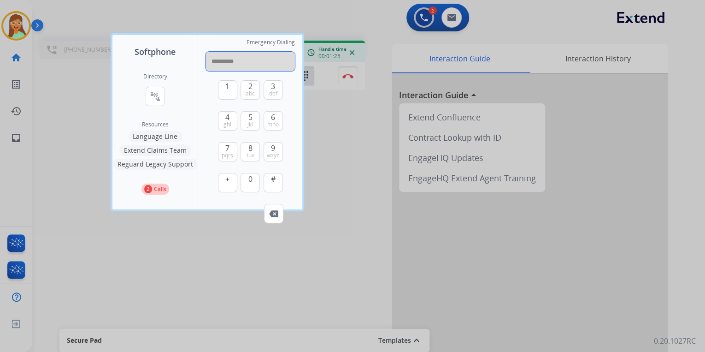
click at [231, 58] on input "**********" at bounding box center [250, 61] width 89 height 19
type input "**********"
click at [339, 134] on div at bounding box center [352, 176] width 705 height 352
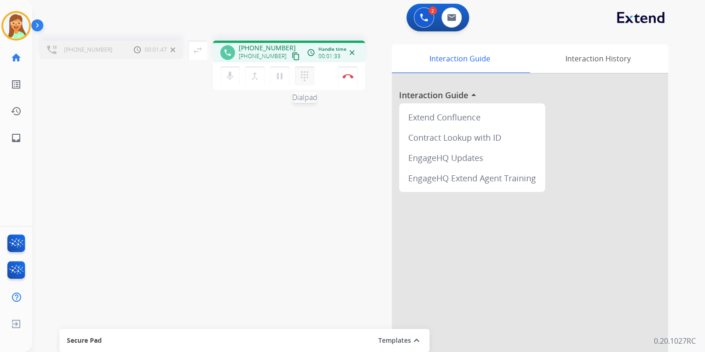
click at [303, 79] on mat-icon "dialpad" at bounding box center [304, 76] width 11 height 11
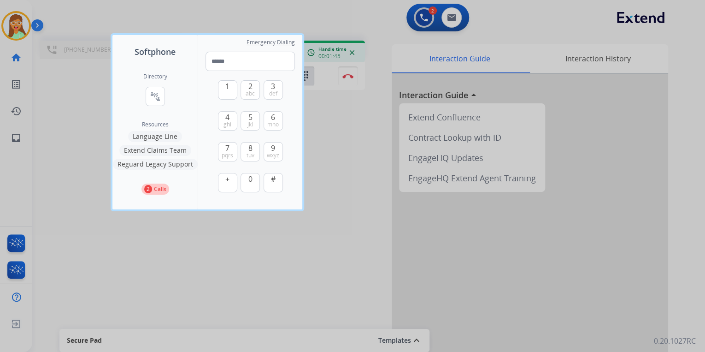
click at [338, 148] on div at bounding box center [352, 176] width 705 height 352
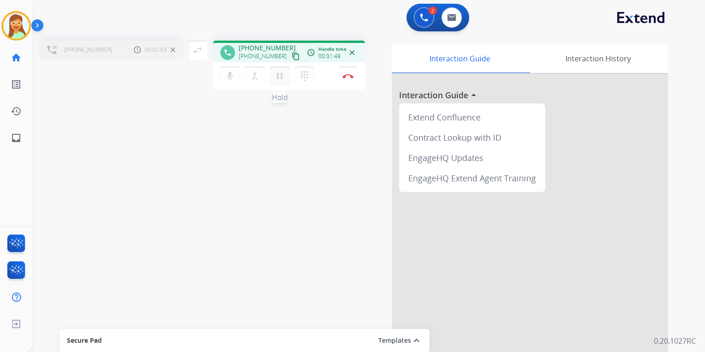
click at [280, 77] on mat-icon "pause" at bounding box center [279, 76] width 11 height 11
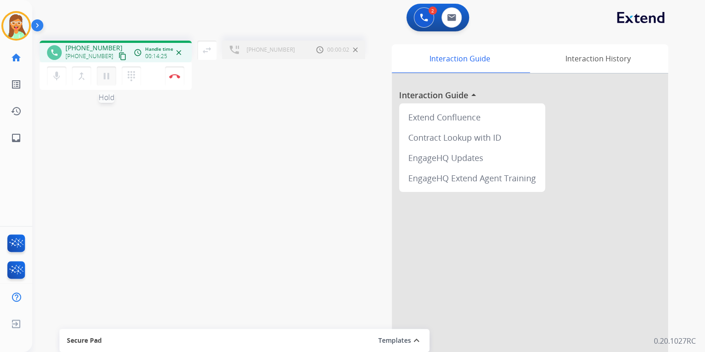
click at [106, 77] on mat-icon "pause" at bounding box center [106, 76] width 11 height 11
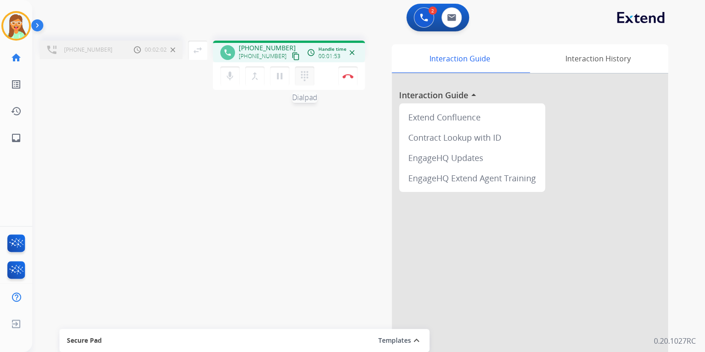
click at [307, 76] on mat-icon "dialpad" at bounding box center [304, 76] width 11 height 11
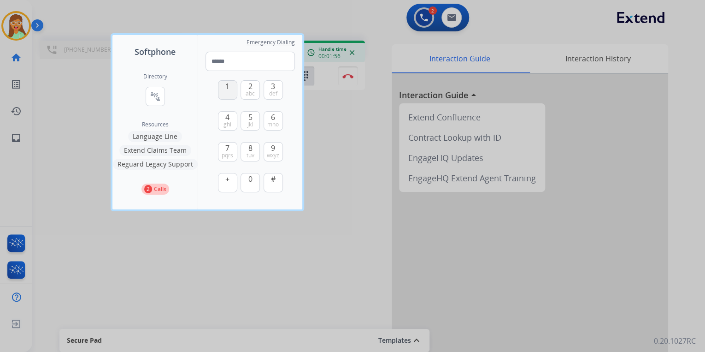
click at [228, 88] on span "1" at bounding box center [227, 86] width 4 height 11
type input "*"
click at [366, 169] on div at bounding box center [352, 176] width 705 height 352
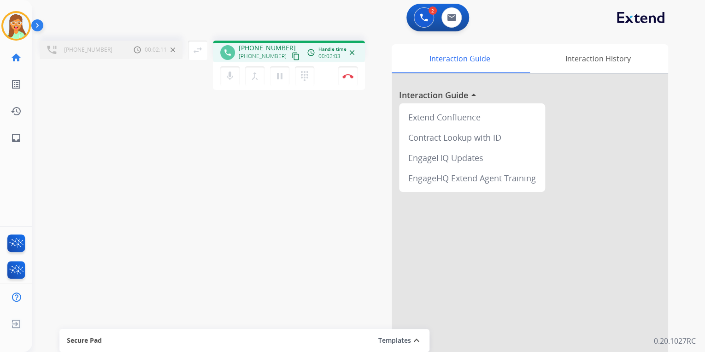
click at [292, 55] on mat-icon "content_copy" at bounding box center [296, 56] width 8 height 8
click at [290, 51] on button "content_copy Copied!" at bounding box center [295, 56] width 11 height 11
click at [344, 77] on img at bounding box center [348, 76] width 11 height 5
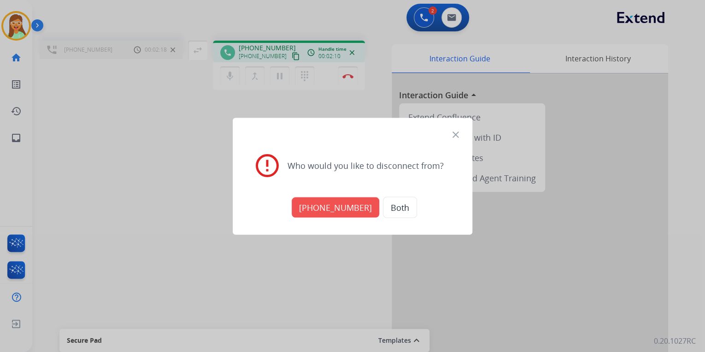
click at [332, 206] on button "+14193313131" at bounding box center [336, 207] width 88 height 20
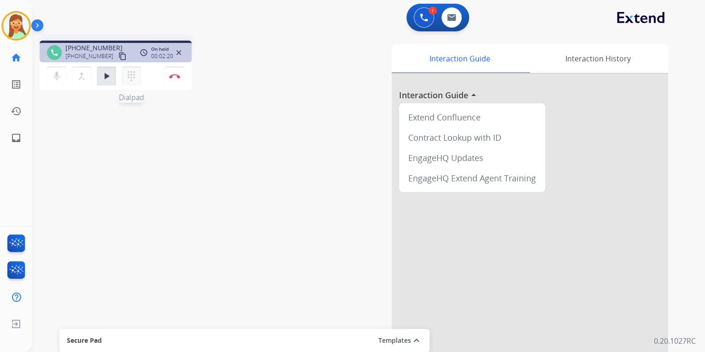
click at [135, 79] on mat-icon "dialpad" at bounding box center [131, 76] width 11 height 11
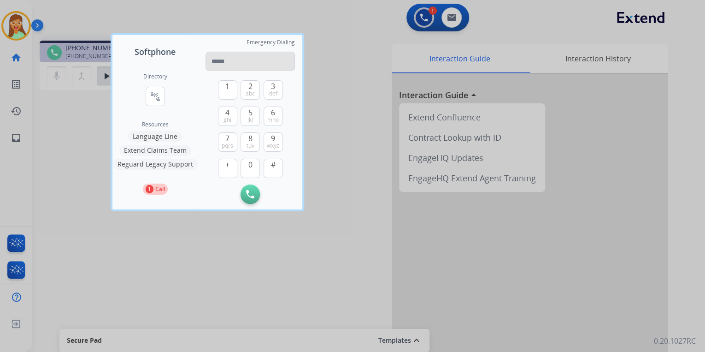
click at [241, 63] on input "tel" at bounding box center [250, 61] width 89 height 19
type input "**********"
click at [248, 186] on button "Initiate Call" at bounding box center [250, 193] width 19 height 19
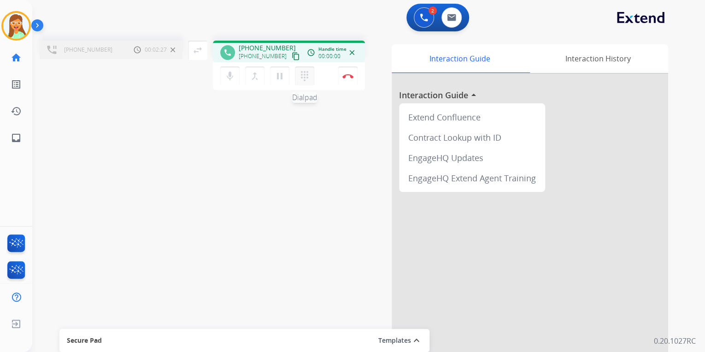
click at [308, 77] on mat-icon "dialpad" at bounding box center [304, 76] width 11 height 11
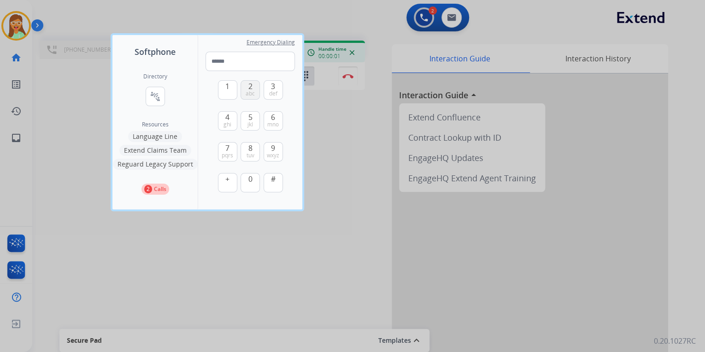
click at [254, 90] on span "abc" at bounding box center [250, 93] width 9 height 7
type input "*"
click at [341, 138] on div at bounding box center [352, 176] width 705 height 352
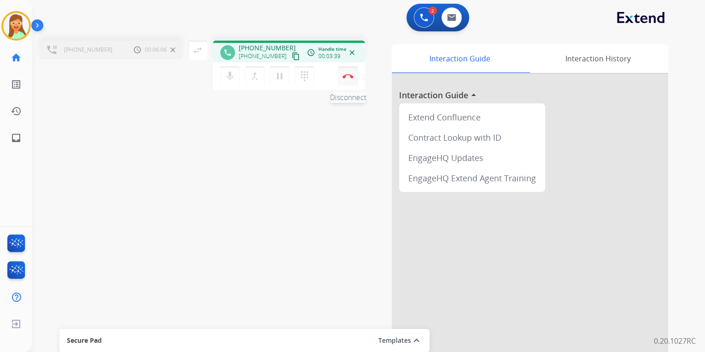
click at [354, 77] on button "Disconnect" at bounding box center [347, 75] width 19 height 19
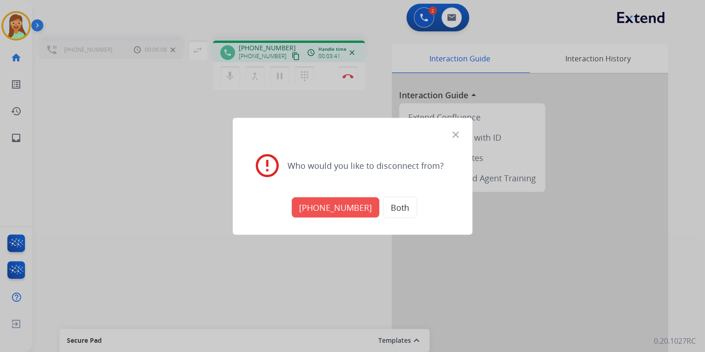
click at [341, 204] on button "+14193313131" at bounding box center [336, 207] width 88 height 20
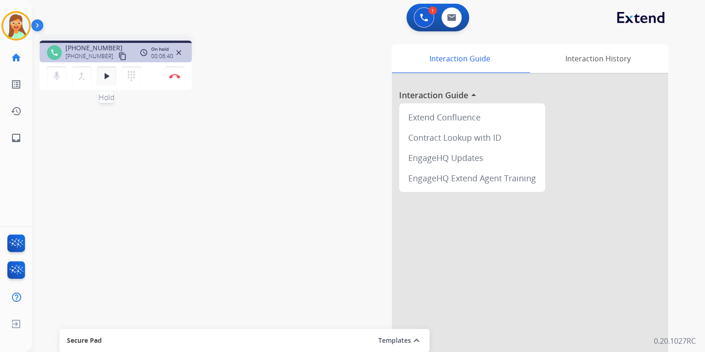
click at [105, 79] on mat-icon "play_arrow" at bounding box center [106, 76] width 11 height 11
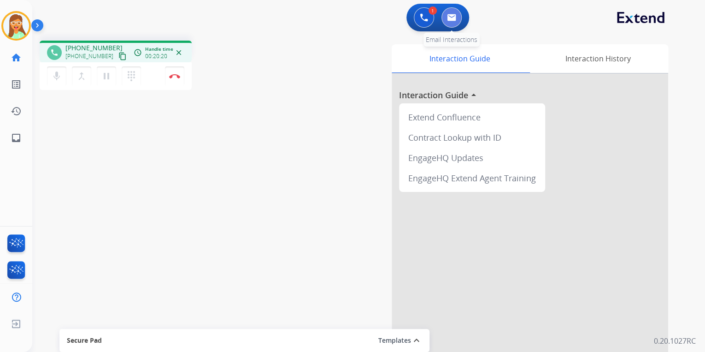
click at [449, 22] on button at bounding box center [452, 17] width 20 height 20
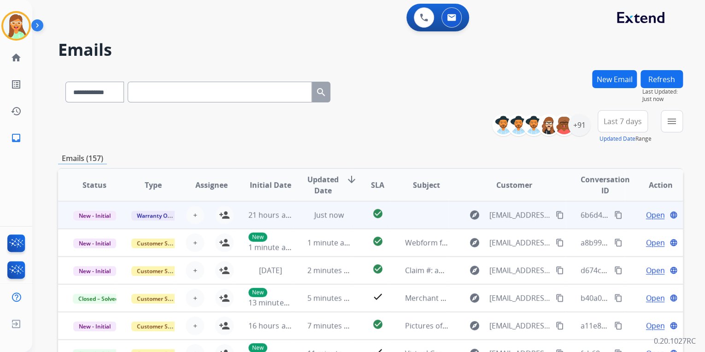
click at [651, 216] on span "Open" at bounding box center [655, 214] width 19 height 11
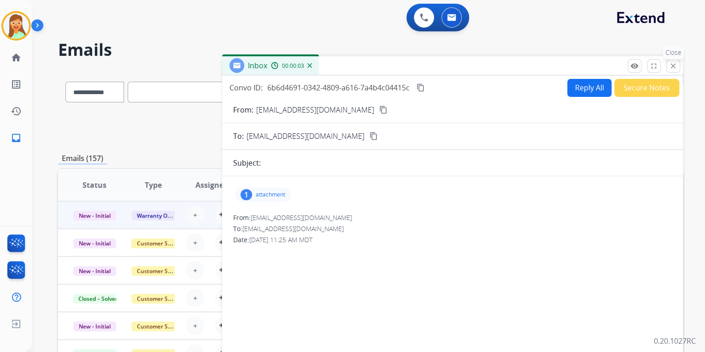
click at [679, 68] on button "close Close" at bounding box center [674, 66] width 14 height 14
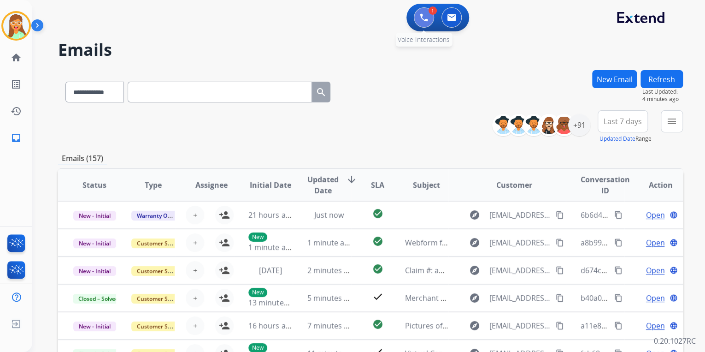
click at [423, 23] on button at bounding box center [424, 17] width 20 height 20
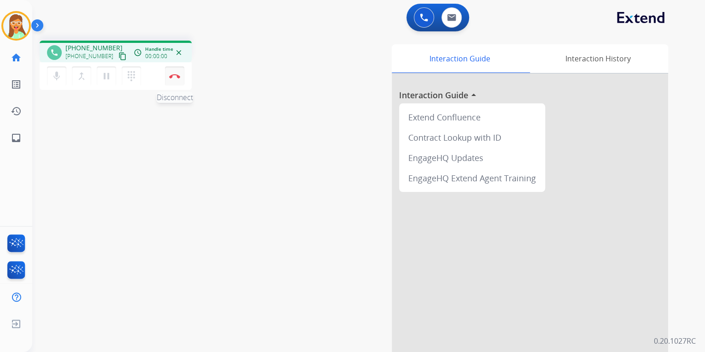
click at [171, 83] on button "Disconnect" at bounding box center [174, 75] width 19 height 19
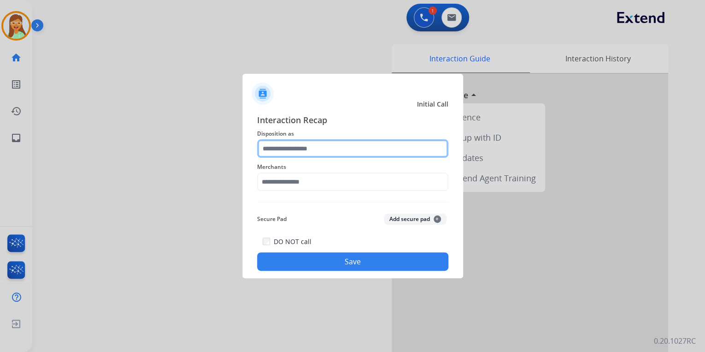
click at [368, 148] on input "text" at bounding box center [352, 148] width 191 height 18
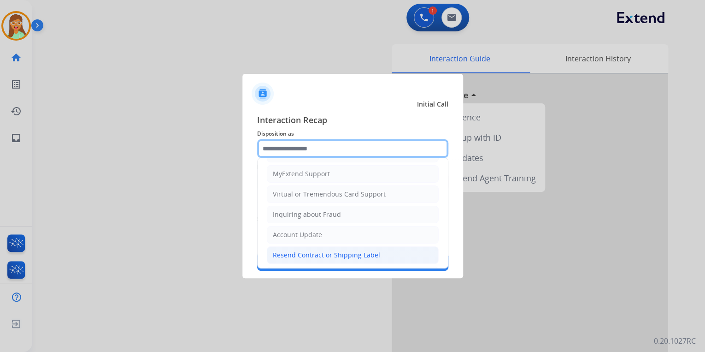
scroll to position [141, 0]
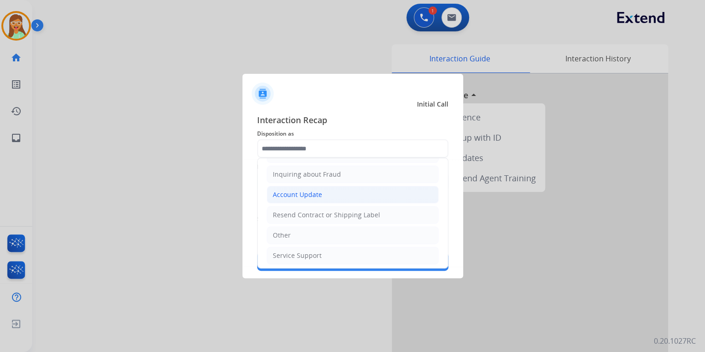
click at [316, 193] on div "Account Update" at bounding box center [297, 194] width 49 height 9
type input "**********"
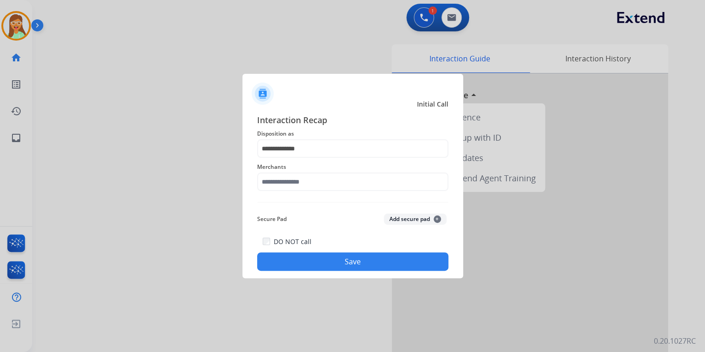
click at [307, 171] on span "Merchants" at bounding box center [352, 166] width 191 height 11
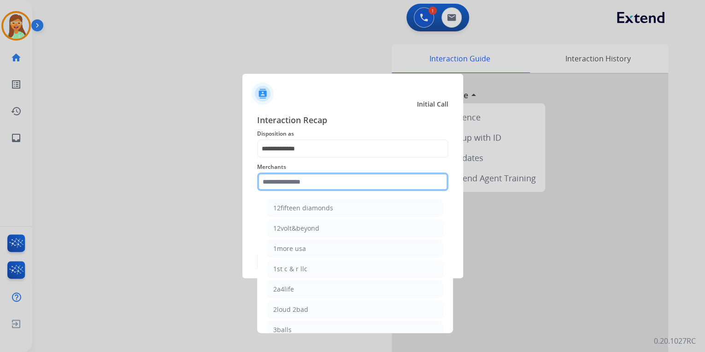
click at [316, 179] on input "text" at bounding box center [352, 181] width 191 height 18
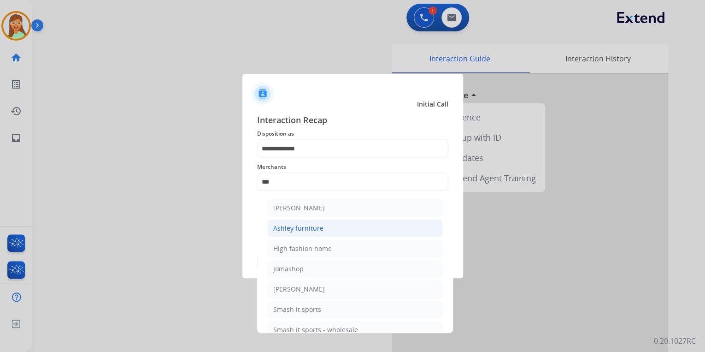
click at [331, 230] on li "Ashley furniture" at bounding box center [355, 228] width 176 height 18
type input "**********"
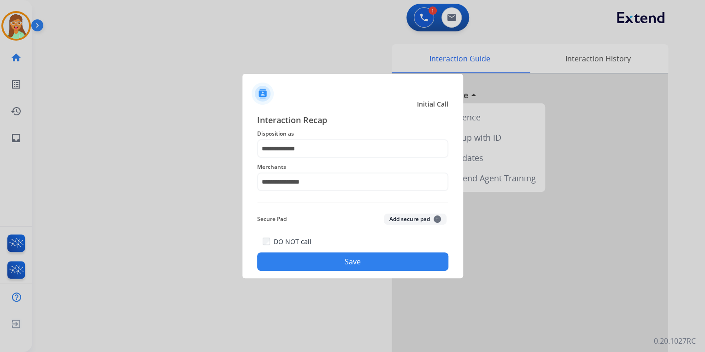
click at [360, 267] on button "Save" at bounding box center [352, 261] width 191 height 18
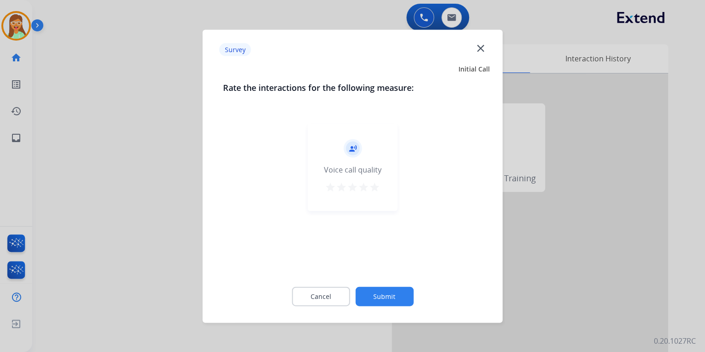
click at [374, 190] on mat-icon "star" at bounding box center [374, 186] width 11 height 11
click at [378, 294] on button "Submit" at bounding box center [384, 295] width 58 height 19
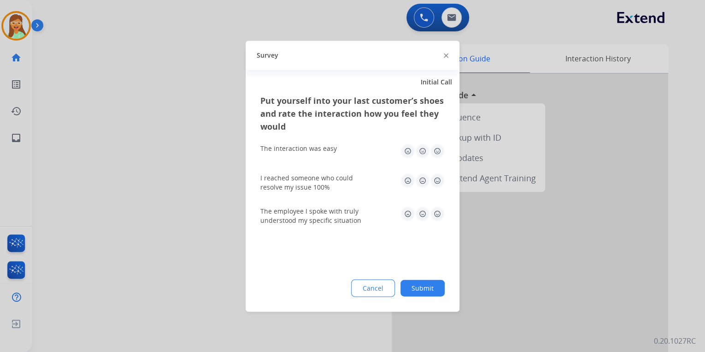
click at [448, 53] on div "Survey" at bounding box center [353, 55] width 214 height 29
click at [448, 55] on img at bounding box center [446, 55] width 5 height 5
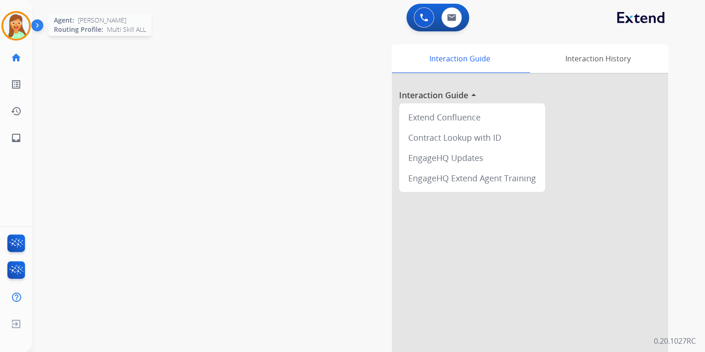
click at [12, 25] on img at bounding box center [16, 26] width 26 height 26
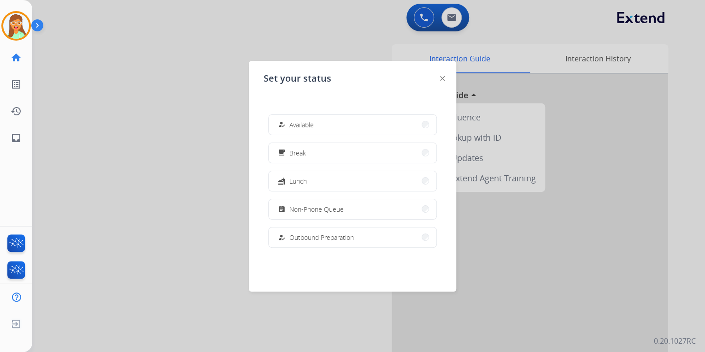
click at [330, 213] on span "Non-Phone Queue" at bounding box center [317, 209] width 54 height 10
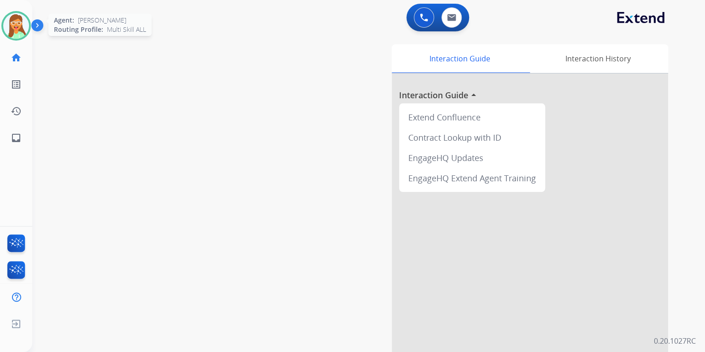
click at [12, 37] on img at bounding box center [16, 26] width 26 height 26
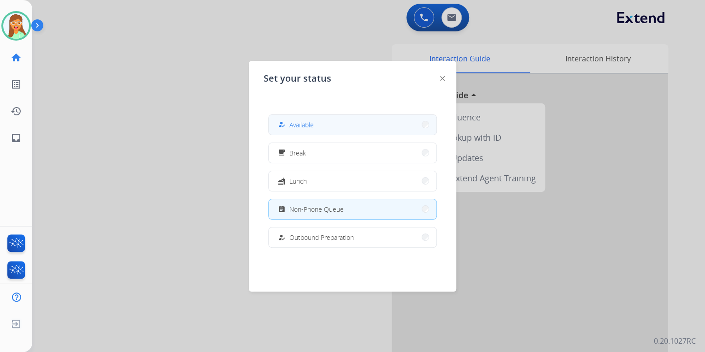
click at [345, 128] on button "how_to_reg Available" at bounding box center [353, 125] width 168 height 20
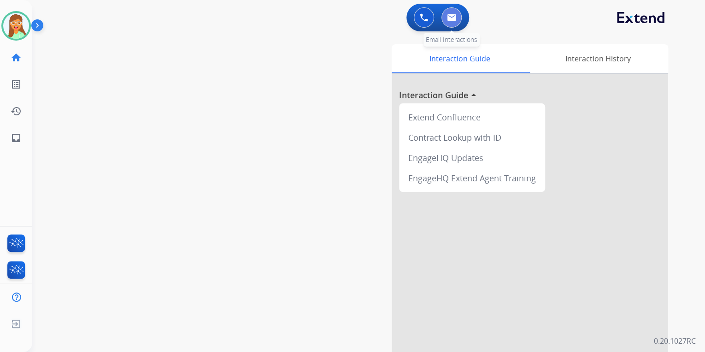
click at [455, 18] on img at bounding box center [451, 17] width 9 height 7
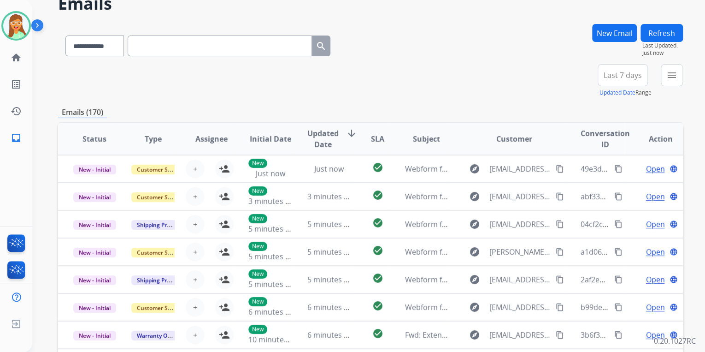
scroll to position [25, 0]
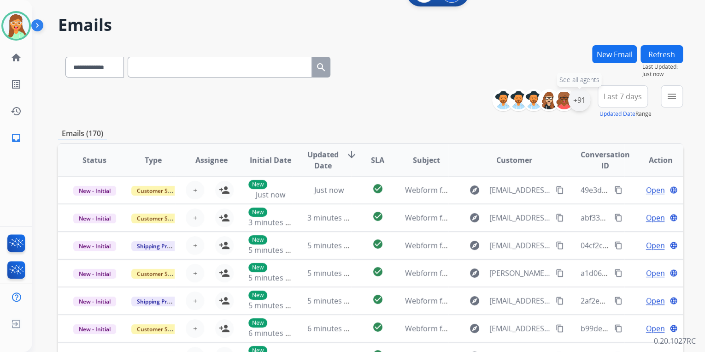
click at [576, 102] on div "+91" at bounding box center [579, 100] width 22 height 22
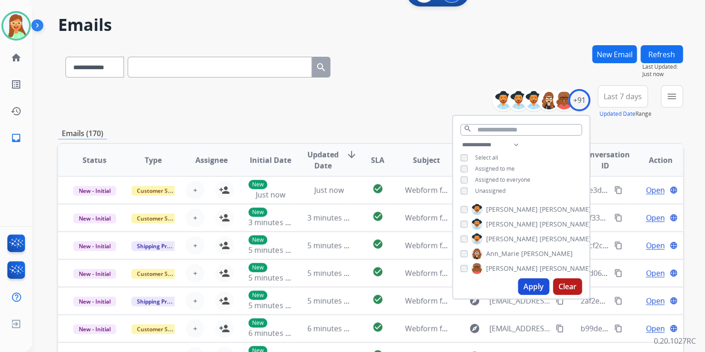
click at [530, 285] on button "Apply" at bounding box center [533, 286] width 31 height 17
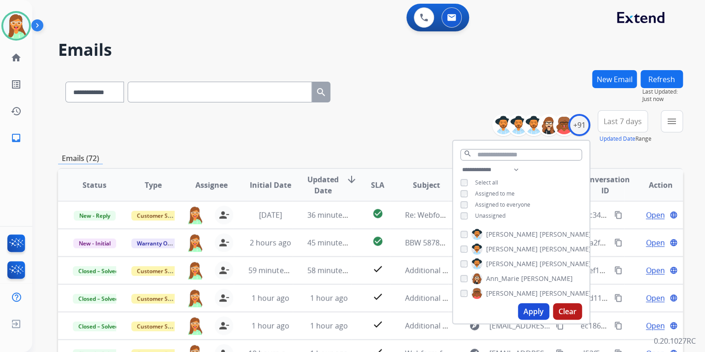
click at [408, 113] on div "**********" at bounding box center [370, 126] width 625 height 33
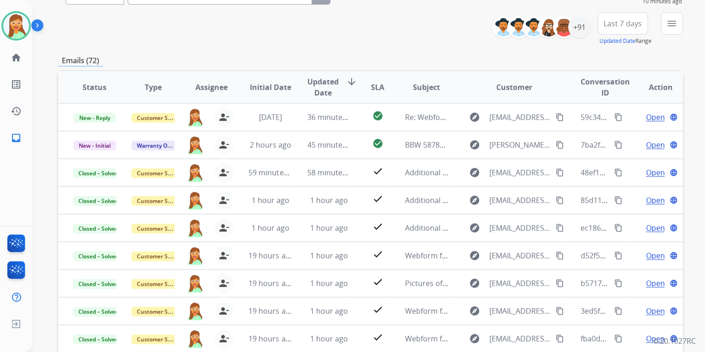
scroll to position [25, 0]
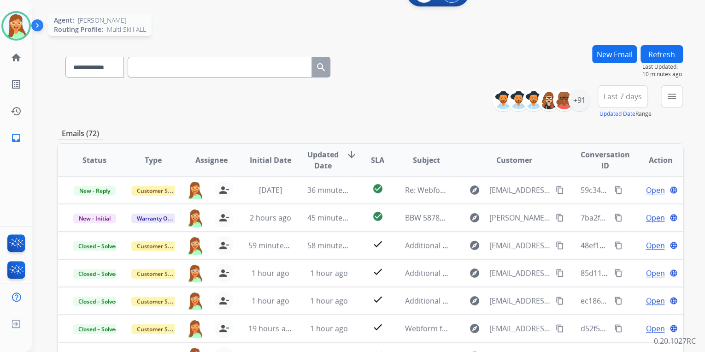
click at [11, 30] on img at bounding box center [16, 26] width 26 height 26
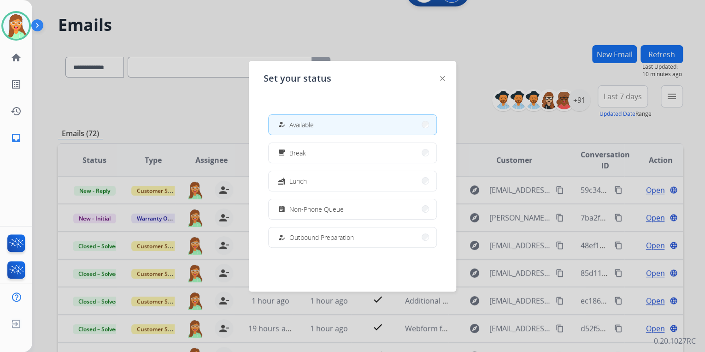
click at [319, 128] on button "how_to_reg Available" at bounding box center [353, 125] width 168 height 20
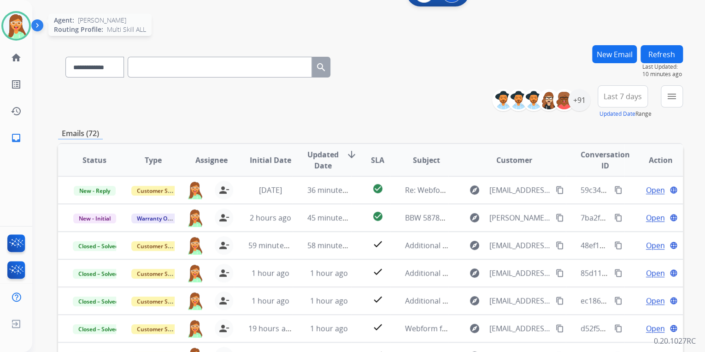
click at [18, 31] on img at bounding box center [16, 26] width 26 height 26
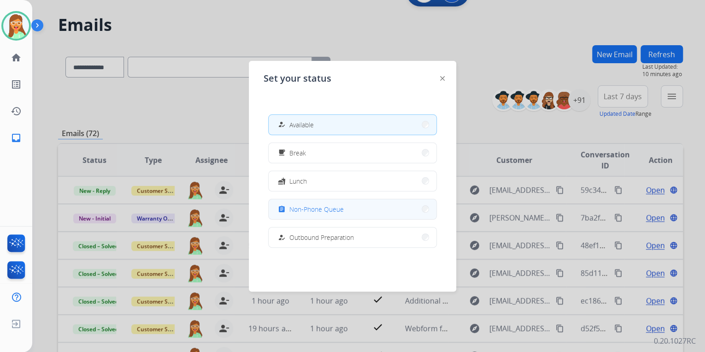
click at [352, 215] on button "assignment Non-Phone Queue" at bounding box center [353, 209] width 168 height 20
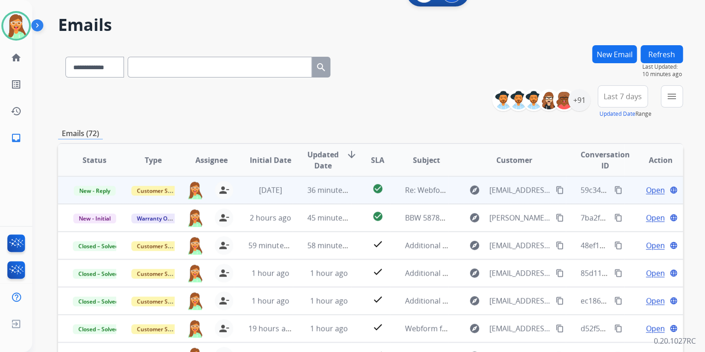
click at [581, 198] on div "59c34ffc-48ab-4d07-9a34-105c526bbc2d content_copy" at bounding box center [602, 190] width 43 height 26
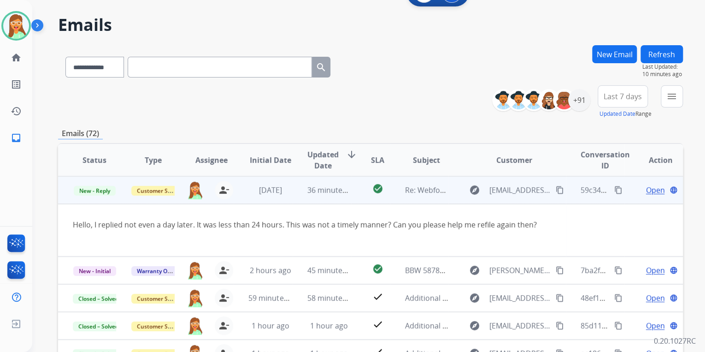
click at [627, 198] on td "Open language" at bounding box center [654, 190] width 59 height 28
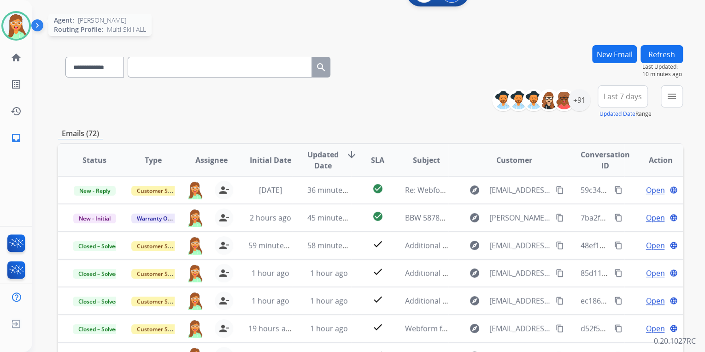
click at [7, 21] on img at bounding box center [16, 26] width 26 height 26
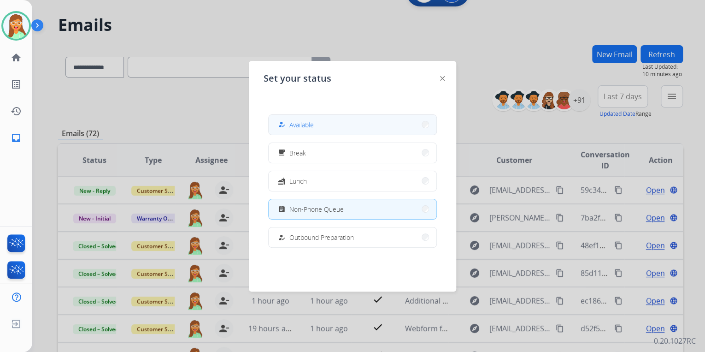
click at [361, 126] on button "how_to_reg Available" at bounding box center [353, 125] width 168 height 20
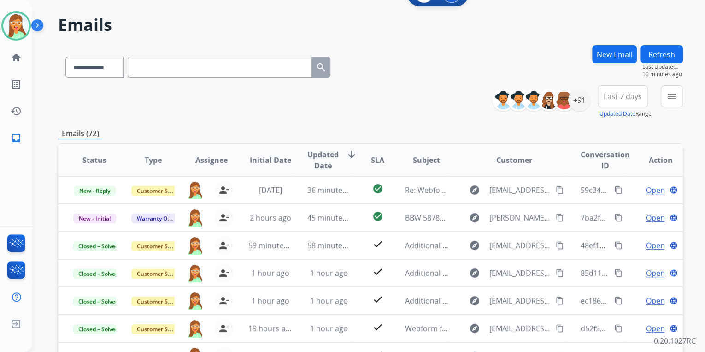
click at [428, 107] on div "**********" at bounding box center [370, 101] width 625 height 33
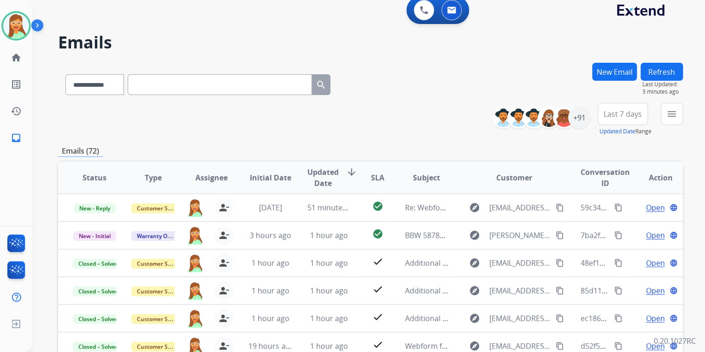
scroll to position [0, 0]
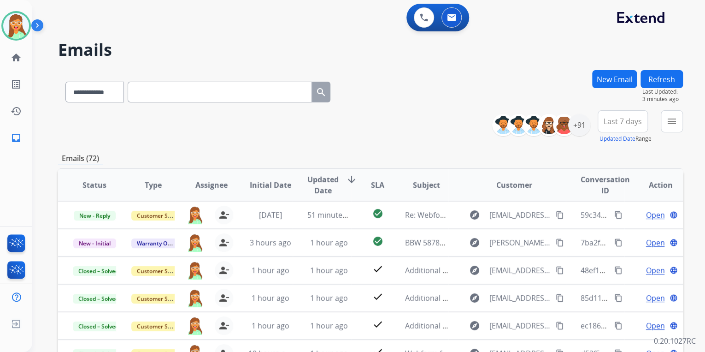
click at [672, 70] on button "Refresh" at bounding box center [662, 79] width 42 height 18
click at [12, 24] on img at bounding box center [16, 26] width 26 height 26
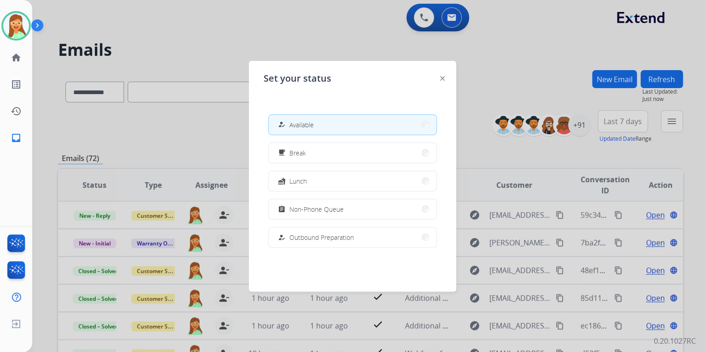
click at [166, 21] on div at bounding box center [352, 176] width 705 height 352
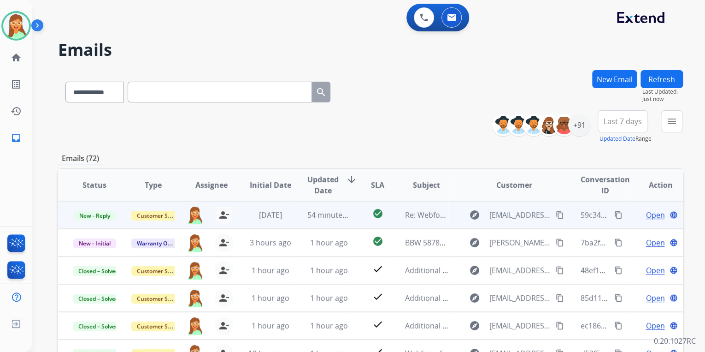
click at [556, 216] on mat-icon "content_copy" at bounding box center [560, 215] width 8 height 8
click at [649, 214] on span "Open" at bounding box center [655, 214] width 19 height 11
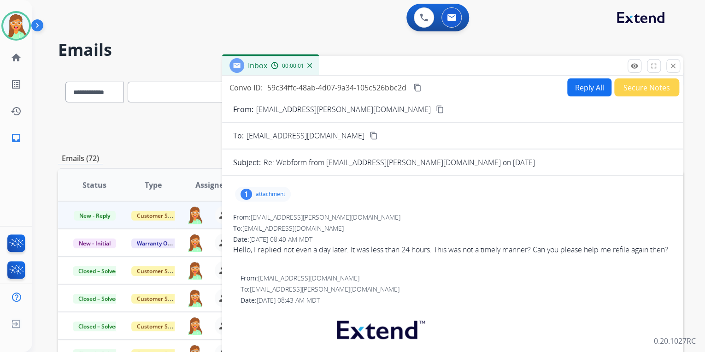
click at [269, 198] on div "1 attachment" at bounding box center [263, 194] width 56 height 15
click at [267, 211] on div at bounding box center [265, 217] width 46 height 32
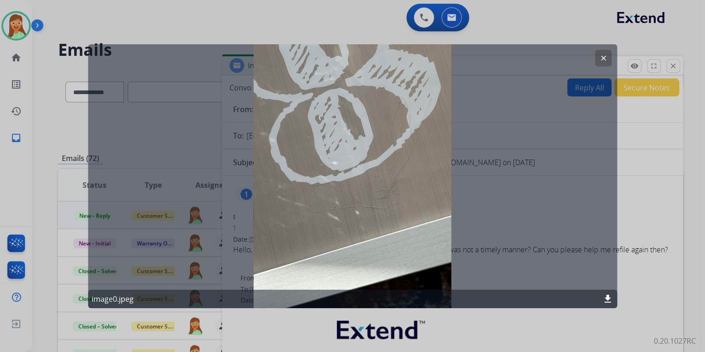
drag, startPoint x: 599, startPoint y: 54, endPoint x: 609, endPoint y: 59, distance: 10.5
click at [601, 56] on mat-icon "clear" at bounding box center [603, 57] width 8 height 8
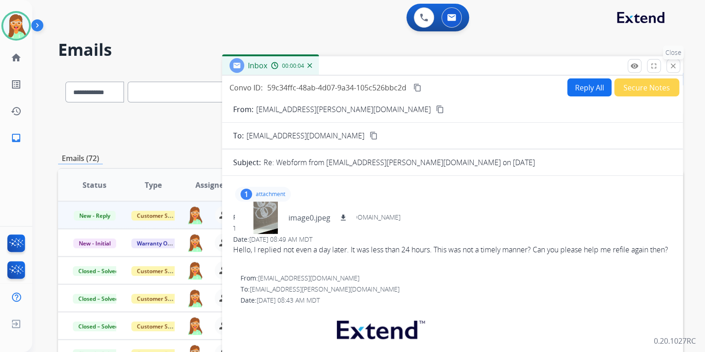
click at [672, 65] on mat-icon "close" at bounding box center [673, 66] width 8 height 8
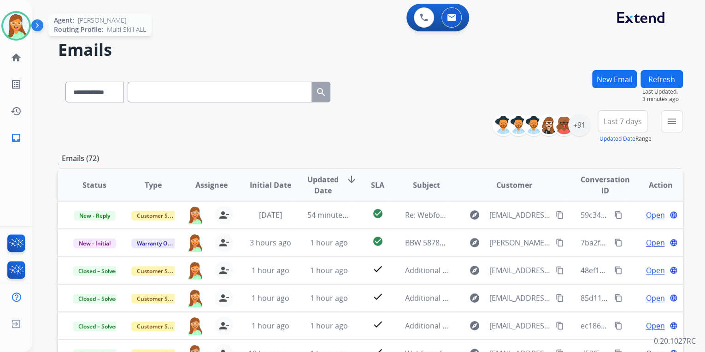
click at [21, 27] on img at bounding box center [16, 26] width 26 height 26
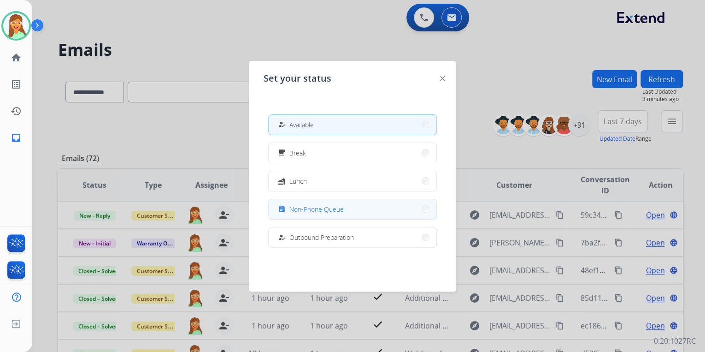
click at [375, 210] on button "assignment Non-Phone Queue" at bounding box center [353, 209] width 168 height 20
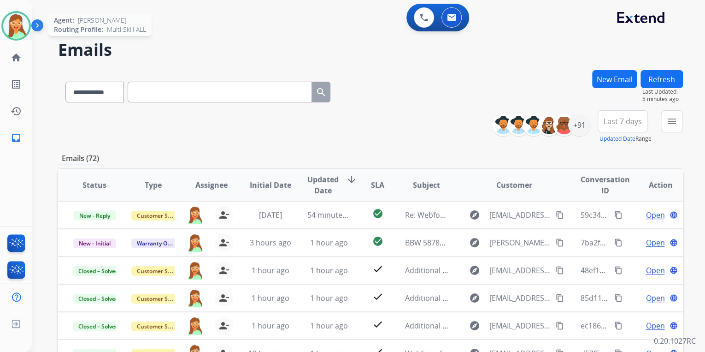
click at [15, 22] on img at bounding box center [16, 26] width 26 height 26
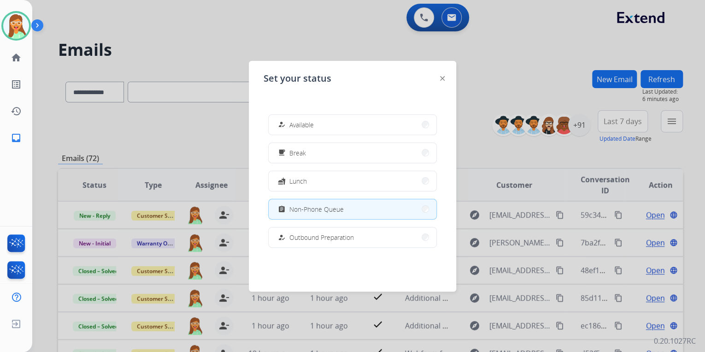
drag, startPoint x: 313, startPoint y: 132, endPoint x: 324, endPoint y: 131, distance: 11.2
click at [313, 132] on button "how_to_reg Available" at bounding box center [353, 125] width 168 height 20
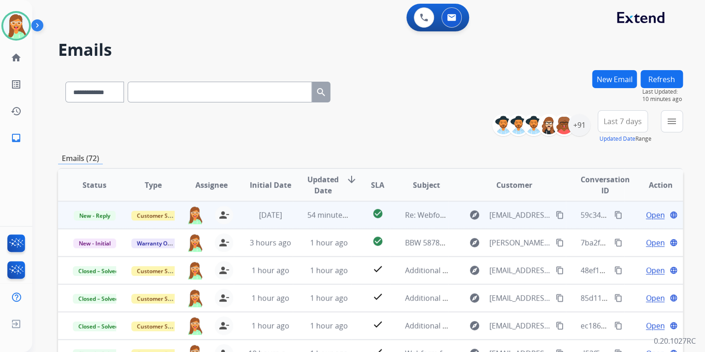
click at [556, 216] on mat-icon "content_copy" at bounding box center [560, 215] width 8 height 8
click at [647, 216] on span "Open" at bounding box center [655, 214] width 19 height 11
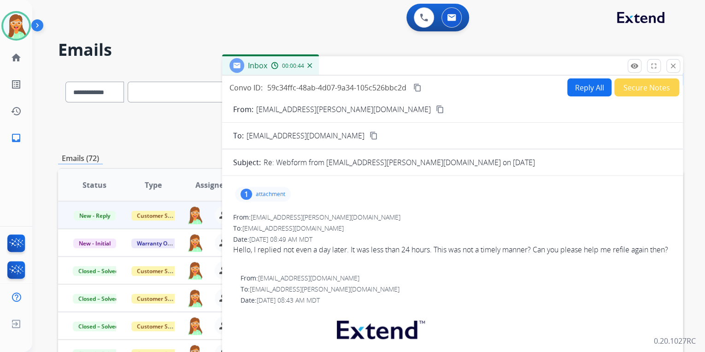
click at [259, 194] on p "attachment" at bounding box center [271, 193] width 30 height 7
click at [258, 212] on div at bounding box center [265, 217] width 46 height 32
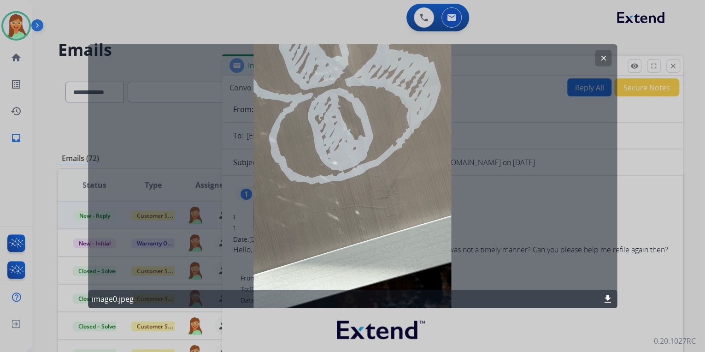
click at [603, 58] on mat-icon "clear" at bounding box center [603, 57] width 8 height 8
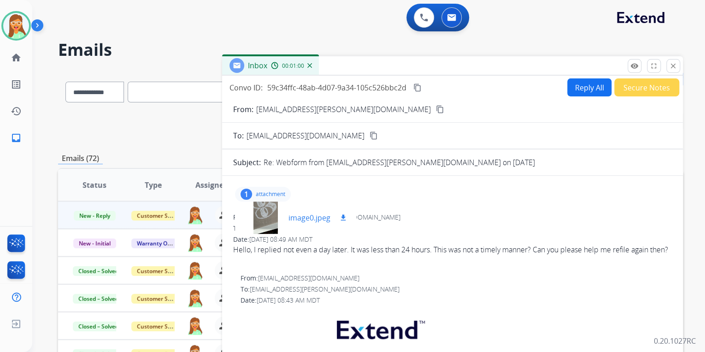
click at [260, 225] on div at bounding box center [265, 217] width 46 height 32
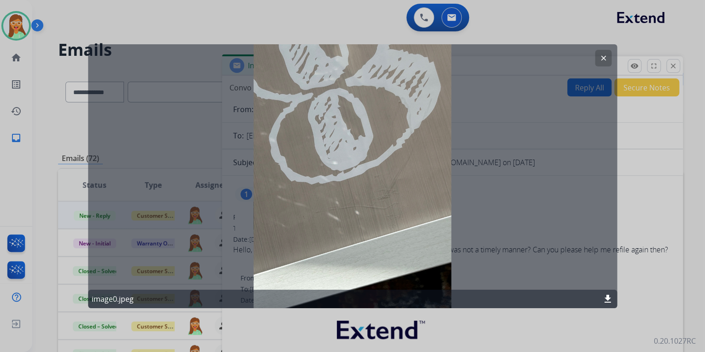
click at [604, 53] on button "clear" at bounding box center [603, 57] width 17 height 17
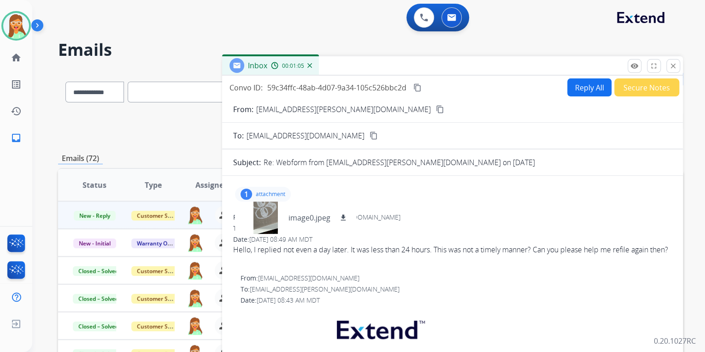
click at [575, 89] on button "Reply All" at bounding box center [590, 87] width 44 height 18
select select "**********"
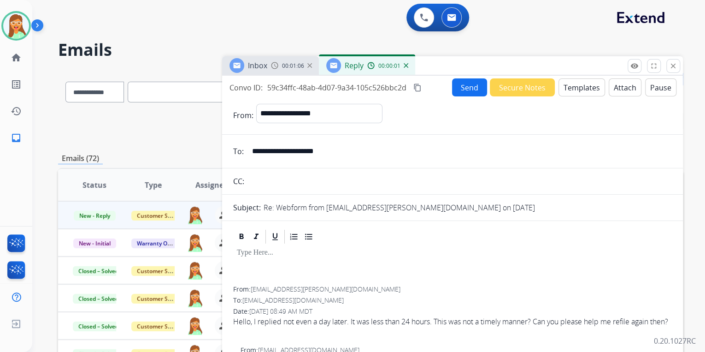
click at [561, 88] on button "Templates" at bounding box center [582, 87] width 47 height 18
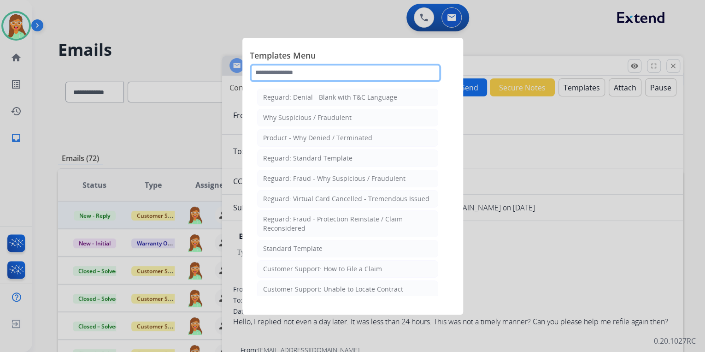
click at [360, 73] on input "text" at bounding box center [345, 73] width 191 height 18
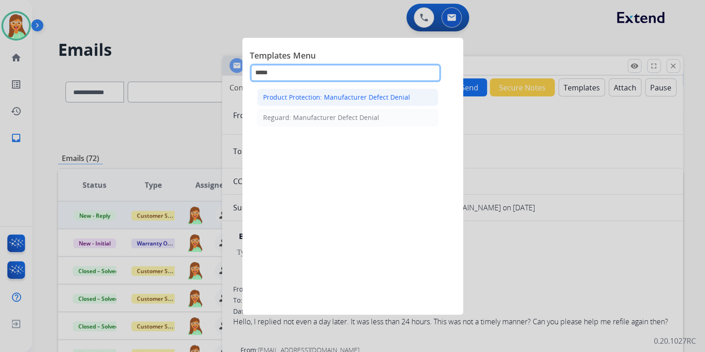
type input "*****"
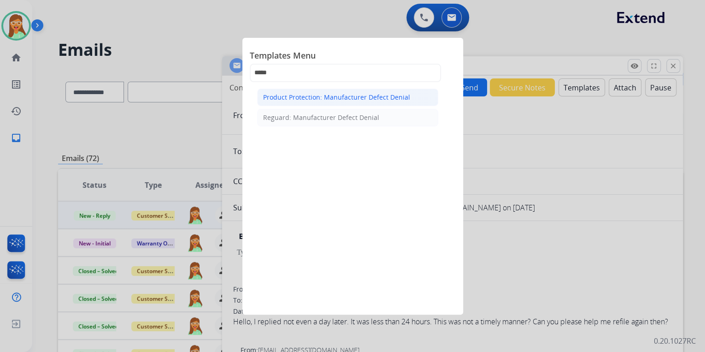
click at [344, 96] on div "Product Protection: Manufacturer Defect Denial" at bounding box center [336, 97] width 147 height 9
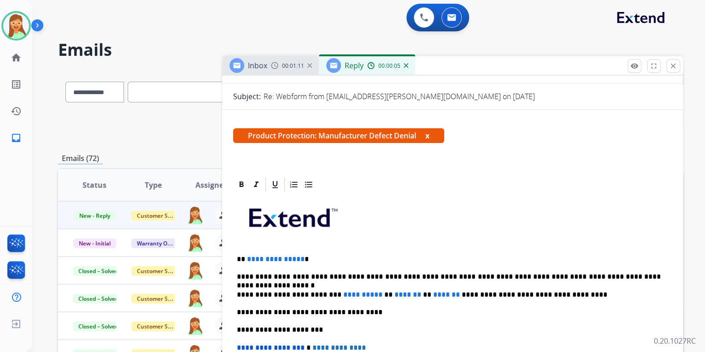
scroll to position [184, 0]
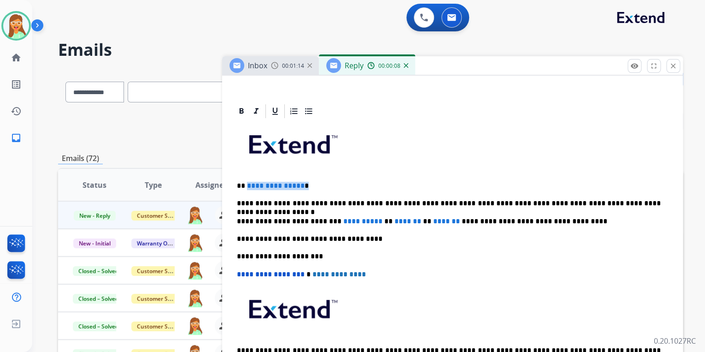
drag, startPoint x: 314, startPoint y: 177, endPoint x: 245, endPoint y: 182, distance: 69.3
click at [245, 182] on div "**********" at bounding box center [452, 255] width 439 height 273
drag, startPoint x: 455, startPoint y: 220, endPoint x: 331, endPoint y: 218, distance: 123.6
click at [331, 218] on p "**********" at bounding box center [449, 221] width 424 height 8
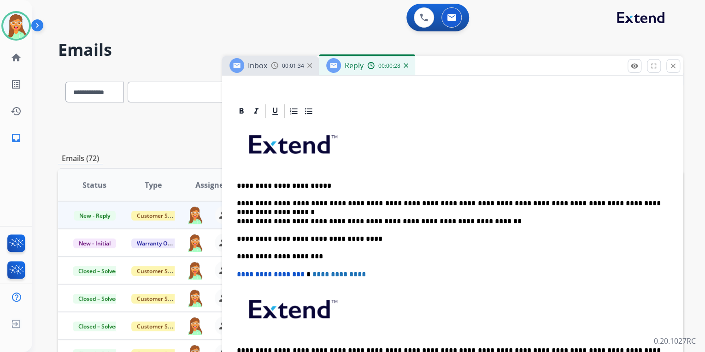
click at [343, 202] on p "**********" at bounding box center [449, 203] width 424 height 8
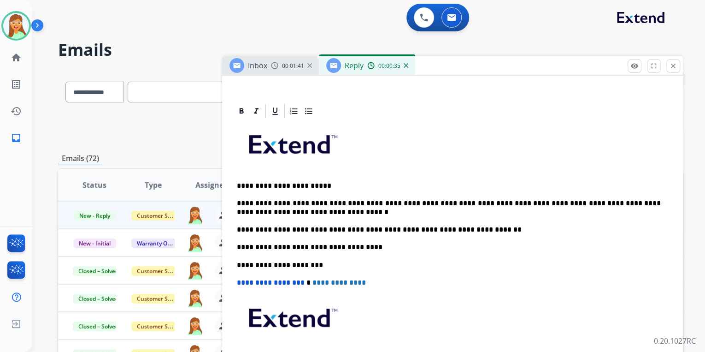
click at [406, 201] on p "**********" at bounding box center [449, 207] width 424 height 17
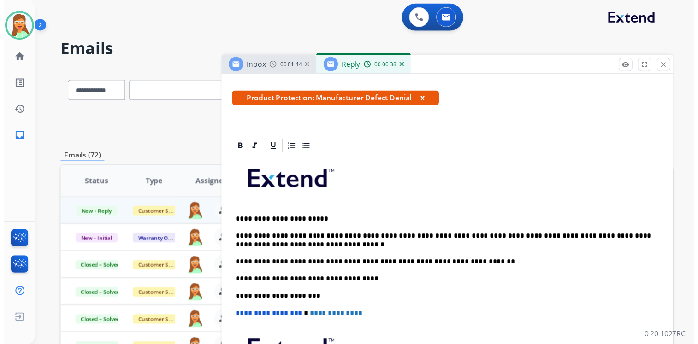
scroll to position [0, 0]
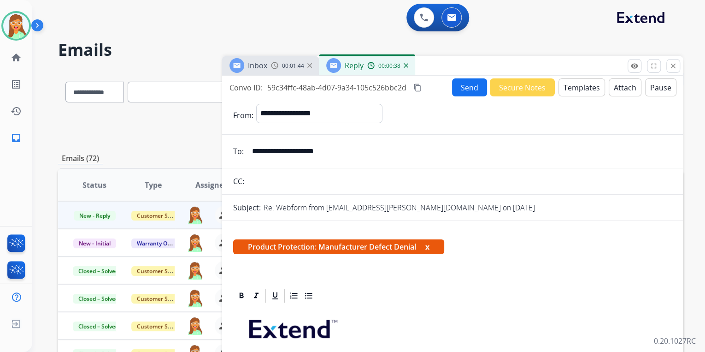
click at [460, 90] on button "Send" at bounding box center [469, 87] width 35 height 18
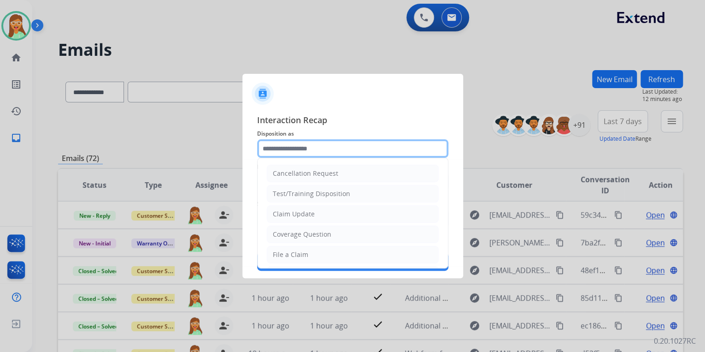
click at [313, 153] on input "text" at bounding box center [352, 148] width 191 height 18
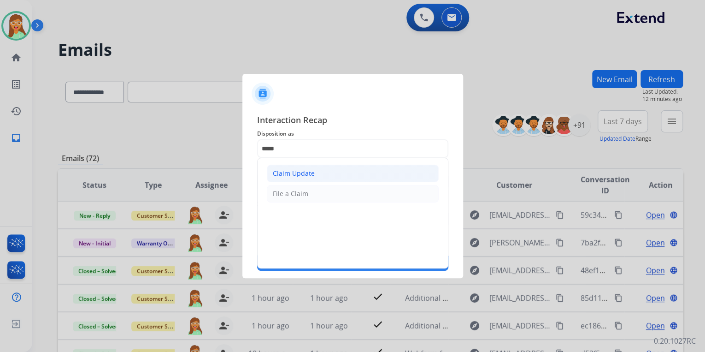
click at [320, 171] on li "Claim Update" at bounding box center [353, 174] width 172 height 18
type input "**********"
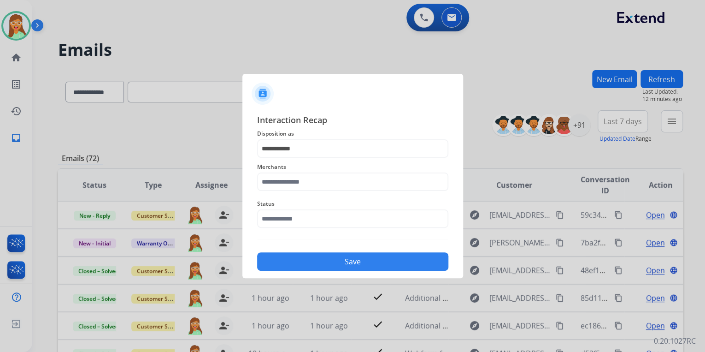
click at [321, 195] on div "Status" at bounding box center [352, 213] width 191 height 37
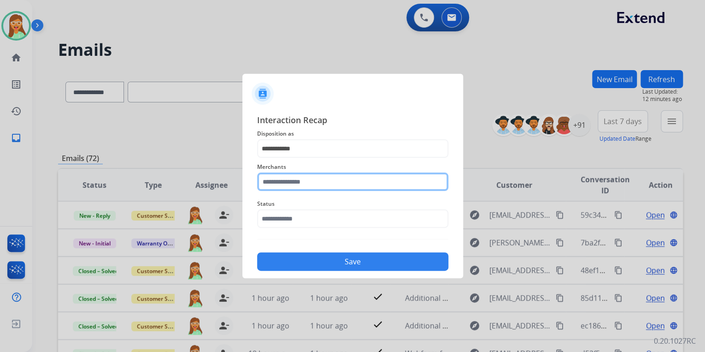
click at [319, 181] on input "text" at bounding box center [352, 181] width 191 height 18
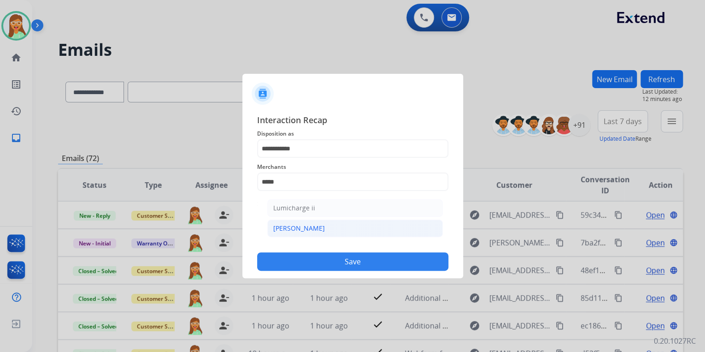
click at [321, 233] on li "[PERSON_NAME]" at bounding box center [355, 228] width 176 height 18
type input "********"
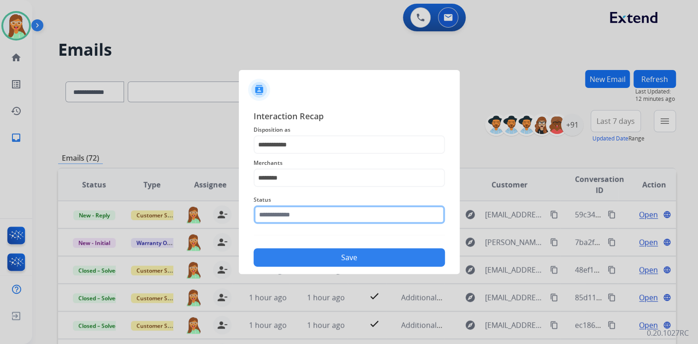
click at [318, 216] on input "text" at bounding box center [349, 215] width 191 height 18
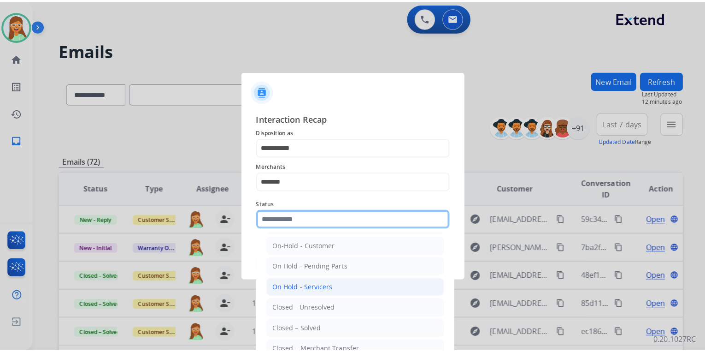
scroll to position [53, 0]
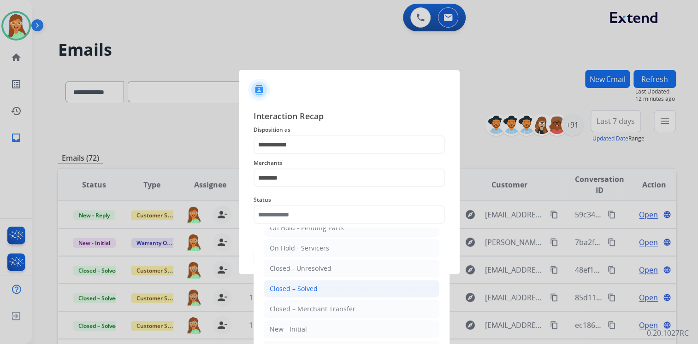
click at [315, 290] on div "Closed – Solved" at bounding box center [294, 288] width 48 height 9
type input "**********"
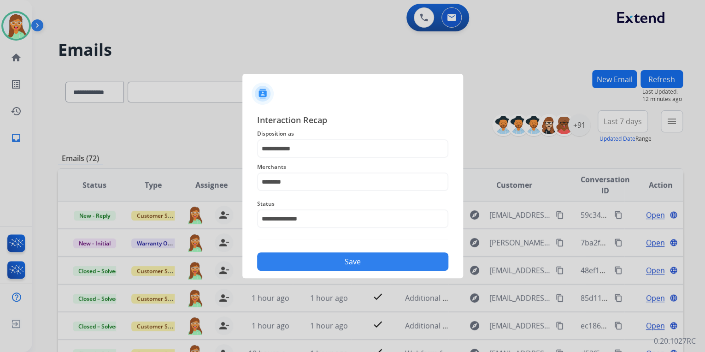
click at [332, 260] on button "Save" at bounding box center [352, 261] width 191 height 18
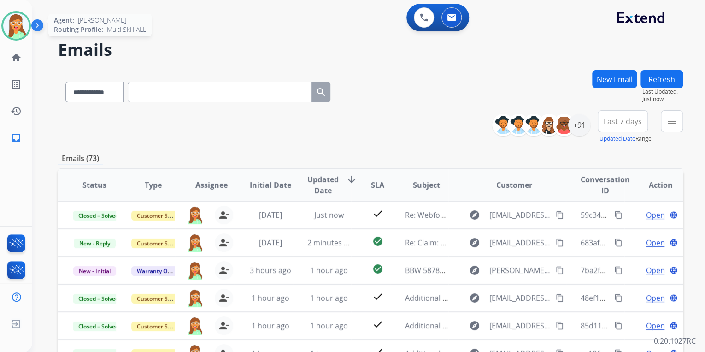
click at [22, 28] on img at bounding box center [16, 26] width 26 height 26
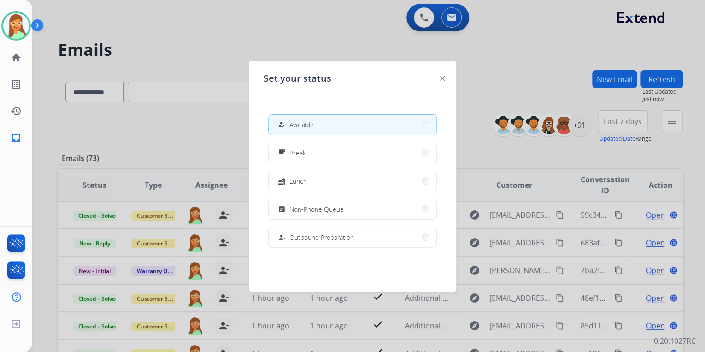
click at [262, 36] on div at bounding box center [352, 176] width 705 height 352
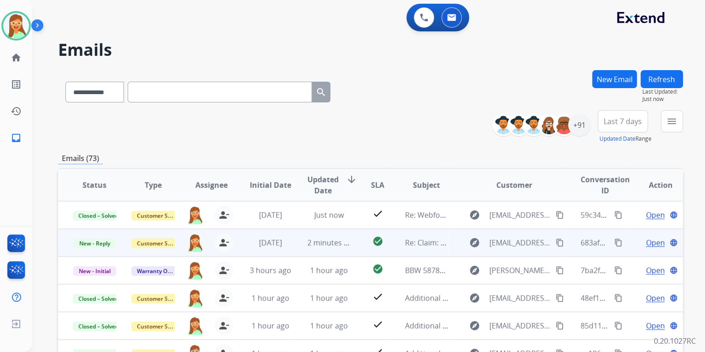
drag, startPoint x: 550, startPoint y: 242, endPoint x: 543, endPoint y: 237, distance: 8.5
click at [556, 240] on mat-icon "content_copy" at bounding box center [560, 242] width 8 height 8
click at [581, 249] on div "683af330-c5cb-4aac-86f2-dcea1f37d050 content_copy" at bounding box center [602, 243] width 43 height 26
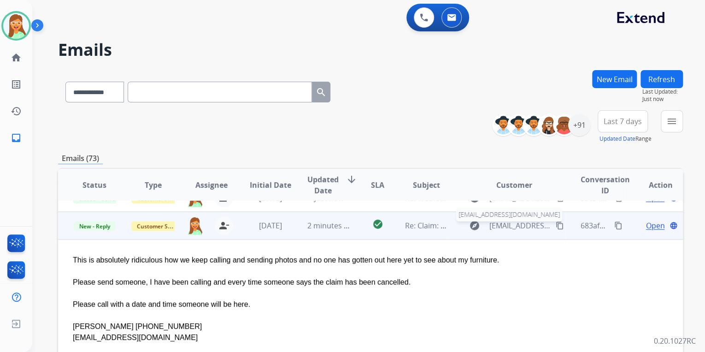
scroll to position [28, 0]
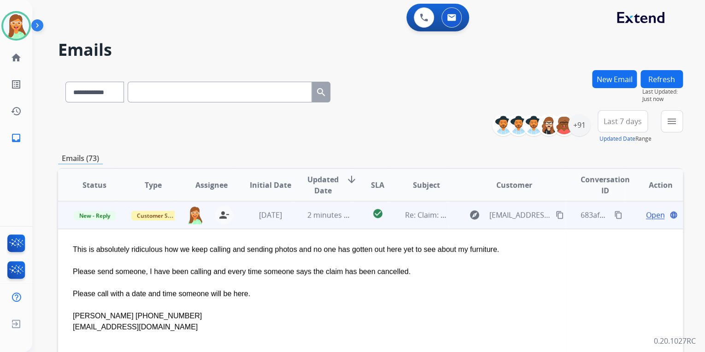
click at [646, 212] on span "Open" at bounding box center [655, 214] width 19 height 11
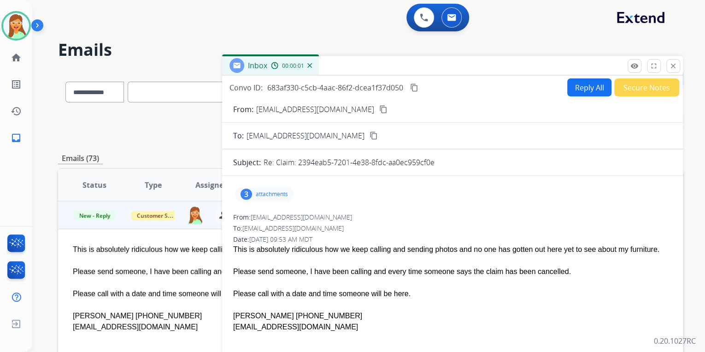
click at [280, 190] on p "attachments" at bounding box center [272, 193] width 32 height 7
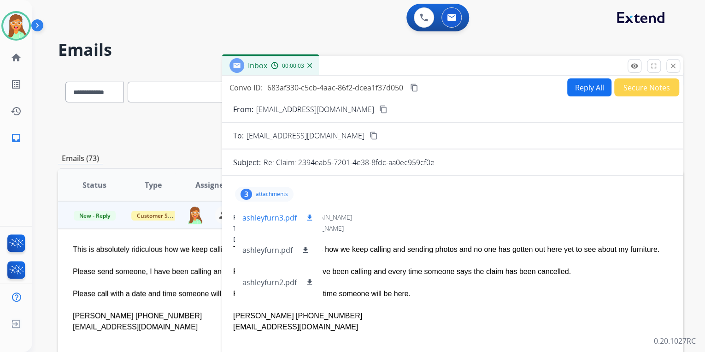
click at [277, 214] on p "ashleyfurn3.pdf" at bounding box center [269, 217] width 54 height 11
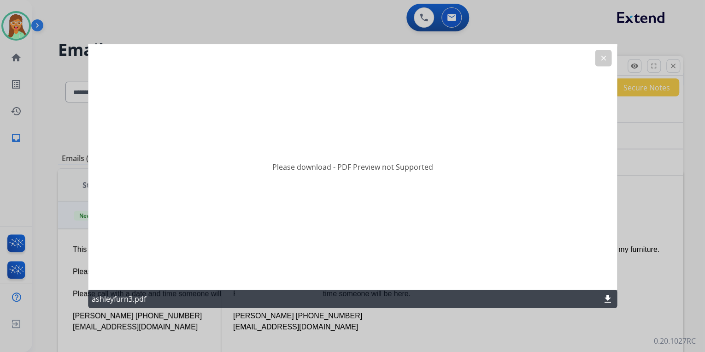
click at [596, 59] on button "clear" at bounding box center [603, 57] width 17 height 17
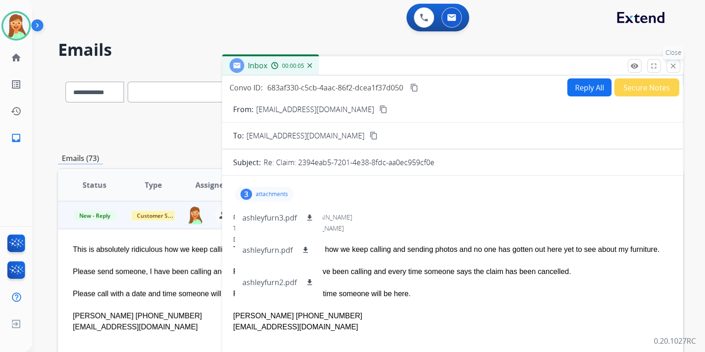
click at [671, 66] on mat-icon "close" at bounding box center [673, 66] width 8 height 8
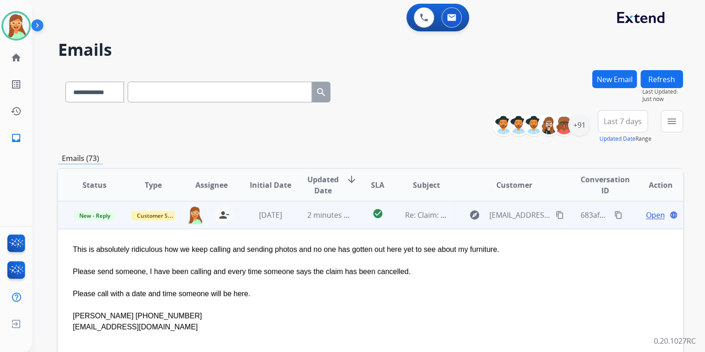
click at [653, 214] on span "Open" at bounding box center [655, 214] width 19 height 11
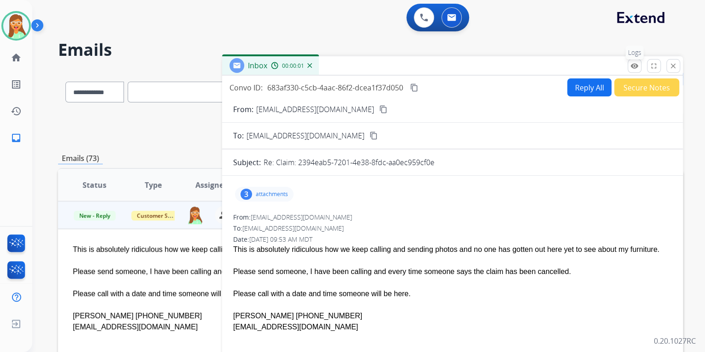
click at [637, 67] on mat-icon "remove_red_eye" at bounding box center [635, 66] width 8 height 8
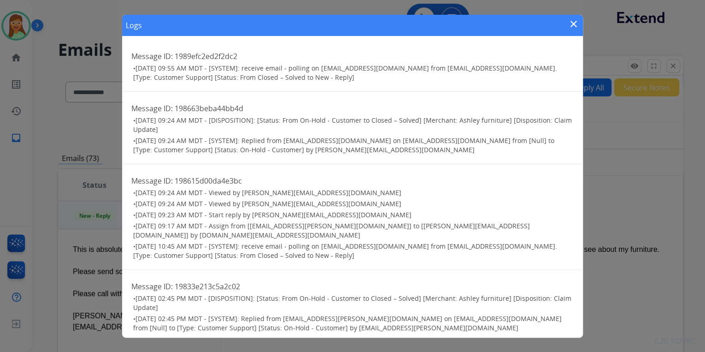
click at [573, 21] on mat-icon "close" at bounding box center [573, 23] width 11 height 11
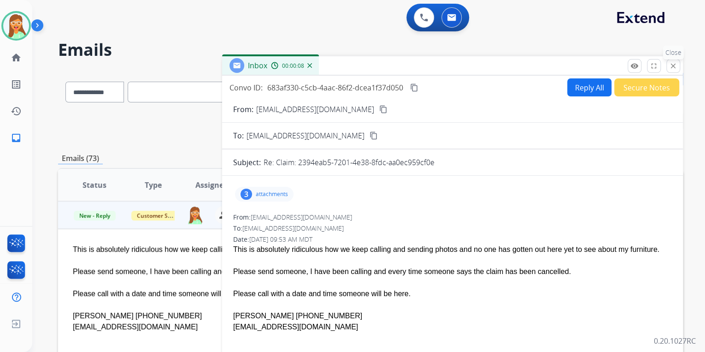
click at [675, 63] on mat-icon "close" at bounding box center [673, 66] width 8 height 8
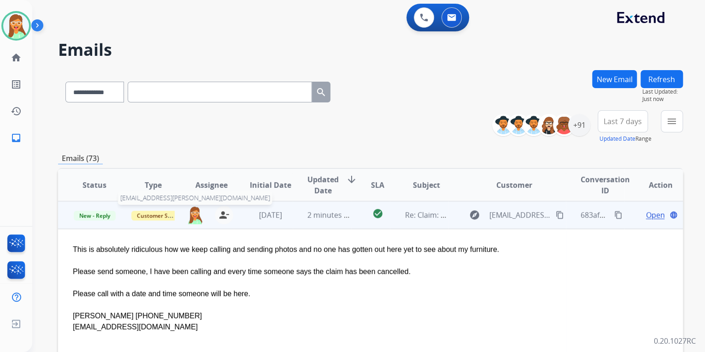
click at [190, 218] on img at bounding box center [195, 215] width 18 height 18
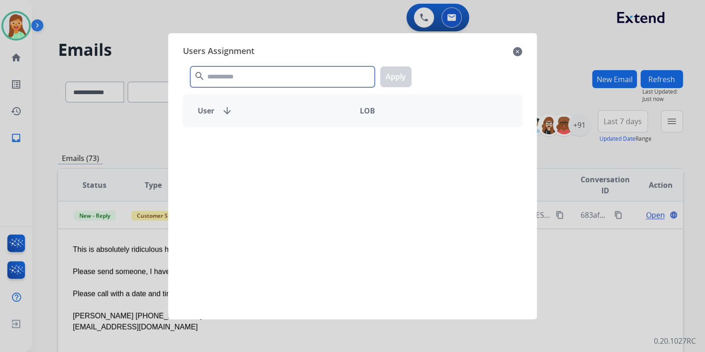
click at [240, 85] on input "text" at bounding box center [282, 76] width 184 height 21
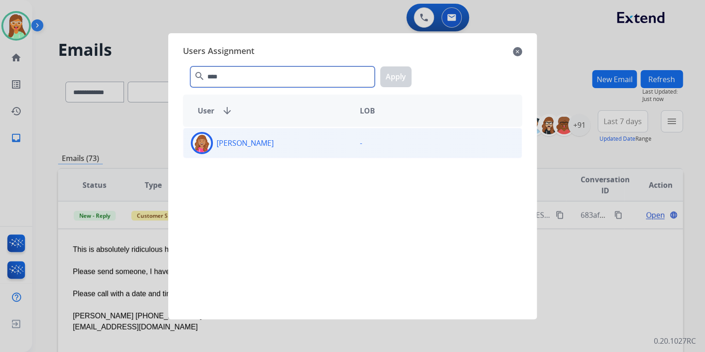
type input "****"
drag, startPoint x: 260, startPoint y: 147, endPoint x: 326, endPoint y: 132, distance: 67.6
click at [260, 147] on div "Bree Montez" at bounding box center [267, 143] width 169 height 22
click at [408, 78] on button "Apply" at bounding box center [395, 76] width 31 height 21
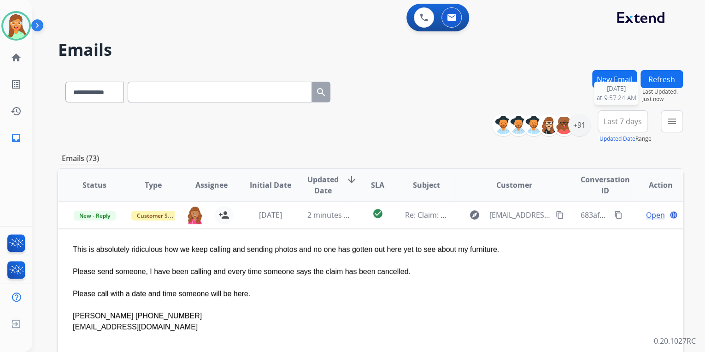
click at [656, 69] on div "**********" at bounding box center [357, 209] width 651 height 352
click at [660, 81] on button "Refresh" at bounding box center [662, 79] width 42 height 18
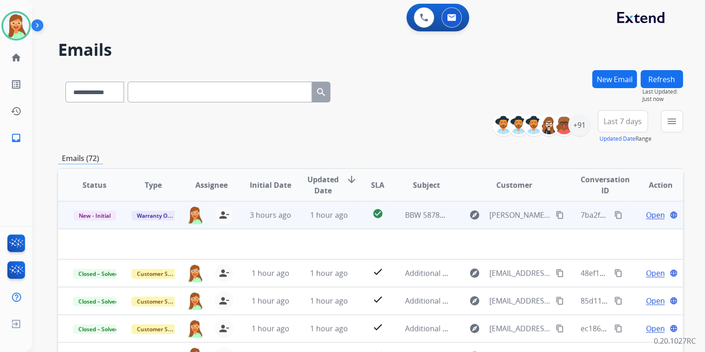
click at [534, 227] on td "explore melissa@bbwheels.com content_copy" at bounding box center [507, 215] width 117 height 28
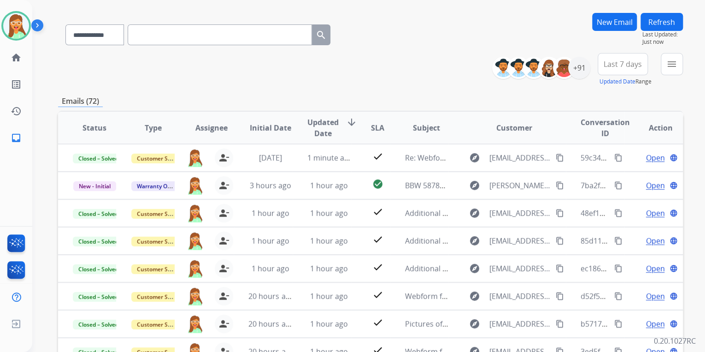
scroll to position [0, 0]
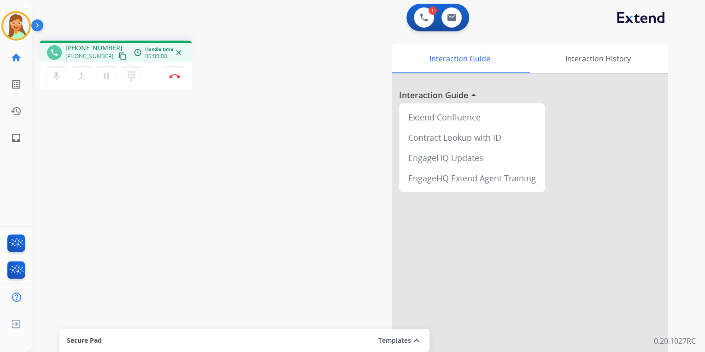
click at [118, 56] on mat-icon "content_copy" at bounding box center [122, 56] width 8 height 8
click at [181, 76] on button "Disconnect" at bounding box center [174, 75] width 19 height 19
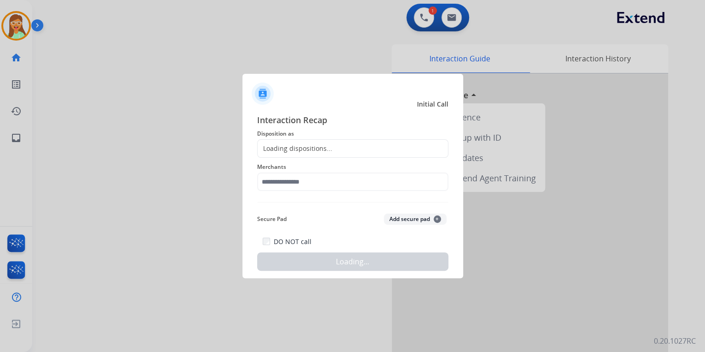
click at [331, 148] on div "Loading dispositions..." at bounding box center [352, 148] width 191 height 18
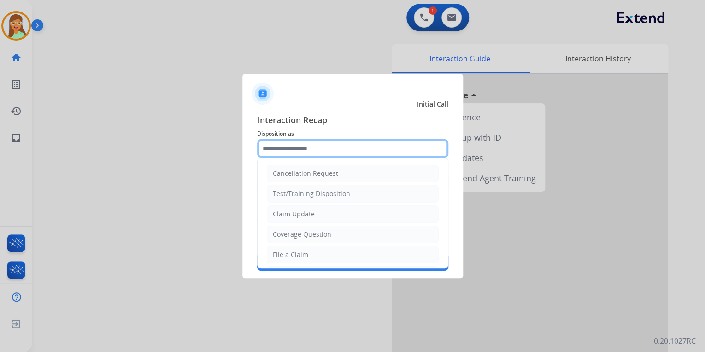
click at [330, 146] on input "text" at bounding box center [352, 148] width 191 height 18
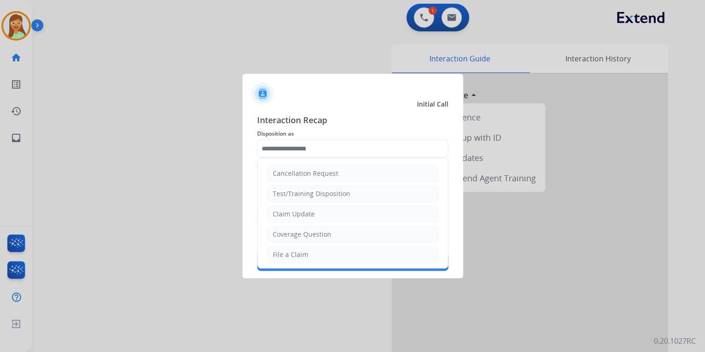
drag, startPoint x: 322, startPoint y: 251, endPoint x: 308, endPoint y: 192, distance: 60.5
click at [322, 250] on li "File a Claim" at bounding box center [353, 255] width 172 height 18
type input "**********"
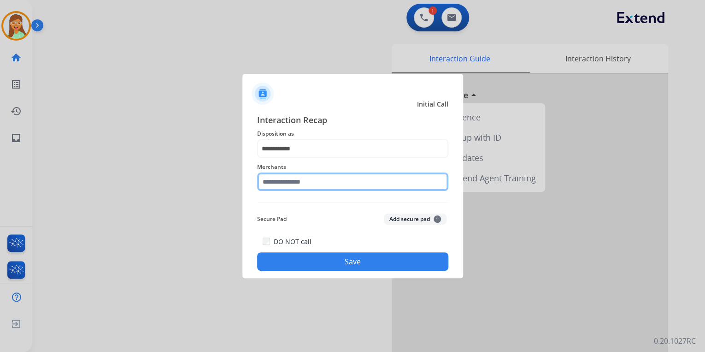
click at [307, 179] on input "text" at bounding box center [352, 181] width 191 height 18
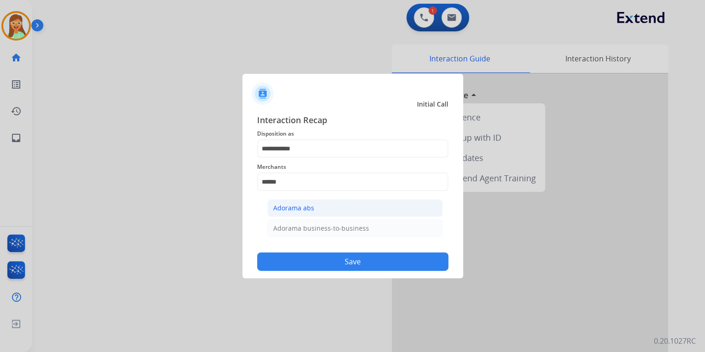
click at [341, 206] on li "Adorama abs" at bounding box center [355, 208] width 176 height 18
type input "**********"
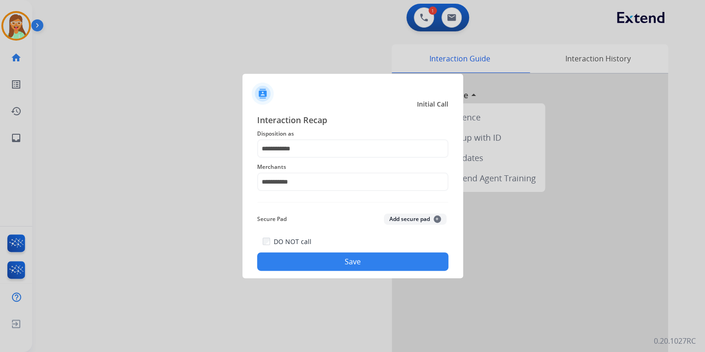
click at [355, 254] on button "Save" at bounding box center [352, 261] width 191 height 18
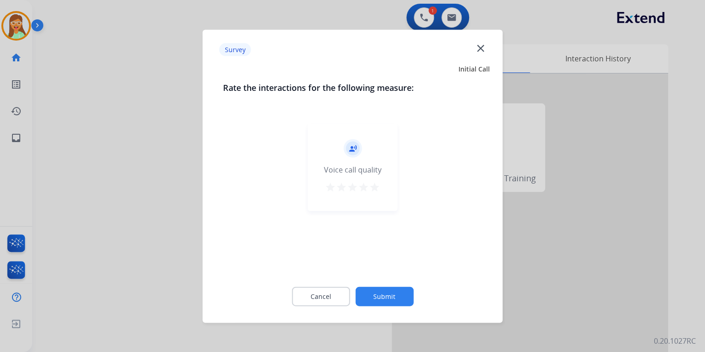
click at [375, 186] on mat-icon "star" at bounding box center [374, 186] width 11 height 11
click at [393, 297] on button "Submit" at bounding box center [384, 295] width 58 height 19
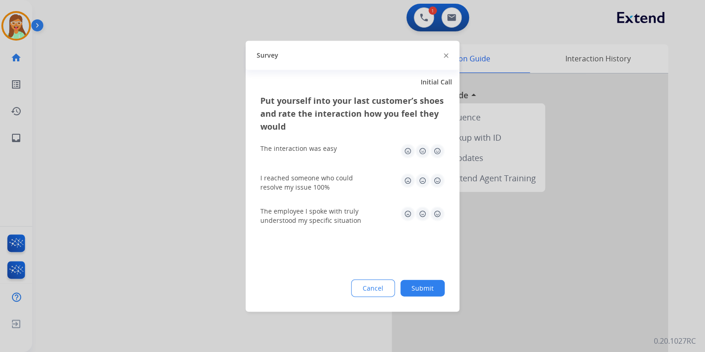
click at [444, 57] on img at bounding box center [446, 55] width 5 height 5
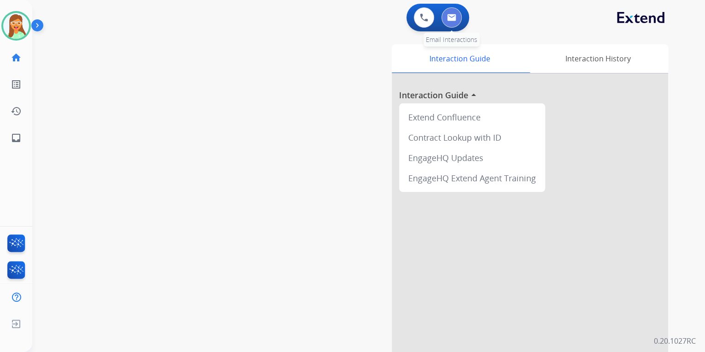
click at [453, 13] on button at bounding box center [452, 17] width 20 height 20
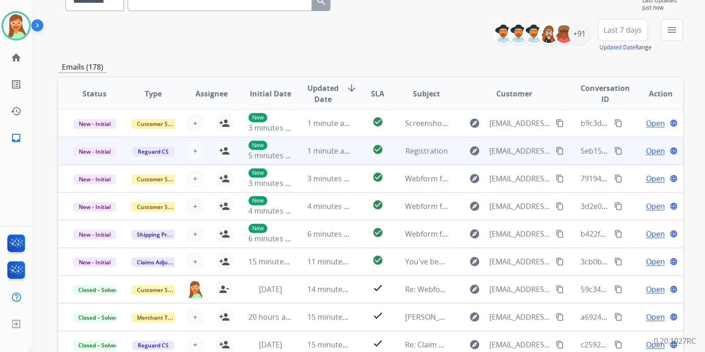
scroll to position [172, 0]
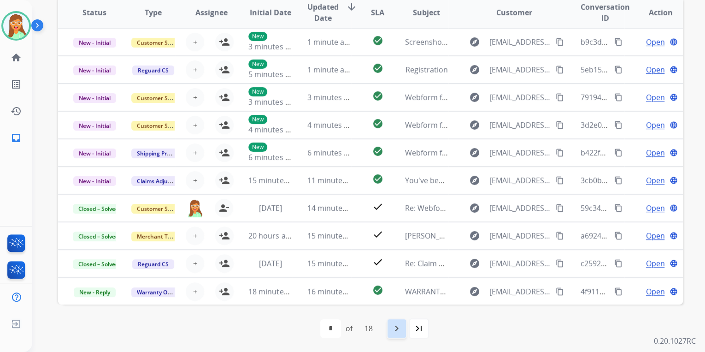
click at [402, 326] on mat-icon "navigate_next" at bounding box center [396, 328] width 11 height 11
select select "*"
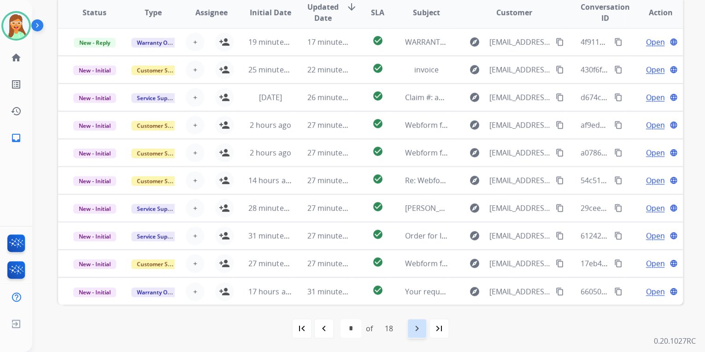
click at [418, 327] on mat-icon "navigate_next" at bounding box center [417, 328] width 11 height 11
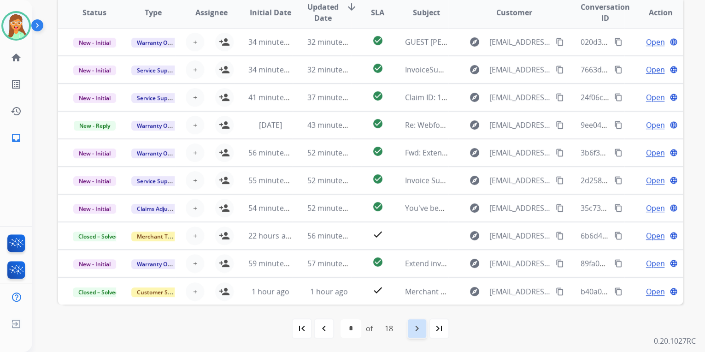
click at [409, 325] on div "navigate_next" at bounding box center [417, 328] width 20 height 20
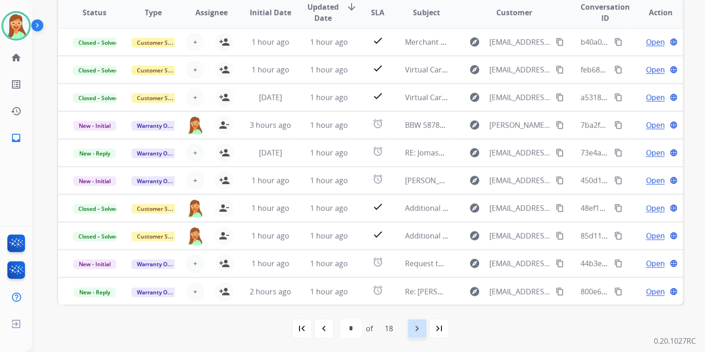
click at [415, 323] on mat-icon "navigate_next" at bounding box center [417, 328] width 11 height 11
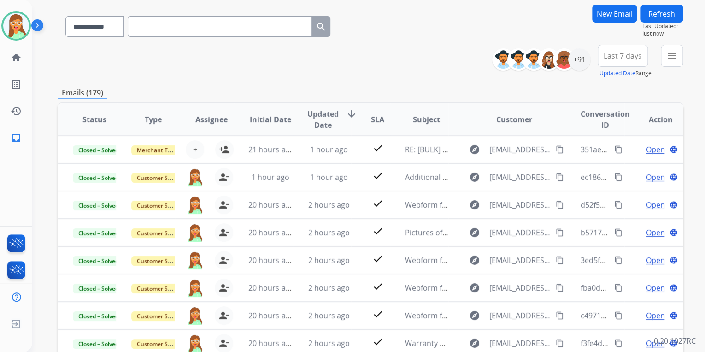
scroll to position [0, 0]
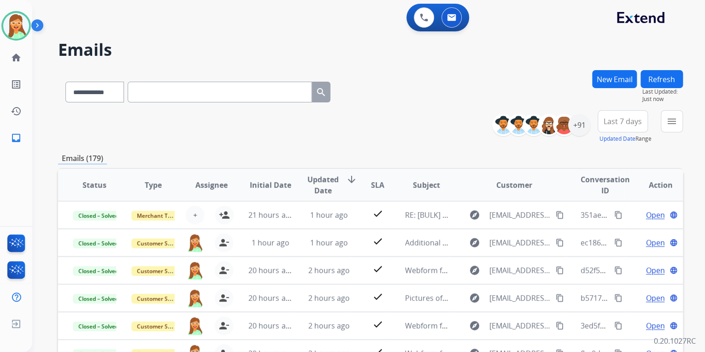
click at [667, 76] on button "Refresh" at bounding box center [662, 79] width 42 height 18
click at [578, 133] on div "+91" at bounding box center [579, 125] width 22 height 22
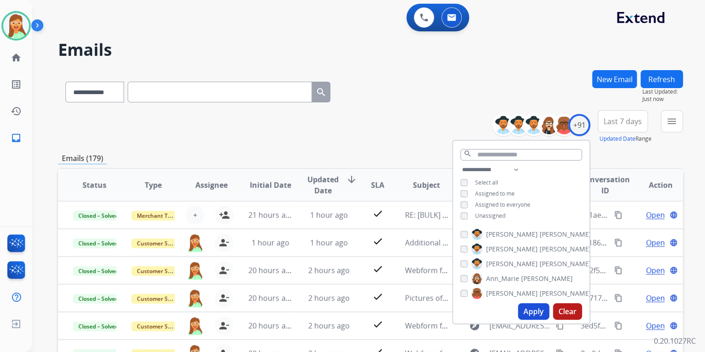
click at [482, 215] on span "Unassigned" at bounding box center [490, 216] width 30 height 8
click at [528, 312] on button "Apply" at bounding box center [533, 311] width 31 height 17
click at [448, 101] on div "**********" at bounding box center [370, 90] width 625 height 40
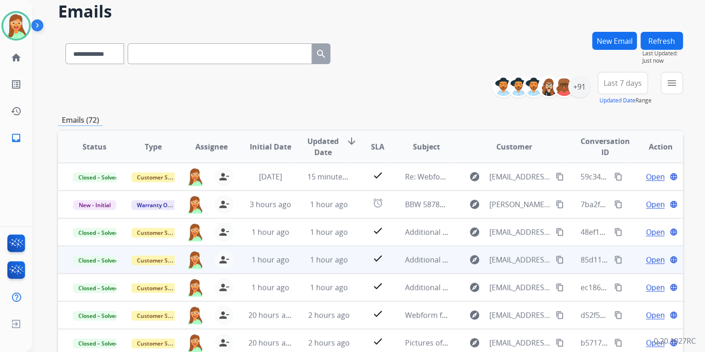
scroll to position [172, 0]
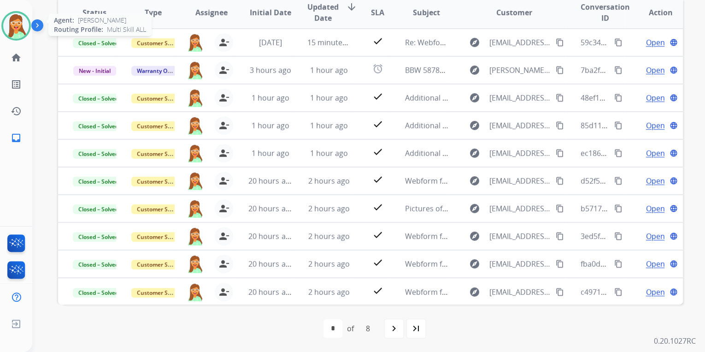
click at [15, 21] on img at bounding box center [16, 26] width 26 height 26
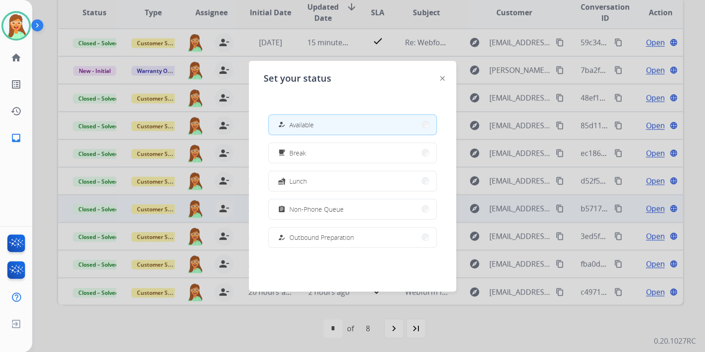
click at [376, 208] on button "assignment Non-Phone Queue" at bounding box center [353, 209] width 168 height 20
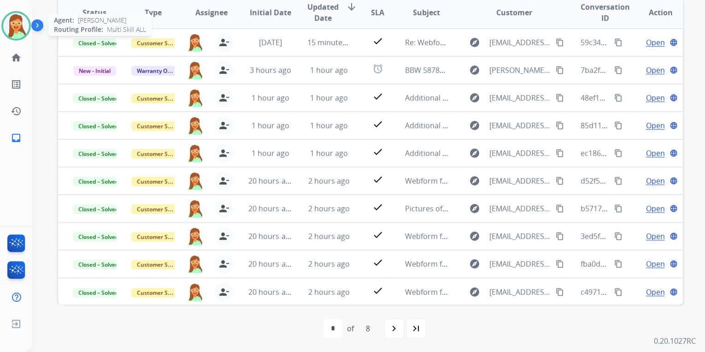
click at [20, 23] on img at bounding box center [16, 26] width 26 height 26
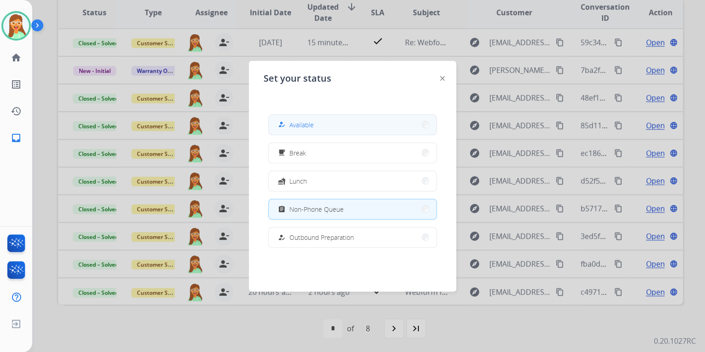
click at [325, 116] on button "how_to_reg Available" at bounding box center [353, 125] width 168 height 20
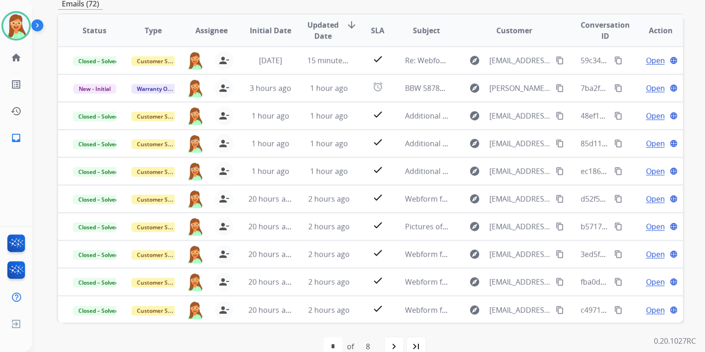
scroll to position [0, 0]
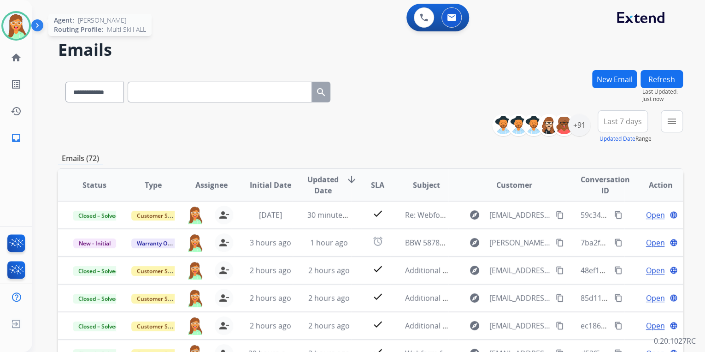
click at [15, 25] on img at bounding box center [16, 26] width 26 height 26
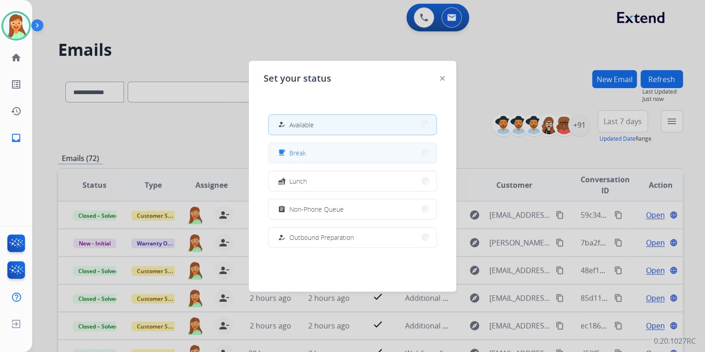
click at [370, 155] on button "free_breakfast Break" at bounding box center [353, 153] width 168 height 20
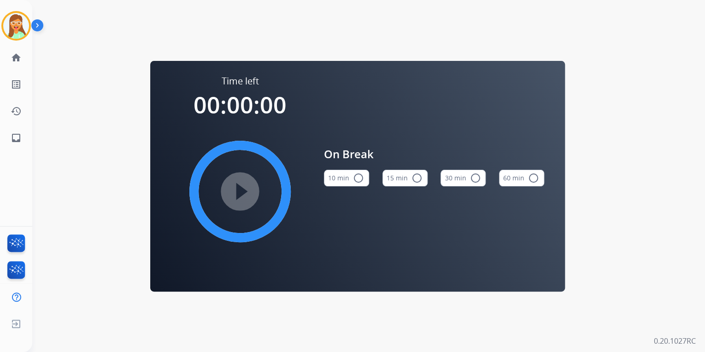
click at [413, 171] on button "15 min radio_button_unchecked" at bounding box center [405, 178] width 45 height 17
click at [246, 186] on mat-icon "play_circle_filled" at bounding box center [240, 191] width 11 height 11
click at [16, 31] on img at bounding box center [16, 26] width 26 height 26
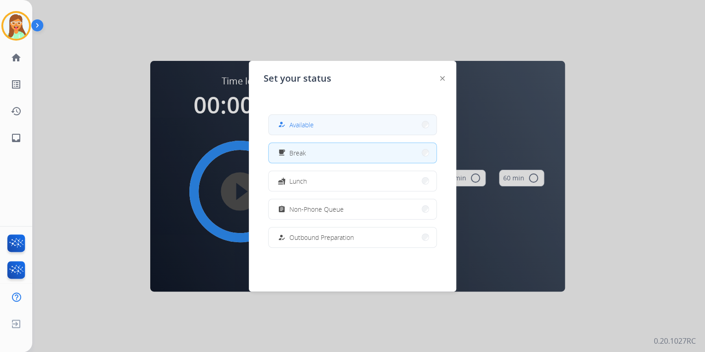
click at [325, 125] on button "how_to_reg Available" at bounding box center [353, 125] width 168 height 20
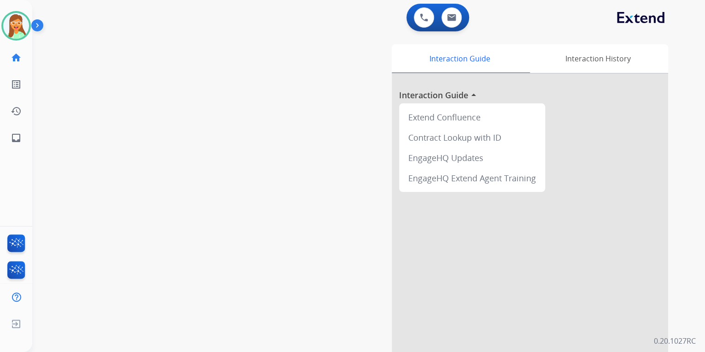
click at [347, 321] on div "Interaction Guide Interaction History Interaction Guide arrow_drop_up Extend Co…" at bounding box center [475, 230] width 385 height 373
click at [356, 333] on div "Interaction Guide Interaction History Interaction Guide arrow_drop_up Extend Co…" at bounding box center [475, 230] width 385 height 373
drag, startPoint x: 359, startPoint y: 336, endPoint x: 368, endPoint y: 348, distance: 14.5
click at [360, 337] on div "Interaction Guide Interaction History Interaction Guide arrow_drop_up Extend Co…" at bounding box center [475, 230] width 385 height 373
click at [363, 340] on div "Interaction Guide Interaction History Interaction Guide arrow_drop_up Extend Co…" at bounding box center [475, 230] width 385 height 373
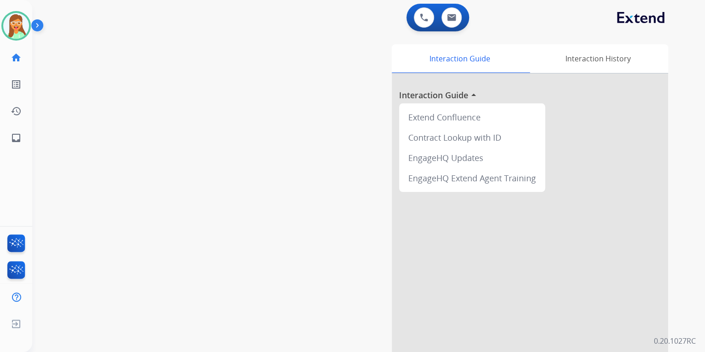
drag, startPoint x: 368, startPoint y: 348, endPoint x: 607, endPoint y: 371, distance: 239.9
click at [607, 351] on html "Outbound call Quit Outbound call Quit Schedule interaction + Add to my list Cus…" at bounding box center [352, 176] width 705 height 352
drag, startPoint x: 245, startPoint y: 128, endPoint x: 260, endPoint y: 123, distance: 15.0
click at [245, 128] on div "swap_horiz Break voice bridge close_fullscreen Connect 3-Way Call merge_type Se…" at bounding box center [357, 225] width 651 height 384
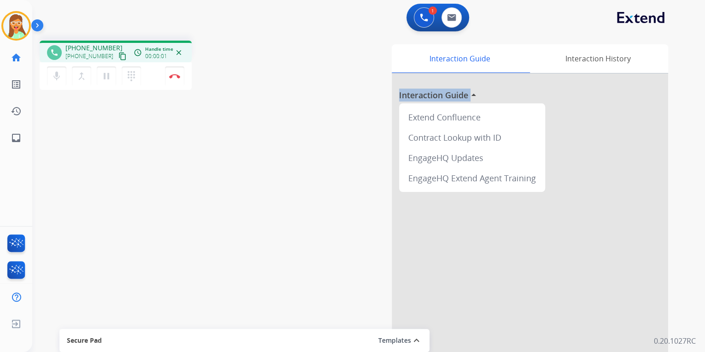
click at [118, 53] on mat-icon "content_copy" at bounding box center [122, 56] width 8 height 8
click at [174, 78] on button "Disconnect" at bounding box center [174, 75] width 19 height 19
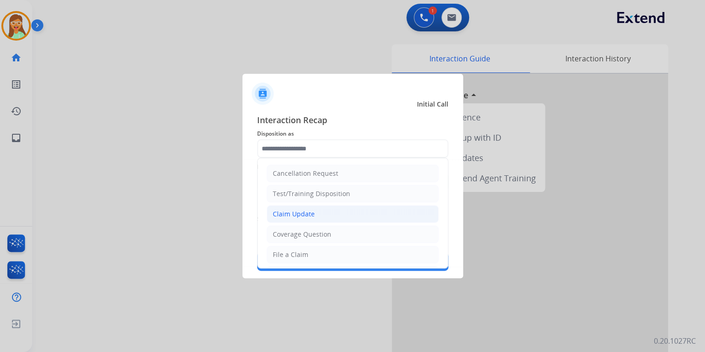
click at [325, 207] on li "Claim Update" at bounding box center [353, 214] width 172 height 18
type input "**********"
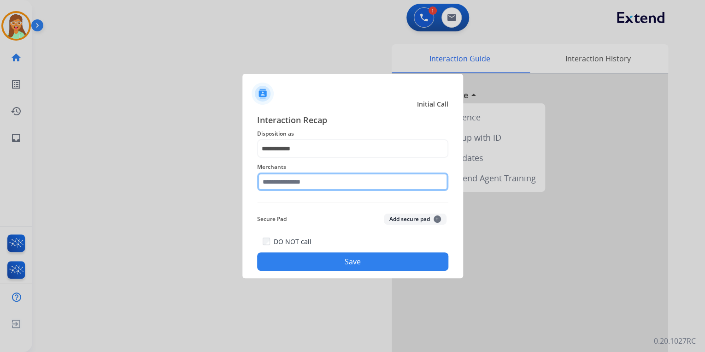
click at [310, 186] on input "text" at bounding box center [352, 181] width 191 height 18
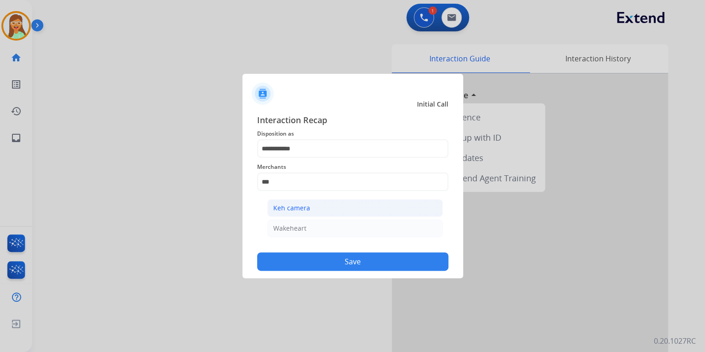
click at [321, 203] on li "Keh camera" at bounding box center [355, 208] width 176 height 18
type input "**********"
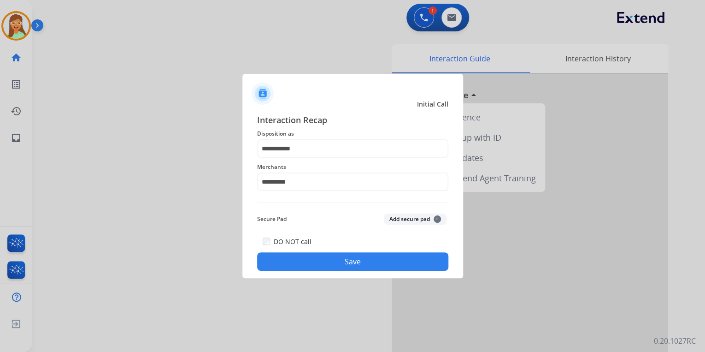
click at [367, 260] on button "Save" at bounding box center [352, 261] width 191 height 18
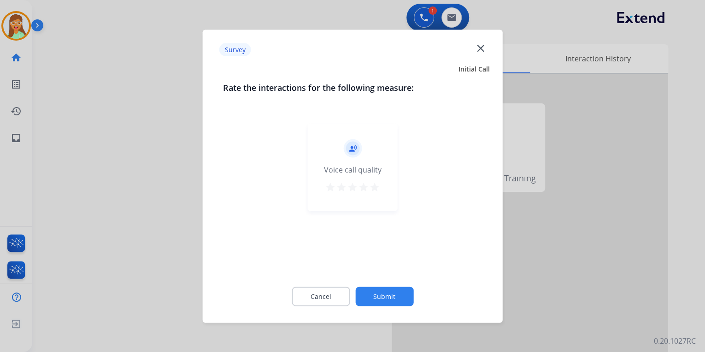
click at [375, 188] on mat-icon "star" at bounding box center [374, 186] width 11 height 11
click at [396, 301] on button "Submit" at bounding box center [384, 295] width 58 height 19
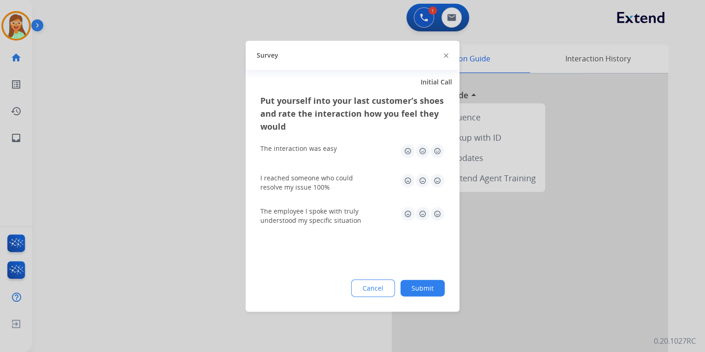
click at [446, 53] on img at bounding box center [446, 55] width 5 height 5
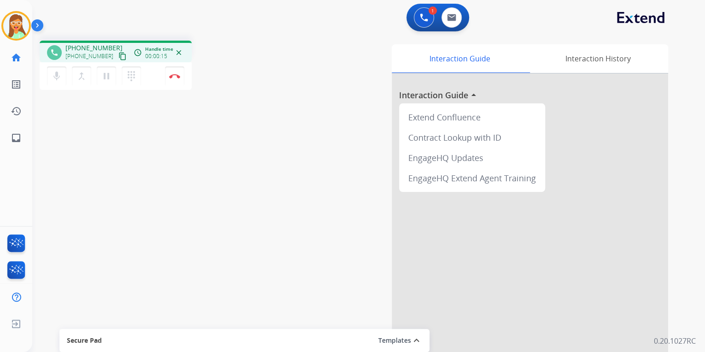
click at [118, 56] on mat-icon "content_copy" at bounding box center [122, 56] width 8 height 8
click at [106, 80] on mat-icon "pause" at bounding box center [106, 76] width 11 height 11
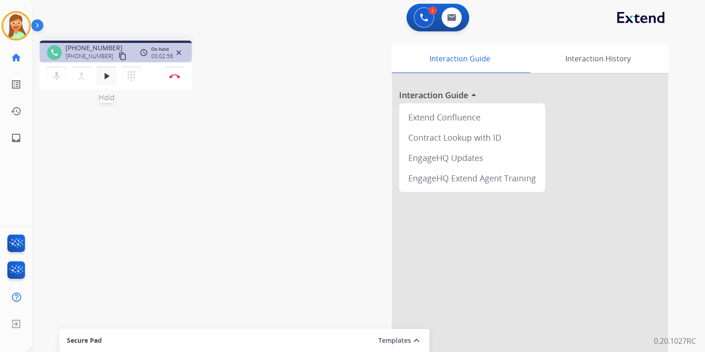
click at [102, 71] on mat-icon "play_arrow" at bounding box center [106, 76] width 11 height 11
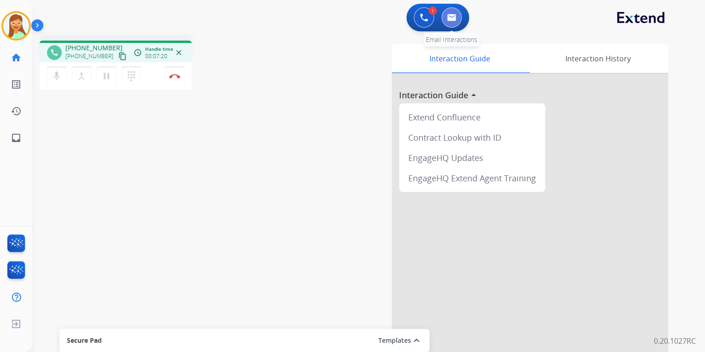
click at [453, 14] on img at bounding box center [451, 17] width 9 height 7
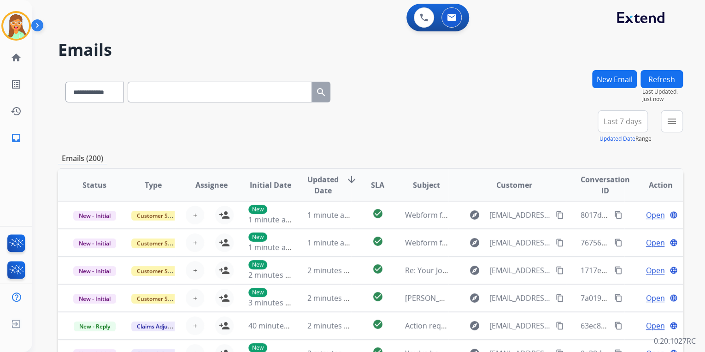
click at [610, 83] on button "New Email" at bounding box center [614, 79] width 45 height 18
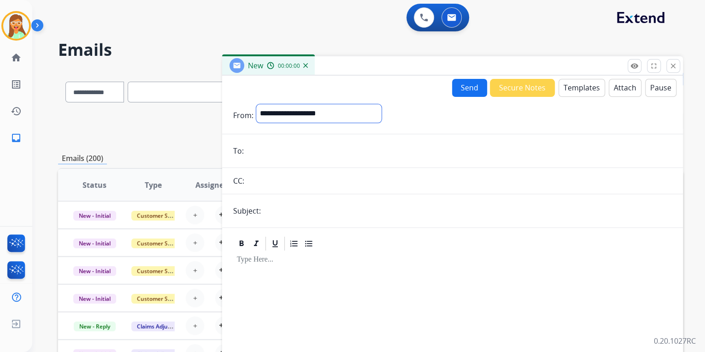
drag, startPoint x: 324, startPoint y: 110, endPoint x: 324, endPoint y: 119, distance: 8.8
click at [324, 110] on select "**********" at bounding box center [318, 113] width 125 height 18
select select "**********"
click at [256, 104] on select "**********" at bounding box center [318, 113] width 125 height 18
drag, startPoint x: 300, startPoint y: 144, endPoint x: 308, endPoint y: 88, distance: 56.8
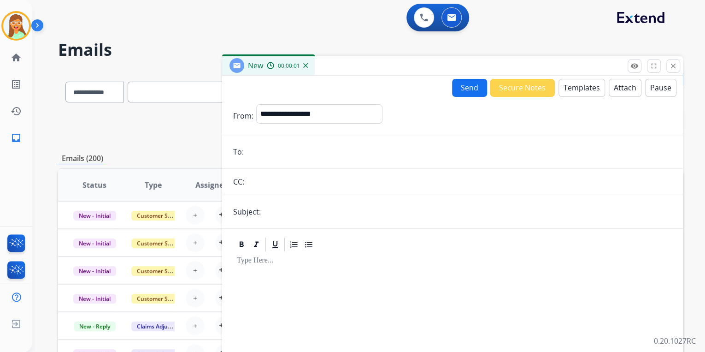
click at [300, 144] on input "email" at bounding box center [460, 151] width 426 height 18
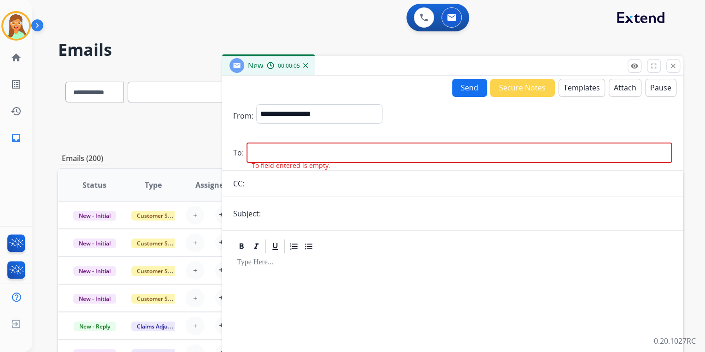
paste input "**********"
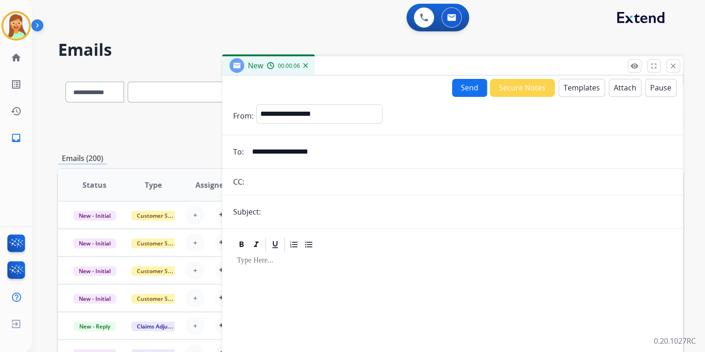
type input "**********"
click at [317, 214] on input "text" at bounding box center [468, 211] width 408 height 18
click at [293, 212] on input "**********" at bounding box center [468, 211] width 408 height 18
click at [289, 211] on input "**********" at bounding box center [468, 211] width 408 height 18
click at [291, 211] on input "**********" at bounding box center [468, 211] width 408 height 18
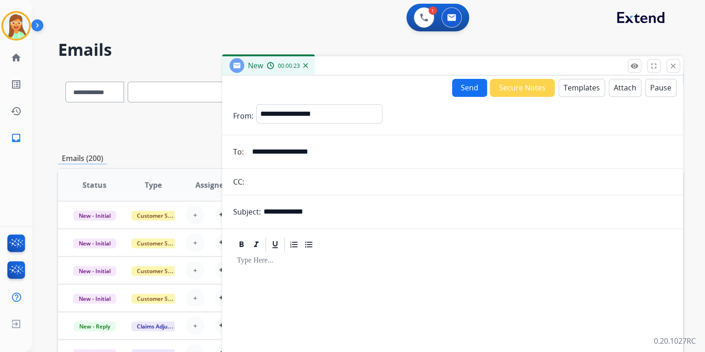
type input "**********"
click at [624, 91] on button "Attach" at bounding box center [625, 88] width 33 height 18
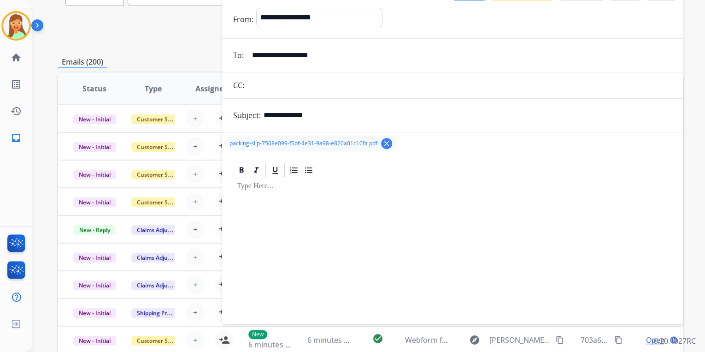
scroll to position [25, 0]
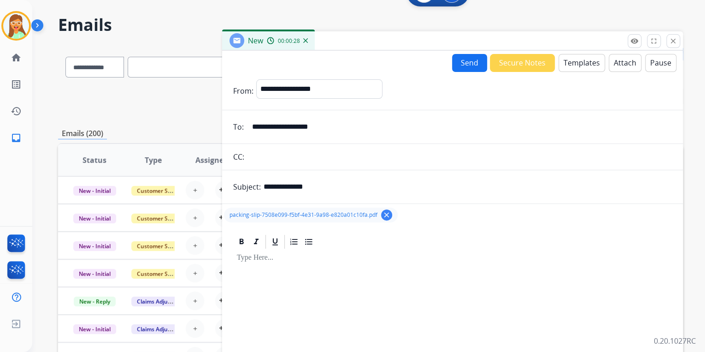
click at [581, 65] on button "Templates" at bounding box center [582, 63] width 47 height 18
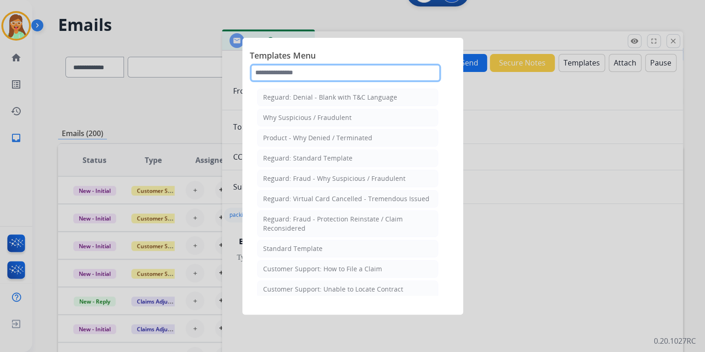
click at [279, 72] on input "text" at bounding box center [345, 73] width 191 height 18
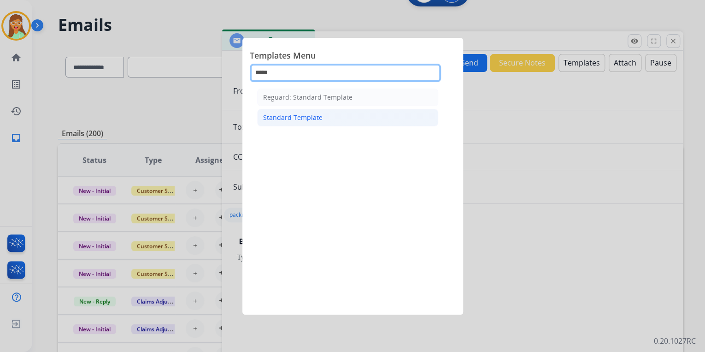
type input "*****"
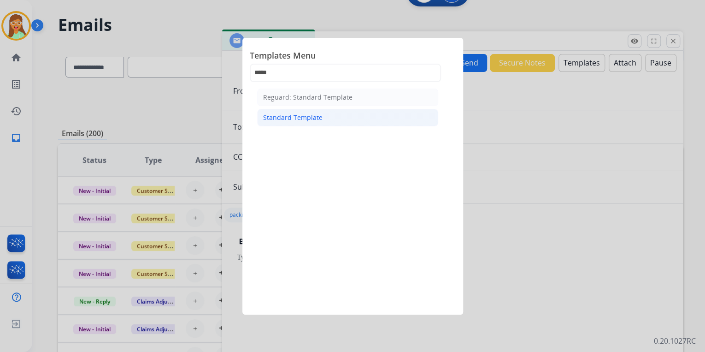
click at [302, 114] on div "Standard Template" at bounding box center [292, 117] width 59 height 9
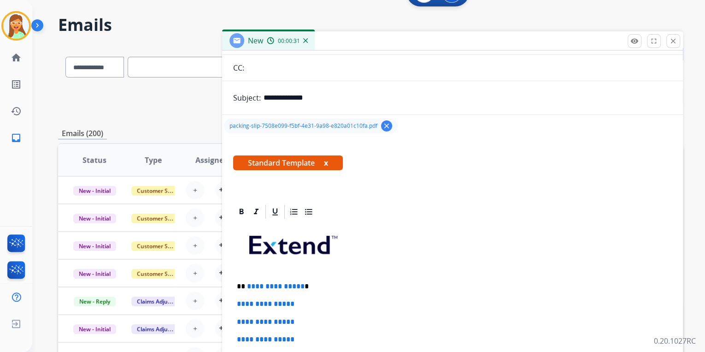
scroll to position [184, 0]
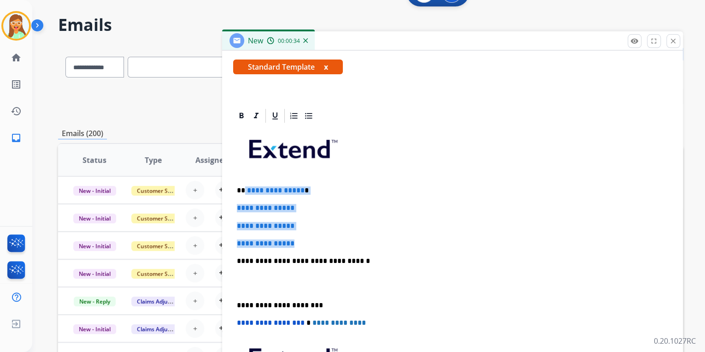
drag, startPoint x: 309, startPoint y: 236, endPoint x: 244, endPoint y: 185, distance: 82.4
click at [244, 185] on div "**********" at bounding box center [452, 282] width 439 height 317
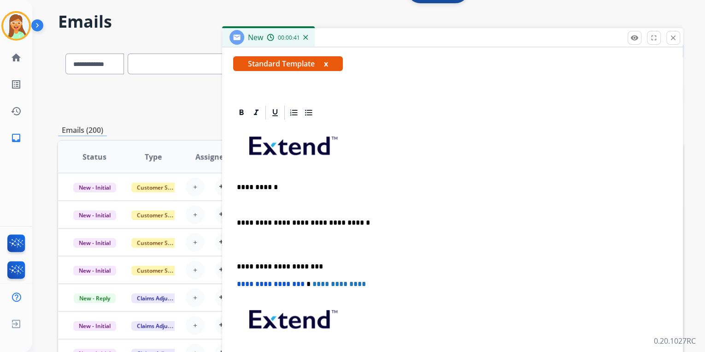
scroll to position [25, 0]
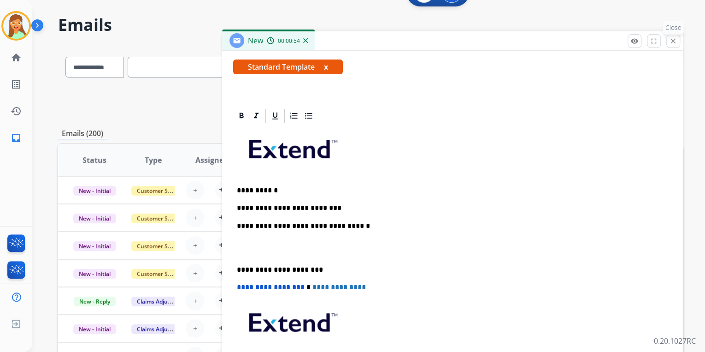
click at [671, 40] on mat-icon "close" at bounding box center [673, 41] width 8 height 8
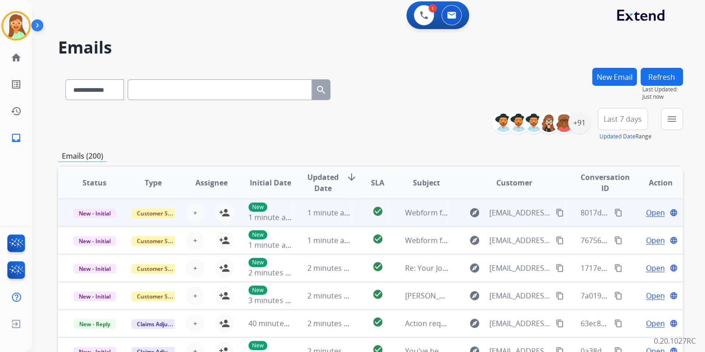
scroll to position [0, 0]
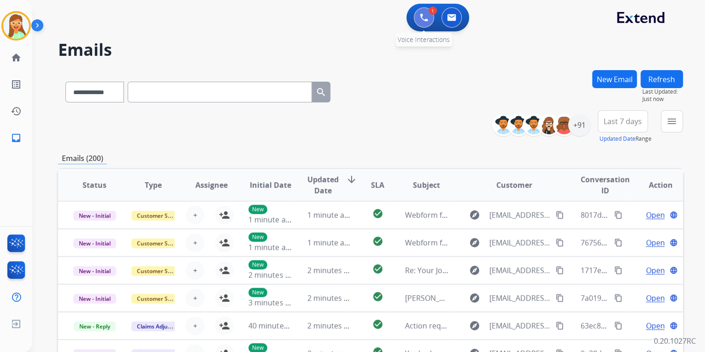
click at [426, 11] on button at bounding box center [424, 17] width 20 height 20
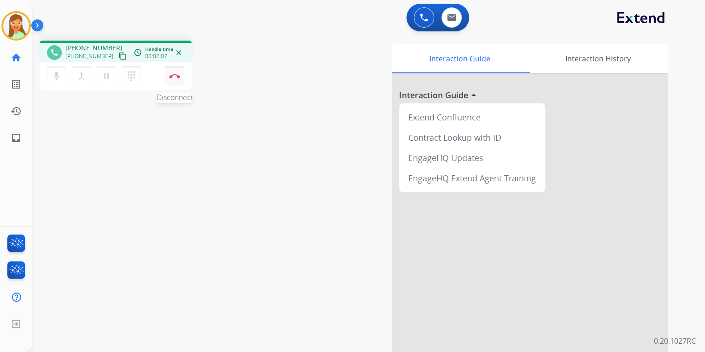
click at [171, 77] on img at bounding box center [174, 76] width 11 height 5
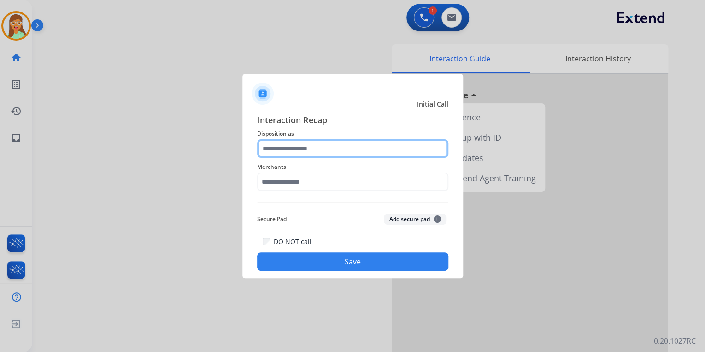
click at [321, 145] on input "text" at bounding box center [352, 148] width 191 height 18
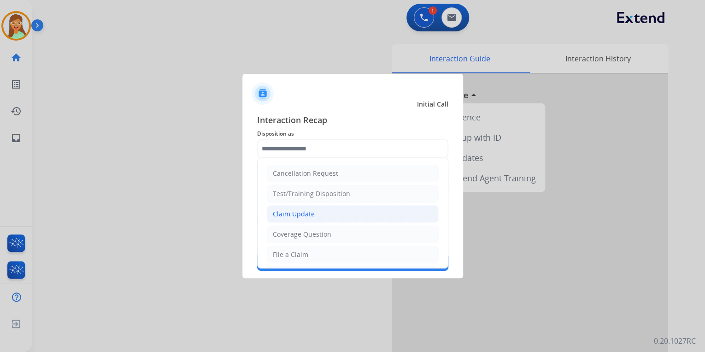
drag, startPoint x: 317, startPoint y: 213, endPoint x: 292, endPoint y: 166, distance: 54.2
click at [317, 212] on li "Claim Update" at bounding box center [353, 214] width 172 height 18
type input "**********"
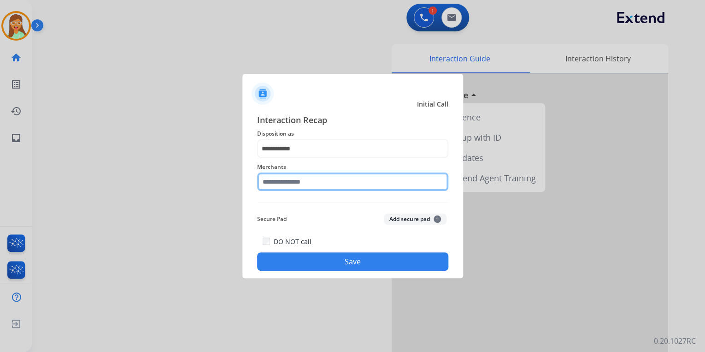
click at [299, 175] on input "text" at bounding box center [352, 181] width 191 height 18
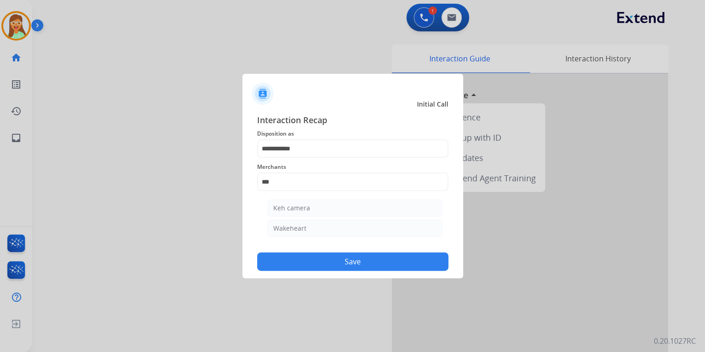
click at [318, 214] on li "Keh camera" at bounding box center [355, 208] width 176 height 18
type input "**********"
click at [356, 257] on button "Save" at bounding box center [352, 261] width 191 height 18
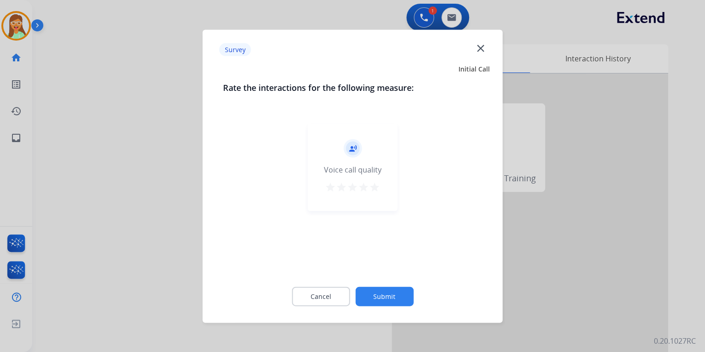
click at [372, 183] on mat-icon "star" at bounding box center [374, 186] width 11 height 11
click at [384, 295] on button "Submit" at bounding box center [384, 295] width 58 height 19
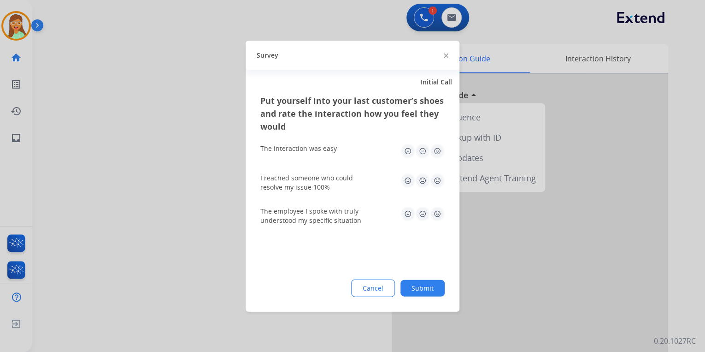
click at [445, 52] on div at bounding box center [446, 55] width 5 height 11
click at [446, 54] on img at bounding box center [446, 55] width 5 height 5
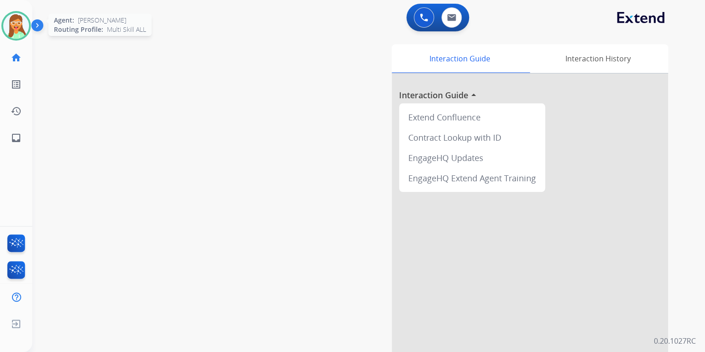
drag, startPoint x: 17, startPoint y: 32, endPoint x: 24, endPoint y: 33, distance: 7.4
click at [18, 32] on img at bounding box center [16, 26] width 26 height 26
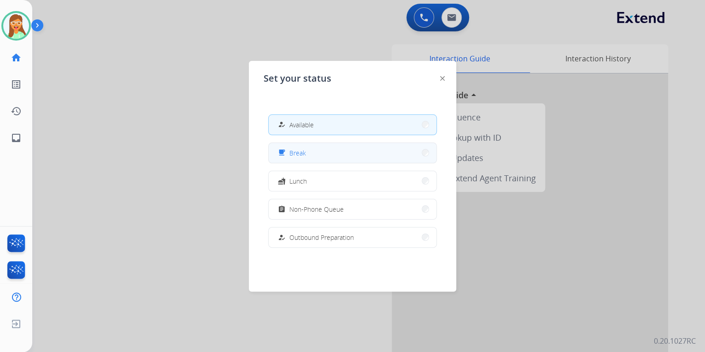
click at [344, 159] on button "free_breakfast Break" at bounding box center [353, 153] width 168 height 20
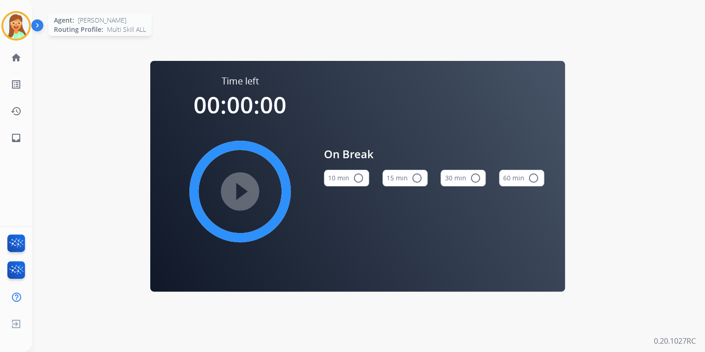
click at [7, 26] on img at bounding box center [16, 26] width 26 height 26
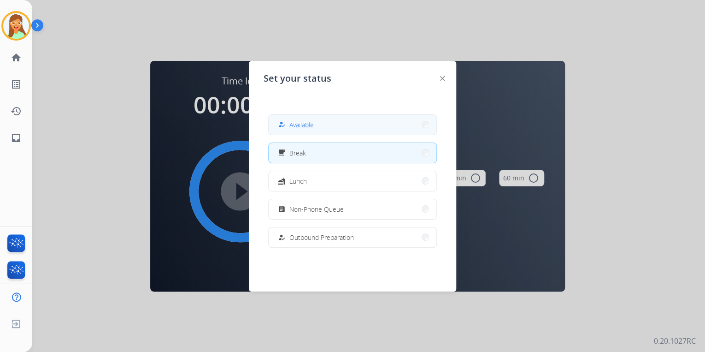
click at [360, 126] on button "how_to_reg Available" at bounding box center [353, 125] width 168 height 20
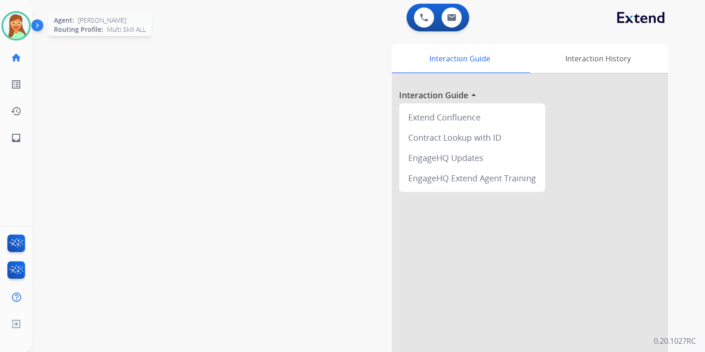
click at [13, 29] on img at bounding box center [16, 26] width 26 height 26
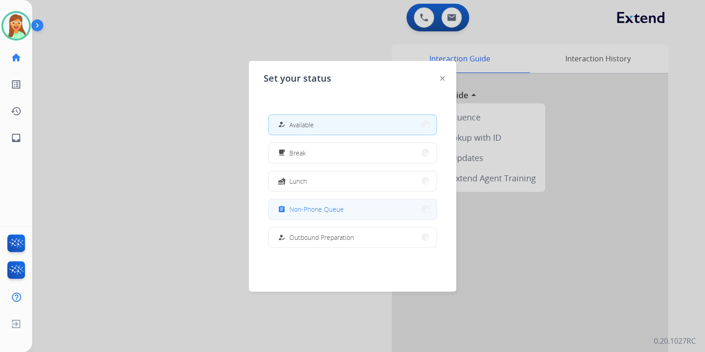
click at [293, 213] on span "Non-Phone Queue" at bounding box center [317, 209] width 54 height 10
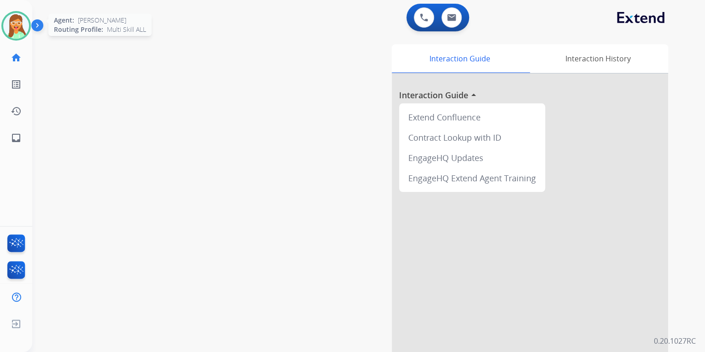
click at [22, 18] on img at bounding box center [16, 26] width 26 height 26
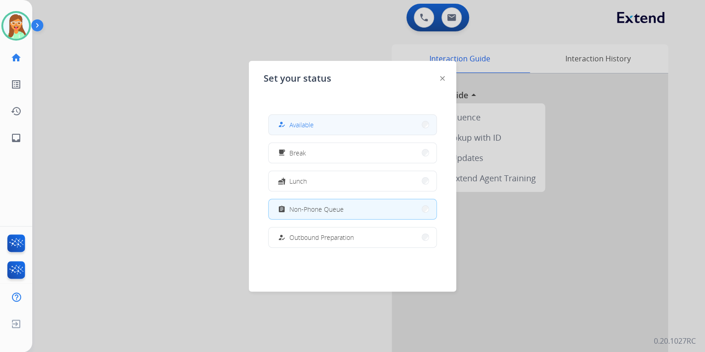
click at [352, 135] on div "how_to_reg Available" at bounding box center [352, 124] width 169 height 21
click at [328, 131] on button "how_to_reg Available" at bounding box center [353, 125] width 168 height 20
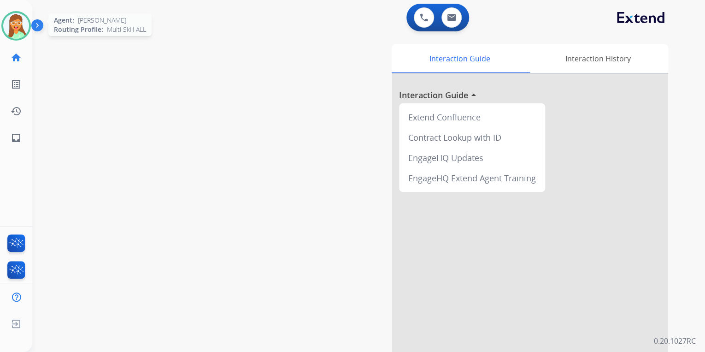
click at [23, 22] on img at bounding box center [16, 26] width 26 height 26
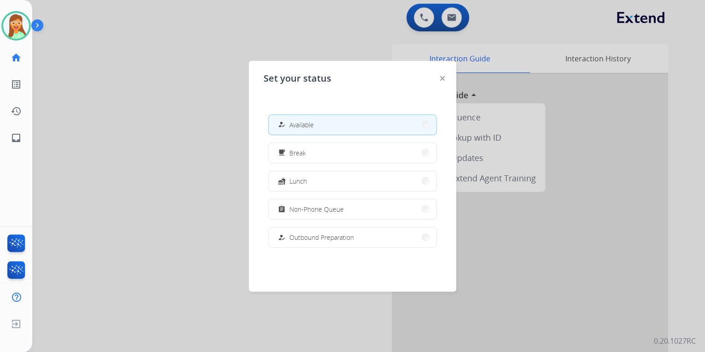
click at [379, 204] on button "assignment Non-Phone Queue" at bounding box center [353, 209] width 168 height 20
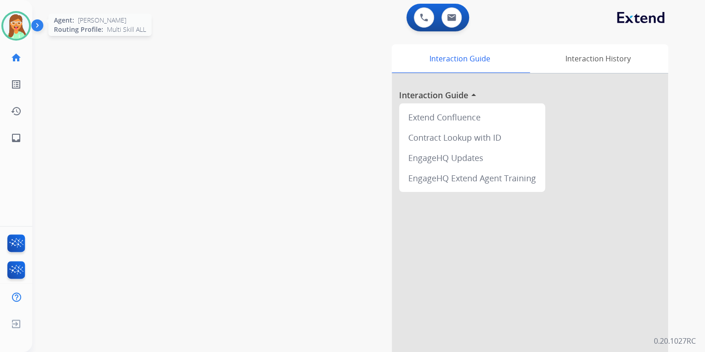
click at [16, 22] on img at bounding box center [16, 26] width 26 height 26
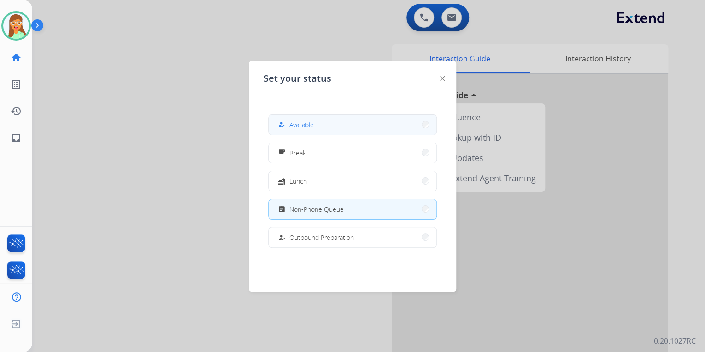
click at [340, 122] on button "how_to_reg Available" at bounding box center [353, 125] width 168 height 20
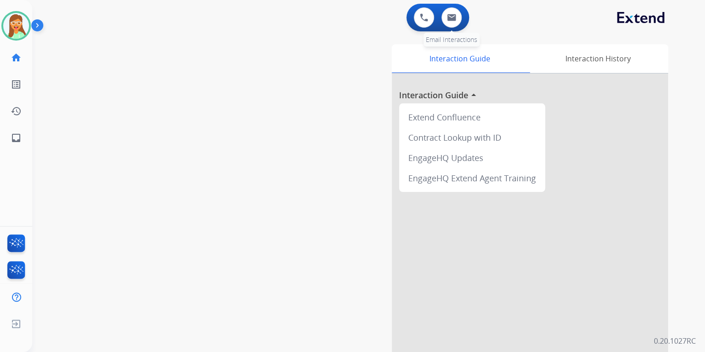
click at [459, 10] on div "0 Email Interactions" at bounding box center [452, 17] width 28 height 20
click at [451, 14] on img at bounding box center [451, 17] width 9 height 7
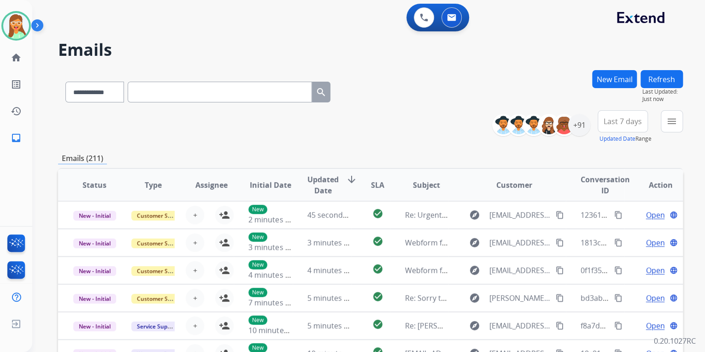
click at [683, 124] on div "**********" at bounding box center [368, 176] width 673 height 352
click at [679, 125] on button "menu Filters" at bounding box center [672, 121] width 22 height 22
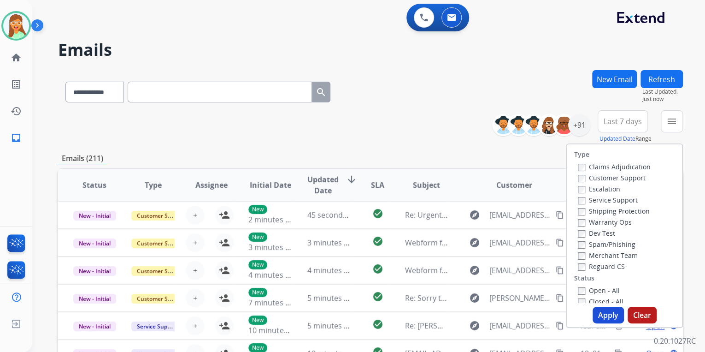
click at [602, 177] on label "Customer Support" at bounding box center [612, 177] width 68 height 9
click at [585, 123] on div "+91" at bounding box center [579, 125] width 22 height 22
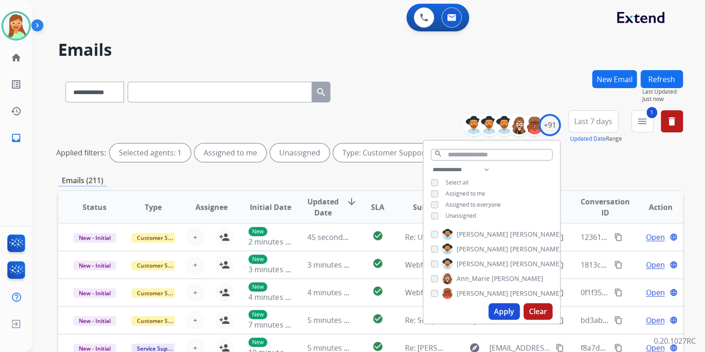
click at [469, 216] on span "Unassigned" at bounding box center [461, 216] width 30 height 8
click at [503, 310] on button "Apply" at bounding box center [504, 311] width 31 height 17
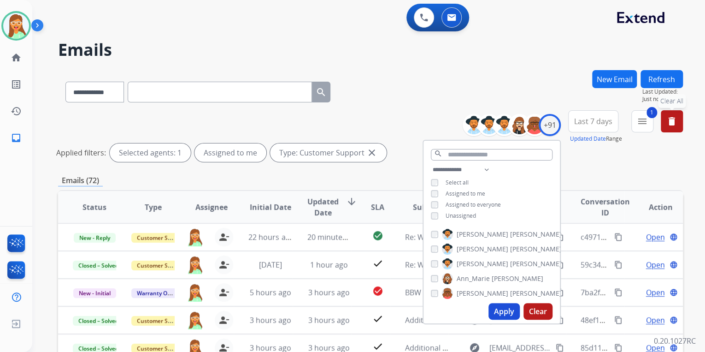
click at [674, 126] on mat-icon "delete" at bounding box center [672, 121] width 11 height 11
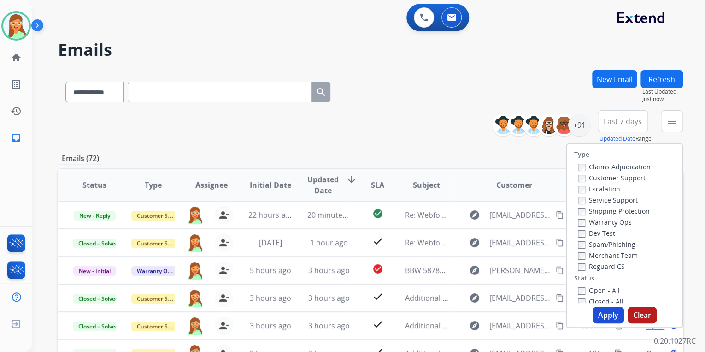
click at [402, 93] on div "**********" at bounding box center [370, 90] width 625 height 40
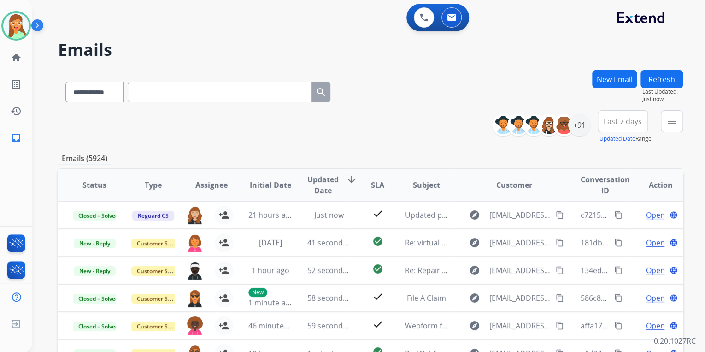
scroll to position [0, 0]
click at [584, 126] on div "+91" at bounding box center [579, 125] width 22 height 22
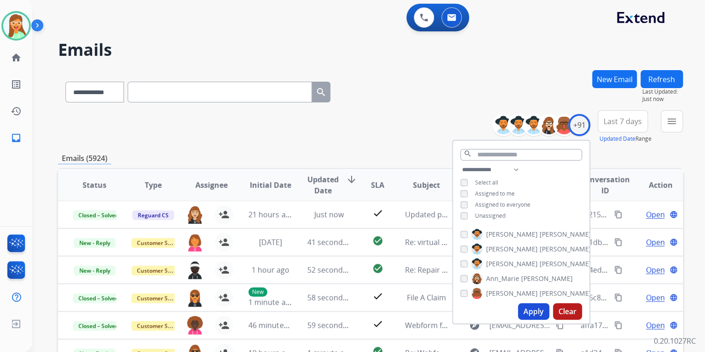
click at [540, 313] on button "Apply" at bounding box center [533, 311] width 31 height 17
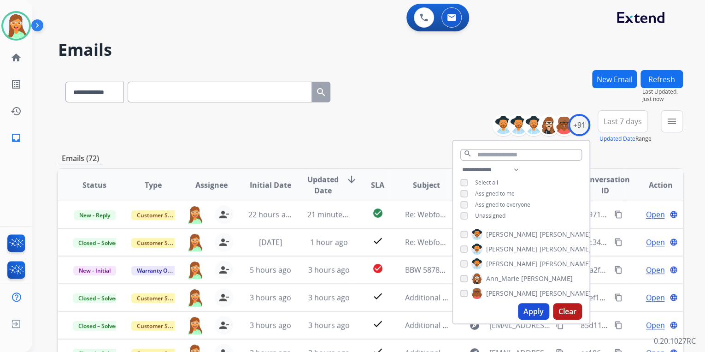
click at [381, 127] on div "**********" at bounding box center [370, 126] width 625 height 33
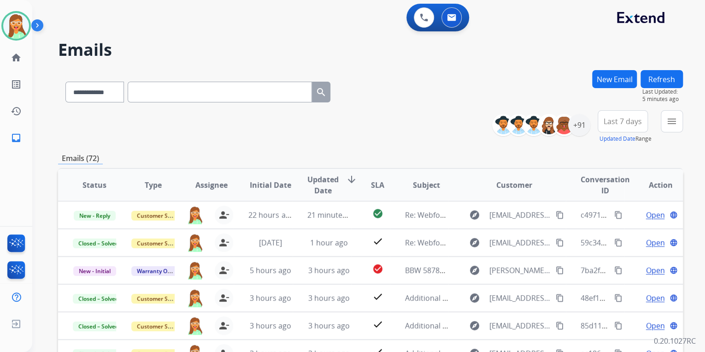
scroll to position [0, 0]
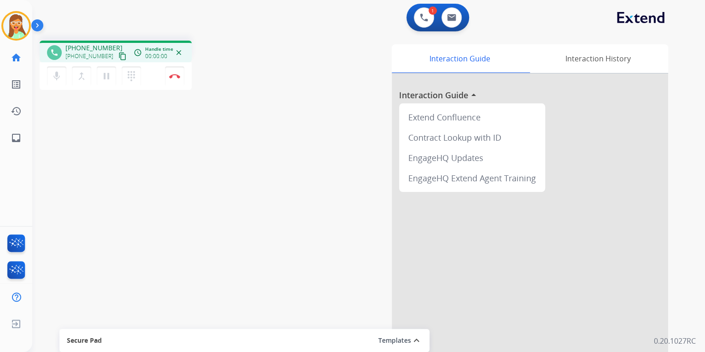
click at [118, 59] on mat-icon "content_copy" at bounding box center [122, 56] width 8 height 8
click at [177, 79] on button "Disconnect" at bounding box center [174, 75] width 19 height 19
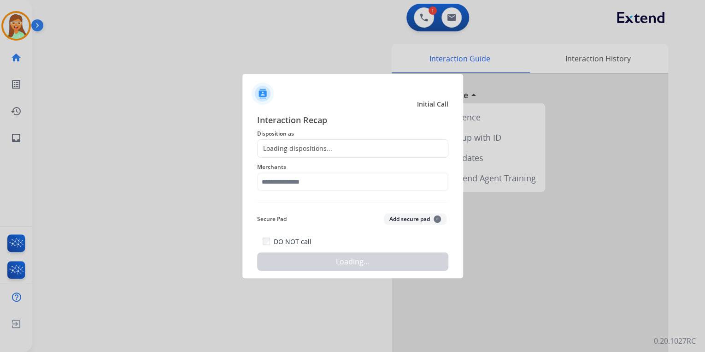
click at [309, 148] on div "Loading dispositions..." at bounding box center [295, 148] width 75 height 9
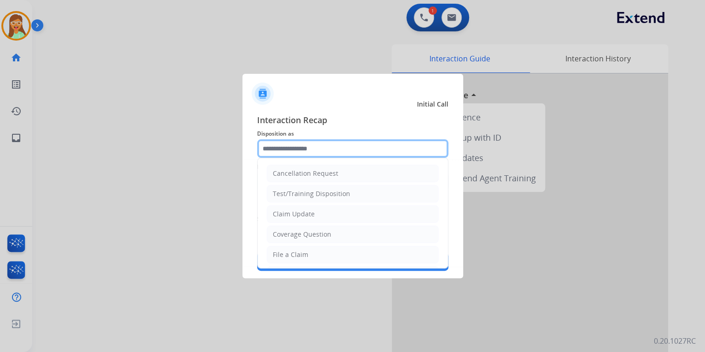
click at [311, 150] on input "text" at bounding box center [352, 148] width 191 height 18
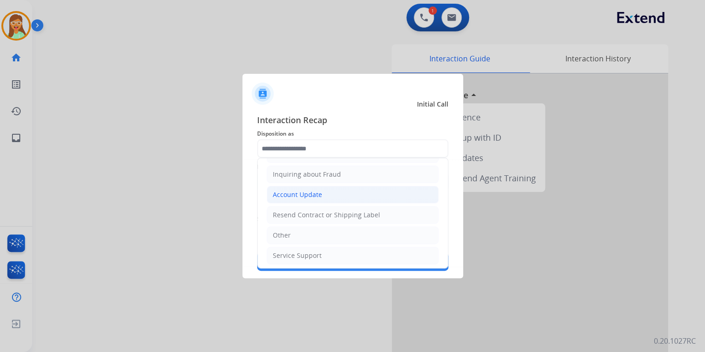
click at [315, 191] on div "Account Update" at bounding box center [297, 194] width 49 height 9
type input "**********"
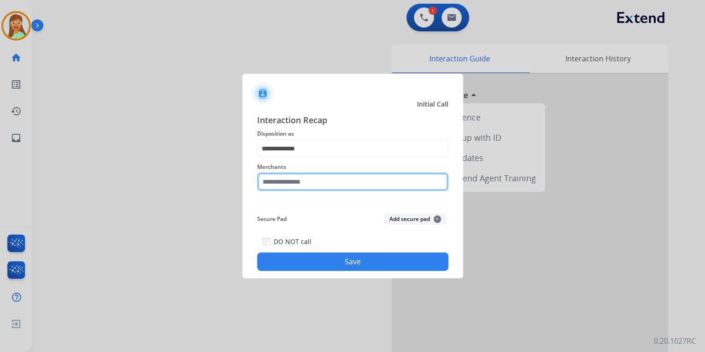
click at [309, 173] on input "text" at bounding box center [352, 181] width 191 height 18
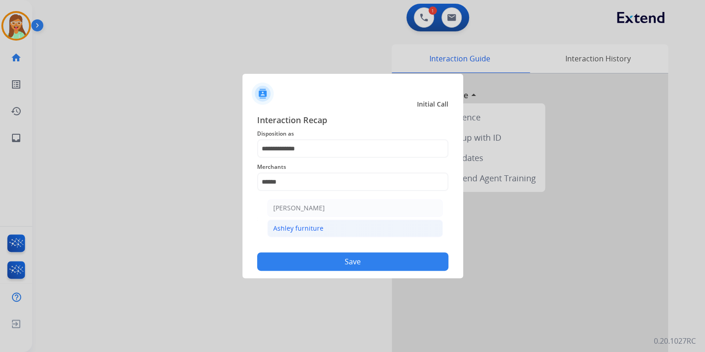
click at [331, 232] on li "Ashley furniture" at bounding box center [355, 228] width 176 height 18
type input "**********"
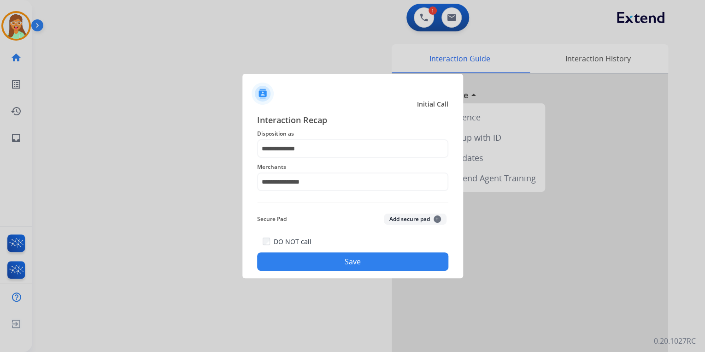
click at [376, 258] on button "Save" at bounding box center [352, 261] width 191 height 18
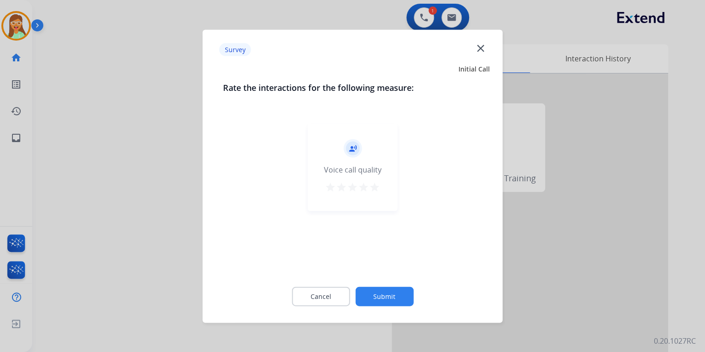
click at [375, 186] on mat-icon "star" at bounding box center [374, 186] width 11 height 11
click at [386, 288] on button "Submit" at bounding box center [384, 295] width 58 height 19
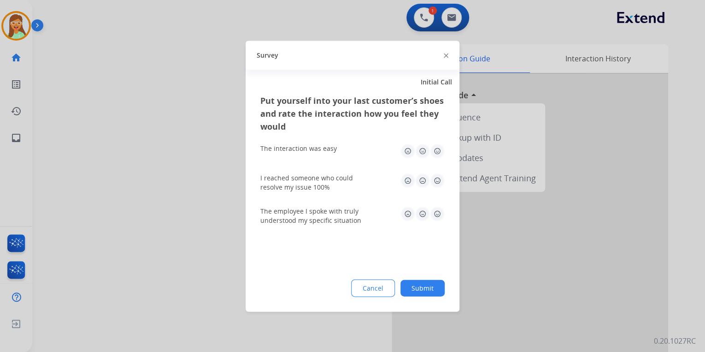
drag, startPoint x: 444, startPoint y: 55, endPoint x: 401, endPoint y: 15, distance: 59.4
click at [444, 55] on img at bounding box center [446, 55] width 5 height 5
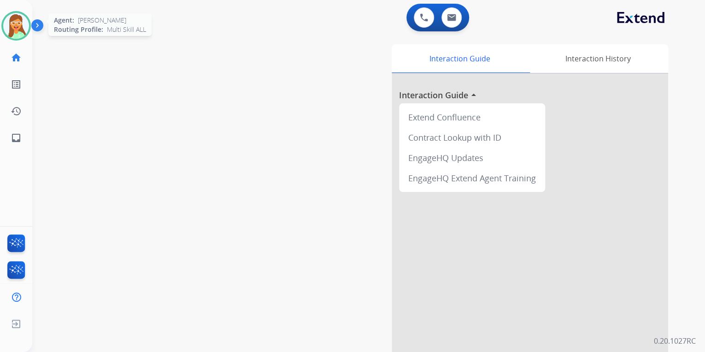
click at [18, 17] on img at bounding box center [16, 26] width 26 height 26
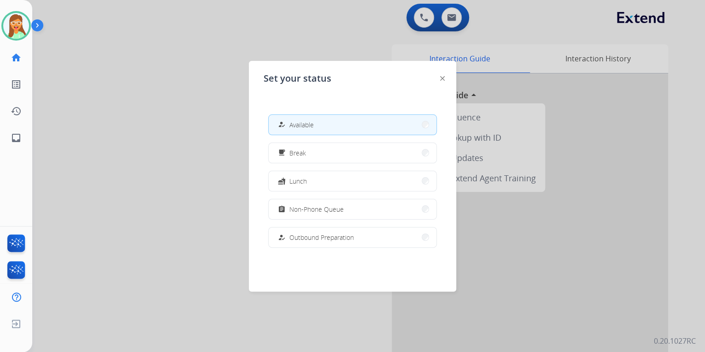
click at [367, 212] on button "assignment Non-Phone Queue" at bounding box center [353, 209] width 168 height 20
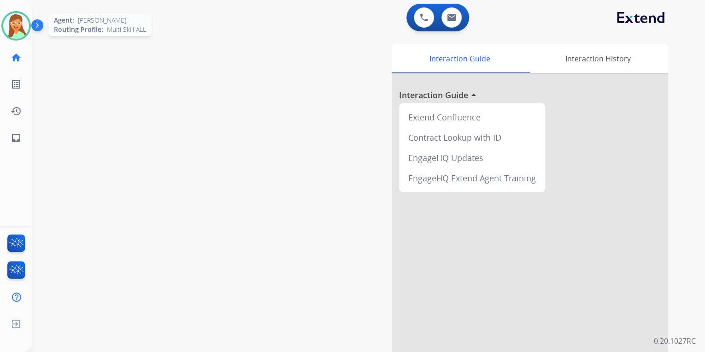
click at [11, 33] on img at bounding box center [16, 26] width 26 height 26
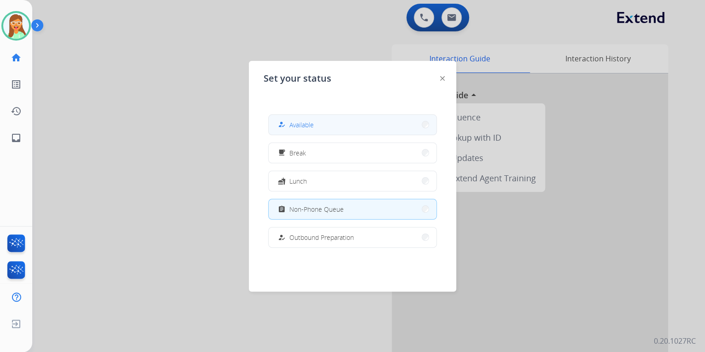
click at [323, 119] on button "how_to_reg Available" at bounding box center [353, 125] width 168 height 20
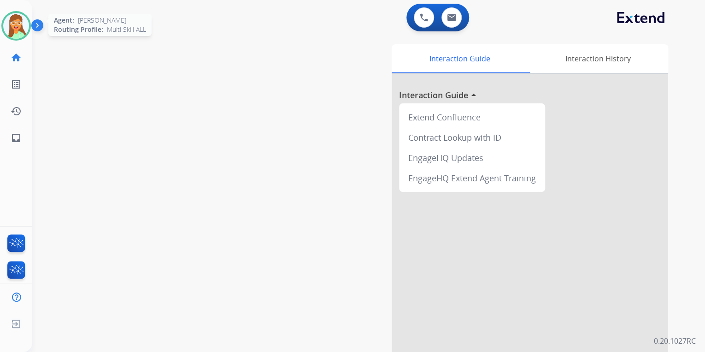
click at [28, 23] on img at bounding box center [16, 26] width 26 height 26
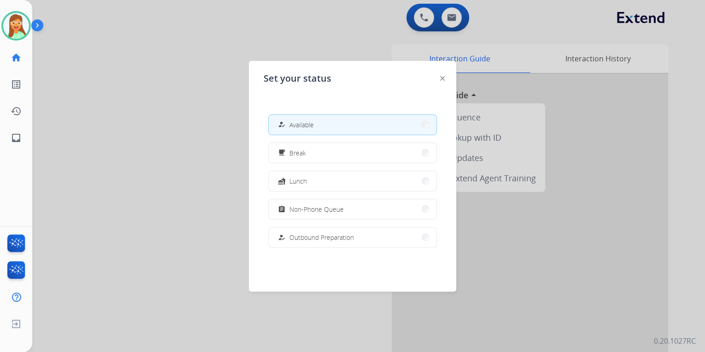
click at [236, 67] on div at bounding box center [352, 176] width 705 height 352
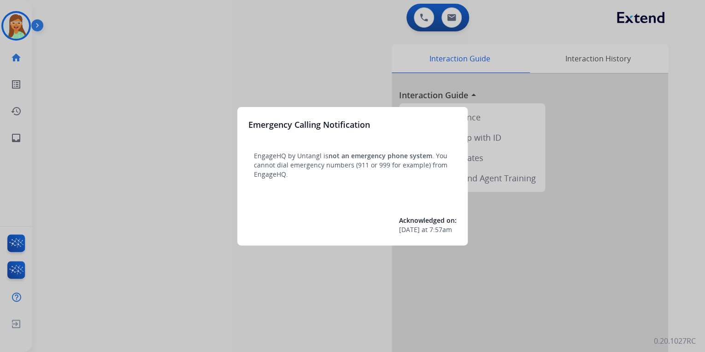
click at [231, 39] on div at bounding box center [352, 176] width 705 height 352
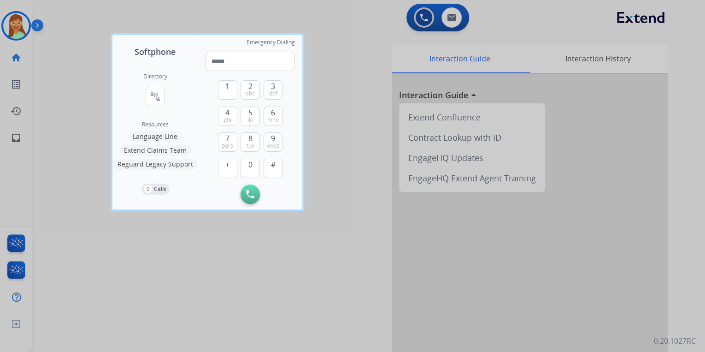
click at [257, 11] on div at bounding box center [352, 176] width 705 height 352
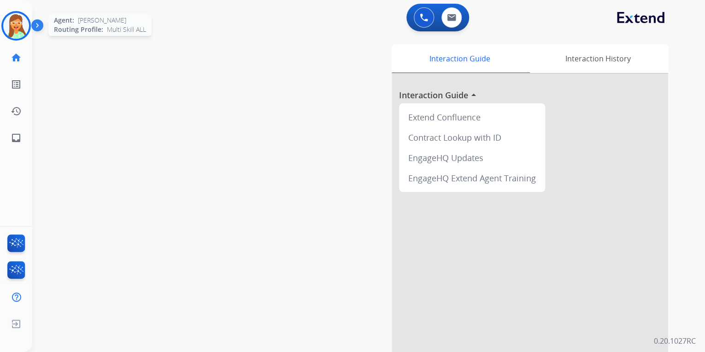
click at [24, 26] on img at bounding box center [16, 26] width 26 height 26
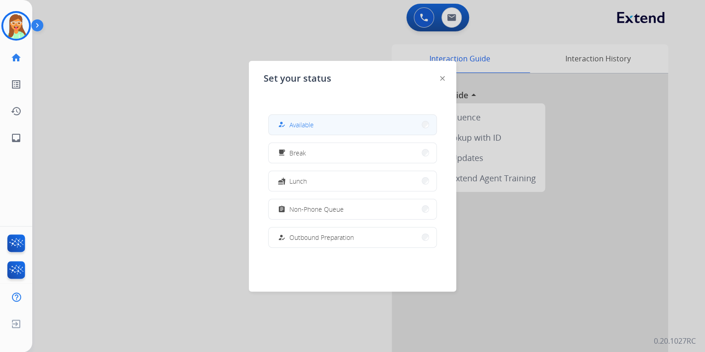
click at [331, 118] on button "how_to_reg Available" at bounding box center [353, 125] width 168 height 20
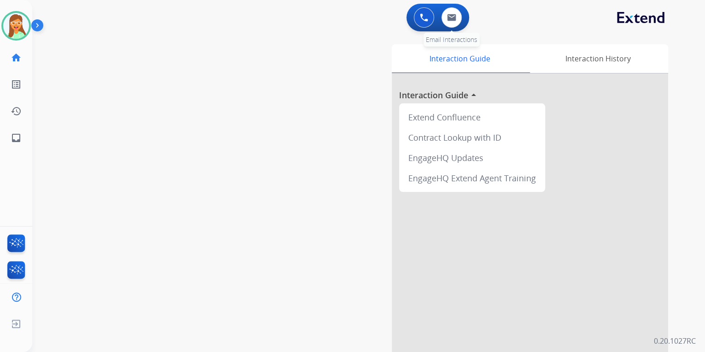
click at [441, 20] on div "0 Email Interactions" at bounding box center [452, 17] width 28 height 20
click at [450, 11] on button at bounding box center [452, 17] width 20 height 20
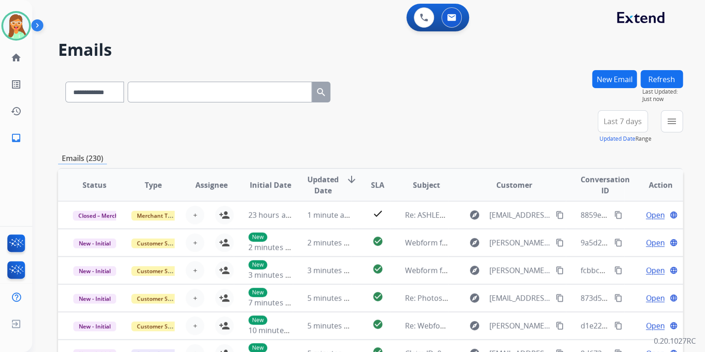
click at [631, 79] on button "New Email" at bounding box center [614, 79] width 45 height 18
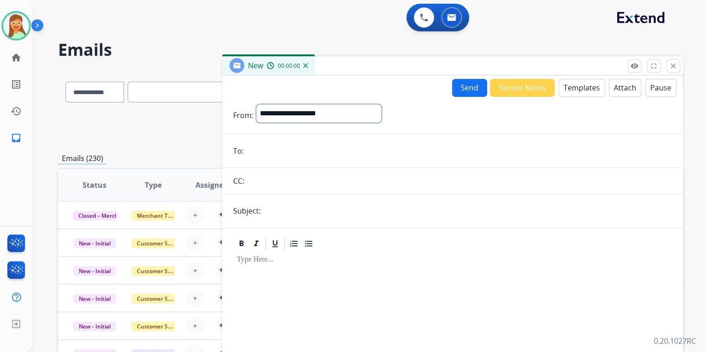
click at [378, 108] on select "**********" at bounding box center [318, 113] width 125 height 18
click at [667, 65] on button "close Close" at bounding box center [674, 66] width 14 height 14
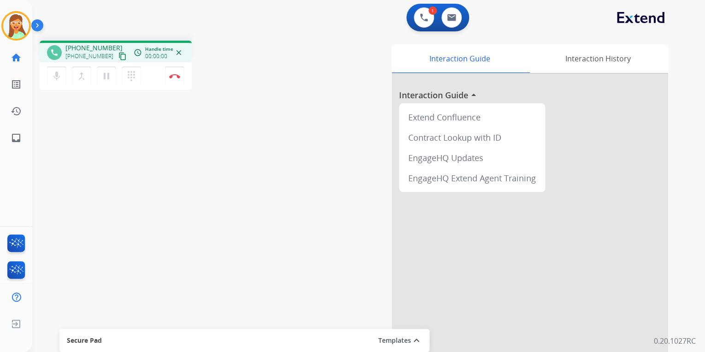
click at [118, 59] on mat-icon "content_copy" at bounding box center [122, 56] width 8 height 8
click at [181, 75] on button "Disconnect" at bounding box center [174, 75] width 19 height 19
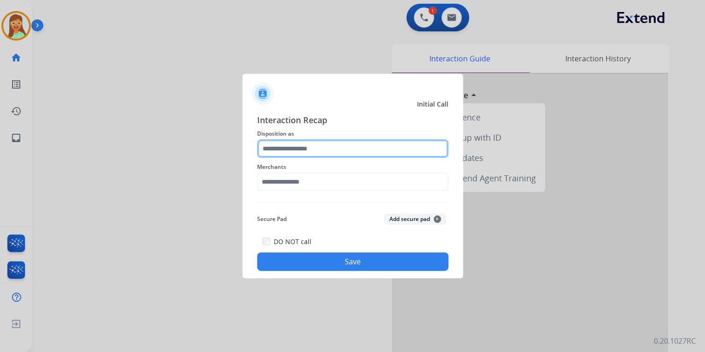
click at [272, 152] on input "text" at bounding box center [352, 148] width 191 height 18
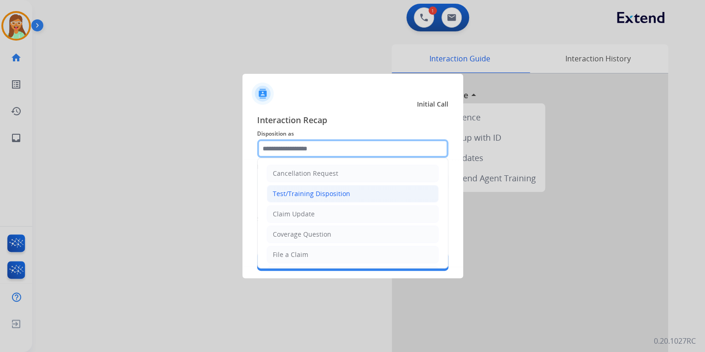
scroll to position [111, 0]
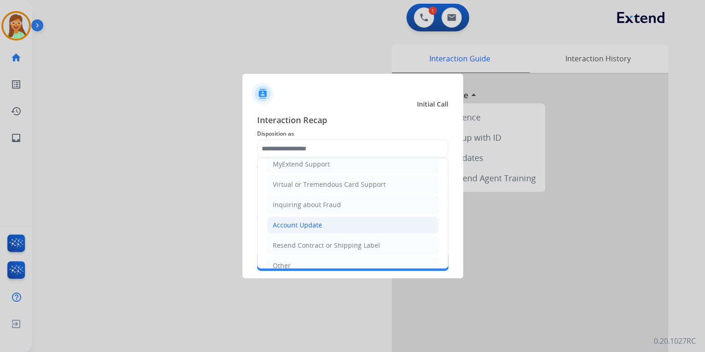
click at [321, 220] on li "Account Update" at bounding box center [353, 225] width 172 height 18
type input "**********"
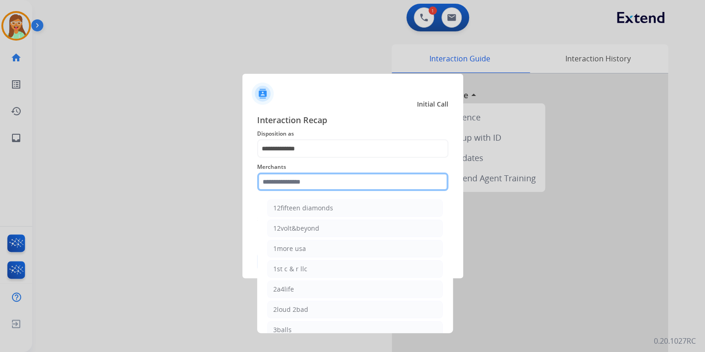
click at [321, 186] on input "text" at bounding box center [352, 181] width 191 height 18
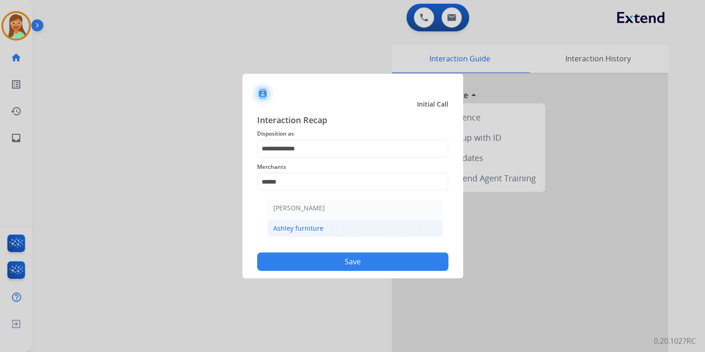
click at [337, 230] on li "Ashley furniture" at bounding box center [355, 228] width 176 height 18
type input "**********"
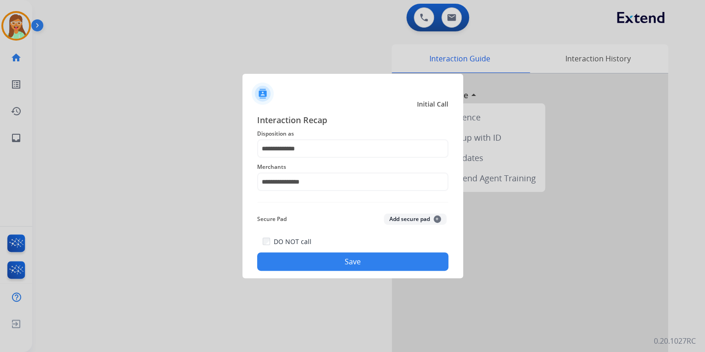
click at [348, 254] on button "Save" at bounding box center [352, 261] width 191 height 18
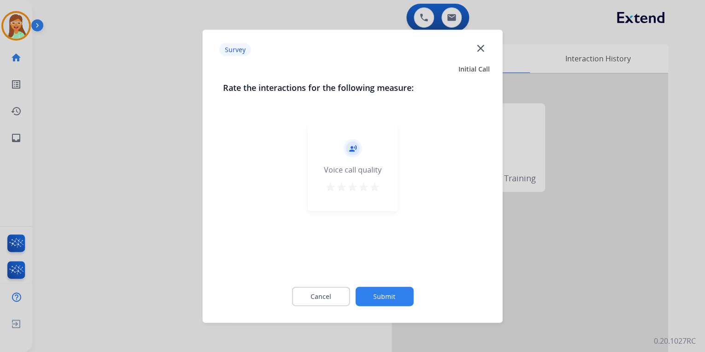
click at [378, 190] on mat-icon "star" at bounding box center [374, 186] width 11 height 11
click at [392, 296] on button "Submit" at bounding box center [384, 295] width 58 height 19
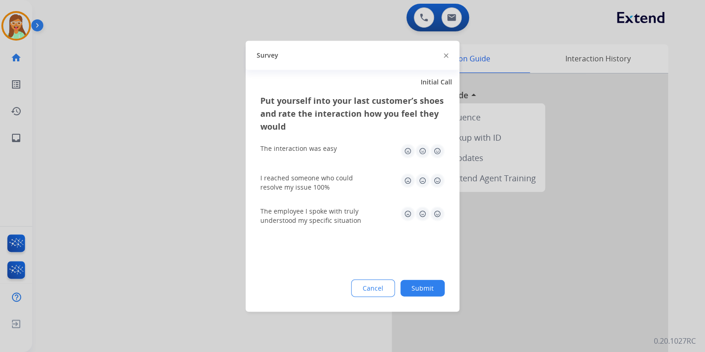
click at [447, 55] on img at bounding box center [446, 55] width 5 height 5
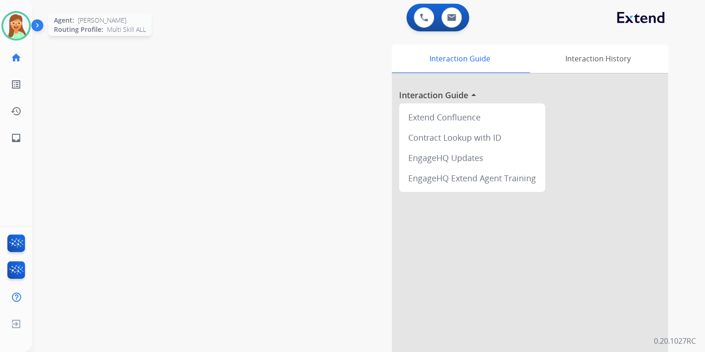
click at [16, 17] on img at bounding box center [16, 26] width 26 height 26
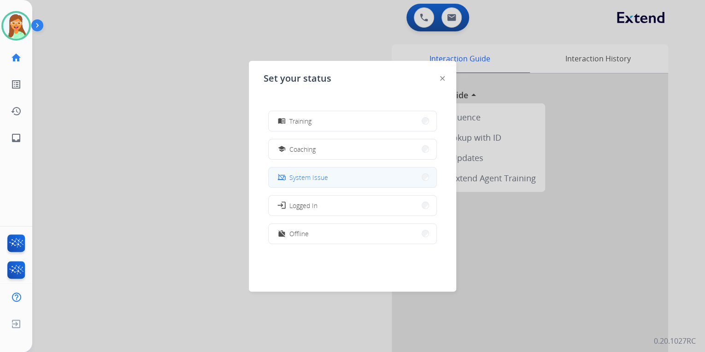
scroll to position [173, 0]
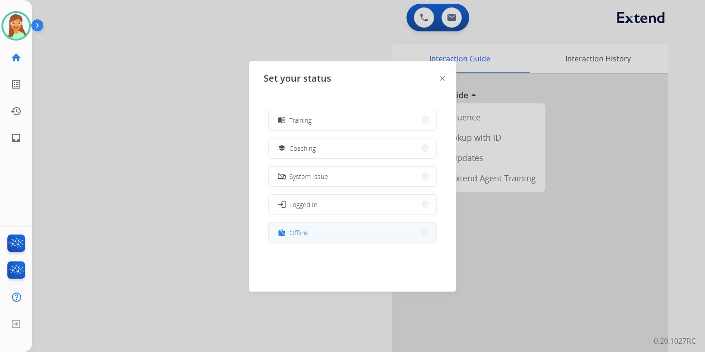
click at [319, 225] on button "work_off Offline" at bounding box center [353, 233] width 168 height 20
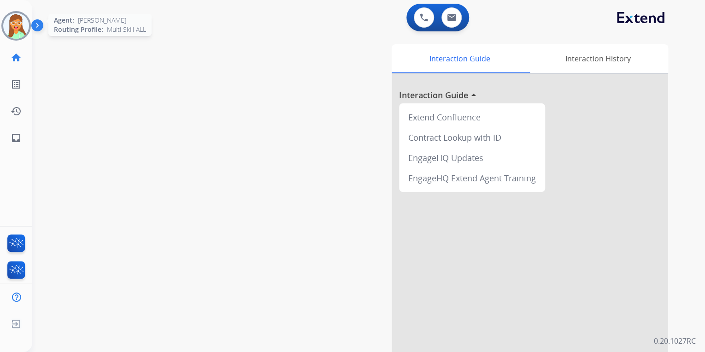
click at [19, 23] on img at bounding box center [16, 26] width 26 height 26
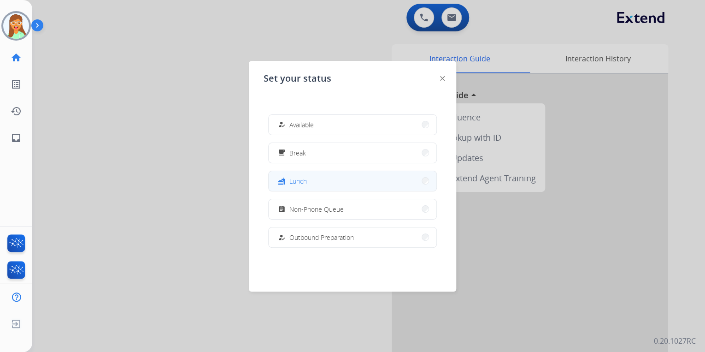
click at [349, 183] on button "fastfood Lunch" at bounding box center [353, 181] width 168 height 20
